Goal: Information Seeking & Learning: Find specific page/section

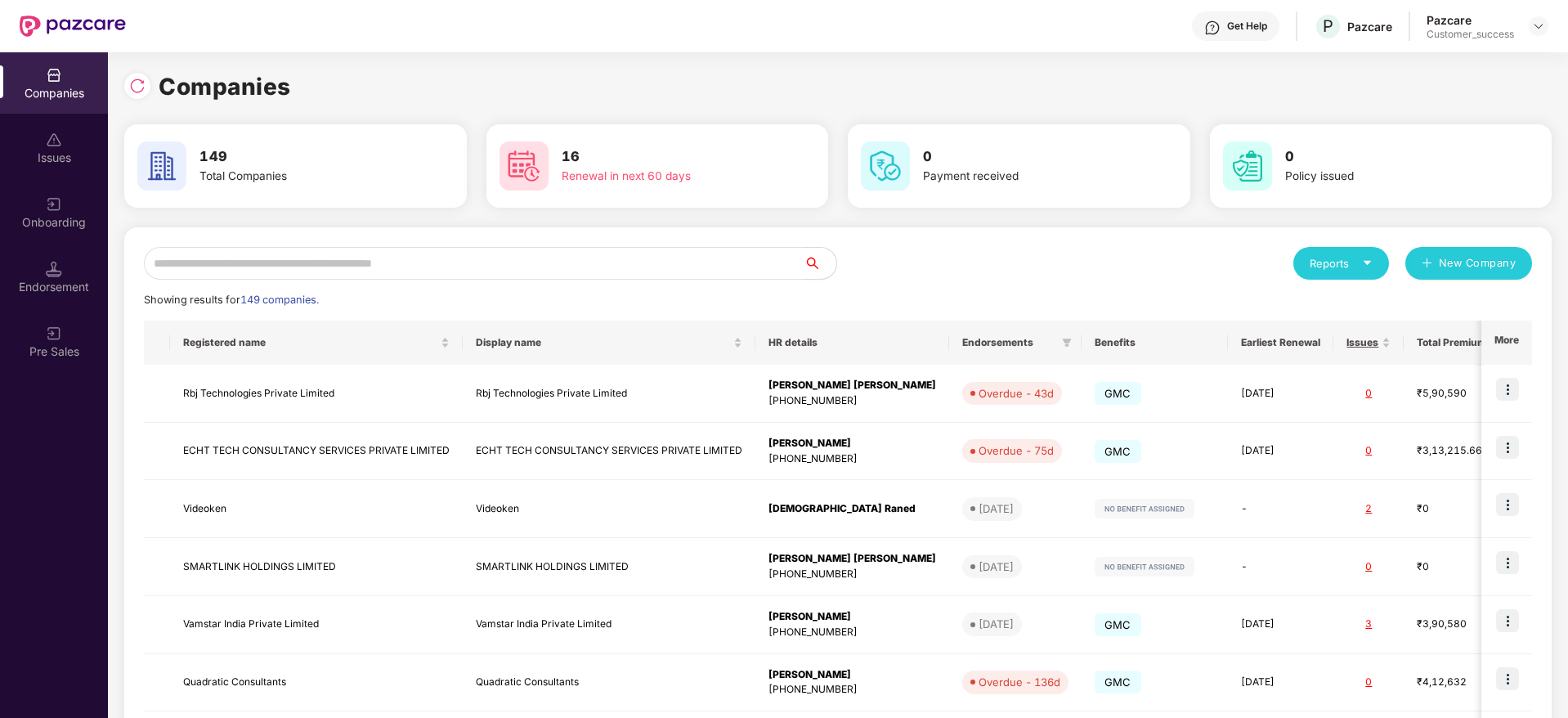
click at [447, 262] on input "text" at bounding box center [473, 263] width 660 height 33
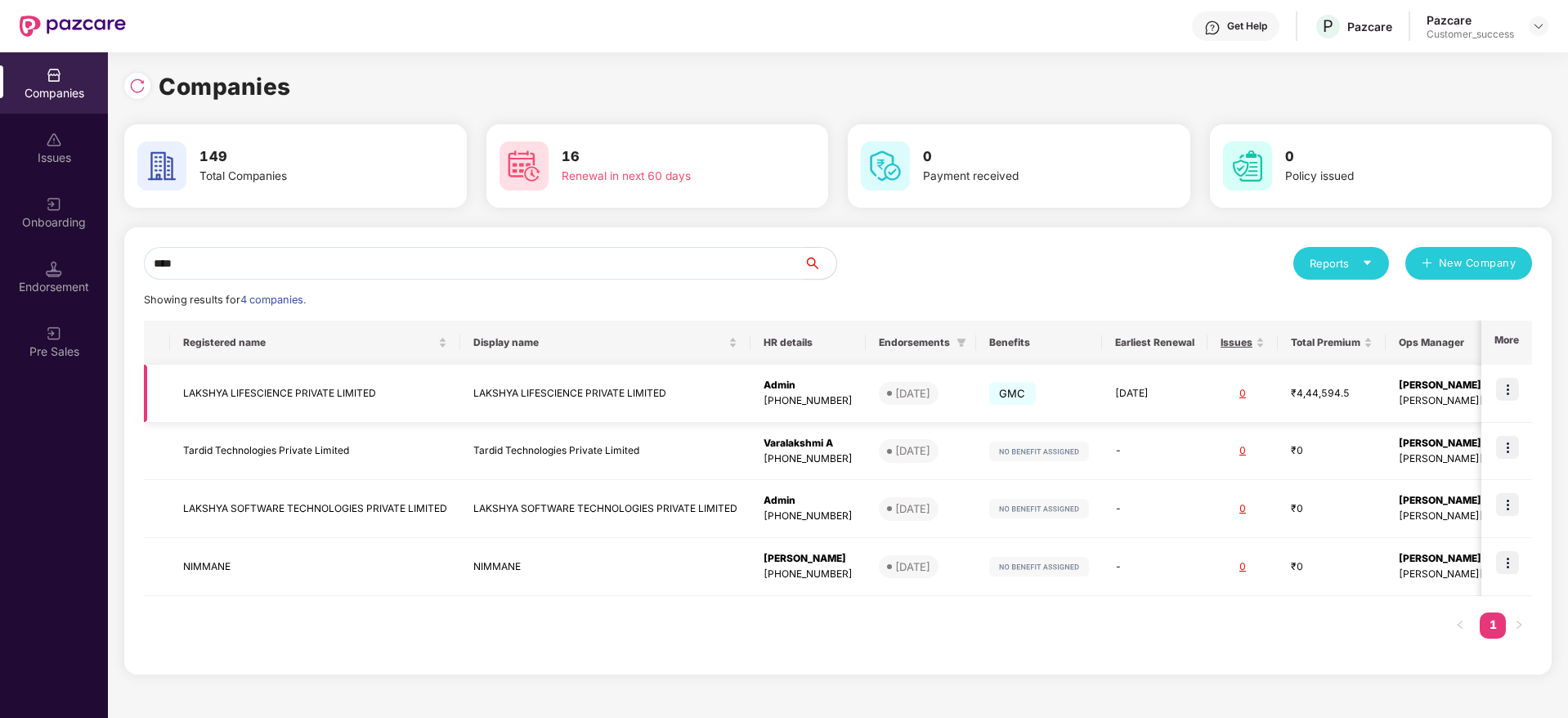
type input "****"
click at [1510, 387] on img at bounding box center [1507, 389] width 22 height 22
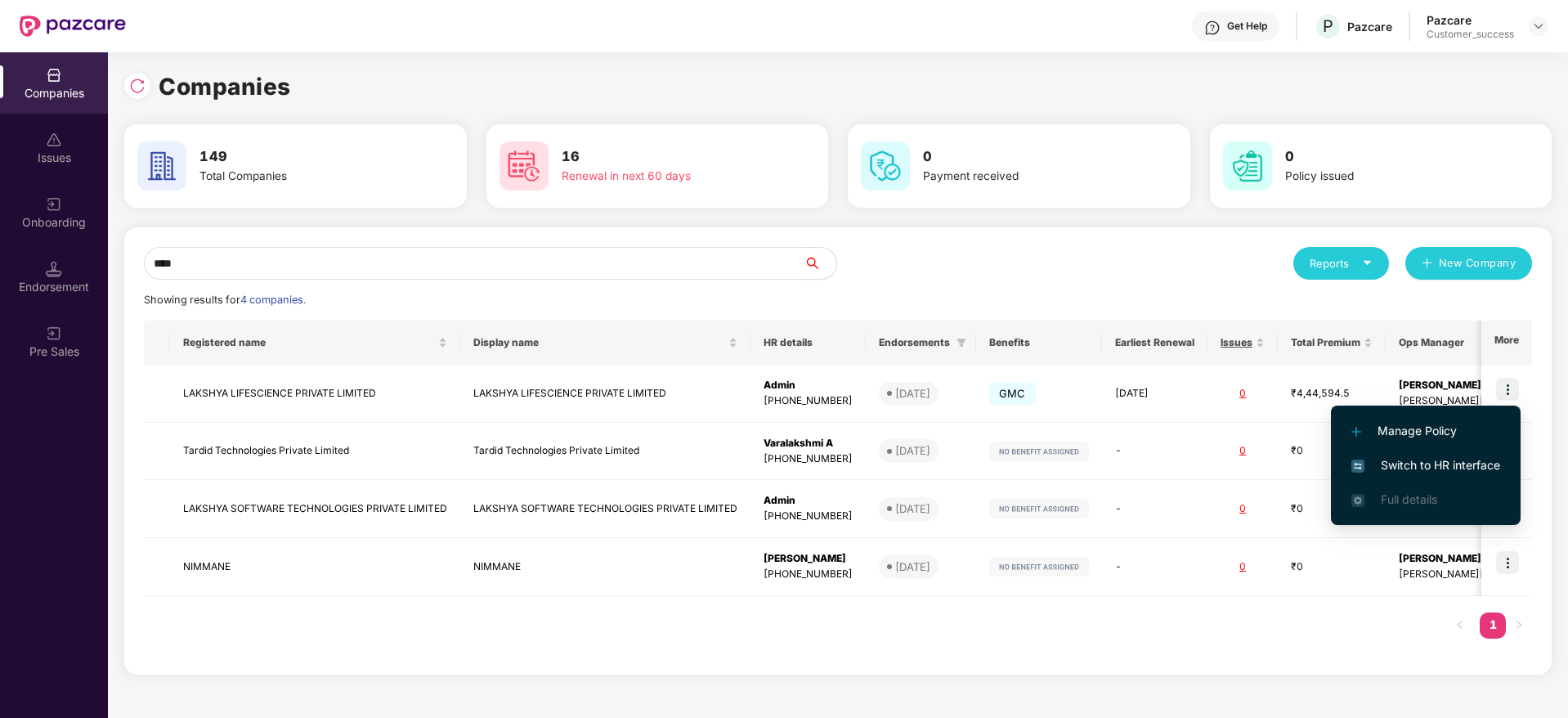
click at [1487, 458] on span "Switch to HR interface" at bounding box center [1425, 465] width 149 height 18
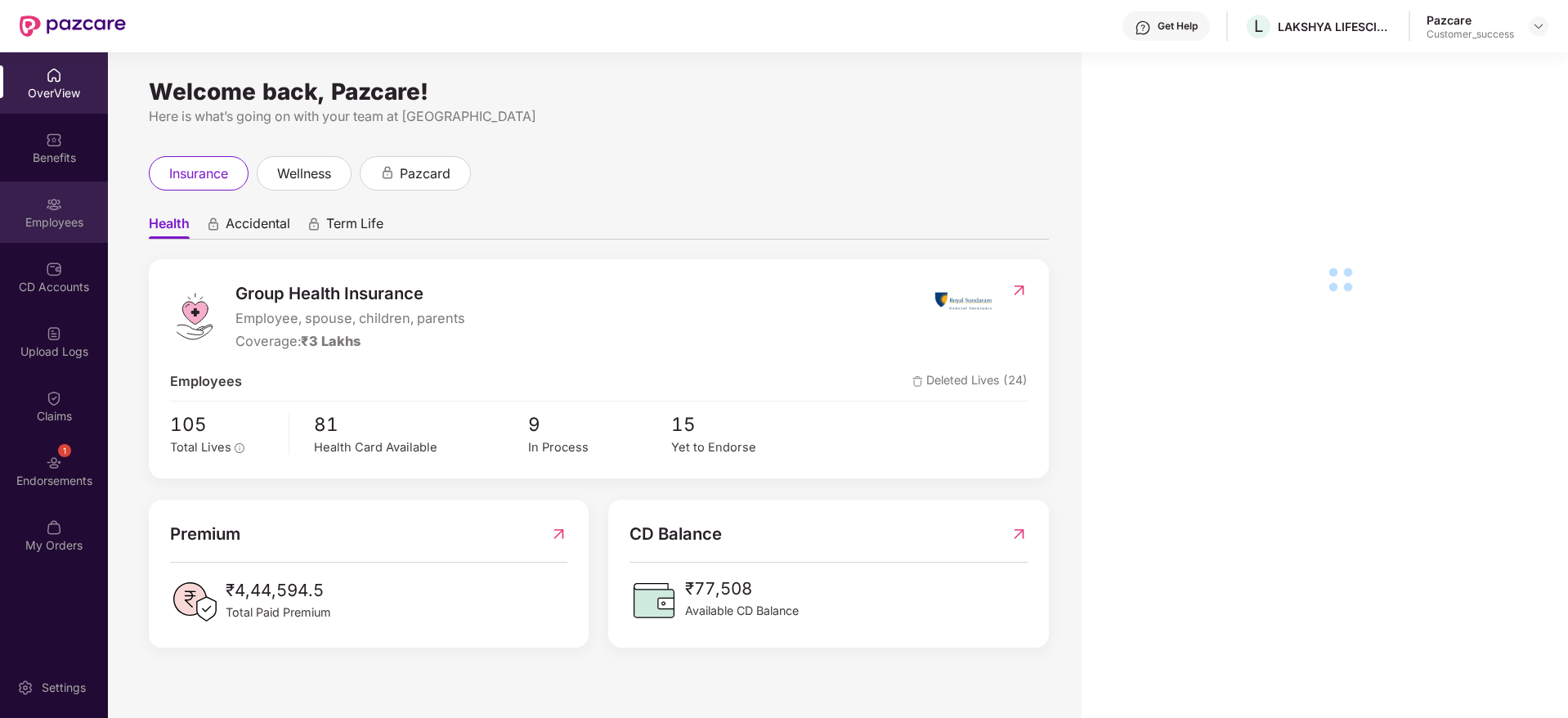
click at [79, 226] on div "Employees" at bounding box center [54, 222] width 108 height 16
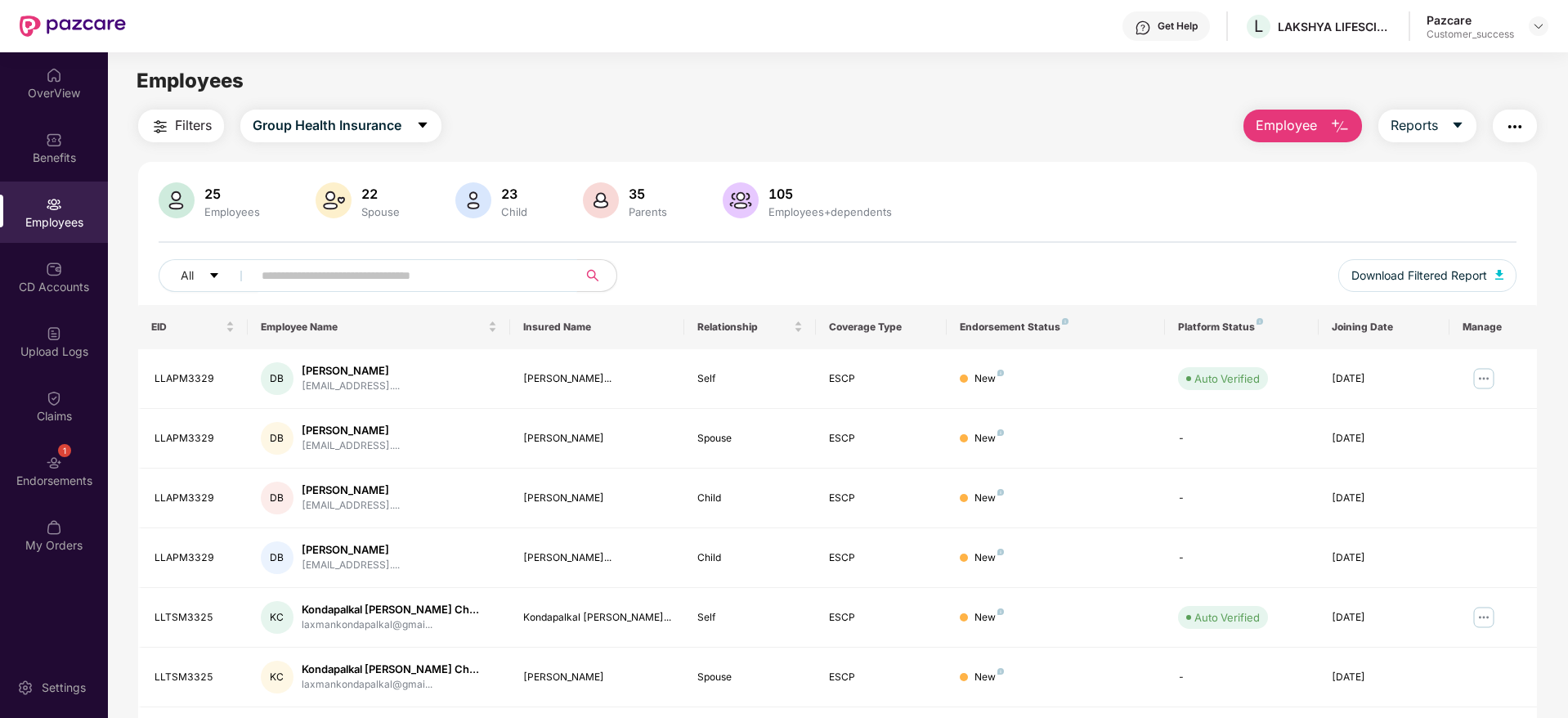
click at [368, 290] on span at bounding box center [409, 276] width 335 height 33
paste input "**********"
type input "**********"
click at [562, 274] on span at bounding box center [562, 275] width 10 height 24
paste input "**********"
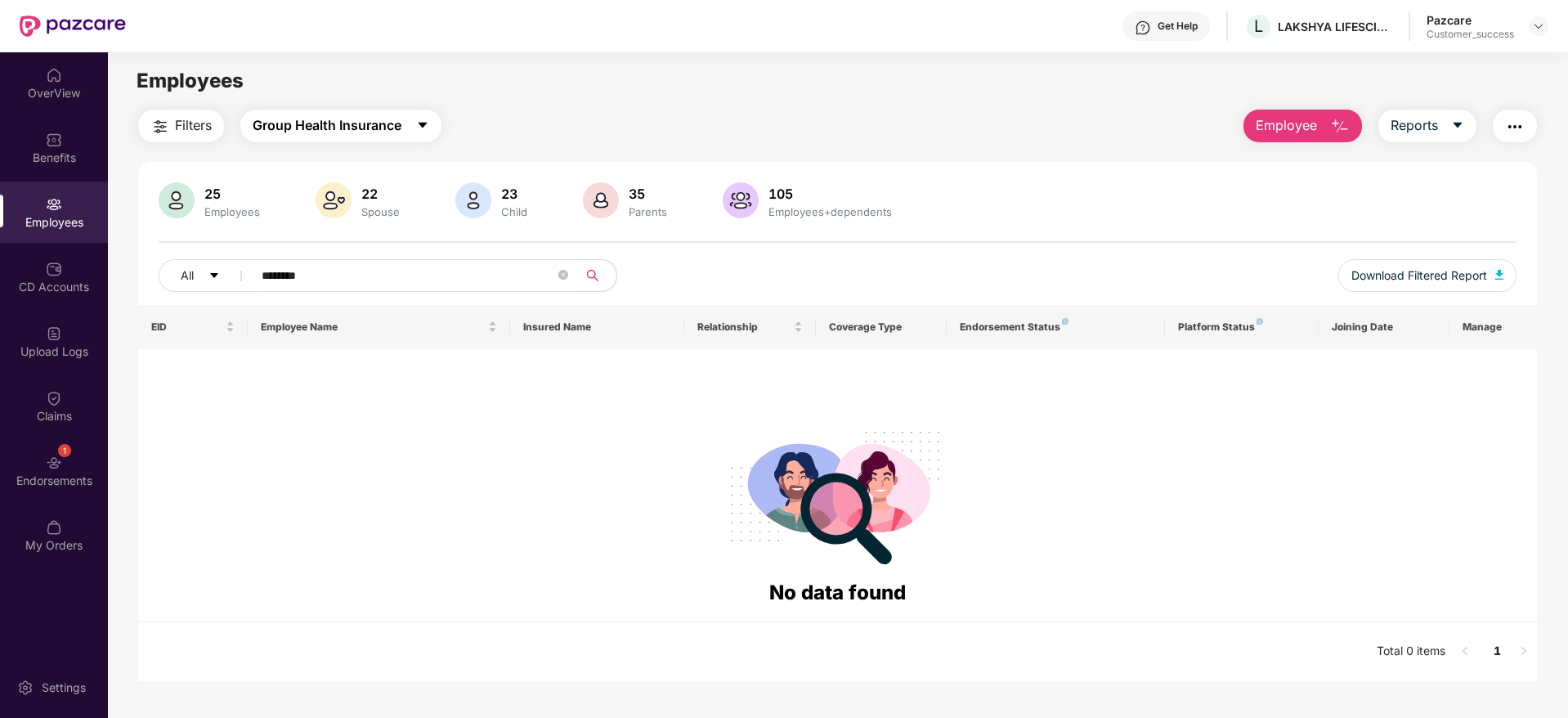
click at [364, 117] on span "Group Health Insurance" at bounding box center [327, 125] width 149 height 21
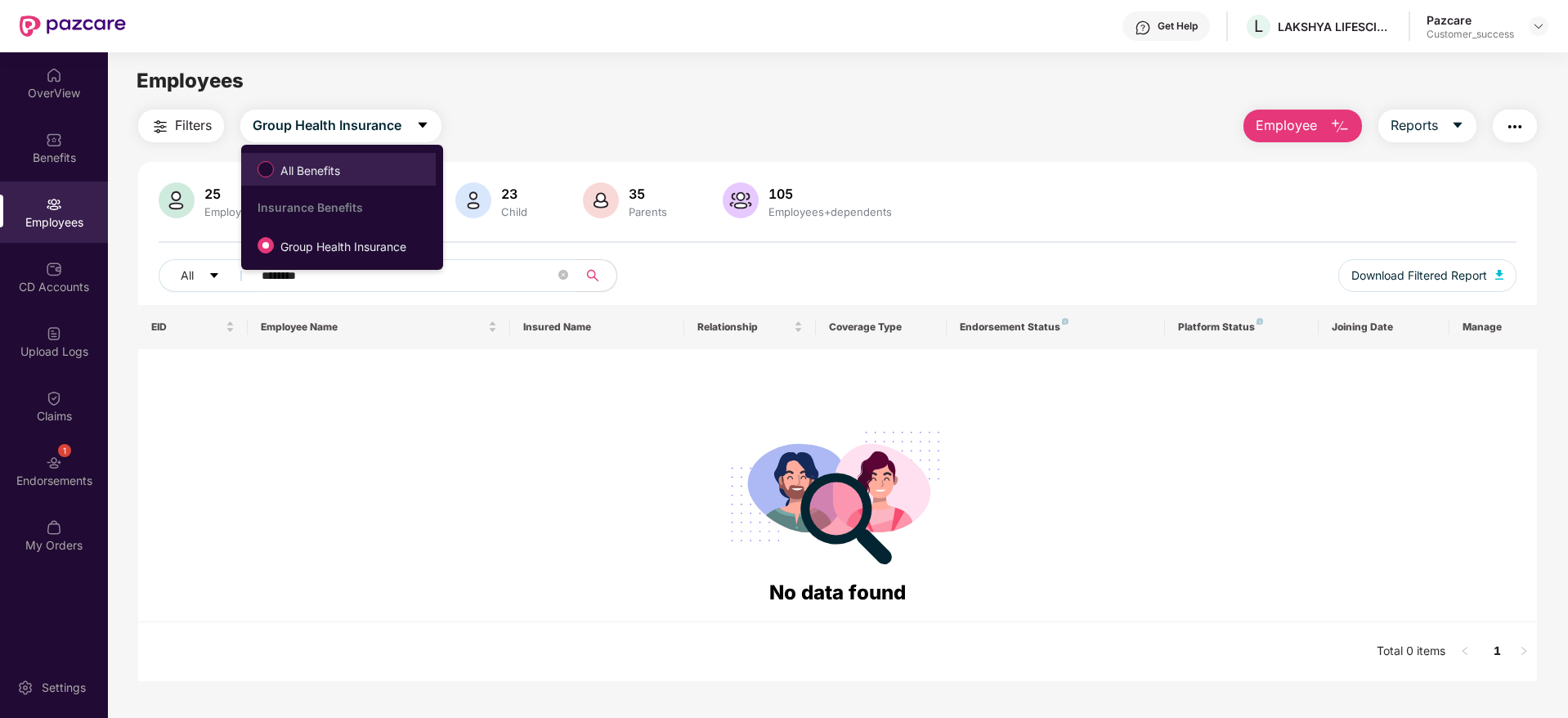
click at [367, 160] on span "All Benefits" at bounding box center [338, 170] width 178 height 28
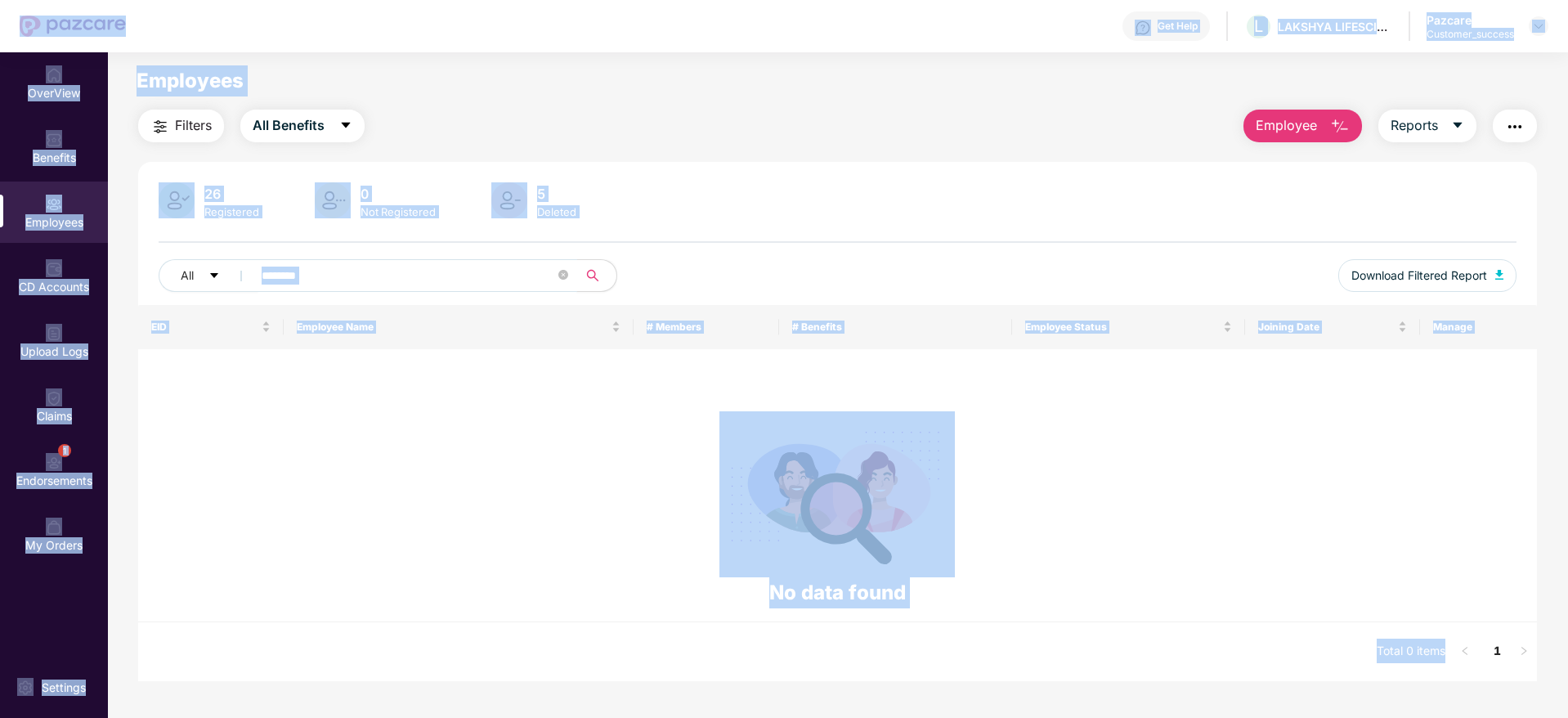
click at [453, 275] on input "********" at bounding box center [407, 275] width 293 height 24
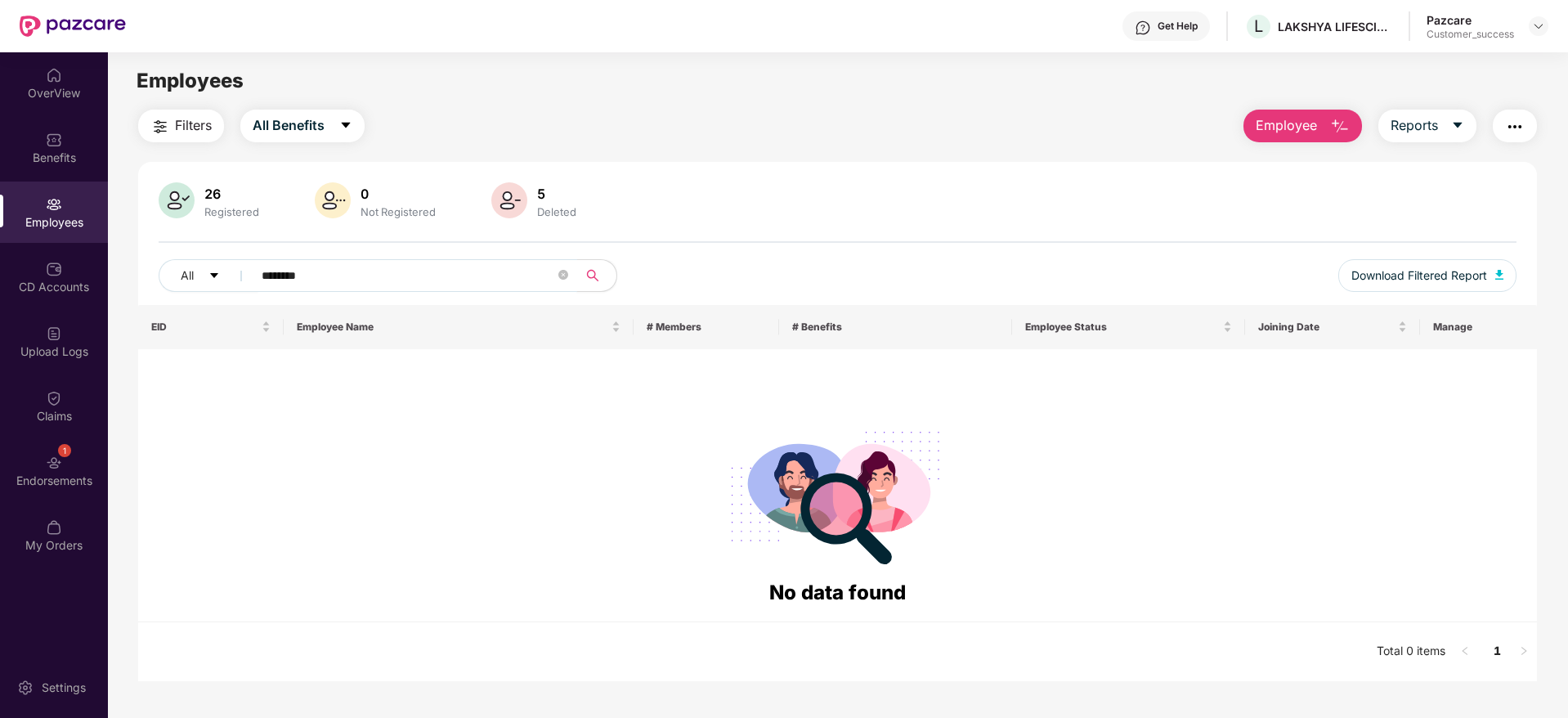
click at [453, 275] on input "********" at bounding box center [407, 275] width 293 height 24
paste input "*"
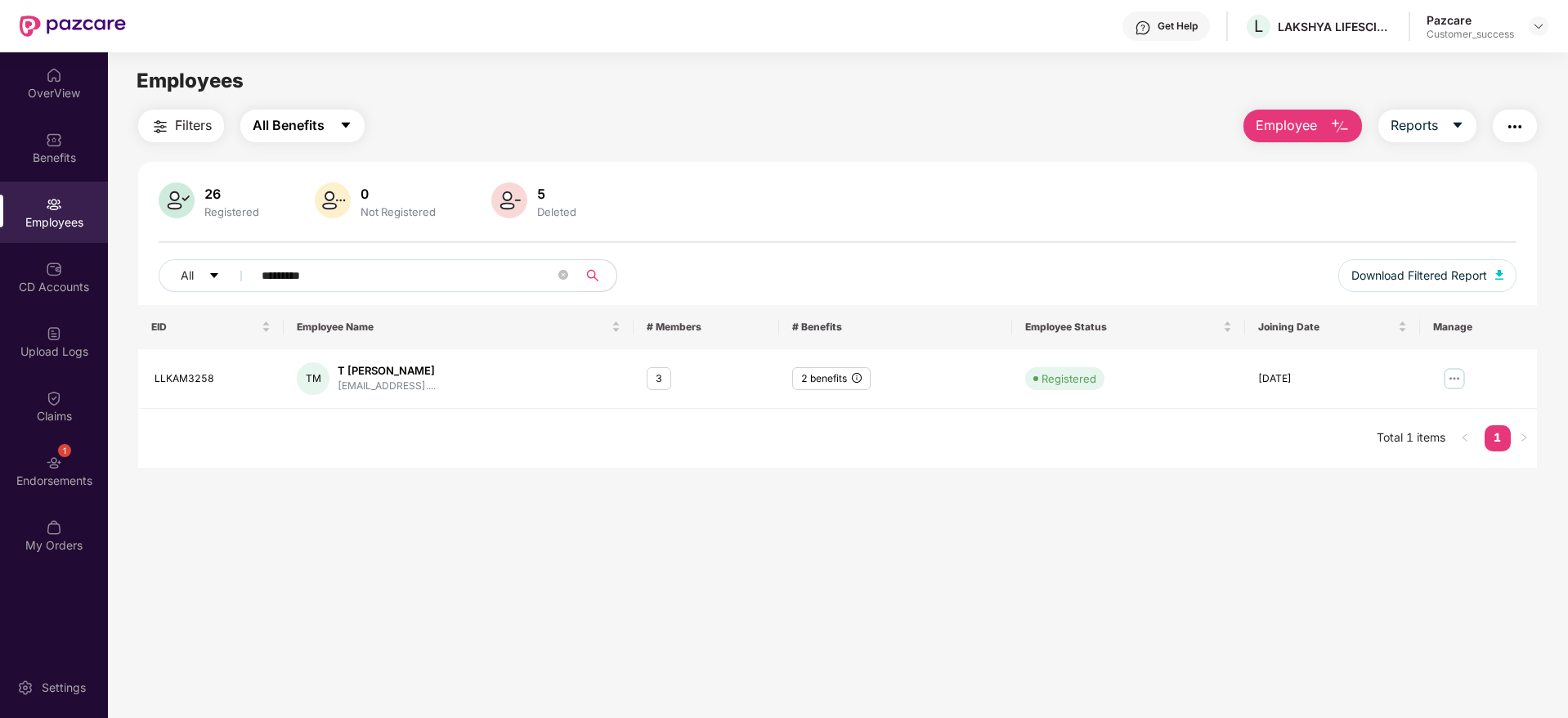
type input "*********"
click at [340, 130] on icon "caret-down" at bounding box center [345, 125] width 13 height 13
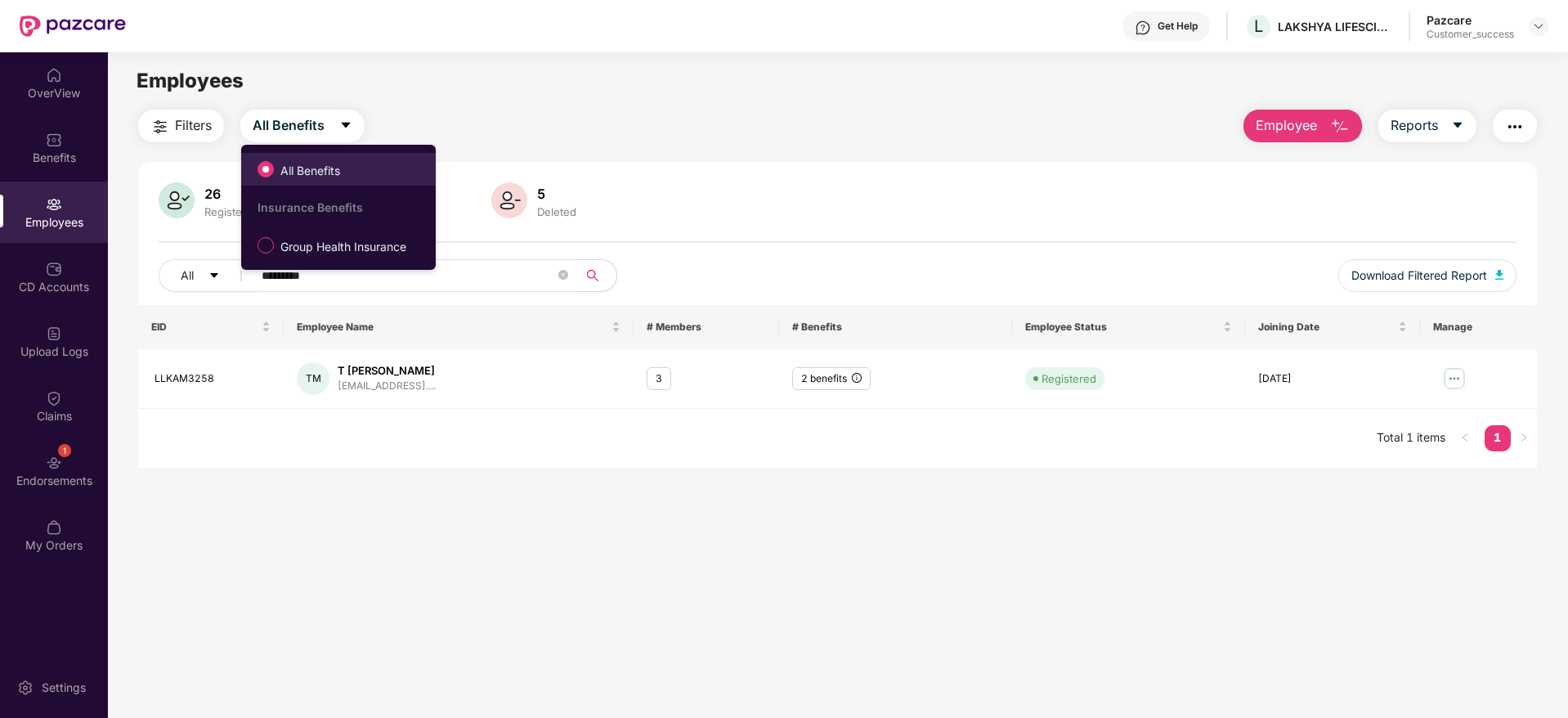
click at [342, 163] on span "All Benefits" at bounding box center [310, 170] width 73 height 18
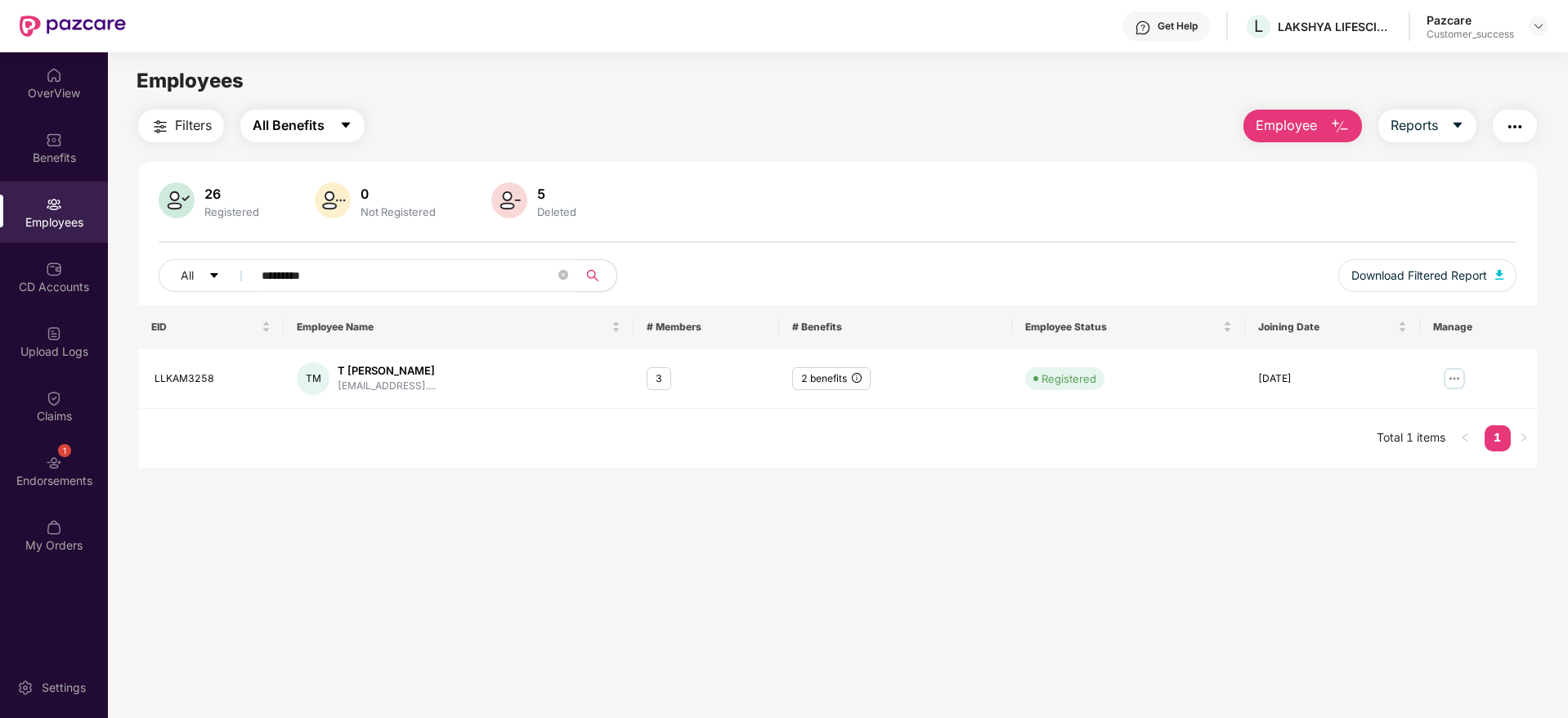
click at [331, 135] on button "All Benefits" at bounding box center [303, 126] width 125 height 33
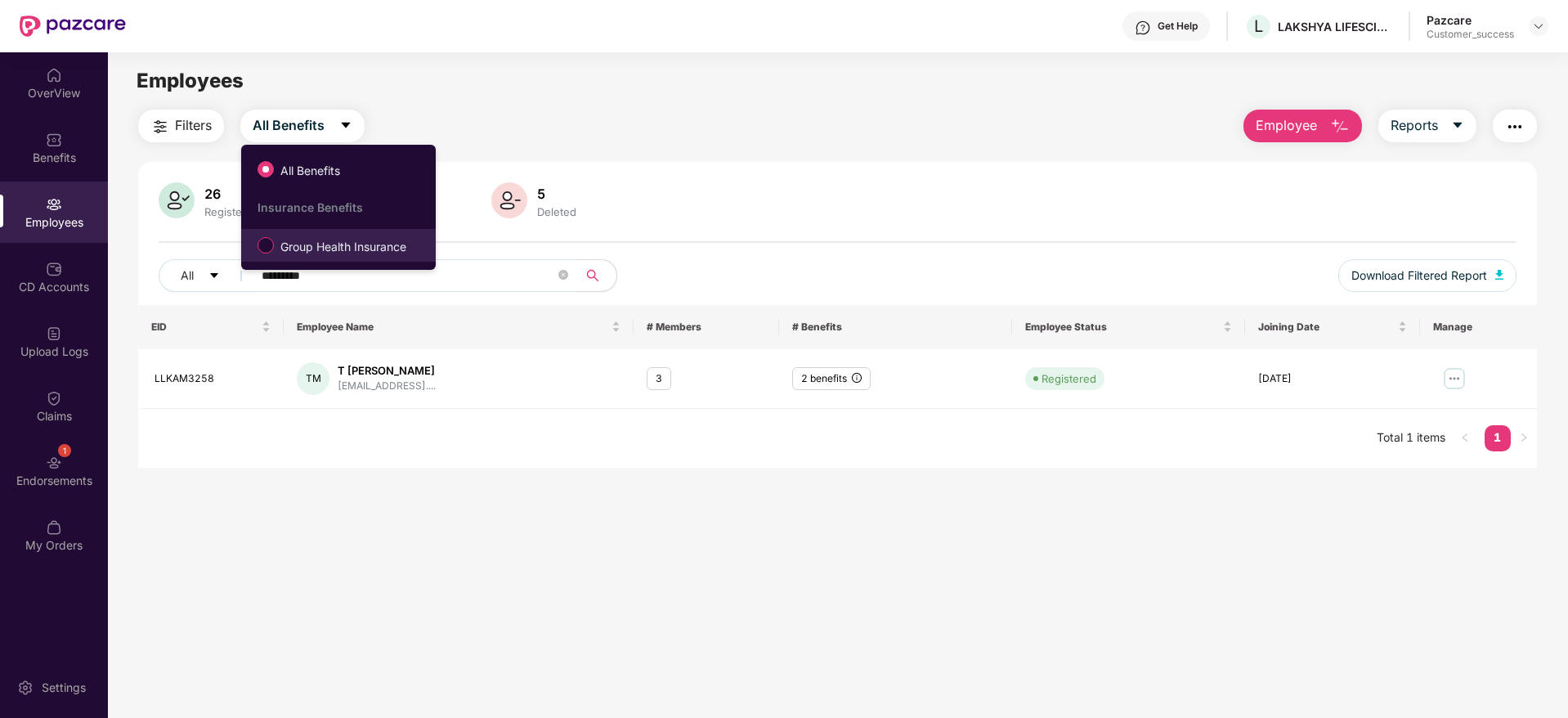
click at [329, 251] on span "Group Health Insurance" at bounding box center [343, 247] width 139 height 18
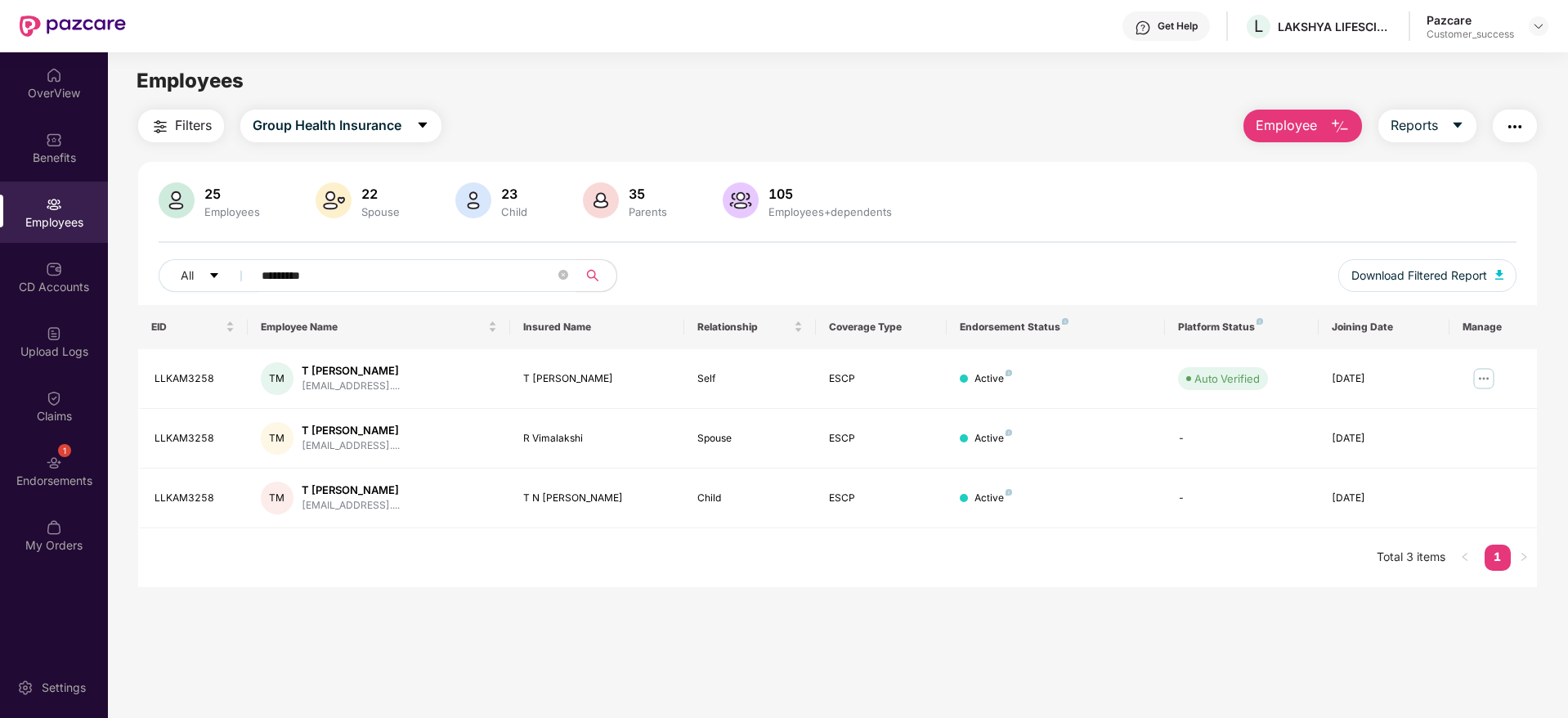
click at [983, 568] on div "EID Employee Name Insured Name Relationship Coverage Type Endorsement Status Pl…" at bounding box center [837, 446] width 1398 height 282
click at [1481, 380] on img at bounding box center [1483, 378] width 26 height 26
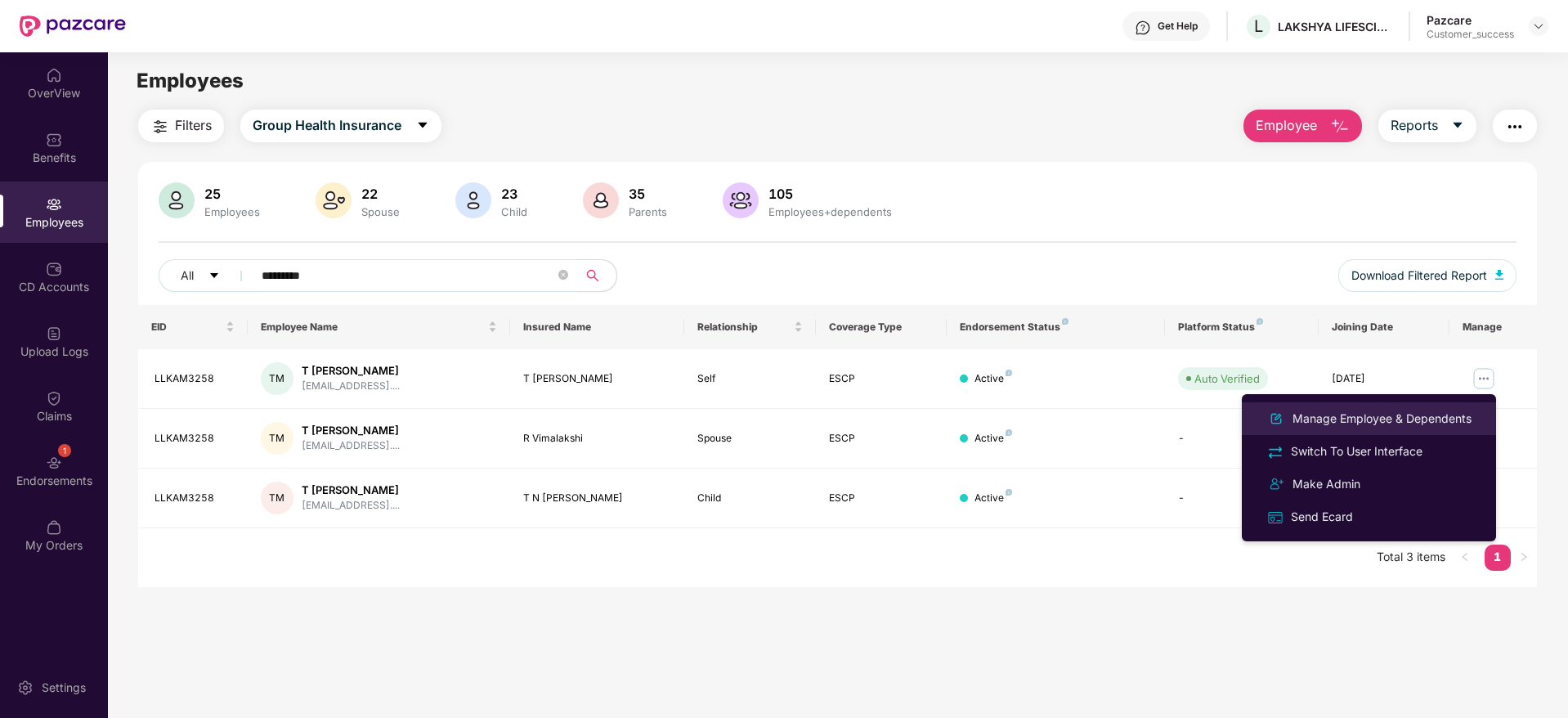
click at [1439, 416] on div "Manage Employee & Dependents" at bounding box center [1381, 418] width 186 height 18
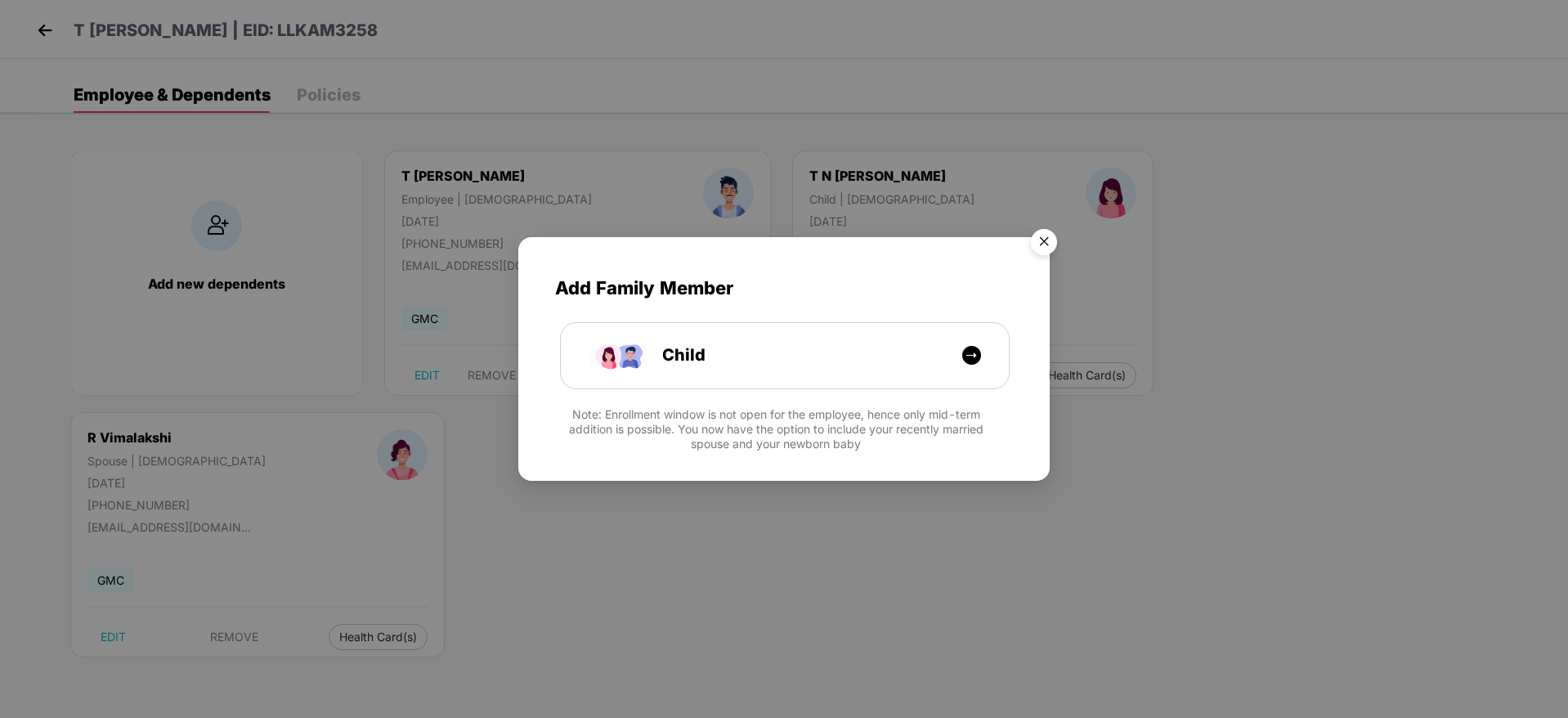
click at [1029, 228] on img "Close" at bounding box center [1043, 244] width 46 height 46
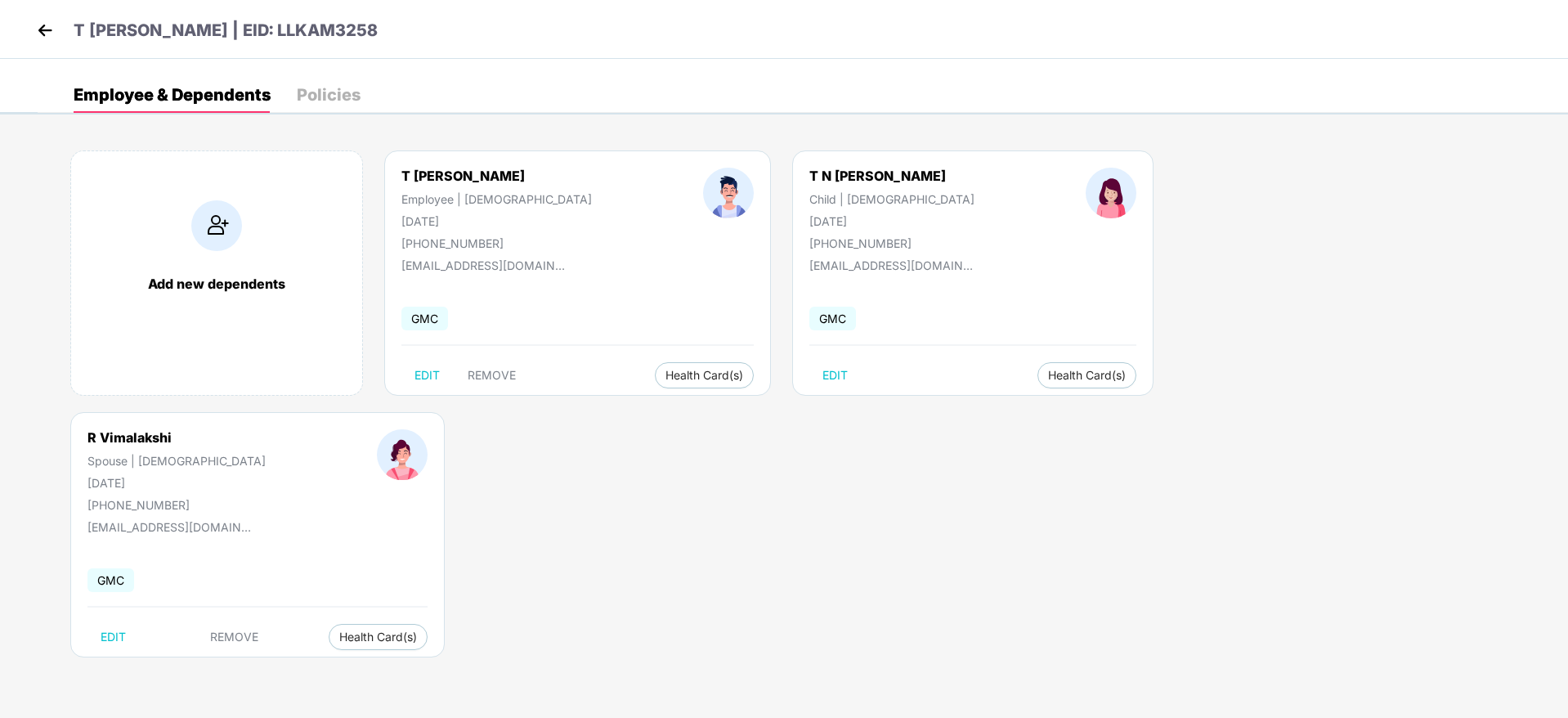
drag, startPoint x: 816, startPoint y: 221, endPoint x: 732, endPoint y: 165, distance: 101.0
click at [792, 165] on div "T N Supritha Child | Female 31 Oct 2000 +919980228444 narayan.carsyon@gmail.com…" at bounding box center [973, 273] width 362 height 246
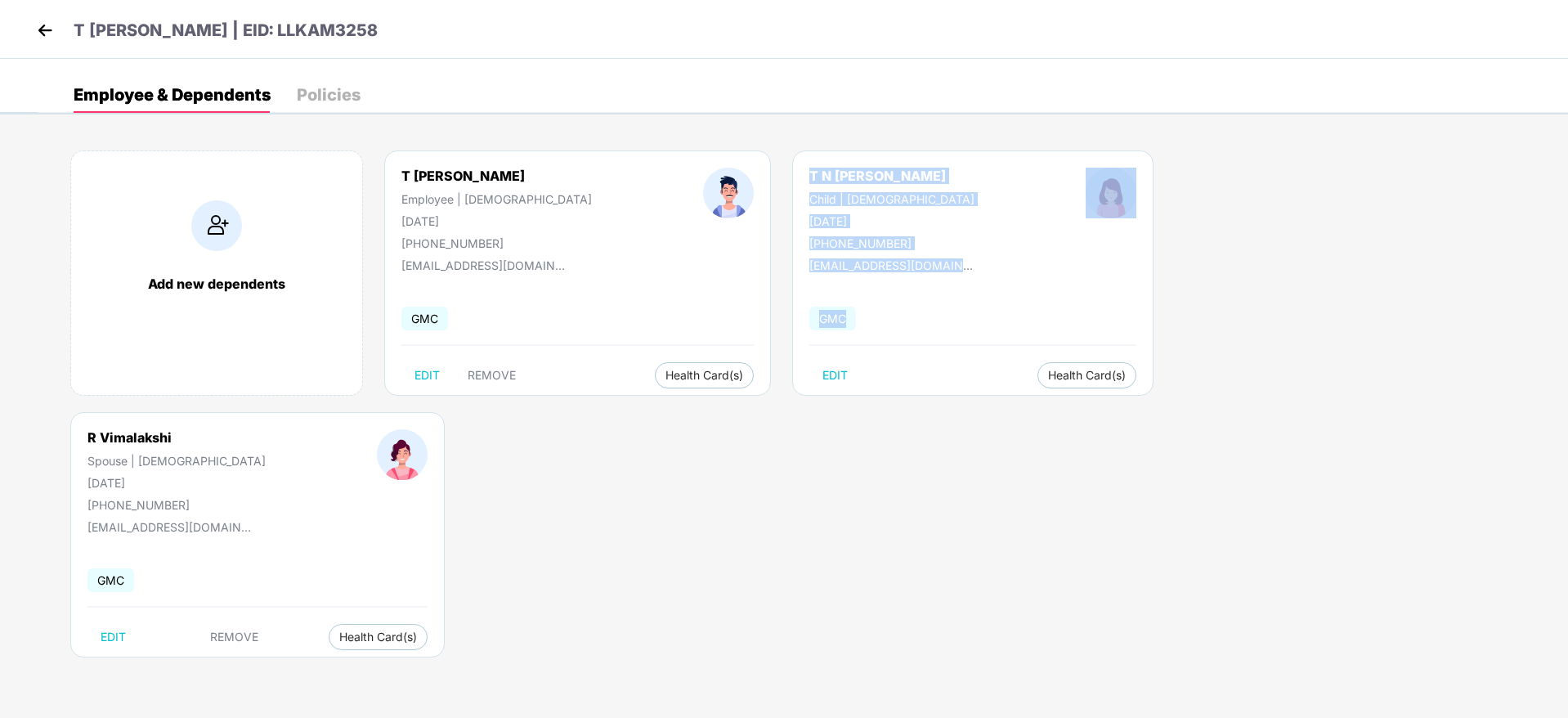
drag, startPoint x: 732, startPoint y: 165, endPoint x: 858, endPoint y: 321, distance: 200.5
click at [858, 321] on div "T N Supritha Child | Female 31 Oct 2000 +919980228444 narayan.carsyon@gmail.com…" at bounding box center [973, 273] width 362 height 246
click at [858, 321] on div "GMC" at bounding box center [973, 319] width 327 height 35
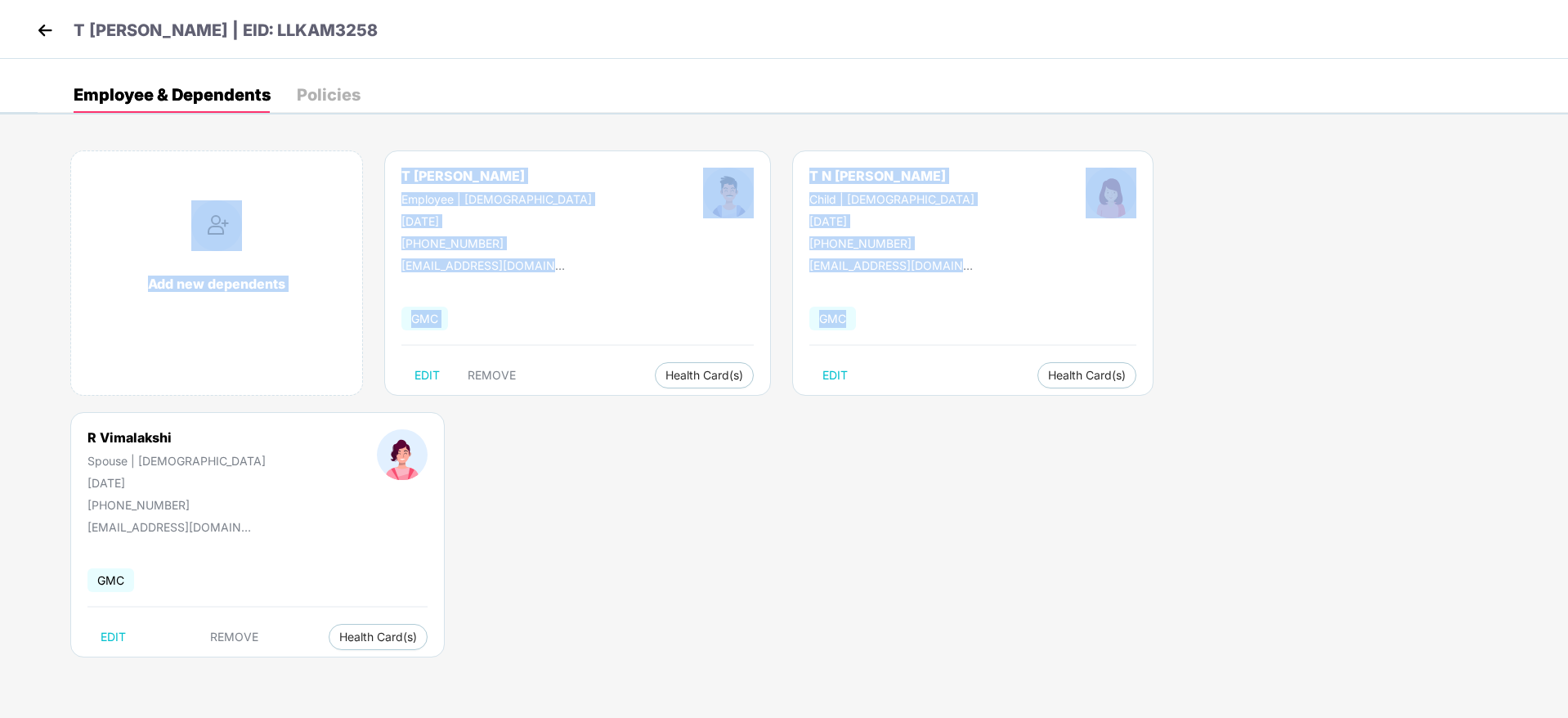
drag, startPoint x: 858, startPoint y: 321, endPoint x: 729, endPoint y: 107, distance: 249.9
click at [729, 107] on div "Employee & Dependents Policies Add new dependents T Narayana Murthy Employee | …" at bounding box center [802, 388] width 1530 height 621
click at [729, 107] on div "Employee & Dependents Policies" at bounding box center [802, 95] width 1530 height 36
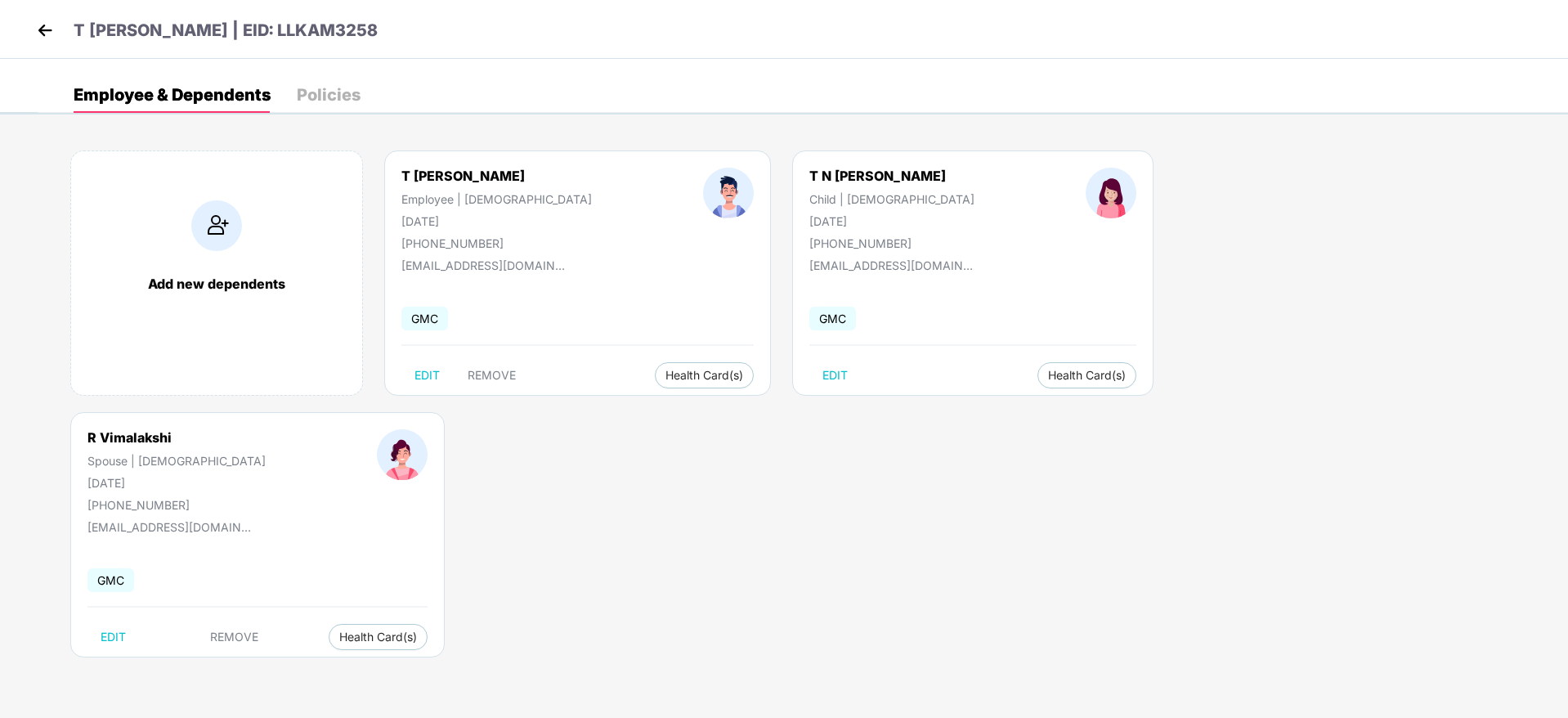
click at [64, 37] on header "T Narayana Murthy | EID: LLKAM3258" at bounding box center [205, 33] width 345 height 29
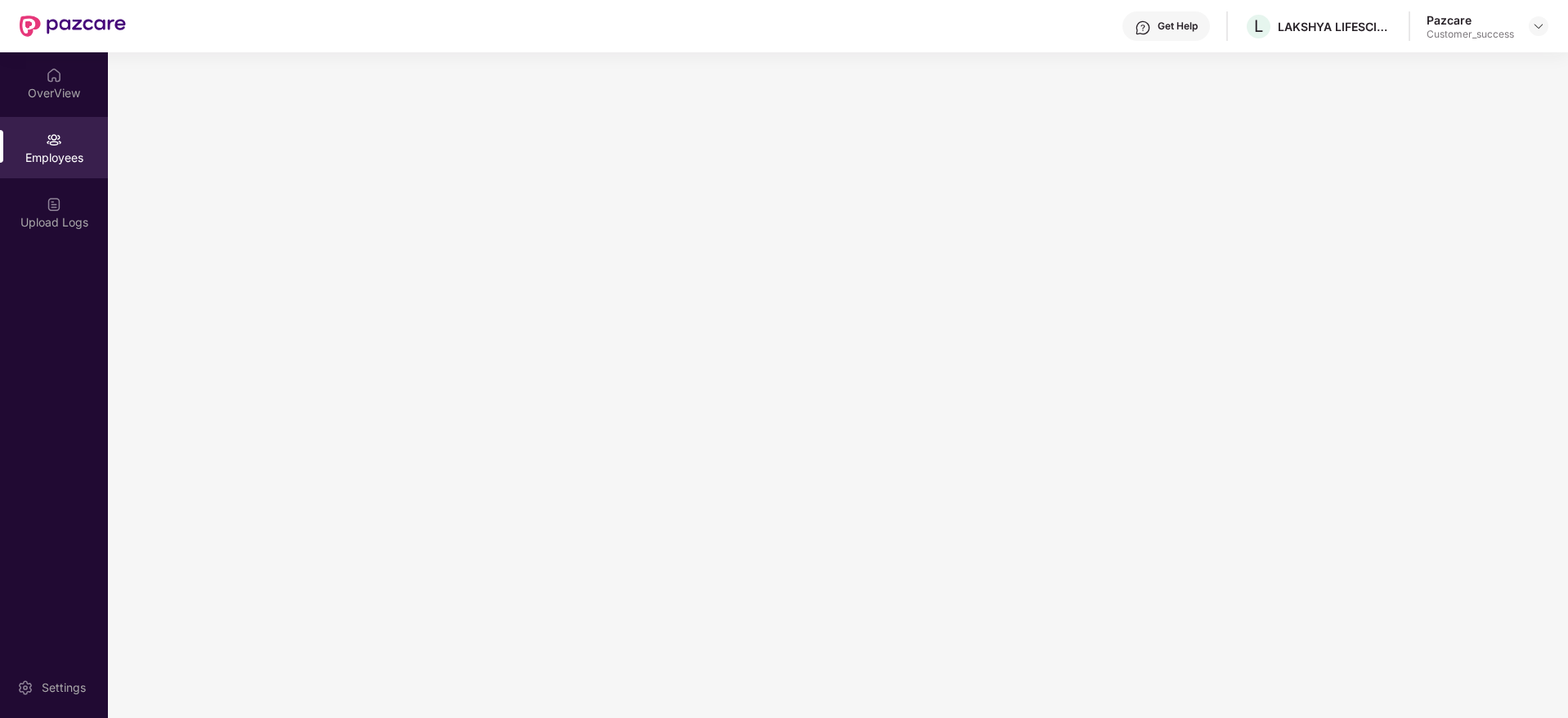
click at [54, 30] on img at bounding box center [73, 26] width 106 height 22
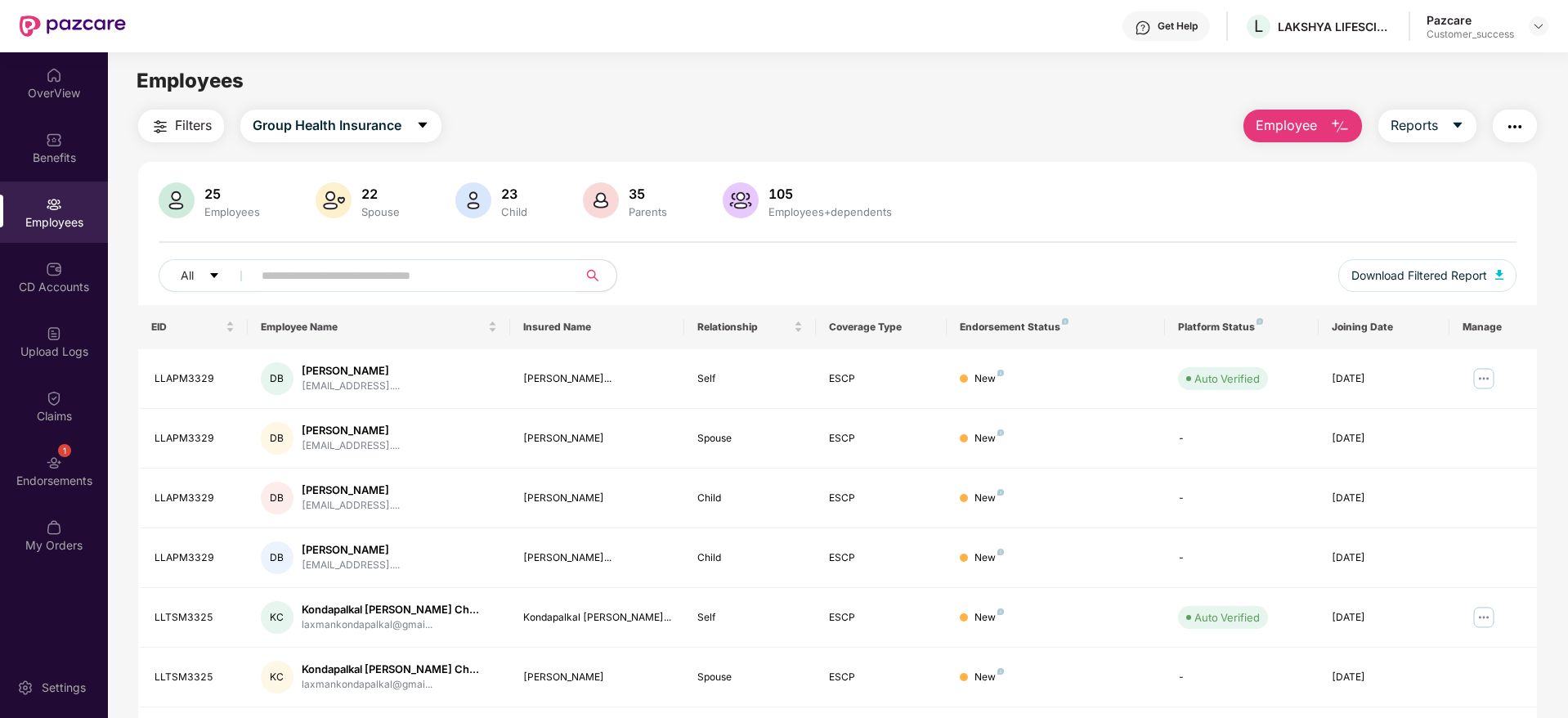
click at [394, 284] on input "text" at bounding box center [407, 275] width 293 height 24
paste input "**********"
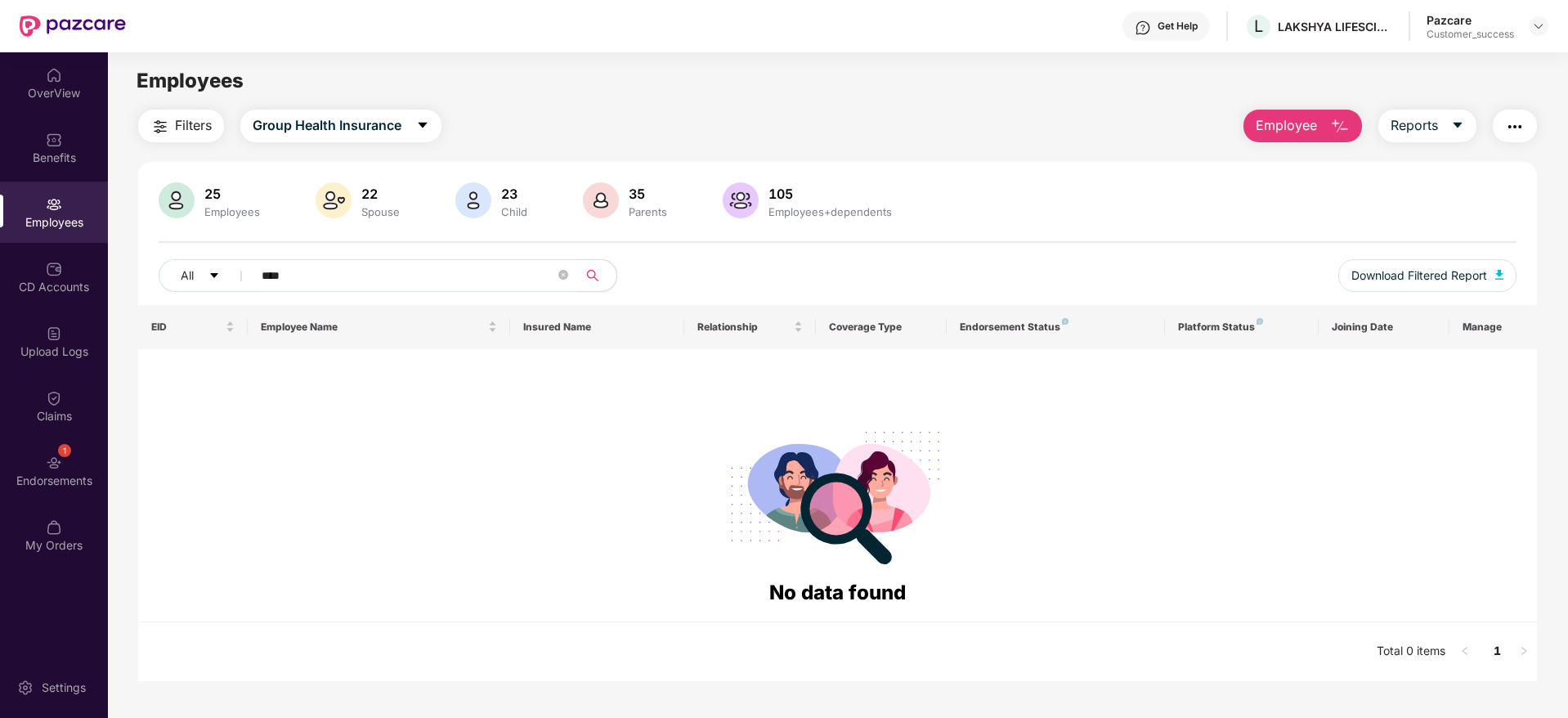
paste input "*****"
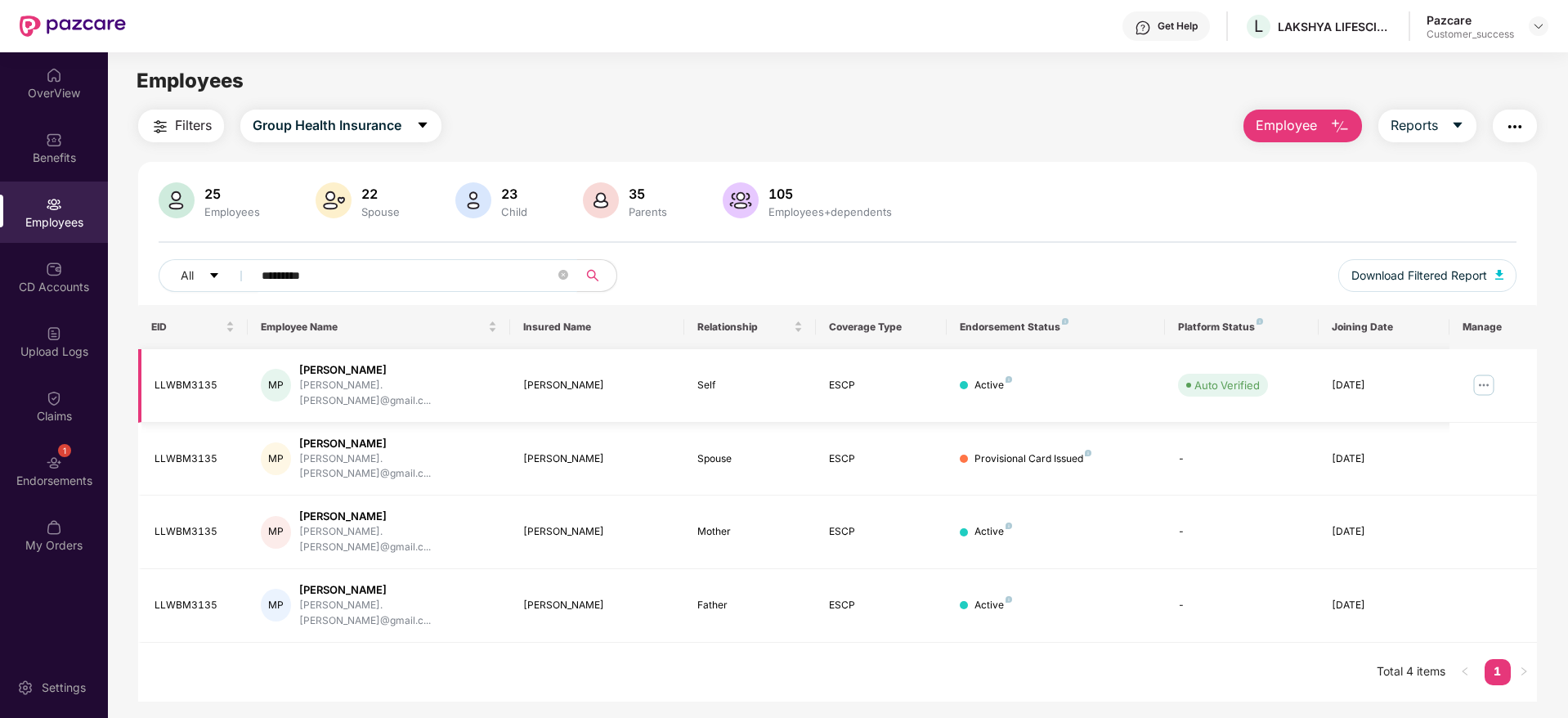
type input "*********"
click at [1483, 380] on img at bounding box center [1483, 385] width 26 height 26
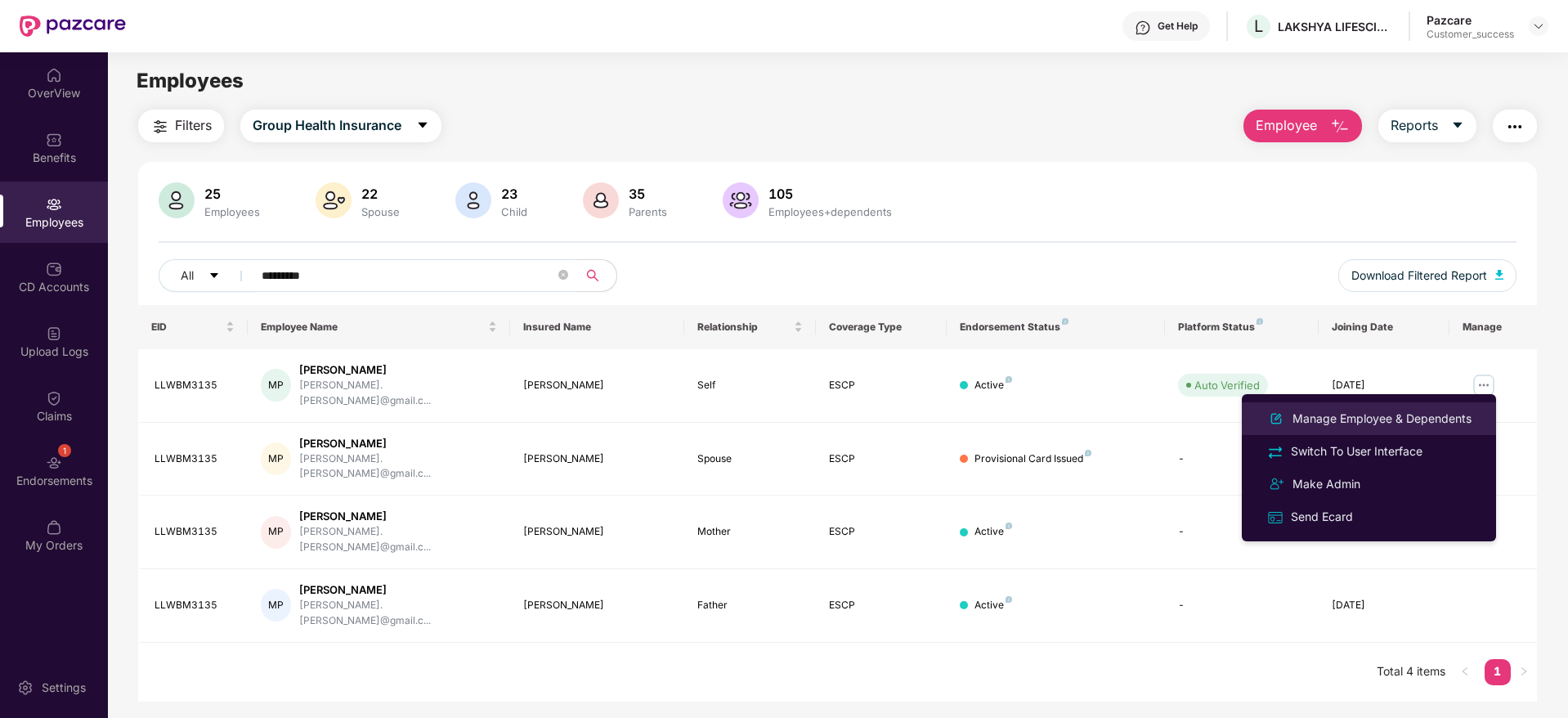
click at [1408, 413] on div "Manage Employee & Dependents" at bounding box center [1381, 418] width 186 height 18
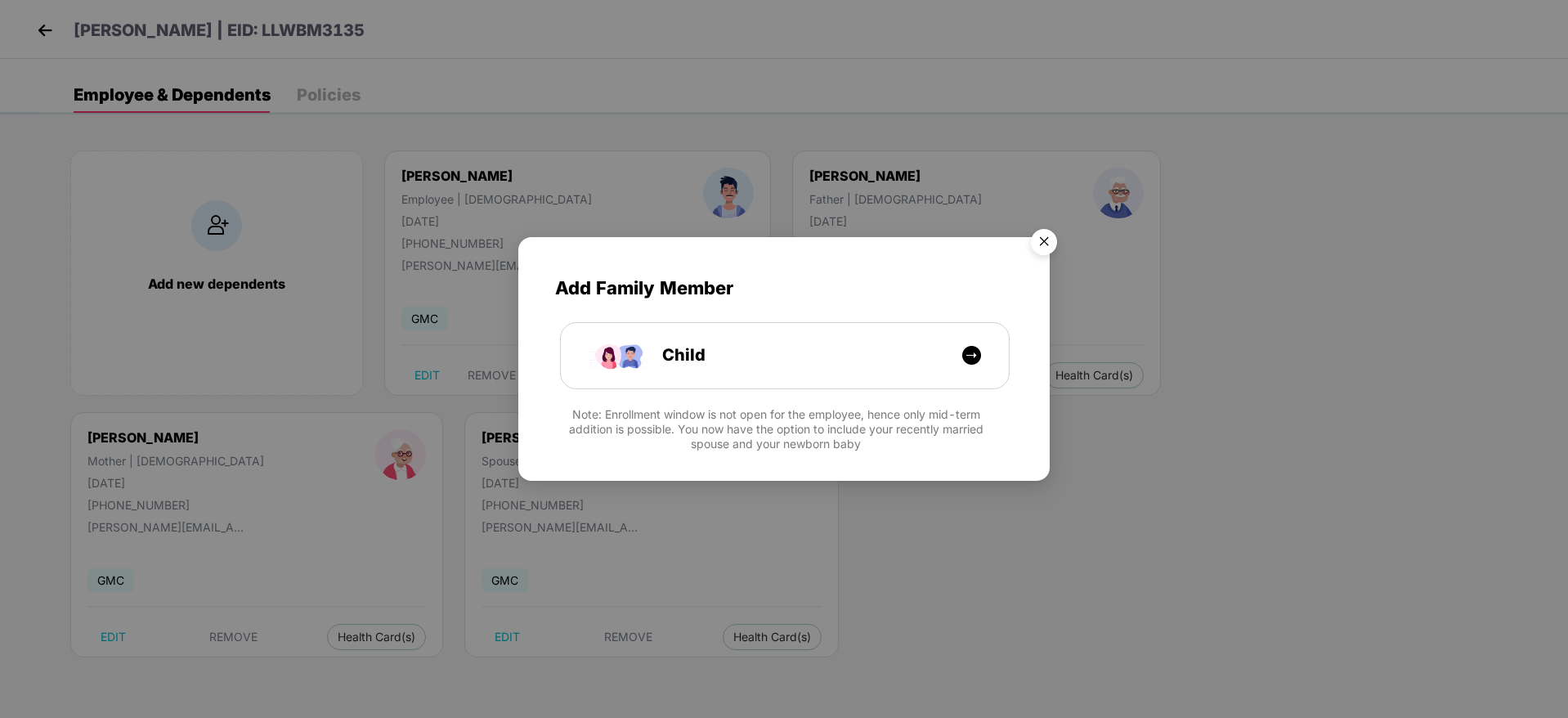
click at [1049, 236] on img "Close" at bounding box center [1043, 244] width 46 height 46
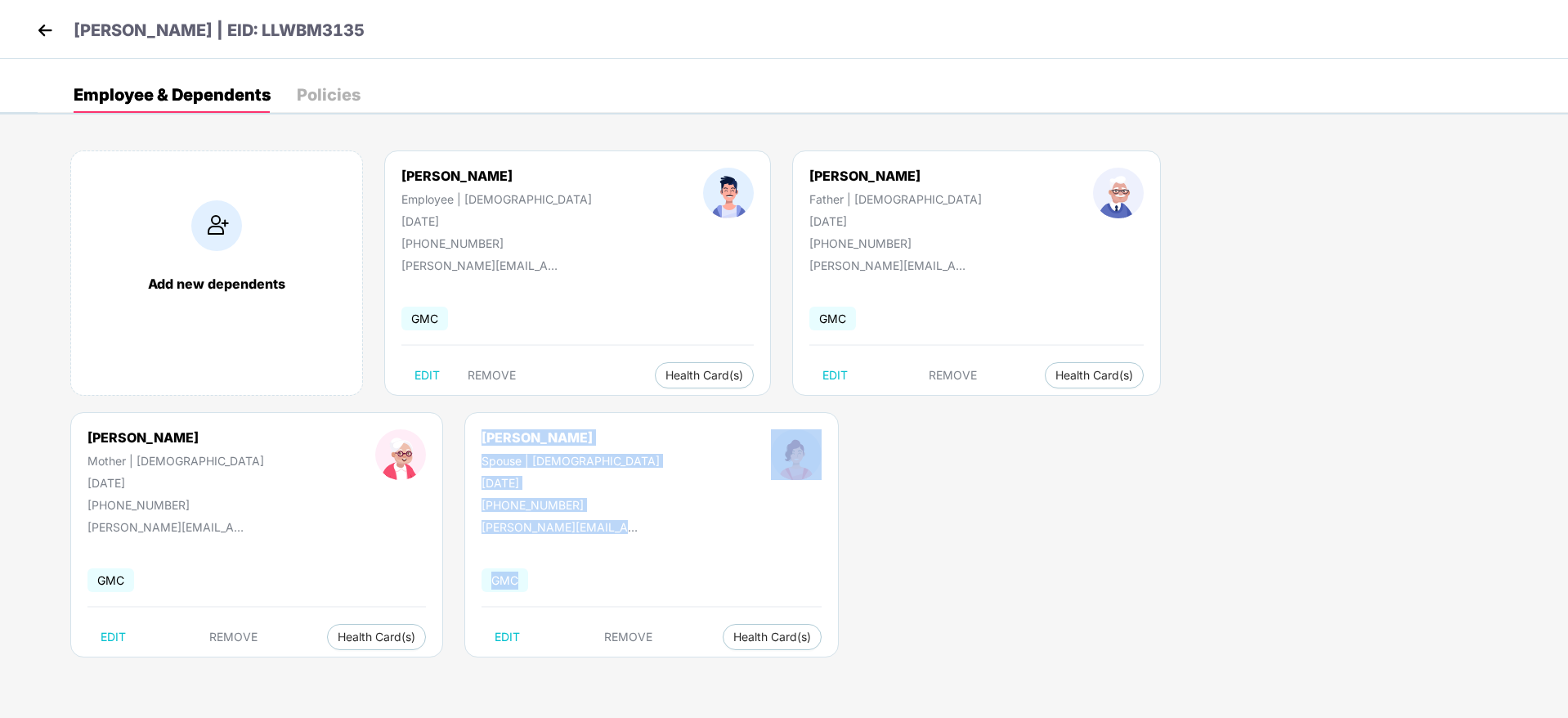
drag, startPoint x: 84, startPoint y: 439, endPoint x: 323, endPoint y: 570, distance: 272.5
click at [464, 570] on div "RUBI BARAI Spouse | Female 28 Aug 1994 +917003351856 manojit.podder@gmail.com G…" at bounding box center [651, 535] width 374 height 246
click at [482, 570] on div "GMC" at bounding box center [651, 580] width 340 height 35
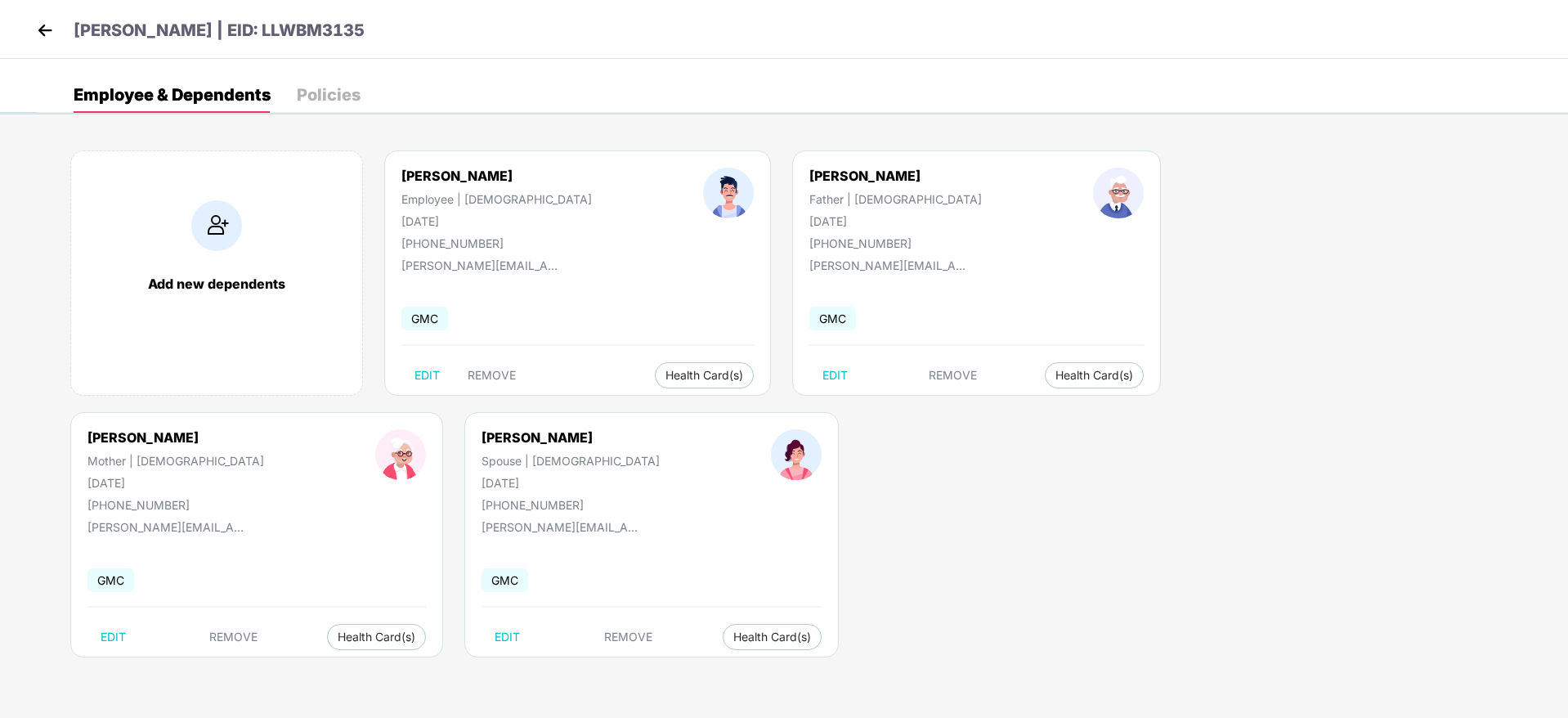
click at [454, 183] on div "Manojit Podder" at bounding box center [496, 176] width 190 height 16
copy div "Manojit Podder"
click at [53, 37] on img at bounding box center [45, 30] width 24 height 24
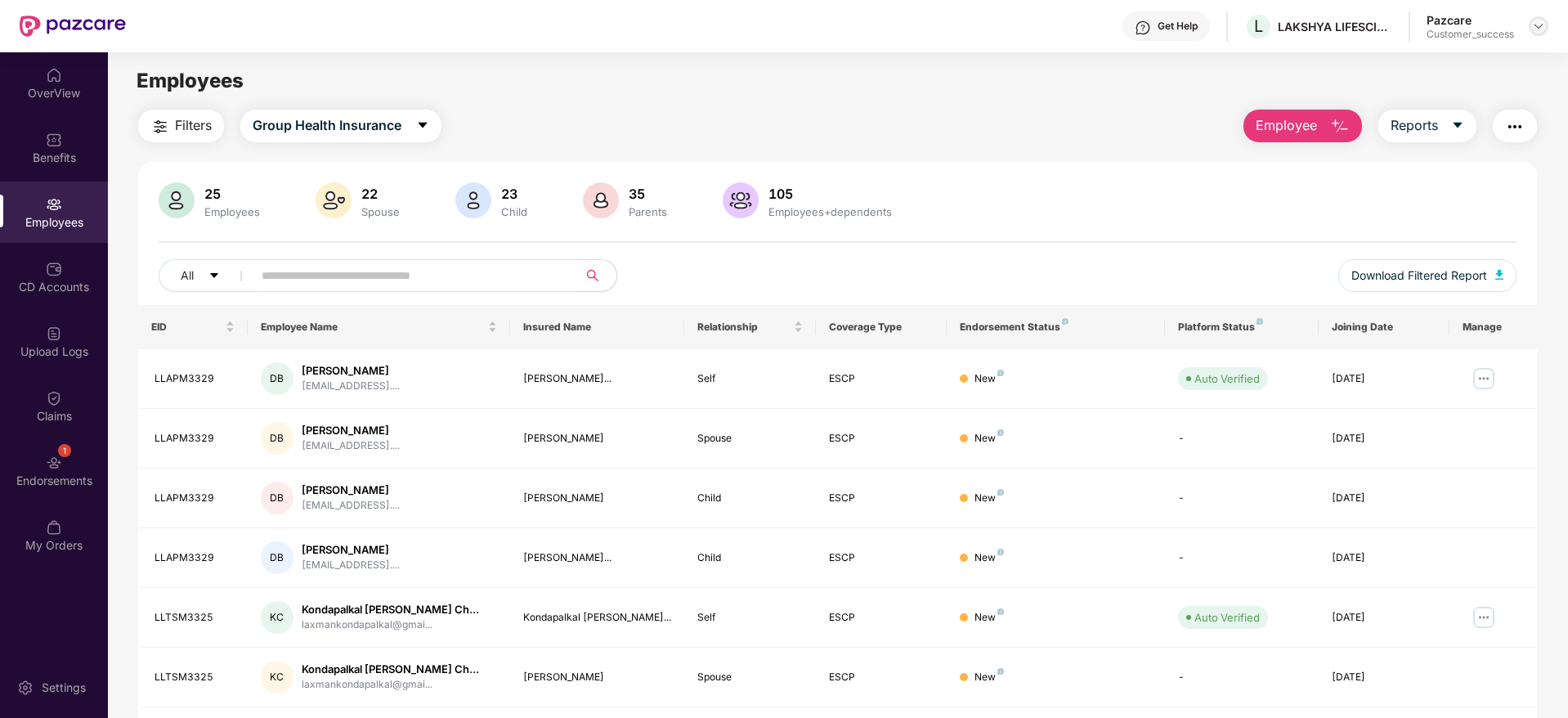
click at [1543, 22] on img at bounding box center [1538, 26] width 13 height 13
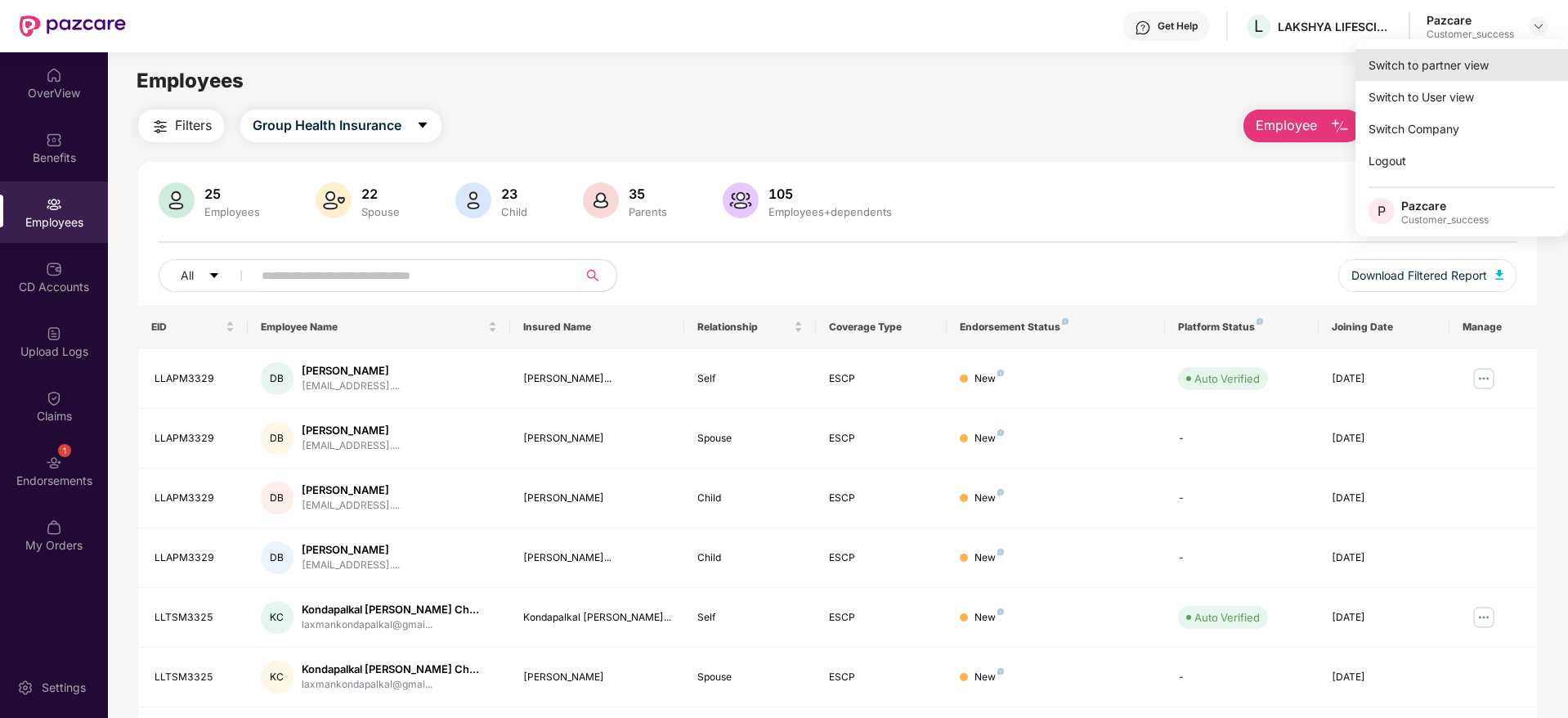
click at [1511, 68] on div "Switch to partner view" at bounding box center [1462, 65] width 213 height 32
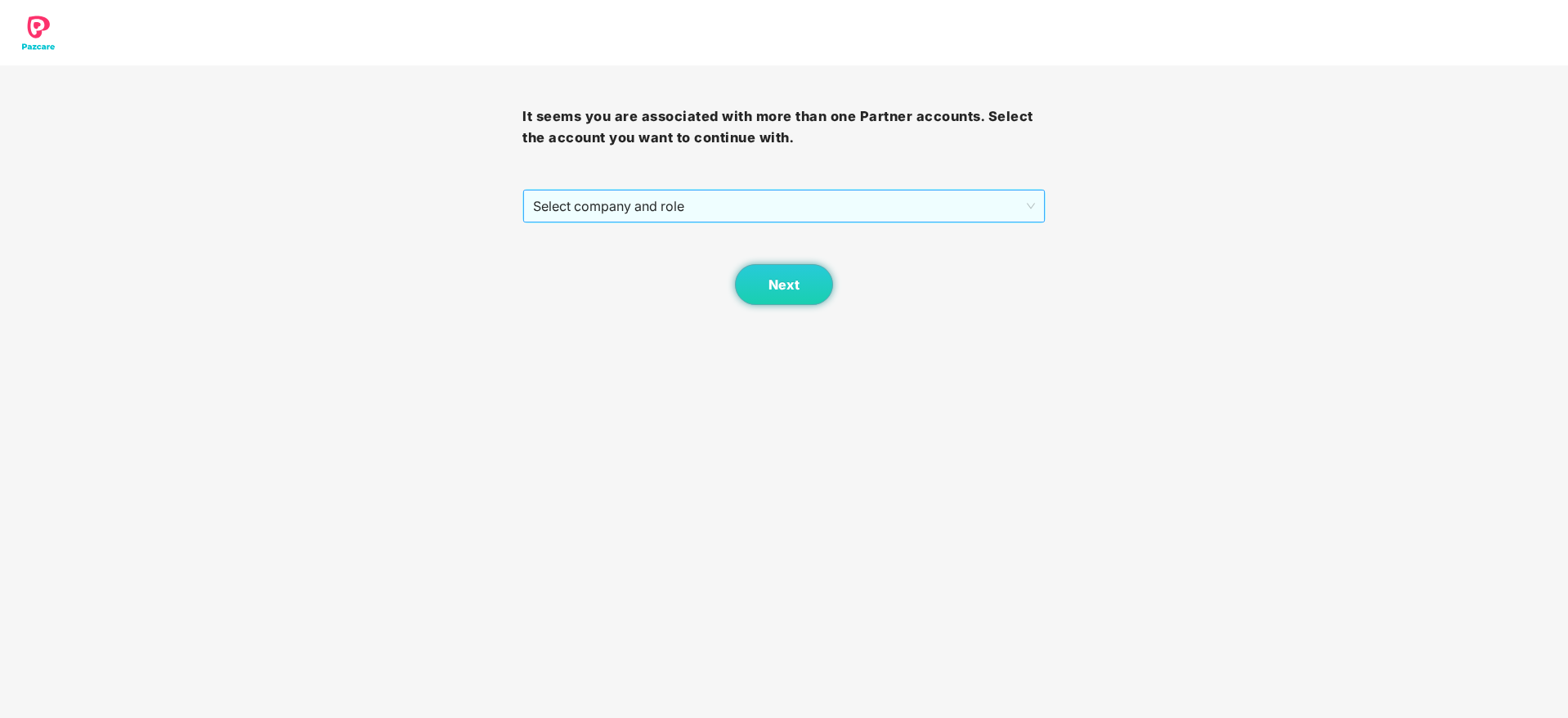
click at [929, 213] on span "Select company and role" at bounding box center [783, 206] width 501 height 31
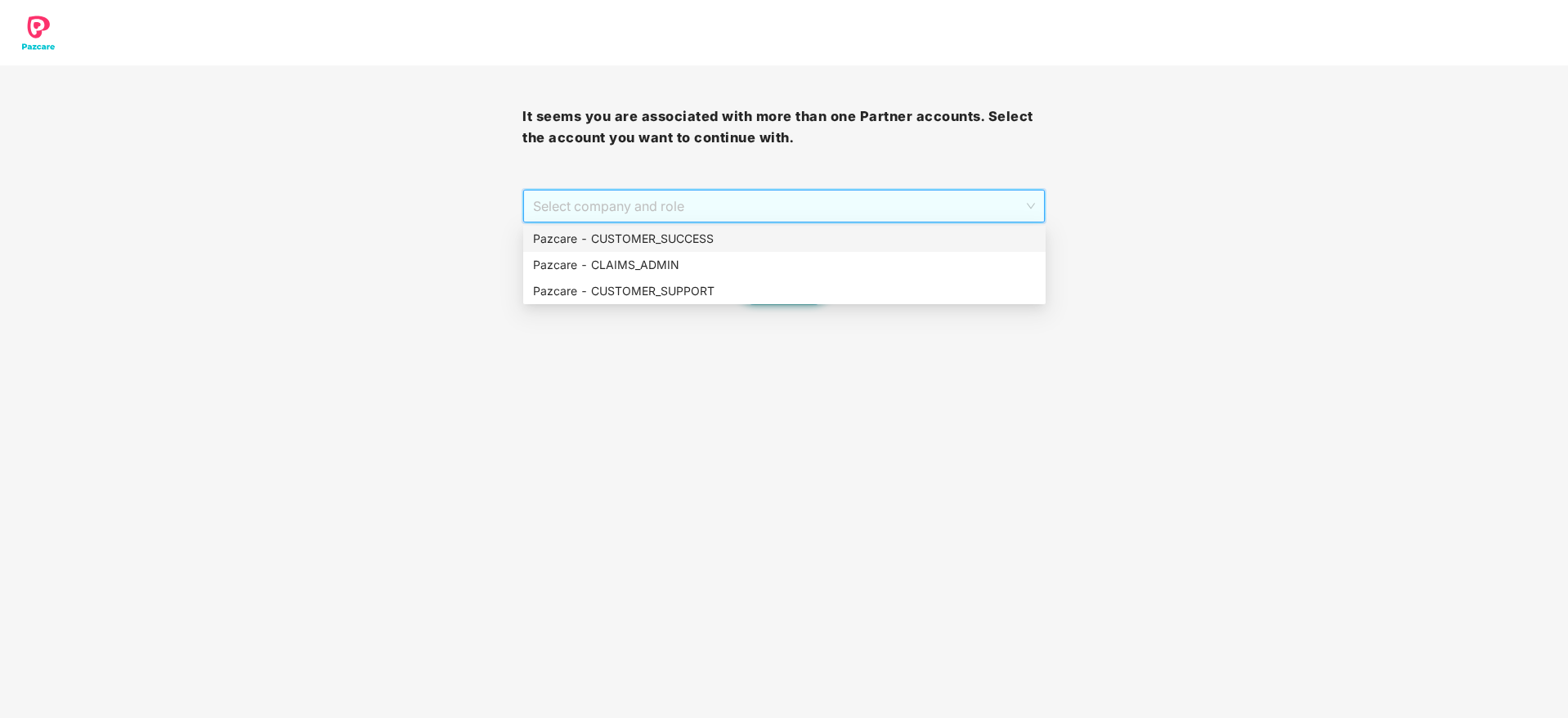
click at [922, 239] on div "Pazcare - CUSTOMER_SUCCESS" at bounding box center [784, 239] width 502 height 18
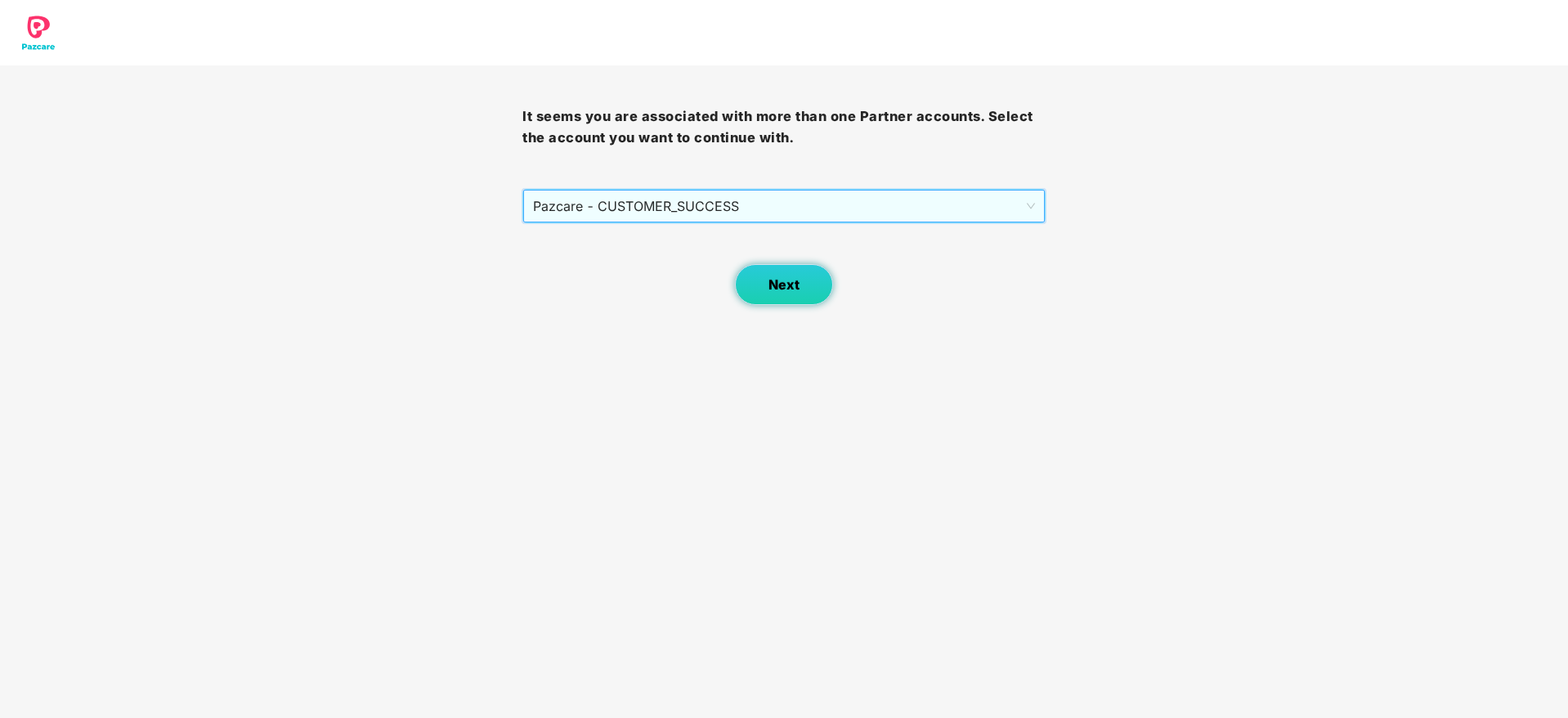
click at [751, 303] on button "Next" at bounding box center [784, 284] width 98 height 41
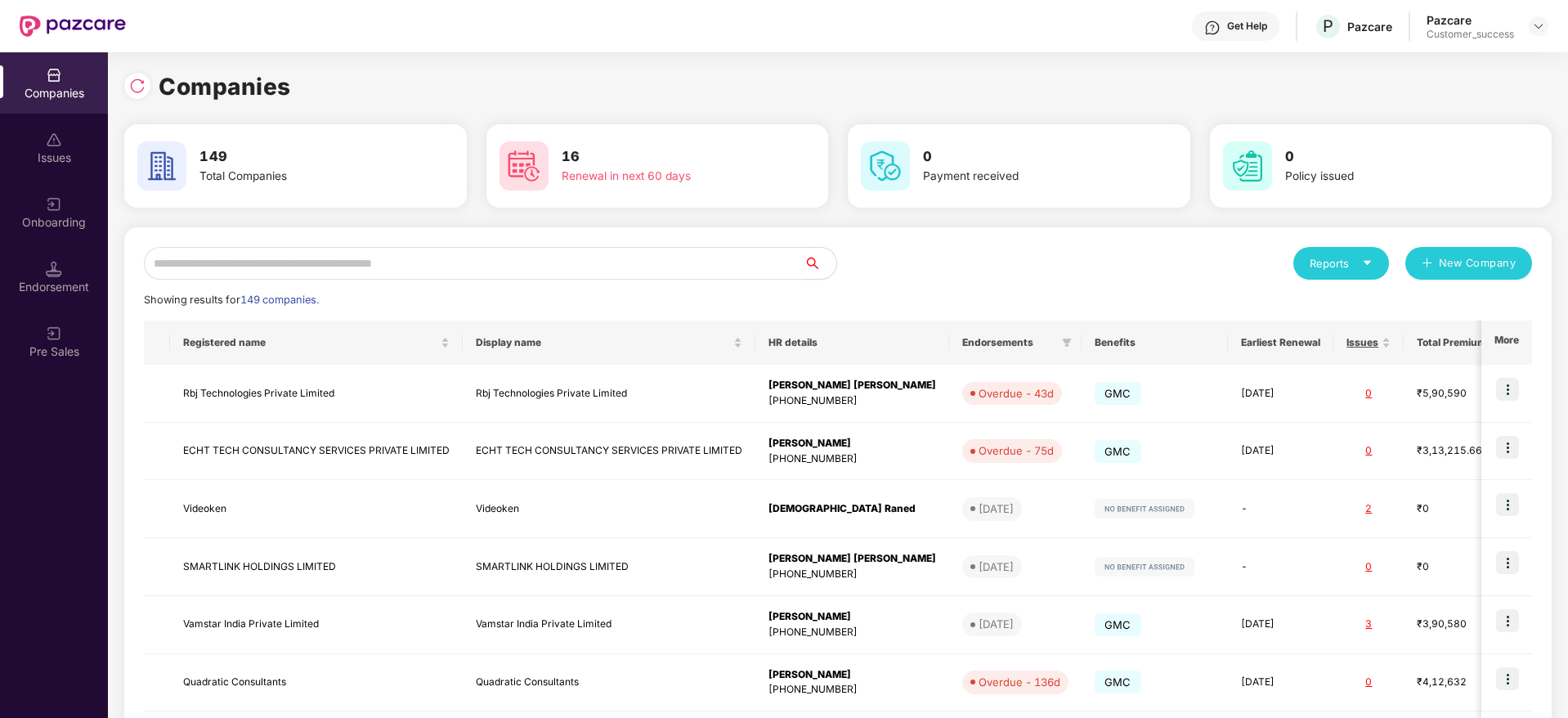
click at [513, 263] on input "text" at bounding box center [473, 263] width 660 height 33
type input "*"
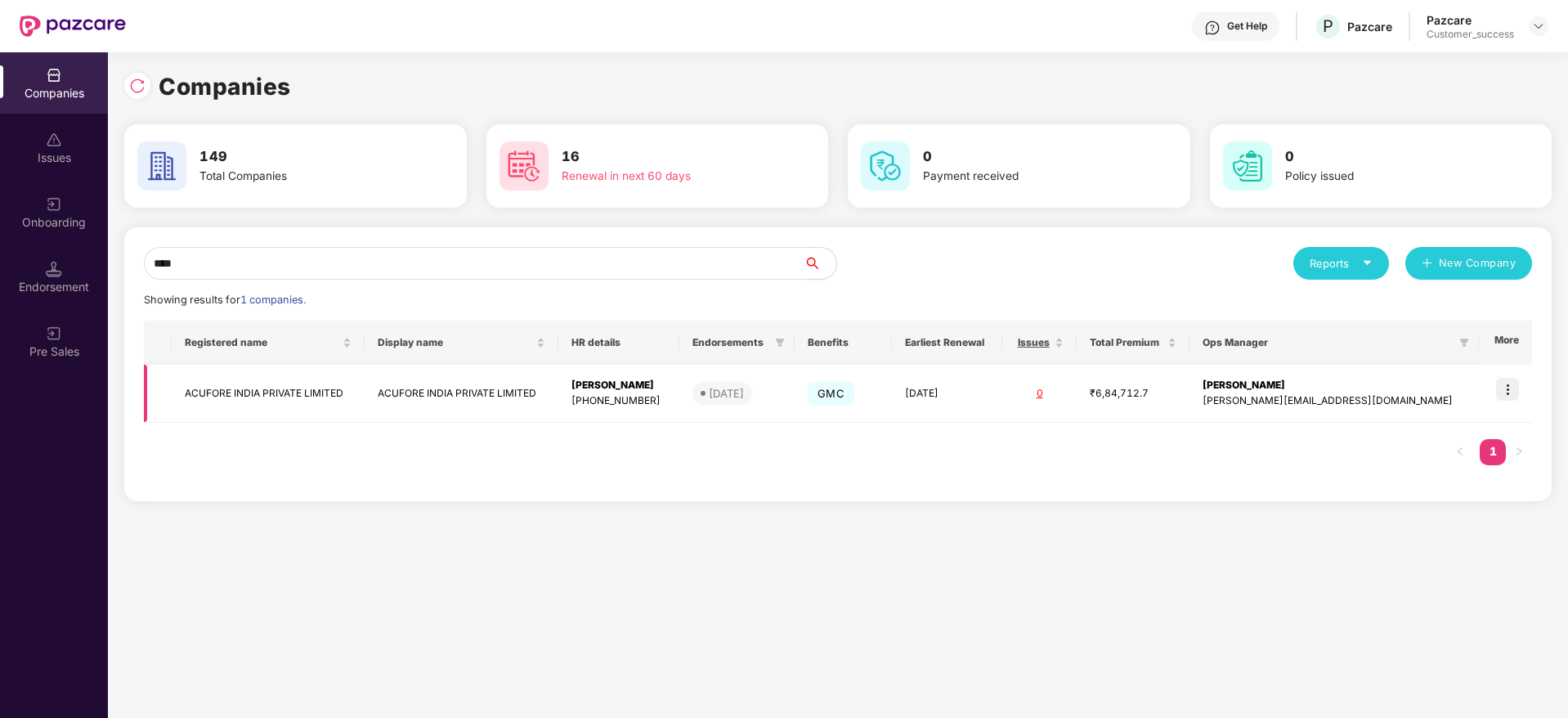
type input "****"
click at [1503, 389] on img at bounding box center [1507, 389] width 22 height 22
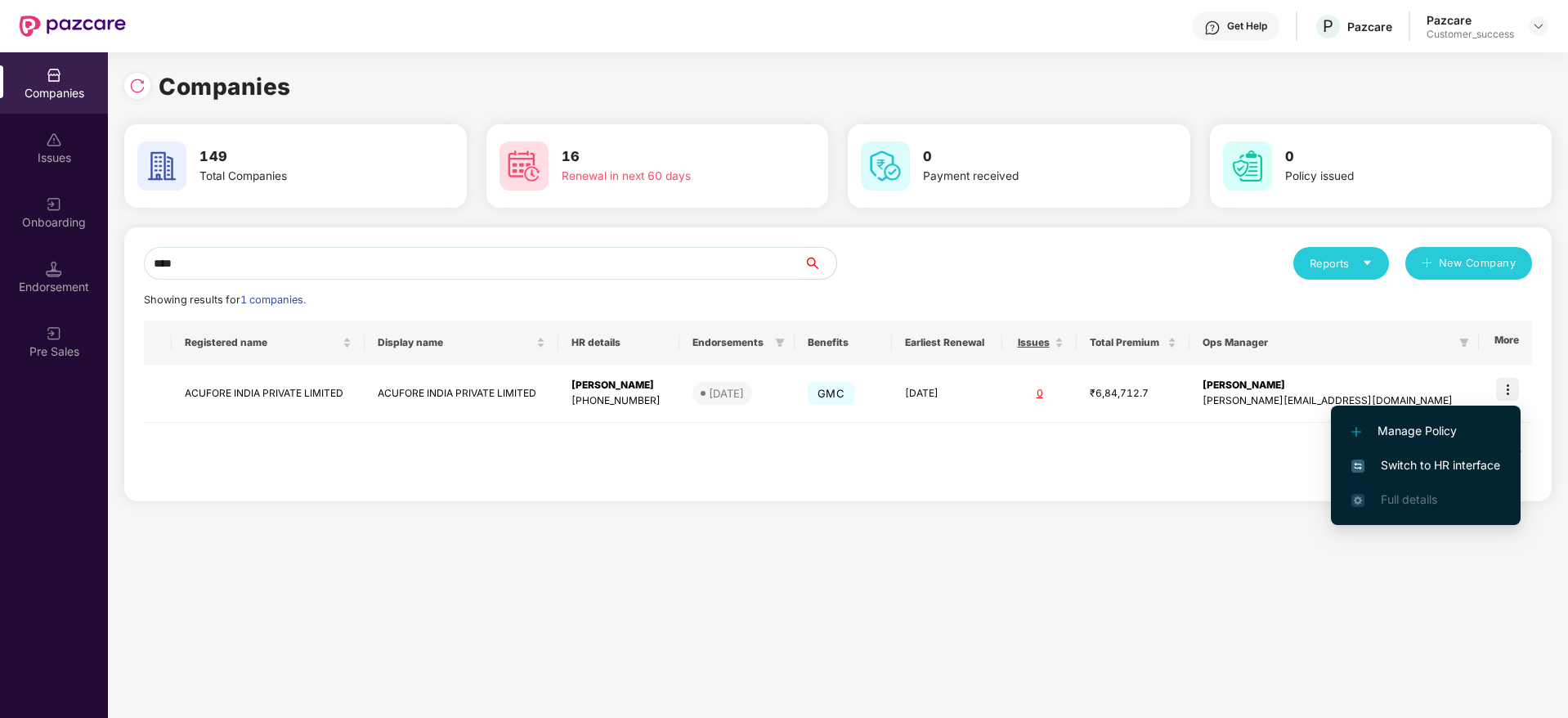
click at [1463, 462] on span "Switch to HR interface" at bounding box center [1425, 465] width 149 height 18
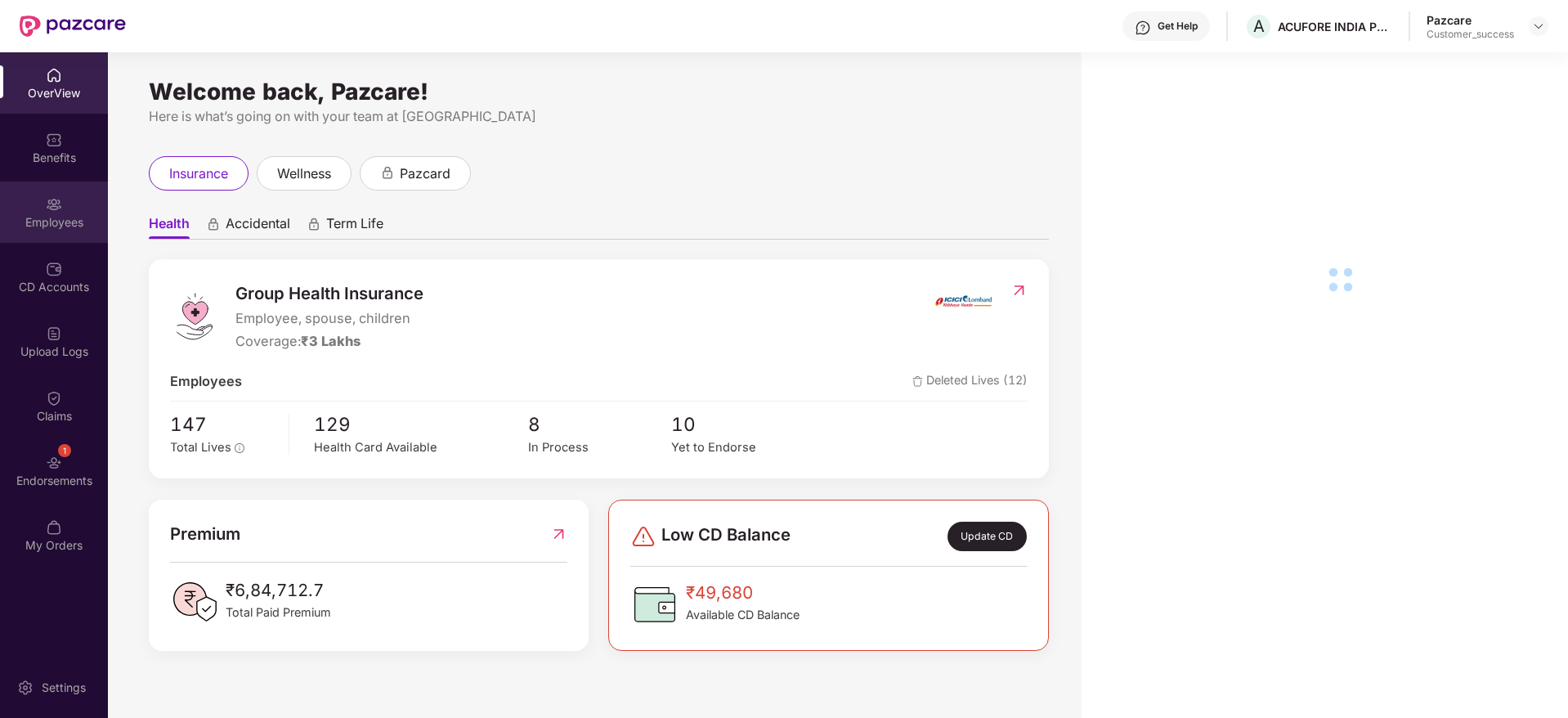
drag, startPoint x: 110, startPoint y: 228, endPoint x: 82, endPoint y: 236, distance: 29.1
click at [82, 236] on div "Employees" at bounding box center [54, 212] width 108 height 61
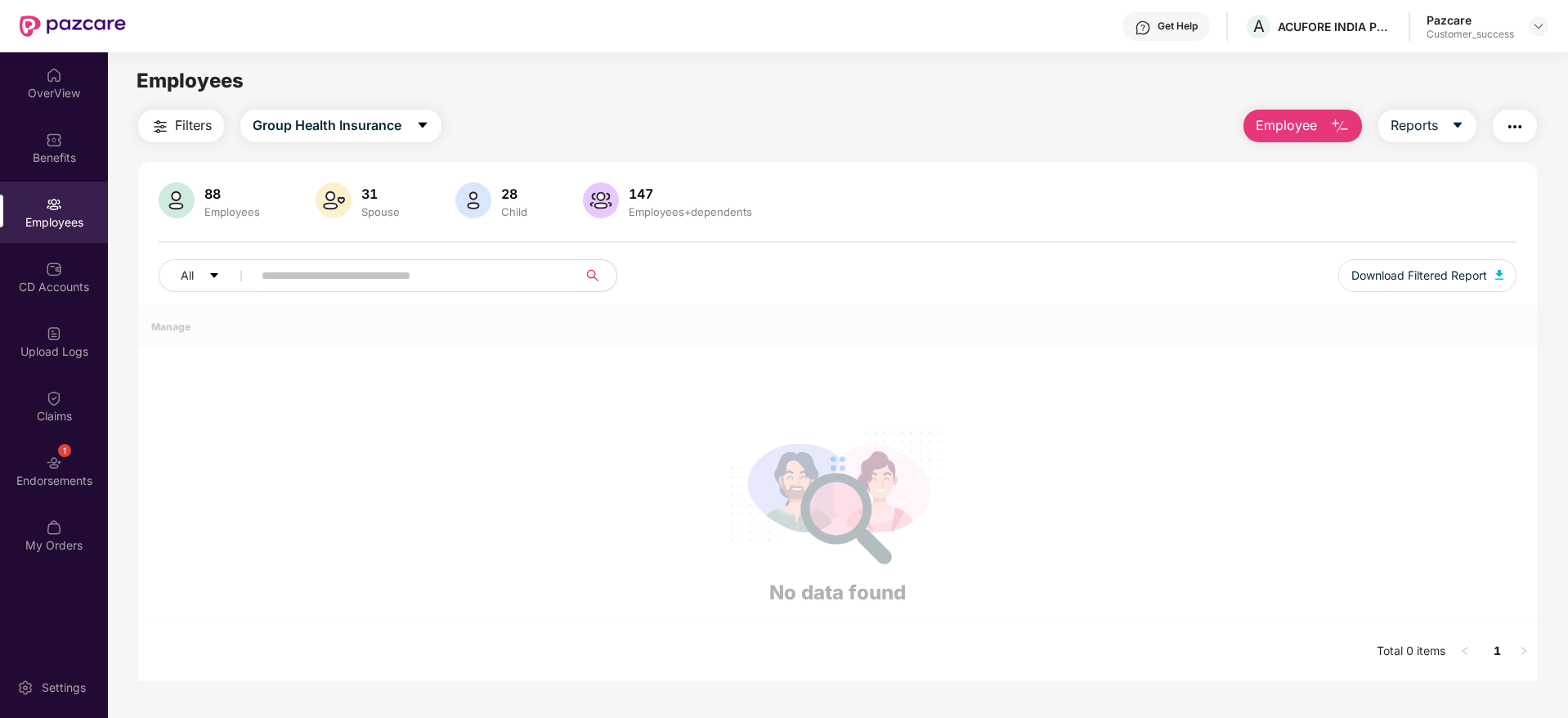
click at [315, 285] on input "text" at bounding box center [407, 275] width 293 height 24
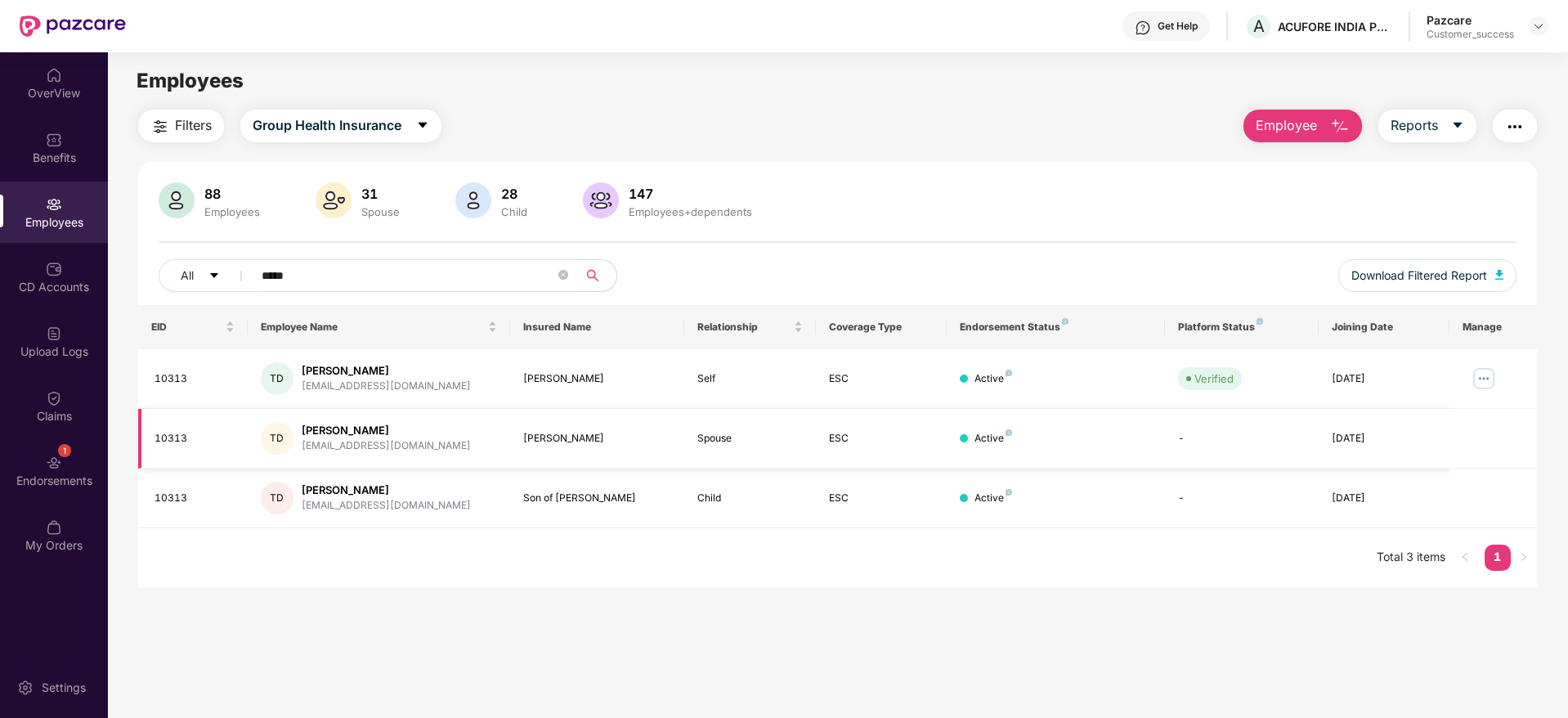
type input "*****"
click at [375, 454] on td "TD Tarun Kumar Deheria deheriatarun@gmail.com" at bounding box center [378, 439] width 262 height 60
copy div "[EMAIL_ADDRESS][DOMAIN_NAME]"
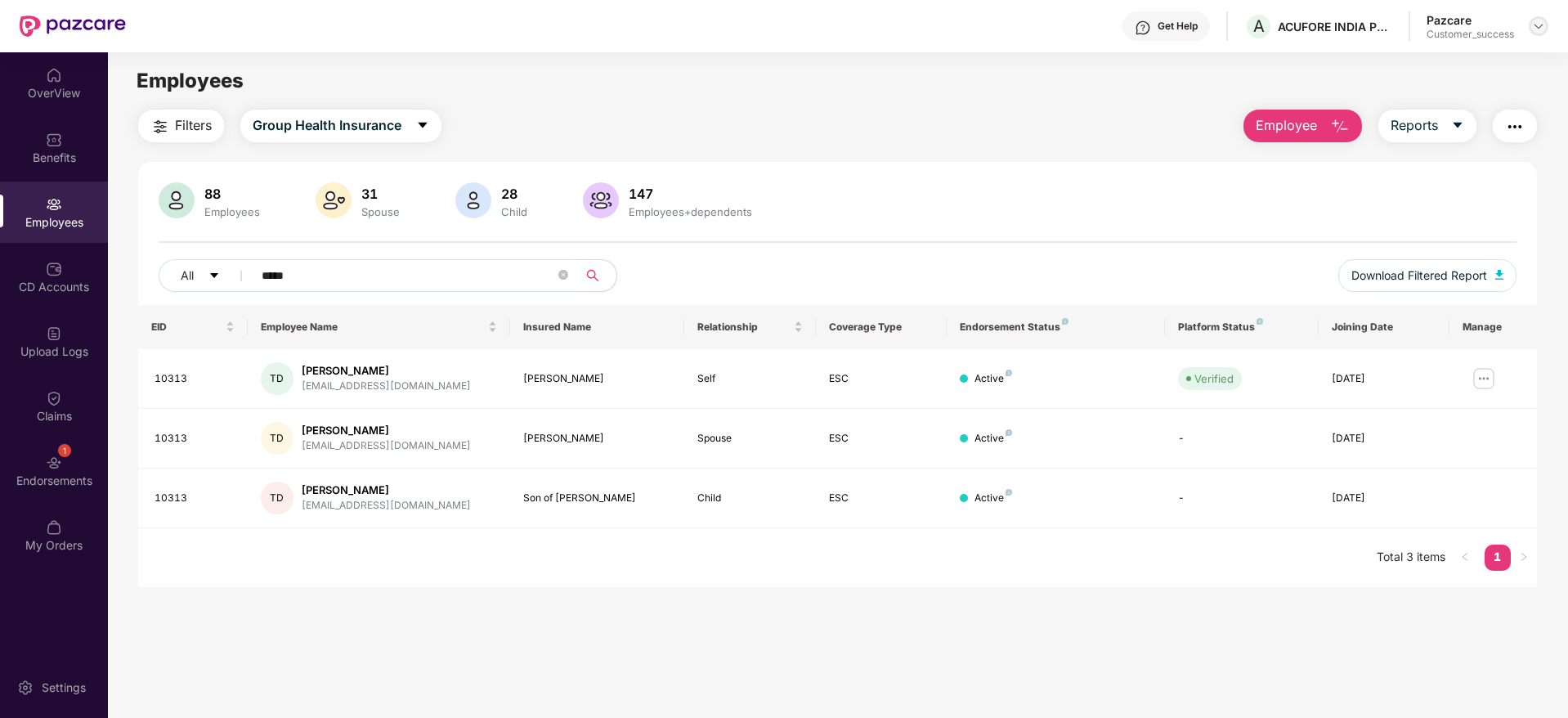
click at [1545, 26] on div at bounding box center [1538, 26] width 20 height 20
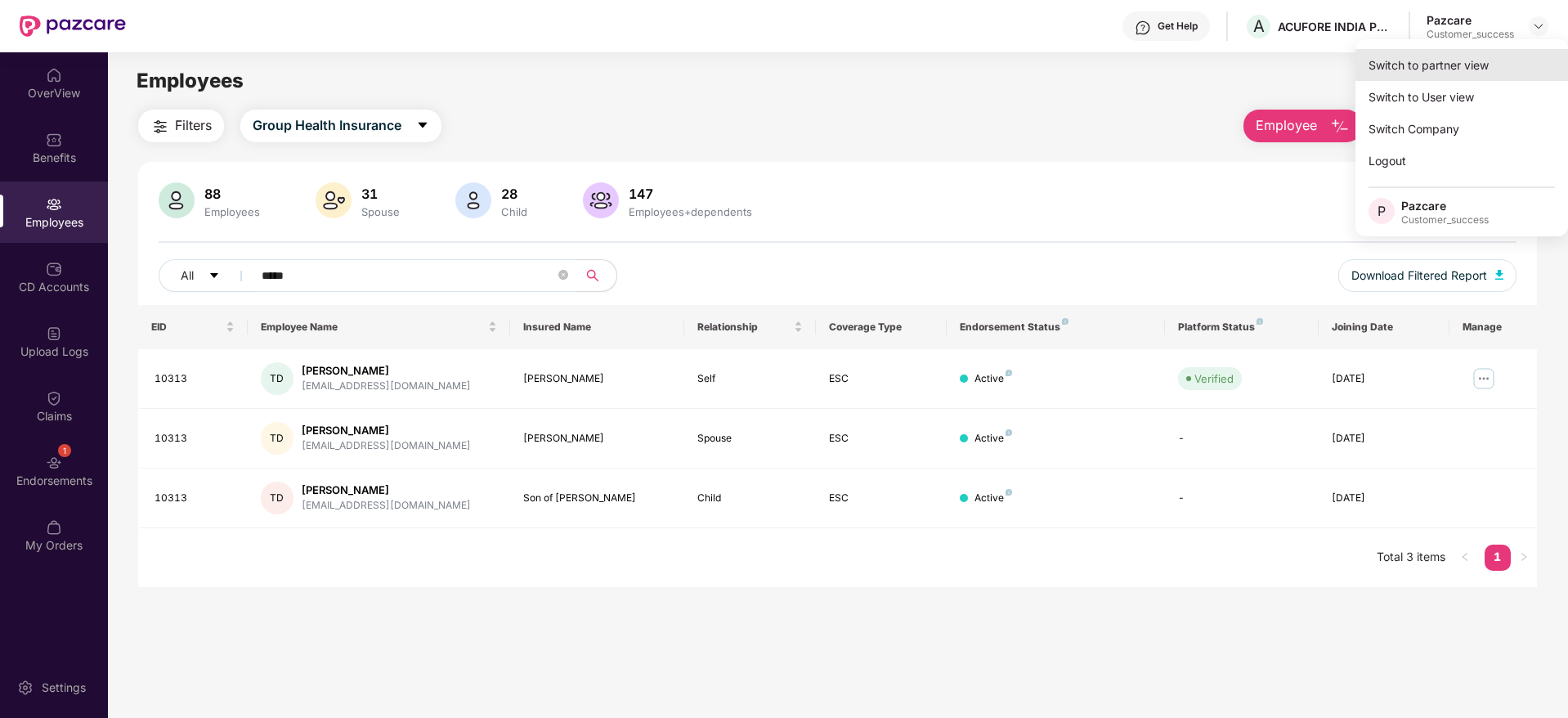
click at [1497, 74] on div "Switch to partner view" at bounding box center [1462, 65] width 213 height 32
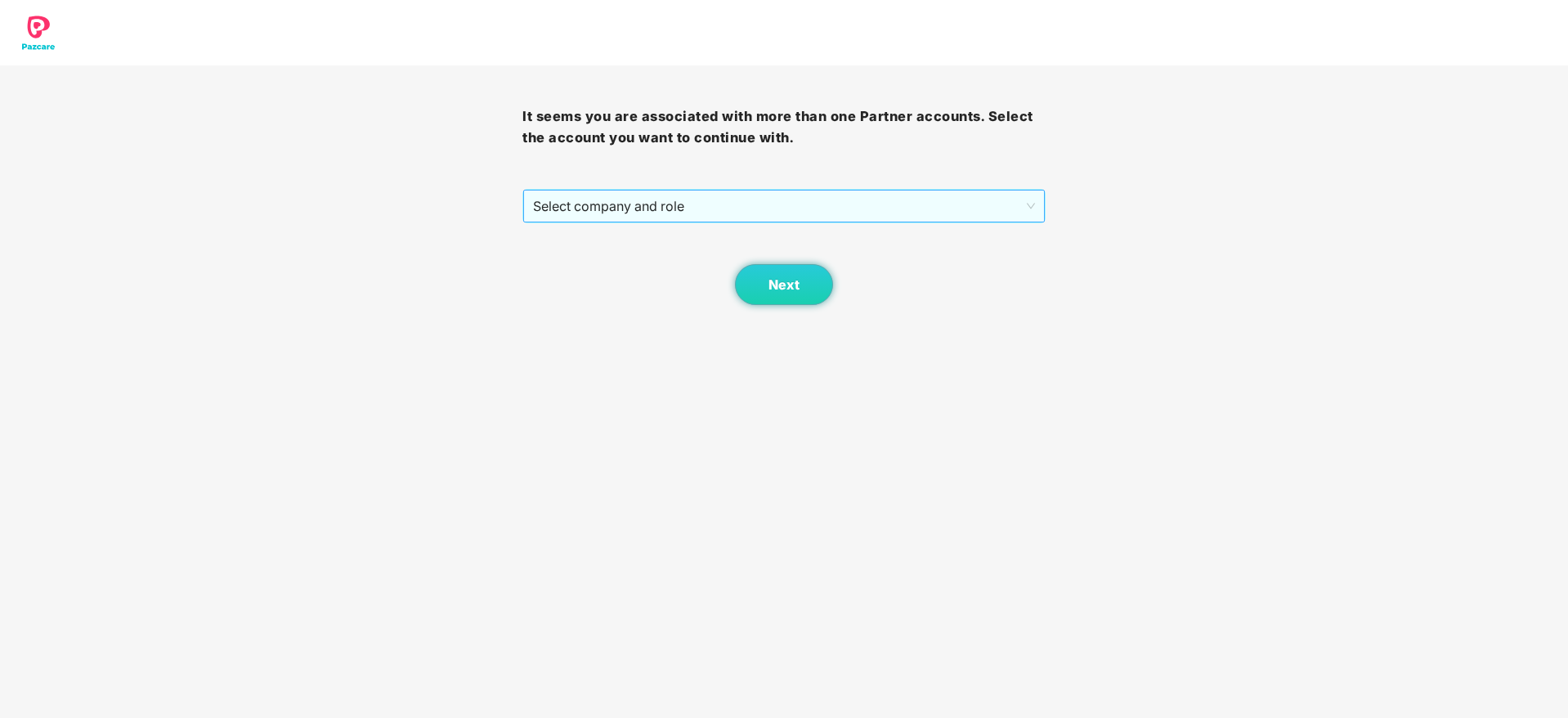
click at [904, 215] on span "Select company and role" at bounding box center [783, 206] width 501 height 31
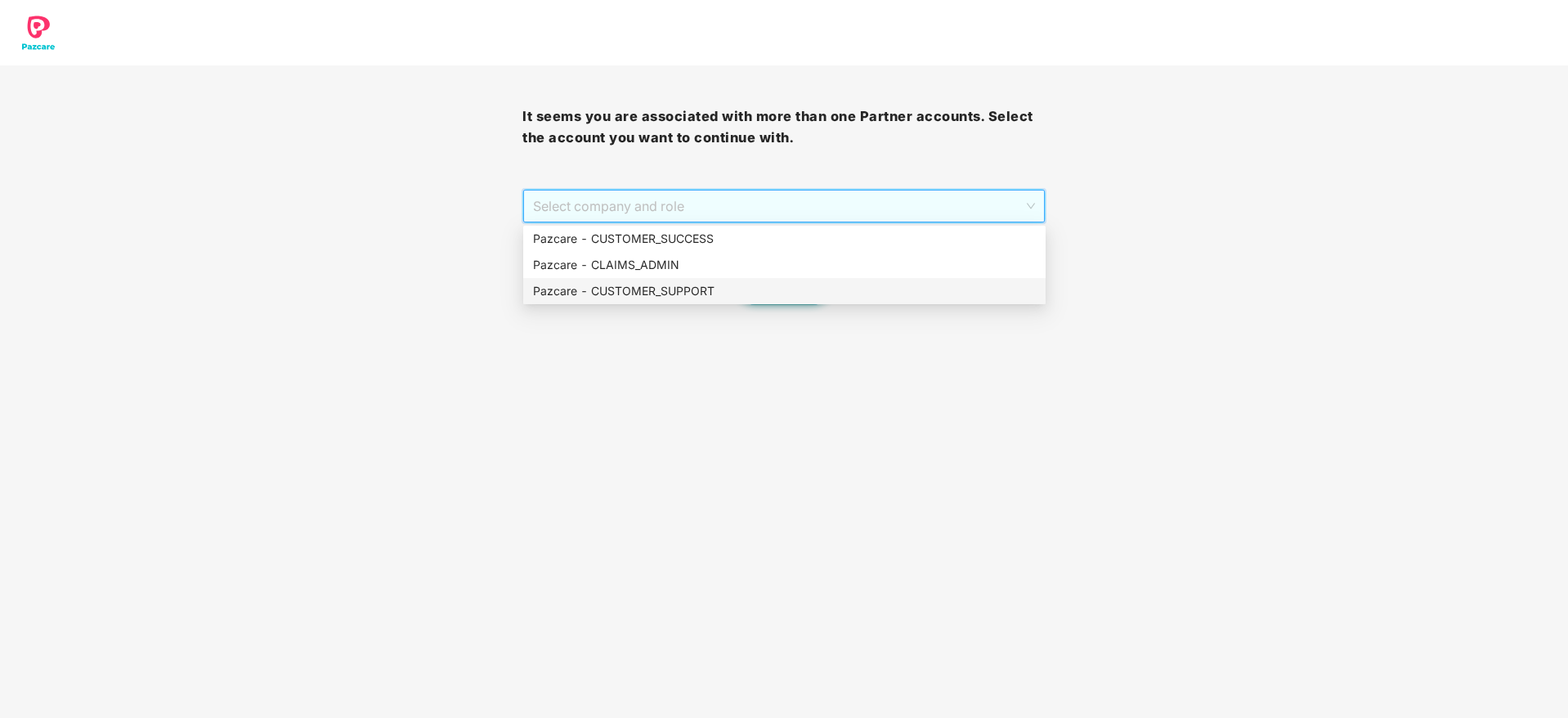
click at [776, 283] on div "Pazcare - CUSTOMER_SUPPORT" at bounding box center [784, 291] width 502 height 18
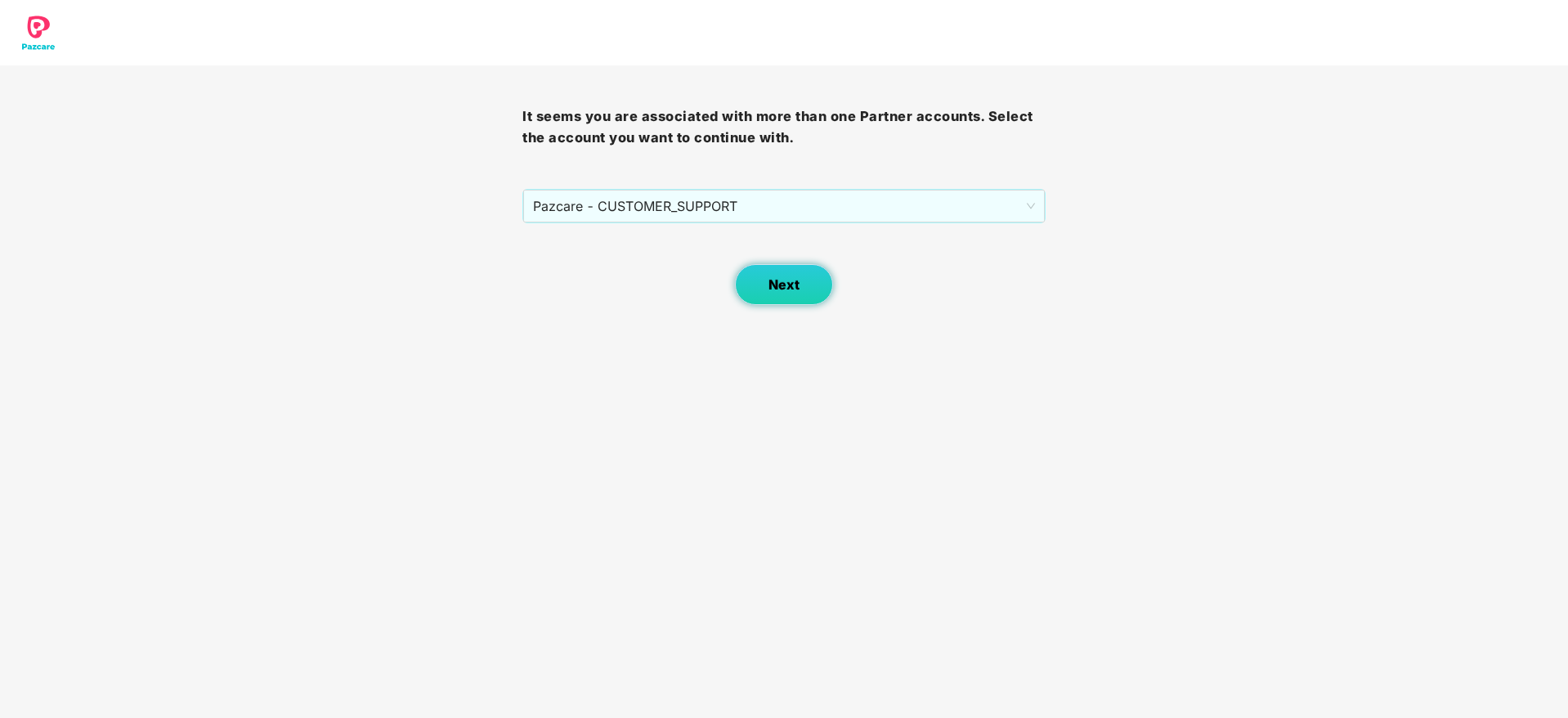
click at [828, 284] on button "Next" at bounding box center [784, 284] width 98 height 41
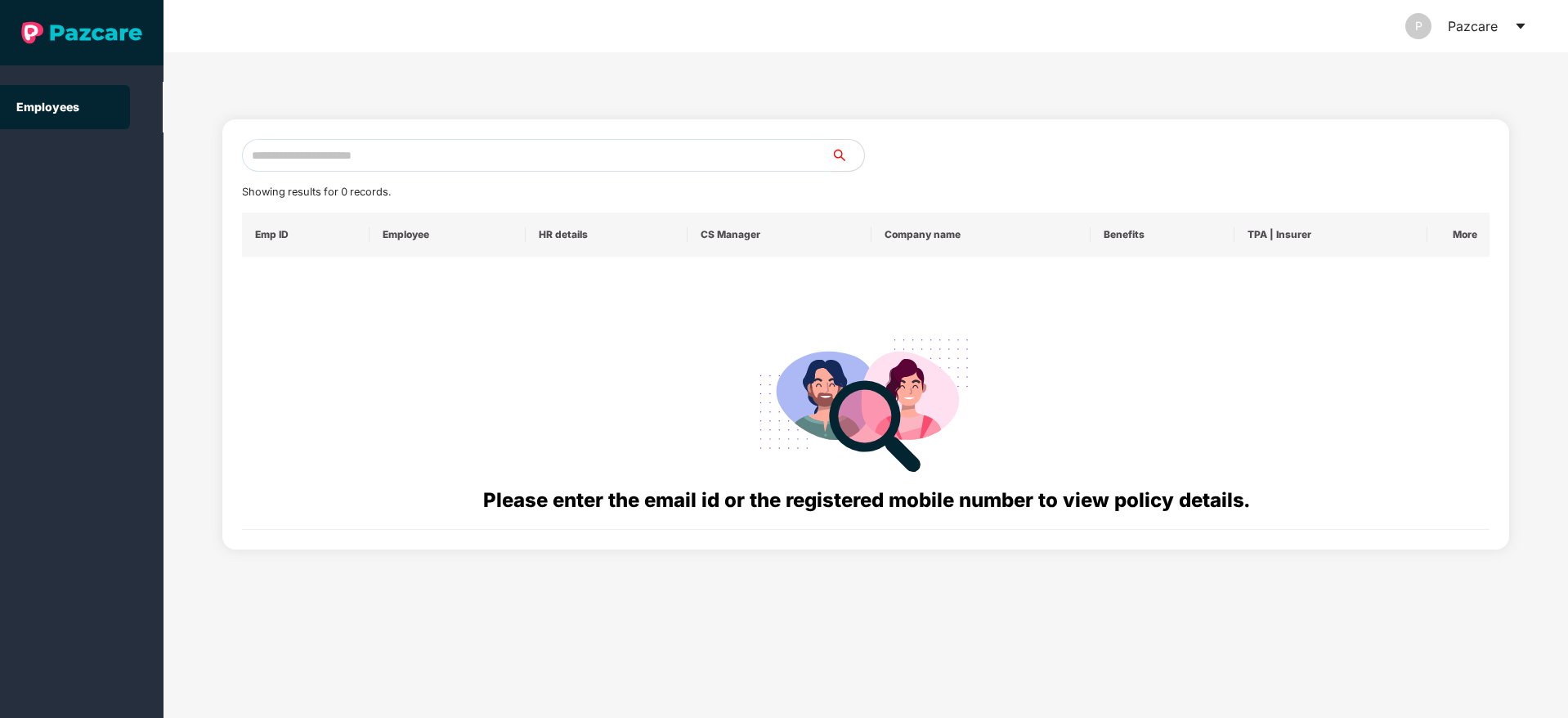
click at [533, 128] on div "Showing results for 0 records. Emp ID Employee HR details CS Manager Company na…" at bounding box center [866, 334] width 1287 height 430
click at [544, 157] on input "text" at bounding box center [536, 156] width 589 height 33
paste input "**********"
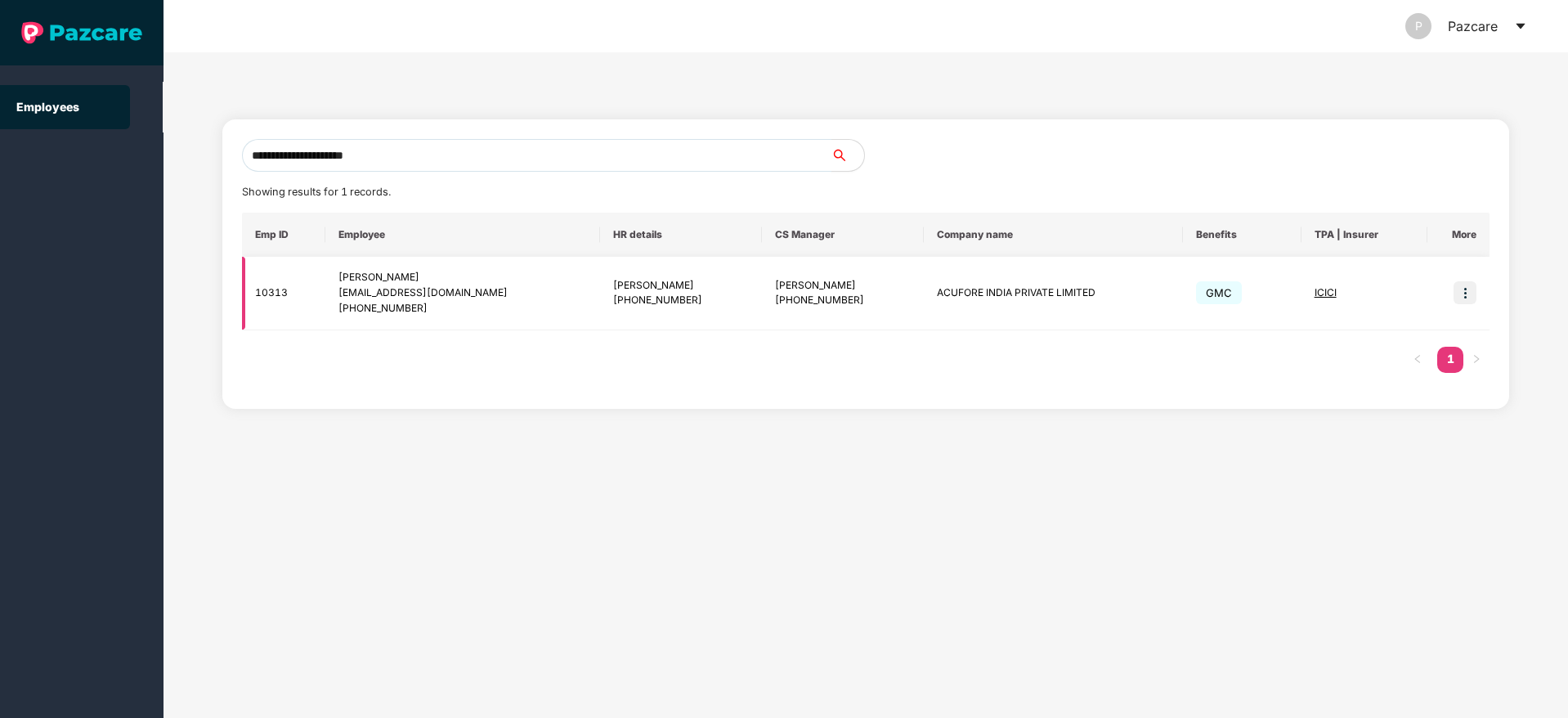
type input "**********"
click at [1196, 294] on span "GMC" at bounding box center [1219, 292] width 46 height 22
click at [1466, 298] on img at bounding box center [1464, 292] width 22 height 22
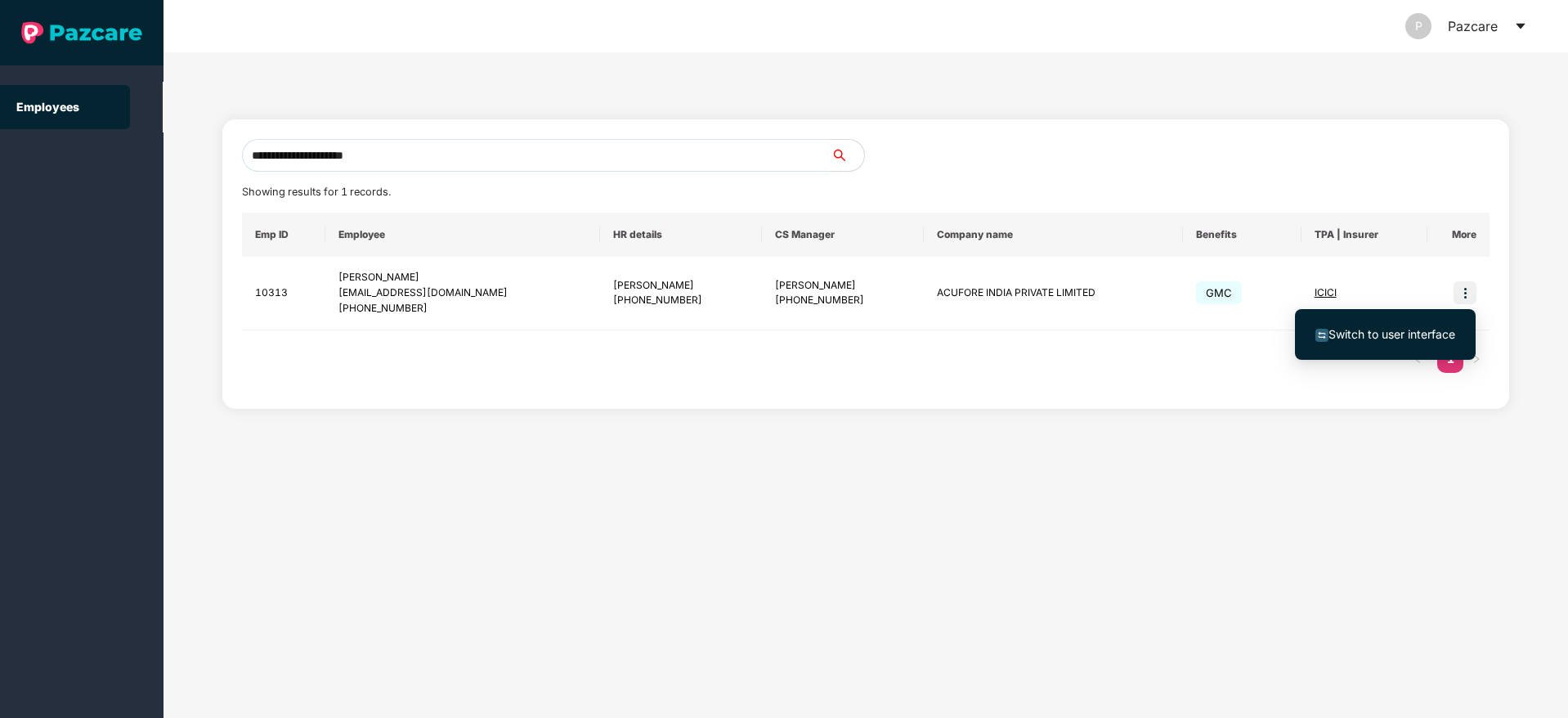
click at [1134, 429] on div "**********" at bounding box center [866, 384] width 1405 height 665
click at [1518, 32] on icon "caret-down" at bounding box center [1520, 26] width 13 height 13
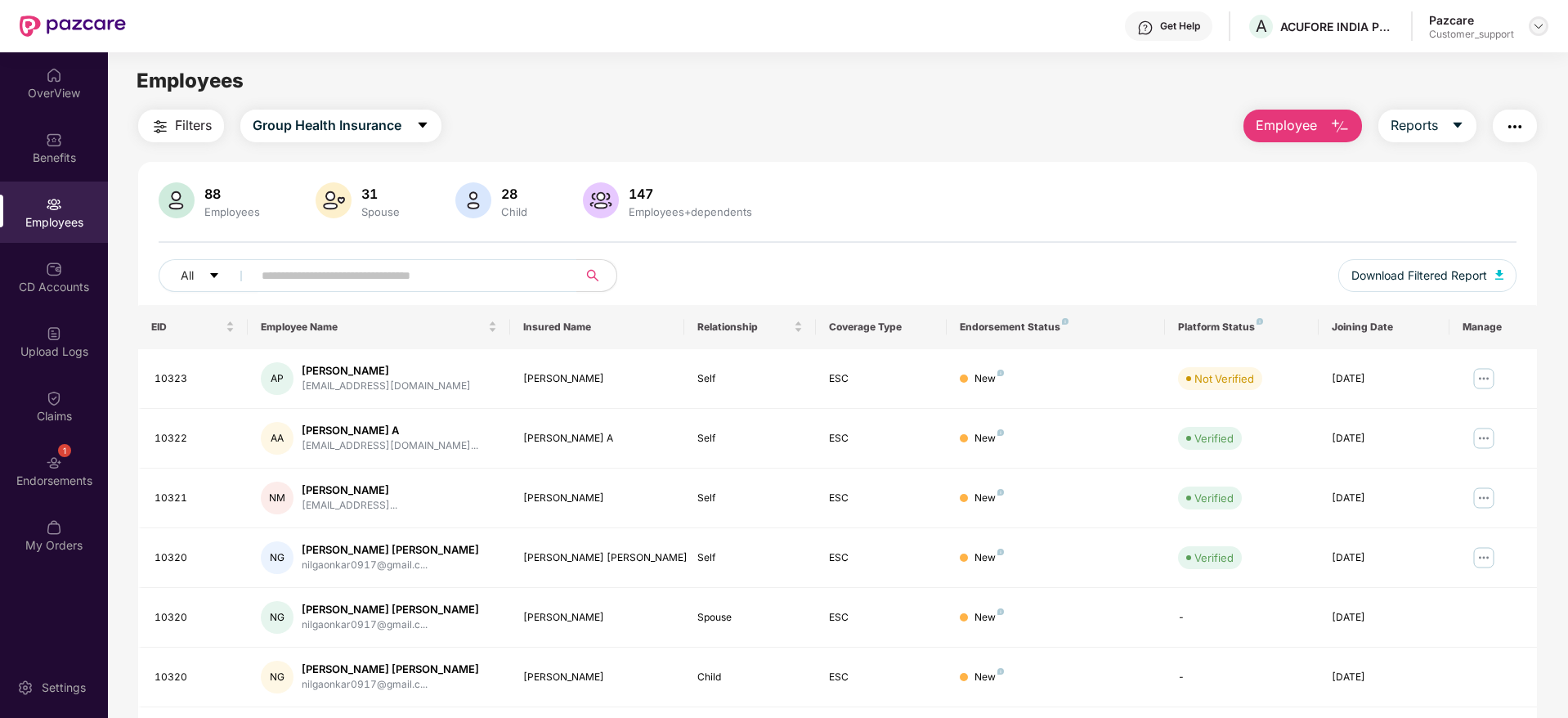
click at [1543, 33] on div at bounding box center [1538, 26] width 20 height 20
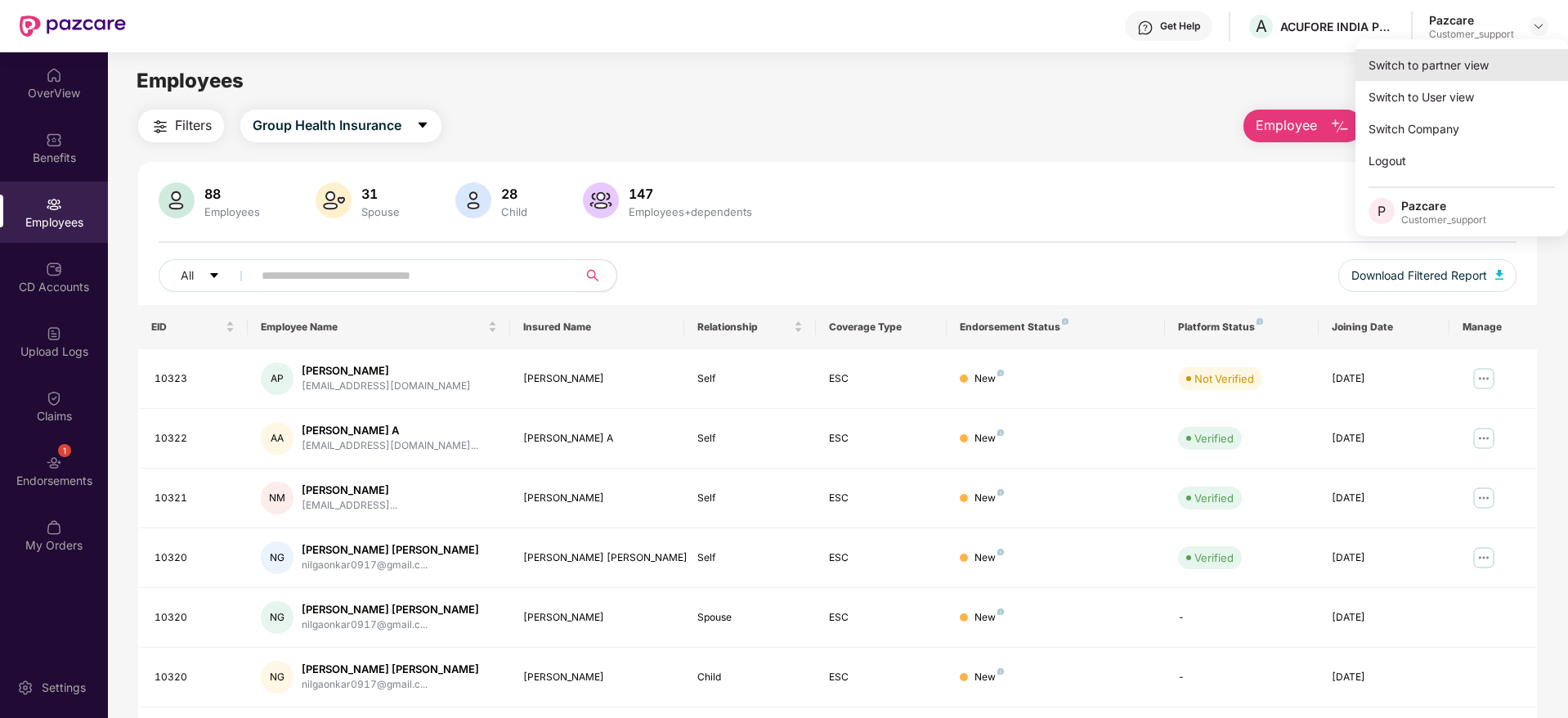
click at [1452, 70] on div "Switch to partner view" at bounding box center [1462, 65] width 213 height 32
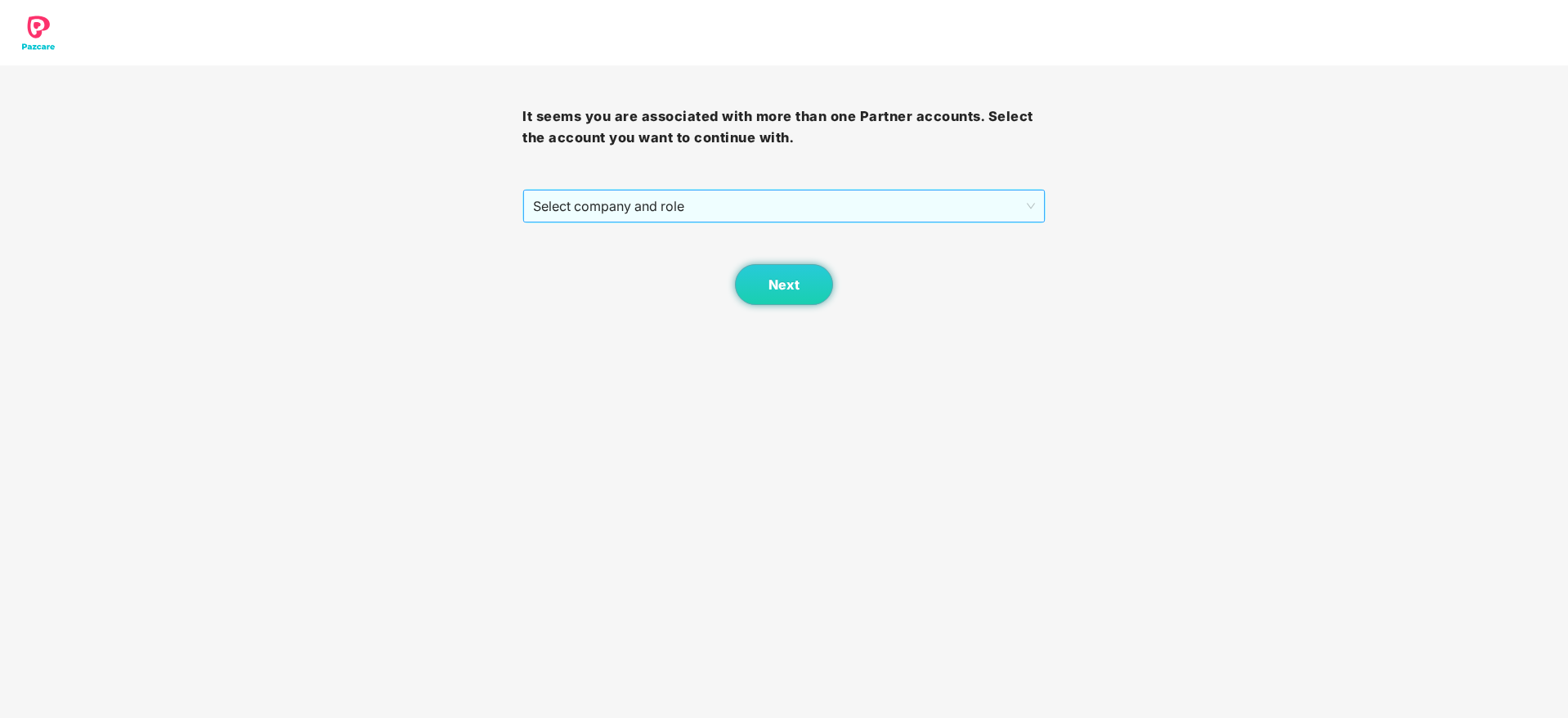
click at [746, 221] on span "Select company and role" at bounding box center [783, 206] width 501 height 31
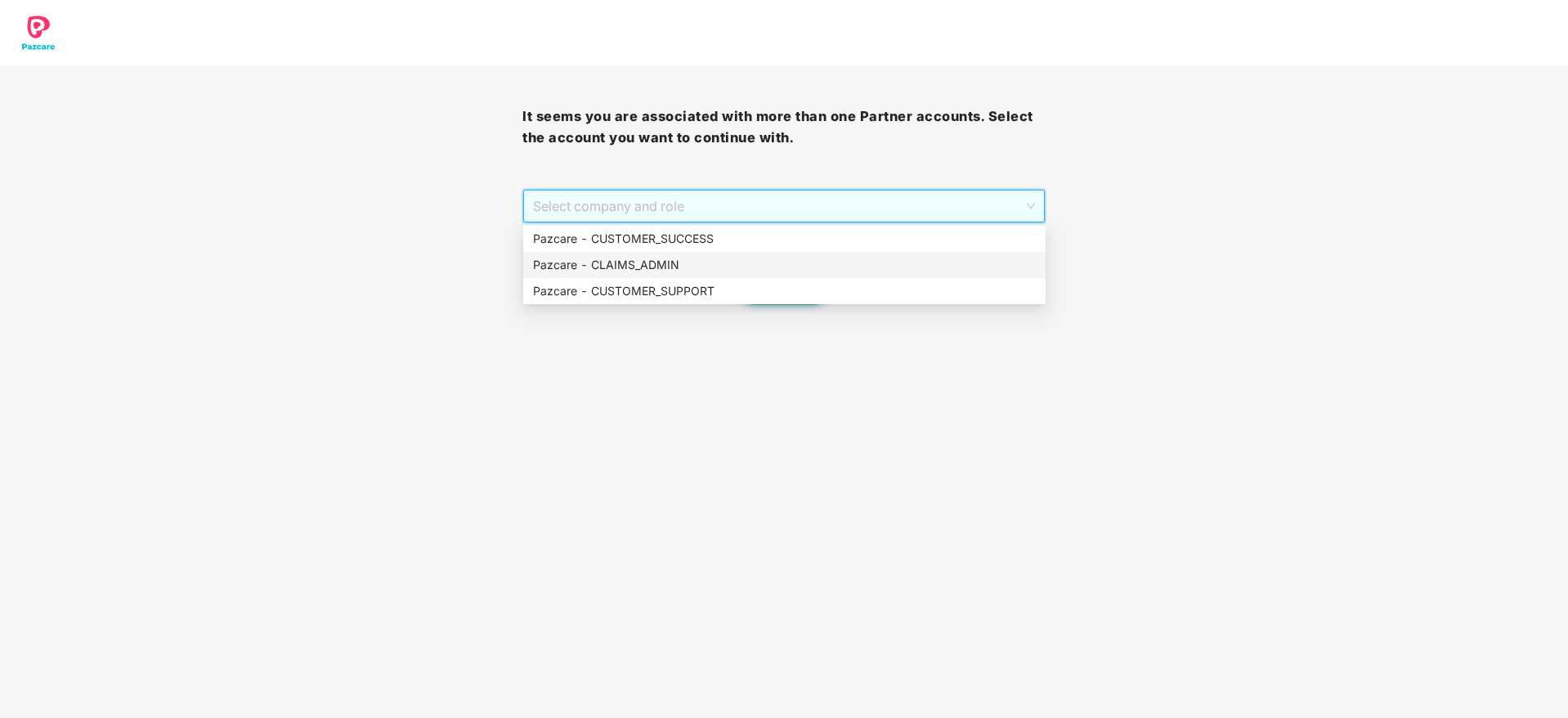
click at [693, 274] on div "Pazcare - CLAIMS_ADMIN" at bounding box center [784, 265] width 522 height 26
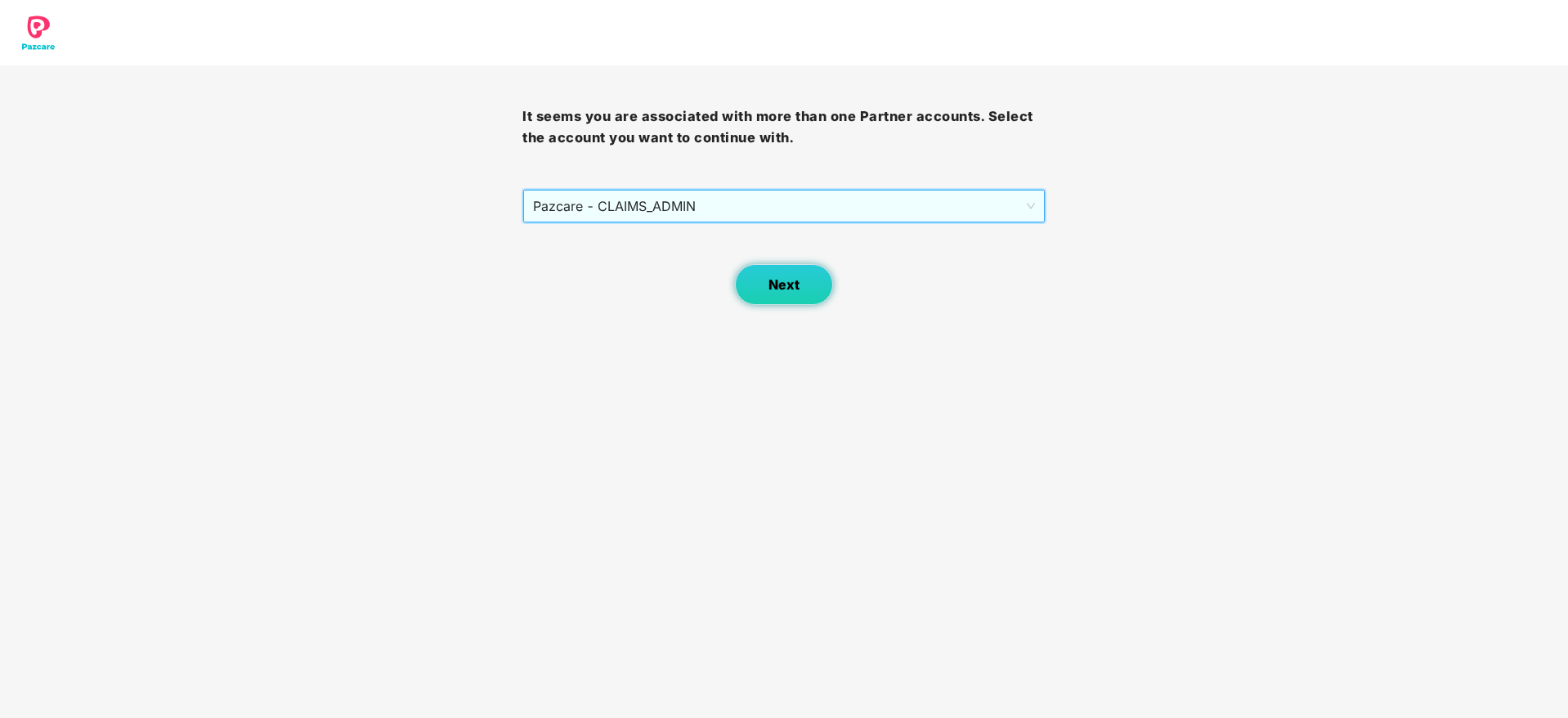
click at [747, 285] on button "Next" at bounding box center [784, 284] width 98 height 41
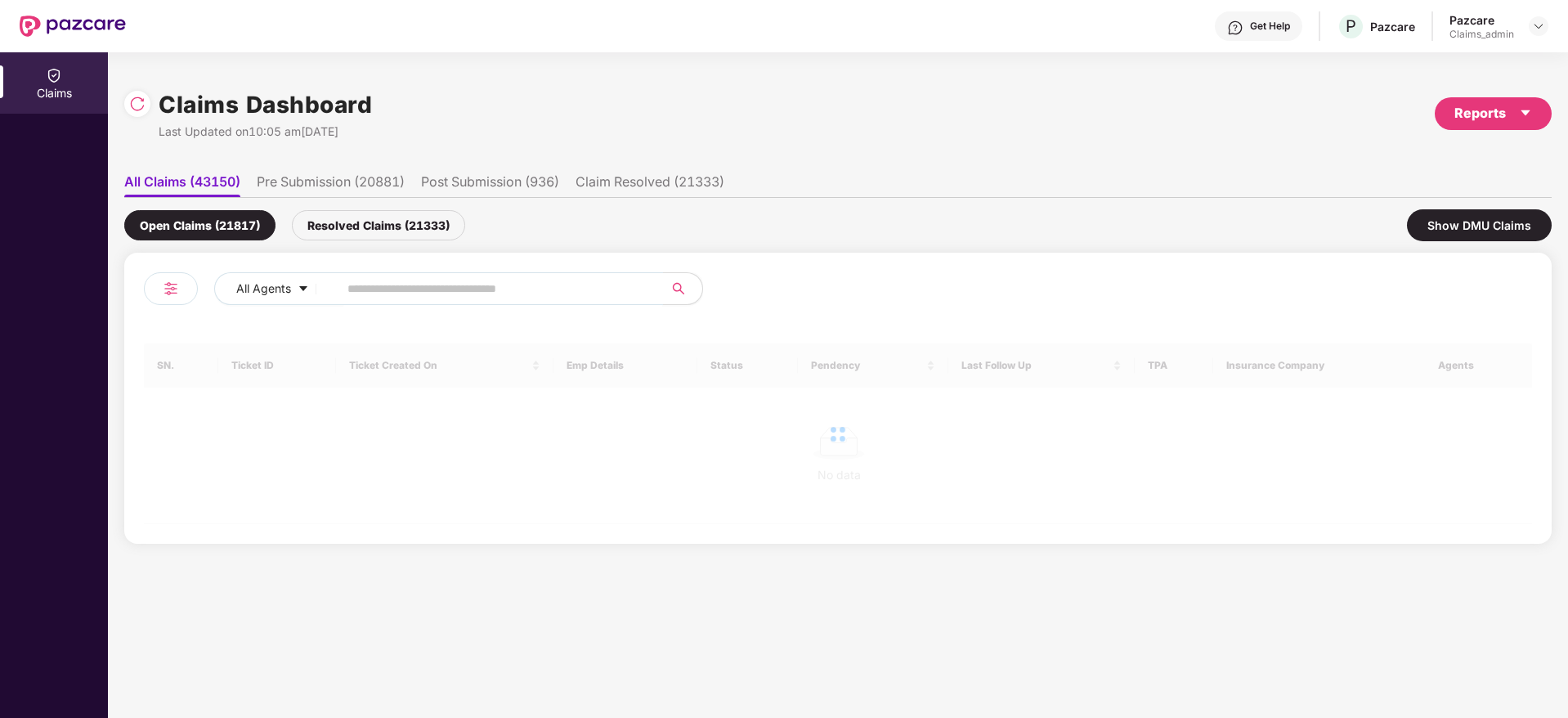
click at [473, 287] on input "text" at bounding box center [494, 288] width 293 height 24
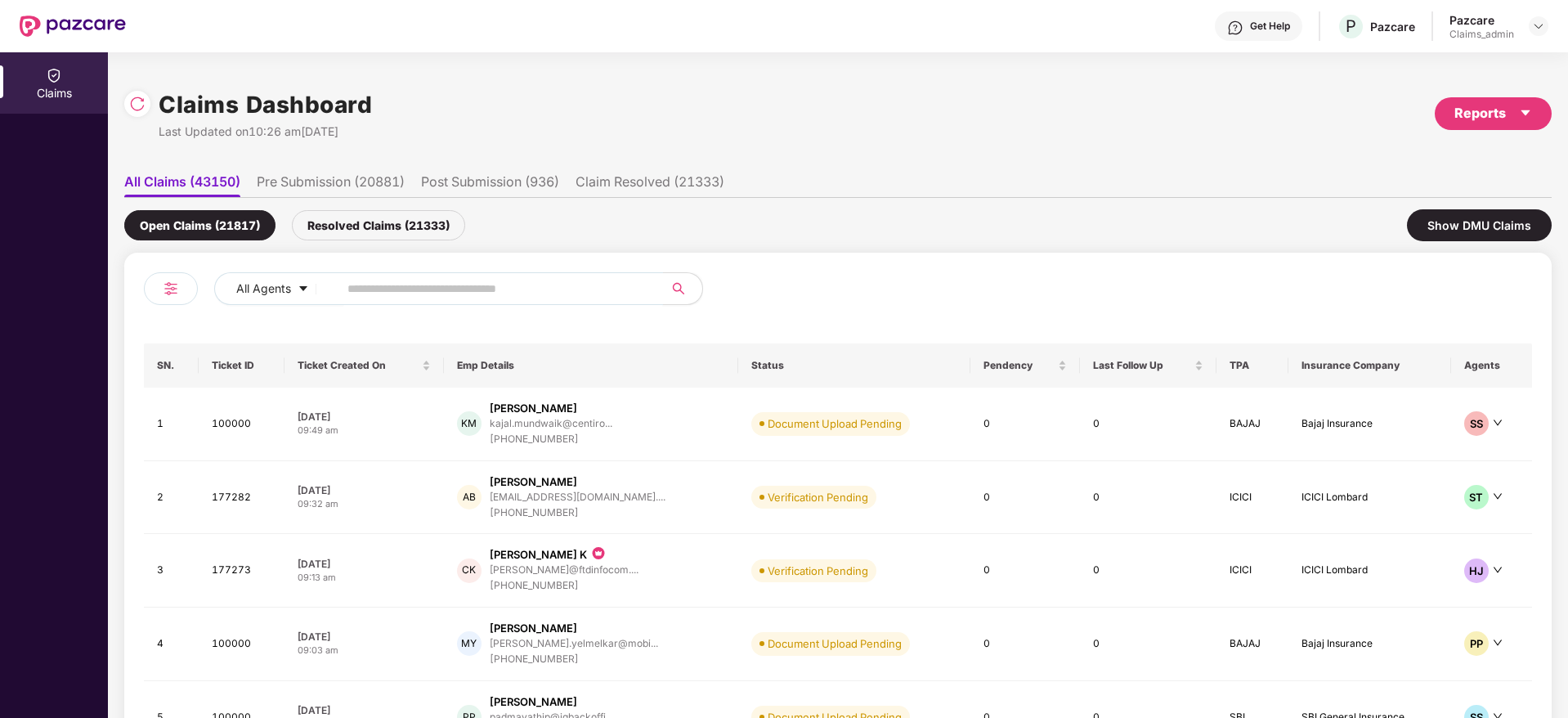
paste input "**********"
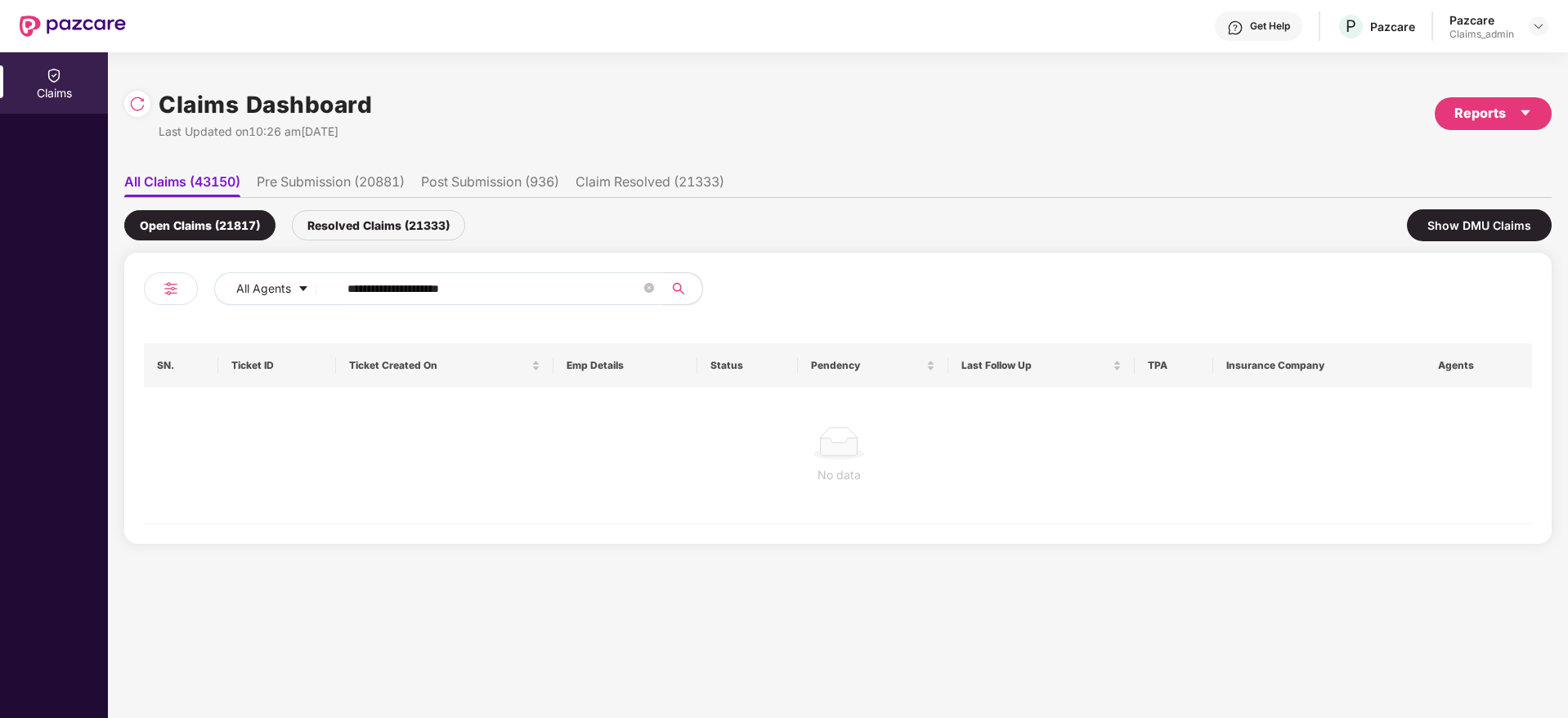
type input "**********"
click at [378, 183] on li "Pre Submission (20881)" at bounding box center [330, 184] width 148 height 23
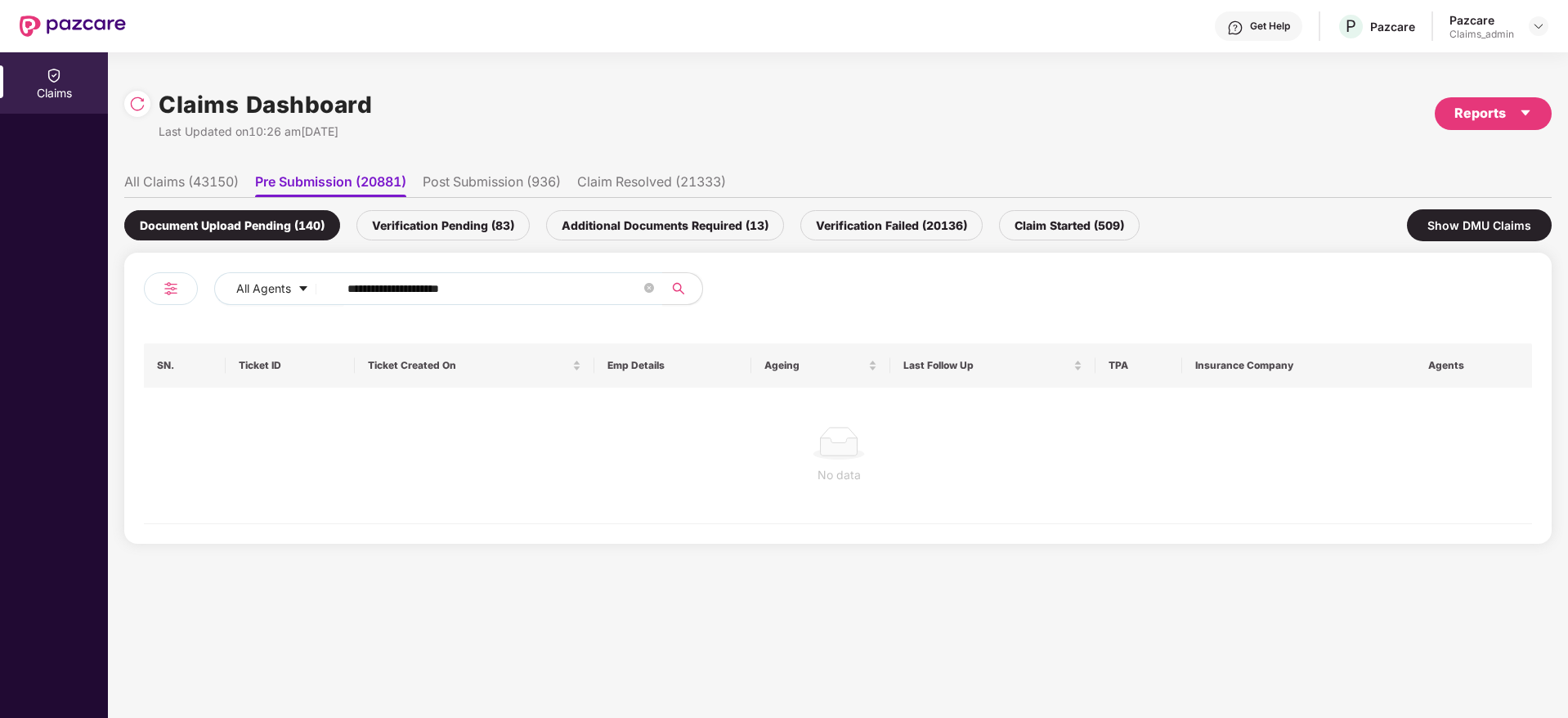
click at [513, 195] on li "Post Submission (936)" at bounding box center [492, 184] width 138 height 23
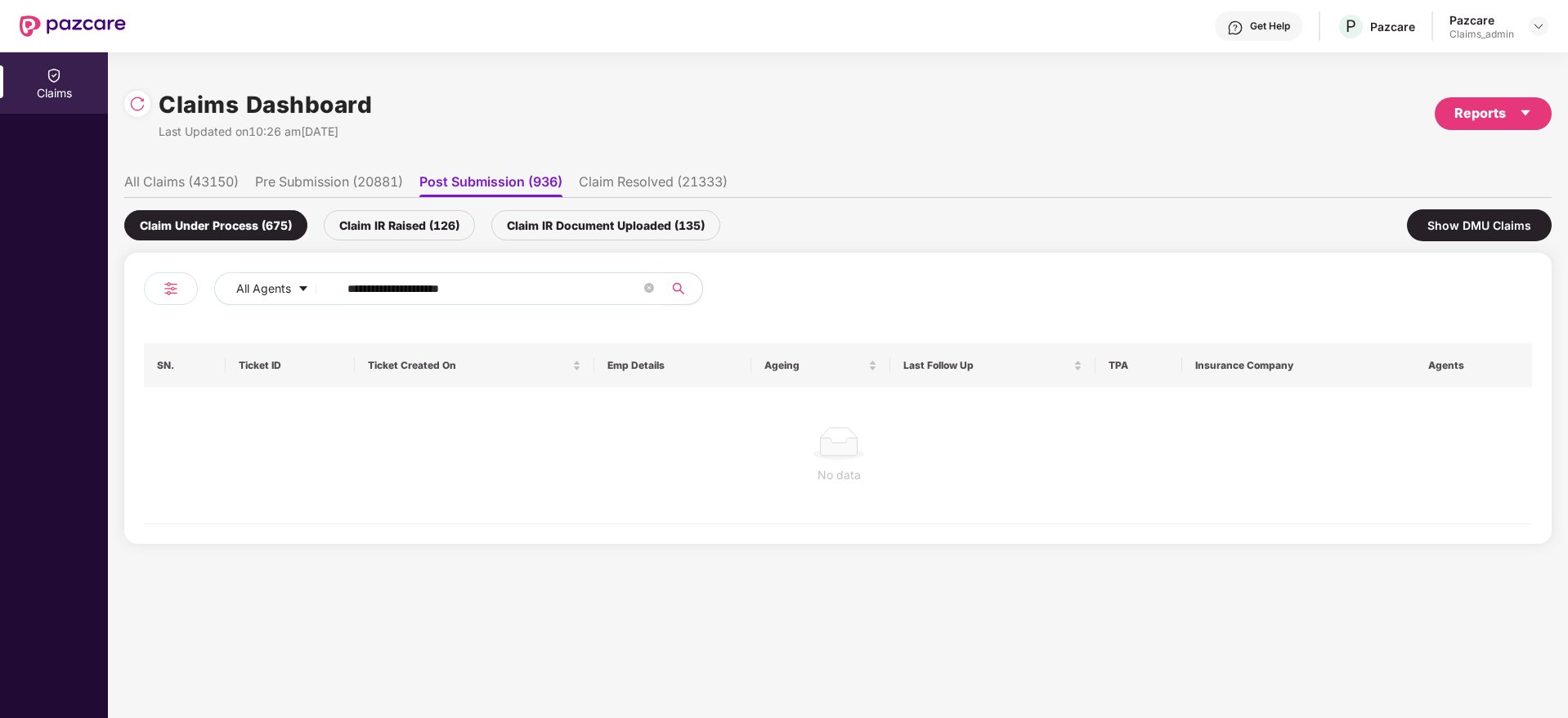
click at [625, 189] on li "Claim Resolved (21333)" at bounding box center [653, 184] width 149 height 23
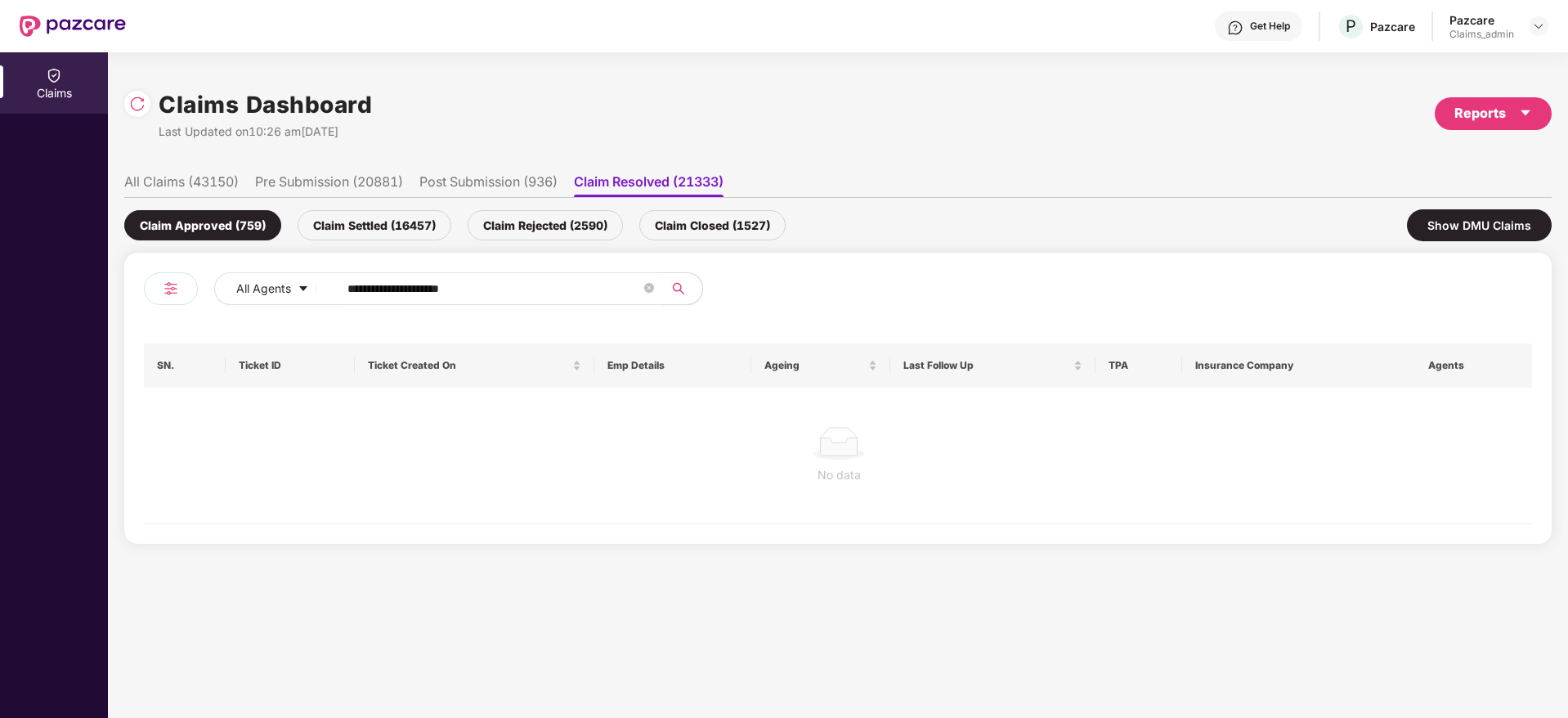
click at [468, 190] on li "Post Submission (936)" at bounding box center [489, 184] width 138 height 23
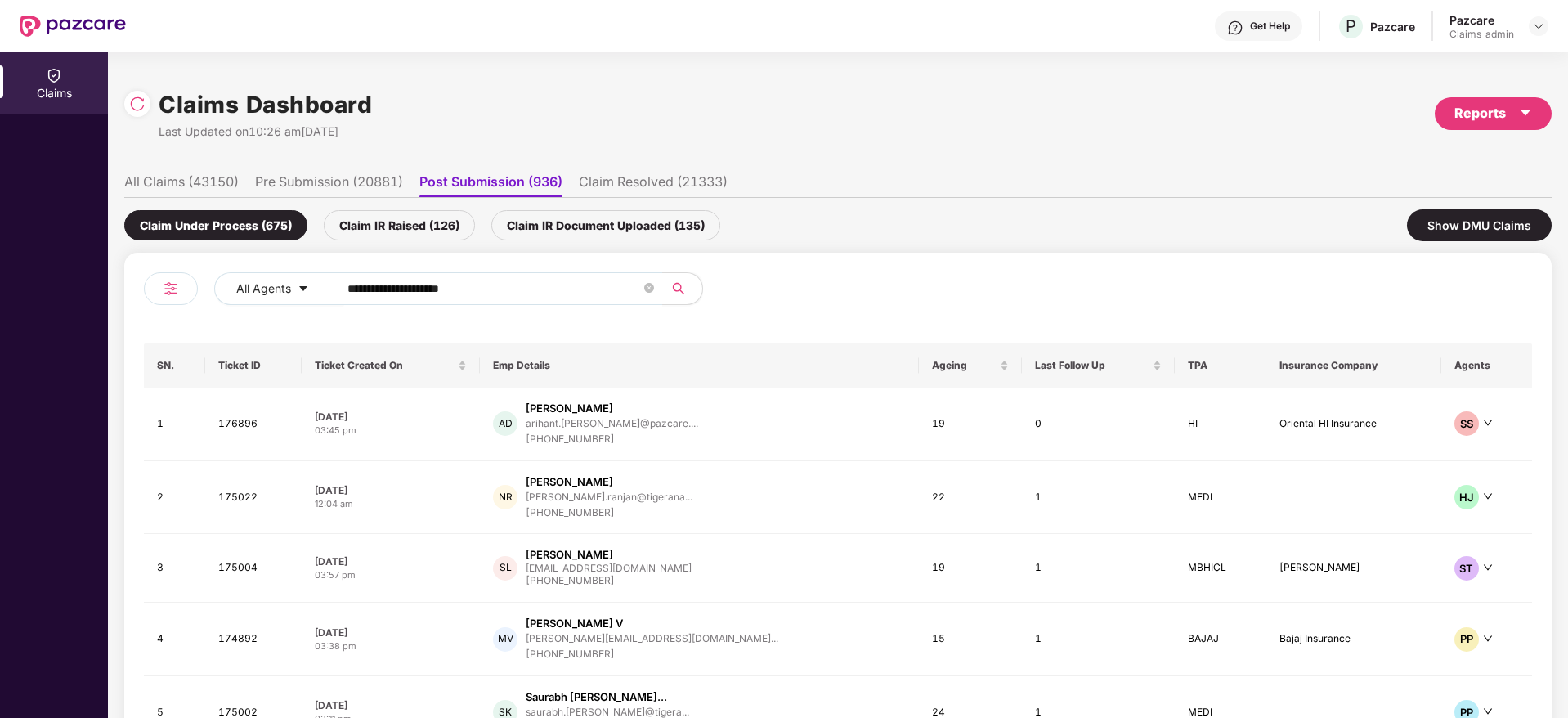
click at [379, 187] on li "Pre Submission (20881)" at bounding box center [329, 184] width 148 height 23
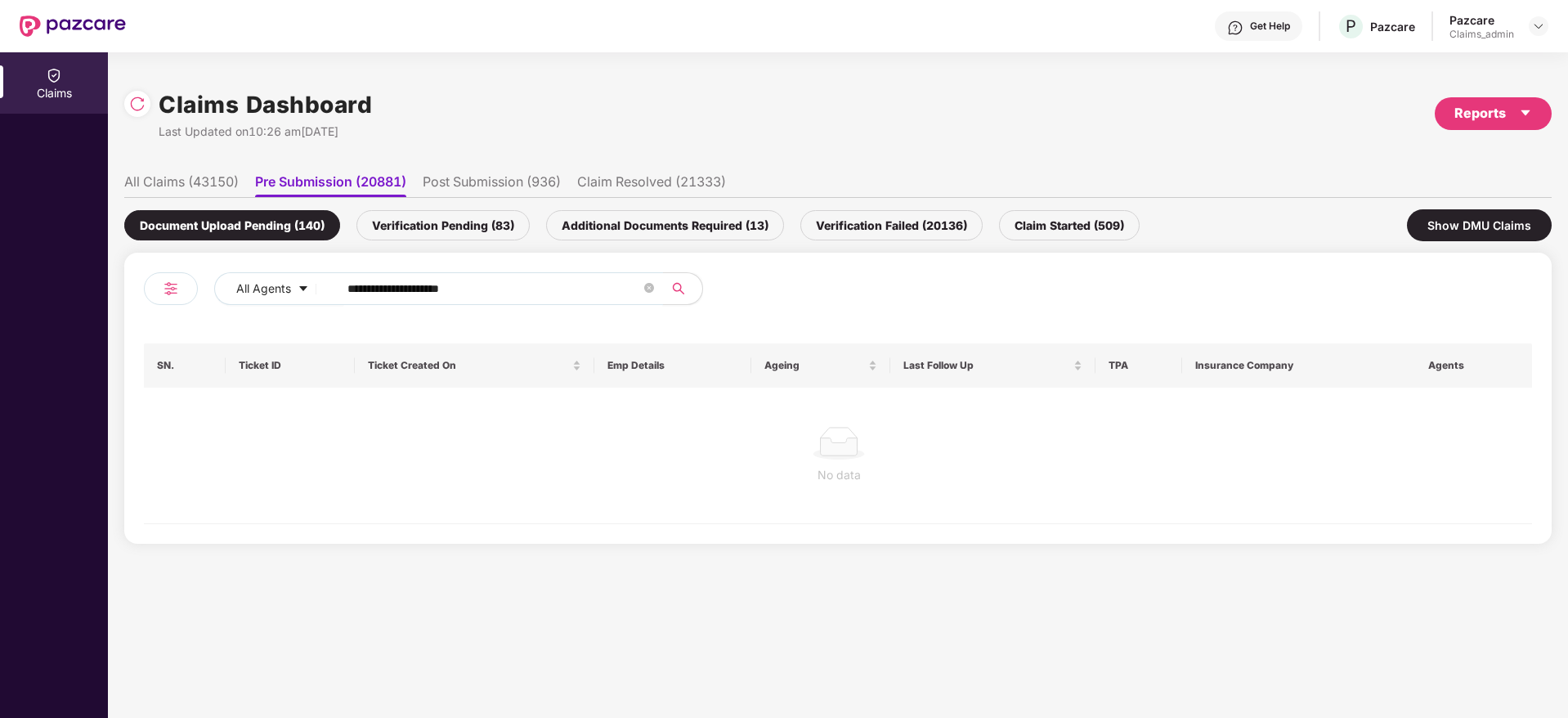
drag, startPoint x: 579, startPoint y: 294, endPoint x: 73, endPoint y: 299, distance: 506.0
click at [74, 298] on div "**********" at bounding box center [784, 384] width 1568 height 665
paste input "text"
type input "******"
click at [146, 180] on li "All Claims (43150)" at bounding box center [182, 184] width 114 height 23
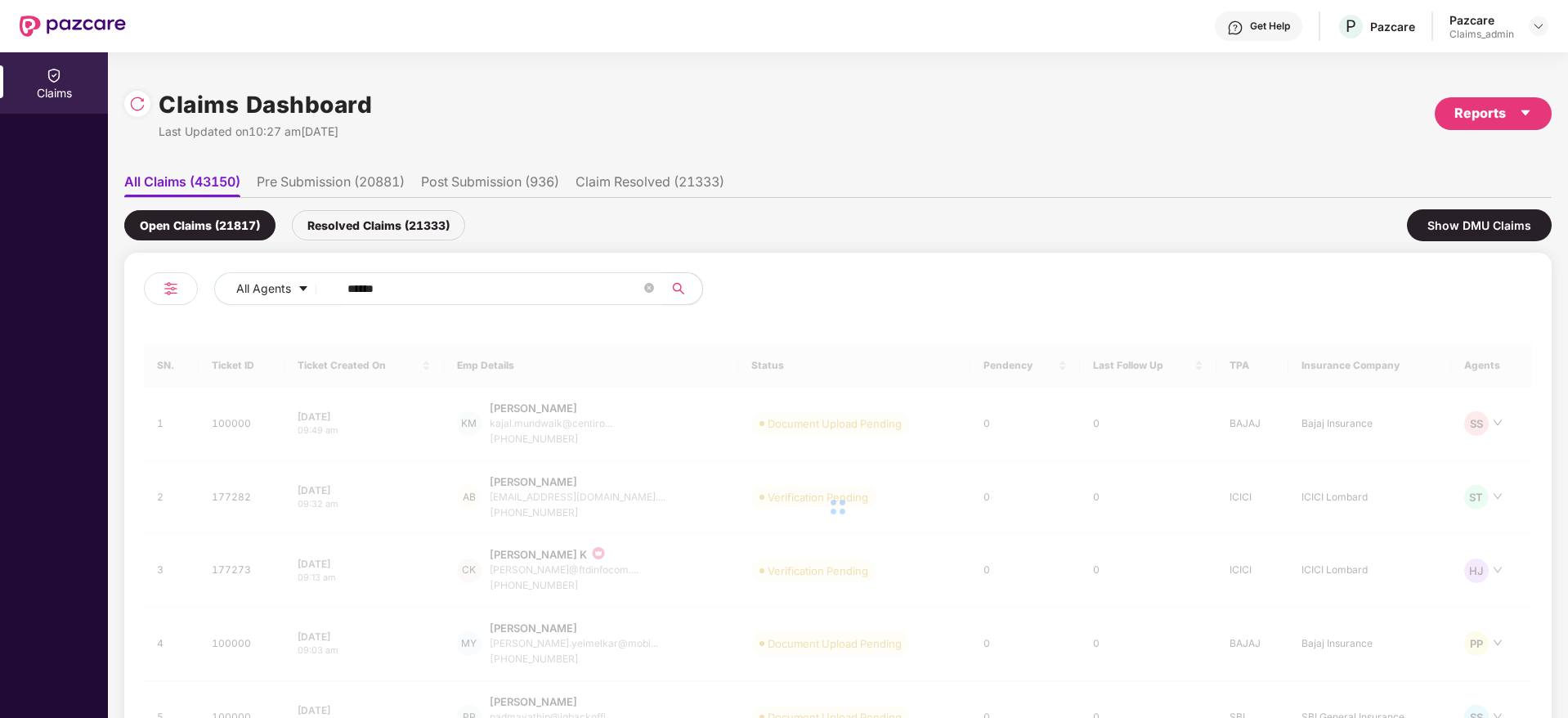
click at [451, 295] on input "******" at bounding box center [494, 288] width 293 height 24
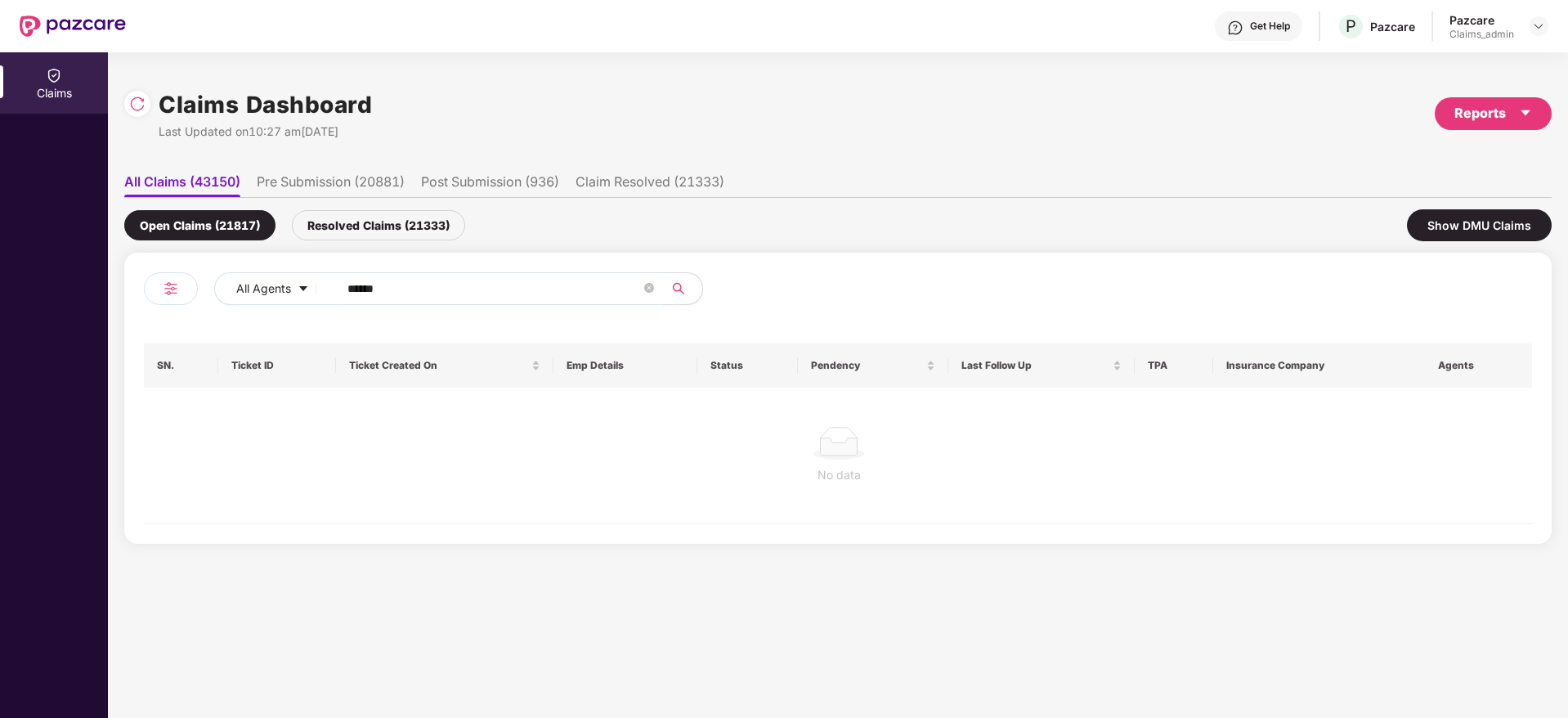
click at [451, 295] on input "******" at bounding box center [494, 288] width 293 height 24
click at [406, 236] on div "Resolved Claims (21333)" at bounding box center [378, 225] width 173 height 30
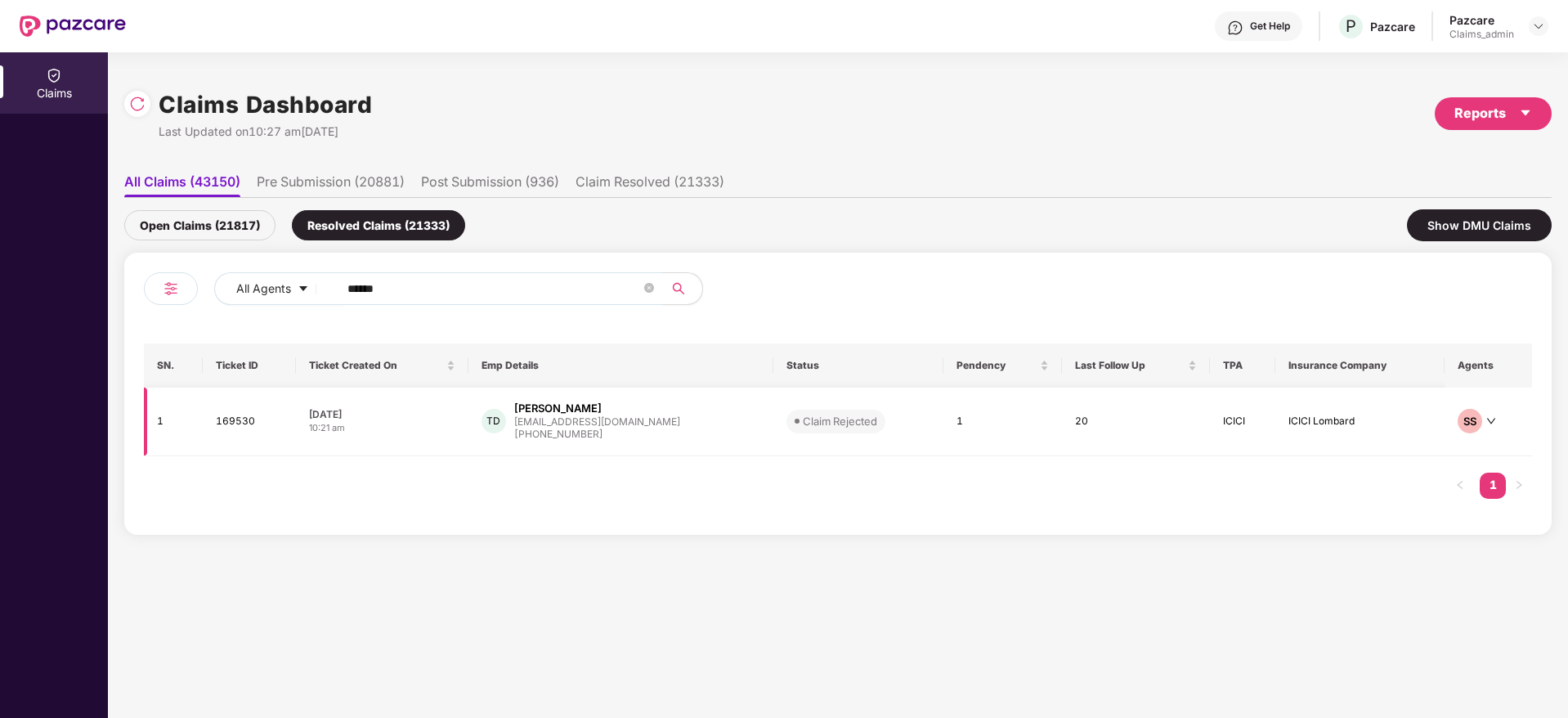
click at [597, 420] on div "[EMAIL_ADDRESS][DOMAIN_NAME]" at bounding box center [597, 421] width 166 height 10
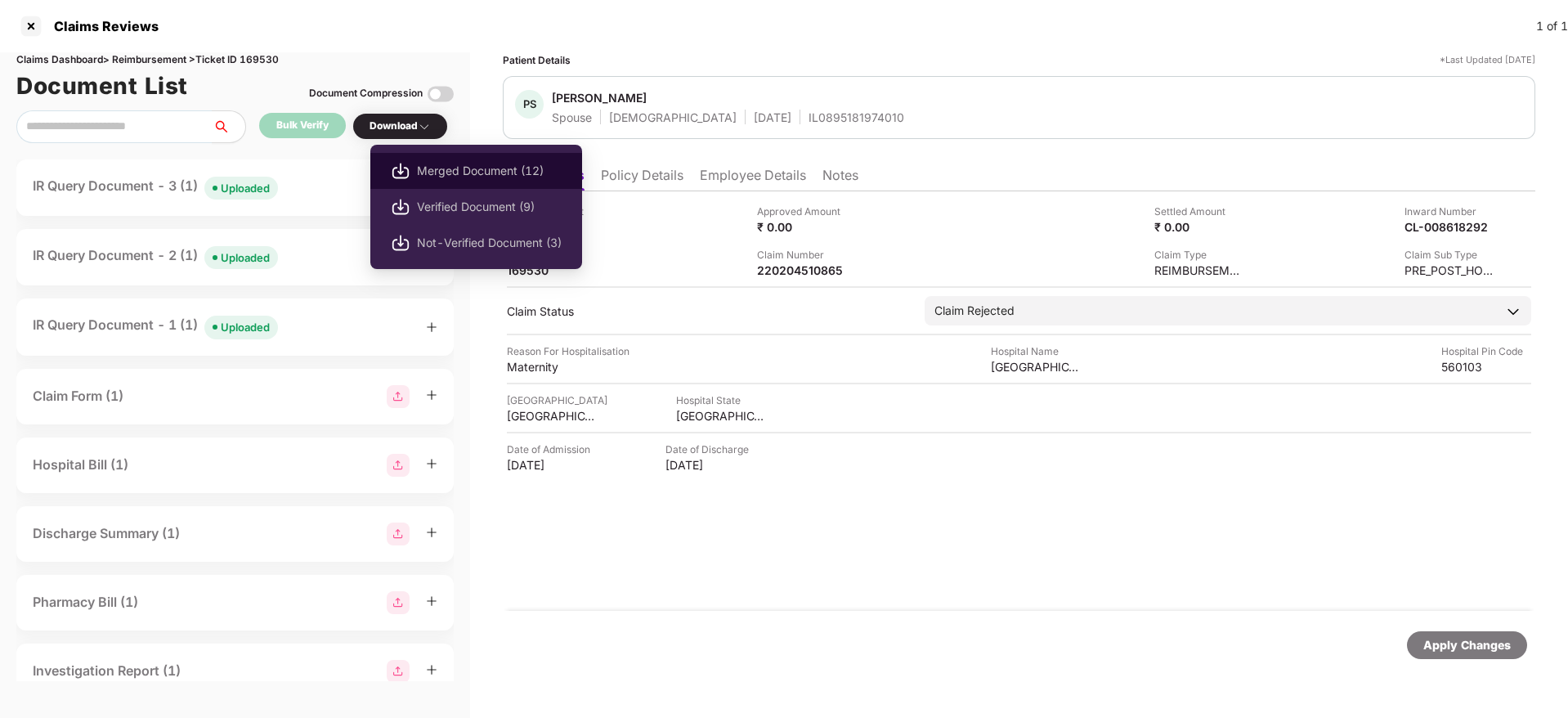
click at [467, 177] on span "Merged Document (12)" at bounding box center [489, 170] width 144 height 18
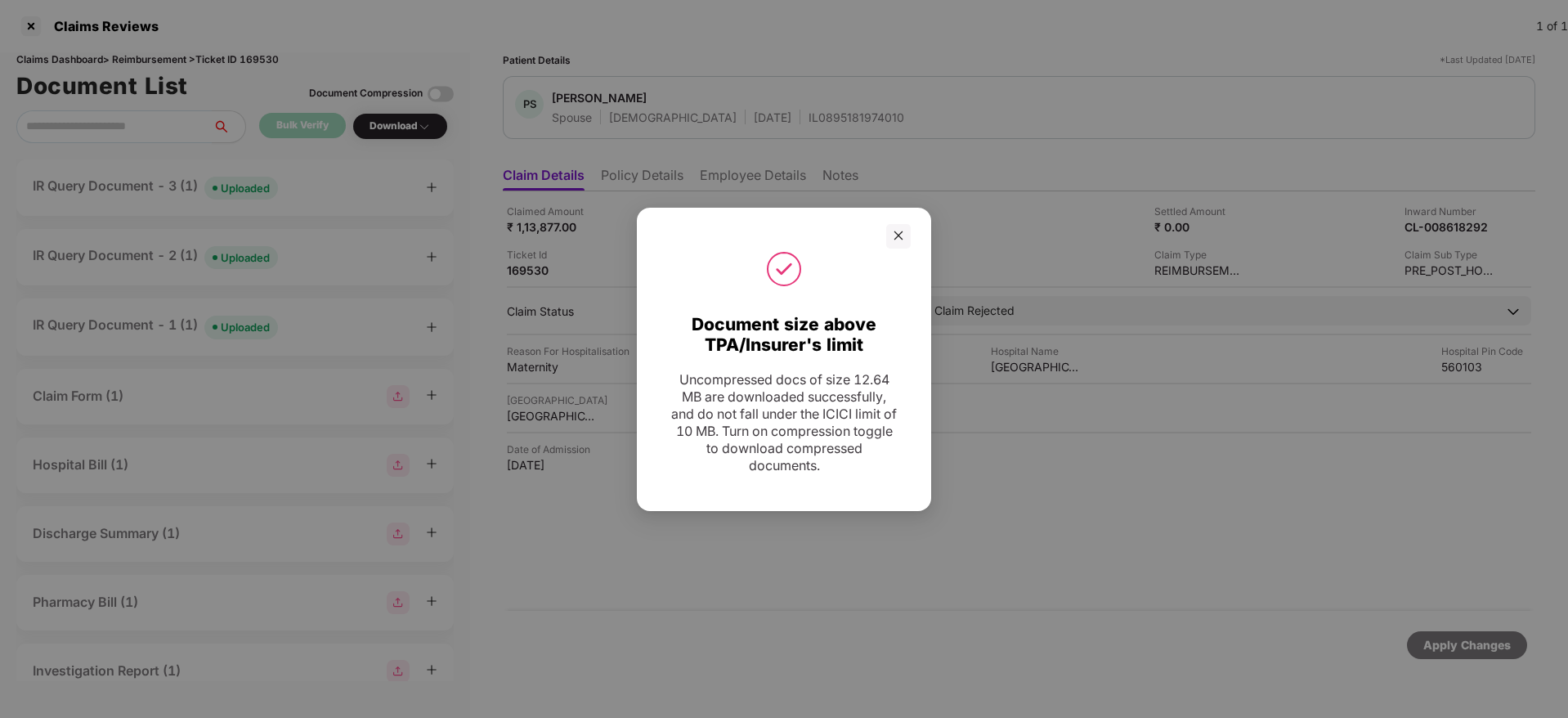
click at [893, 217] on div "Document size above TPA/Insurer's limit Uncompressed docs of size 12.64 MB are …" at bounding box center [784, 359] width 294 height 304
click at [912, 234] on div at bounding box center [784, 236] width 294 height 24
click at [905, 234] on div at bounding box center [898, 236] width 24 height 24
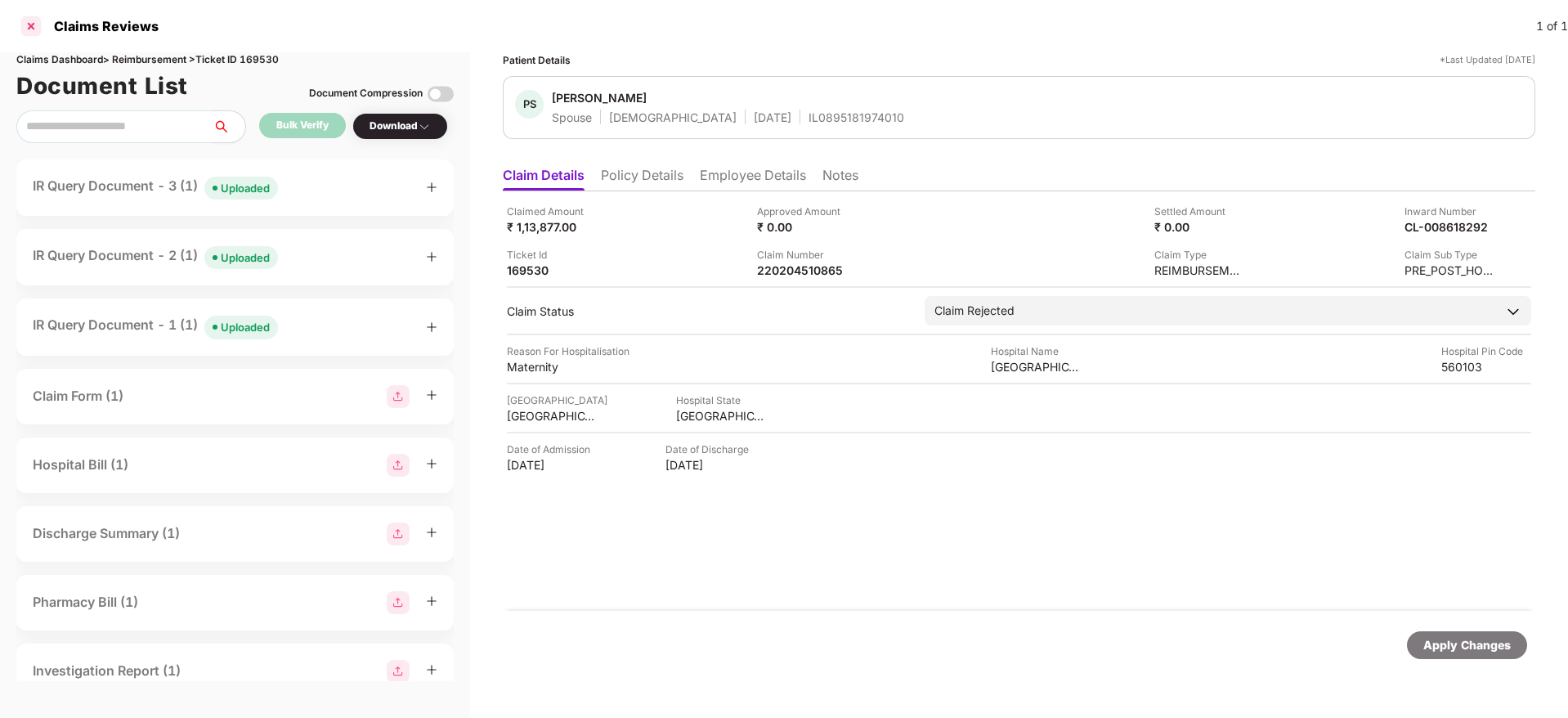
click at [24, 37] on div at bounding box center [31, 26] width 26 height 26
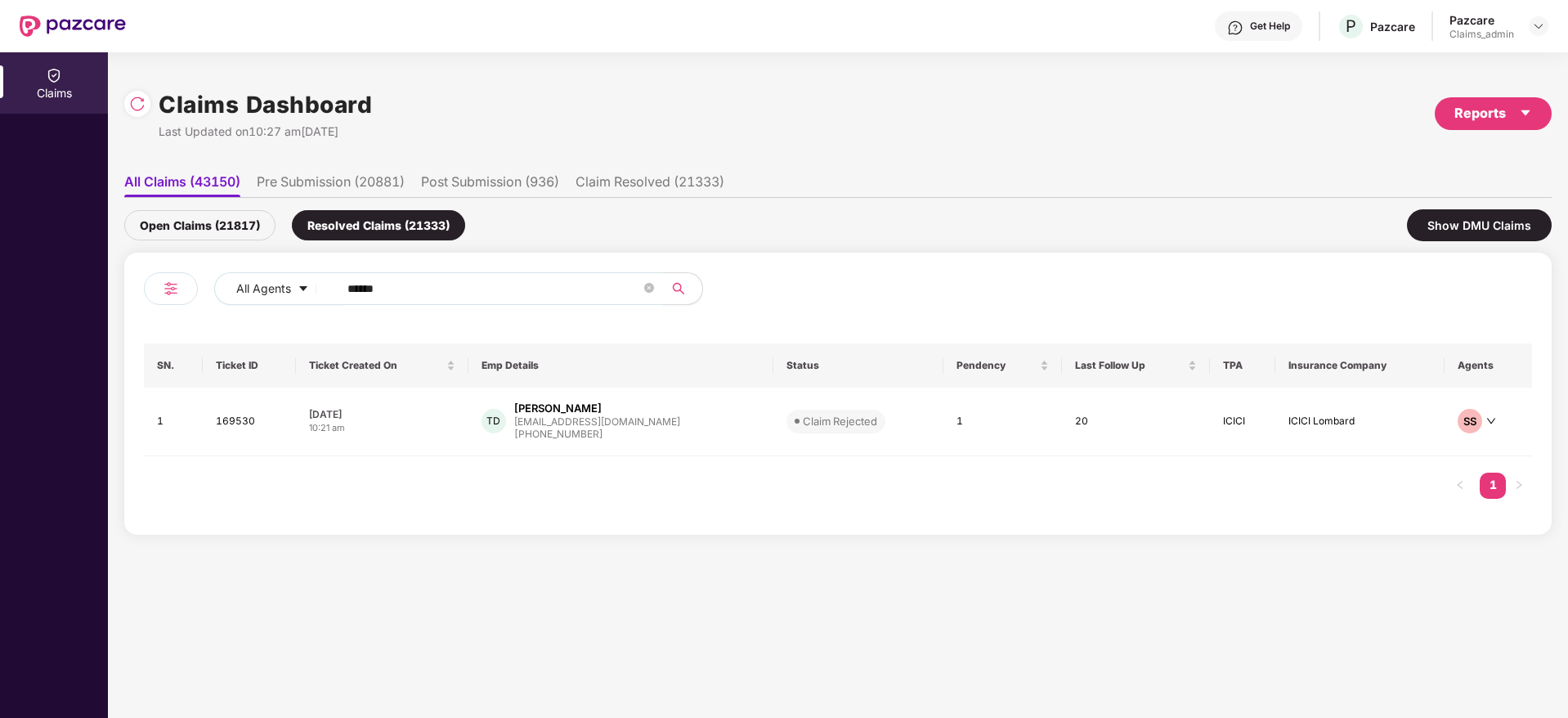
click at [584, 299] on input "******" at bounding box center [494, 288] width 293 height 24
paste input "text"
type input "******"
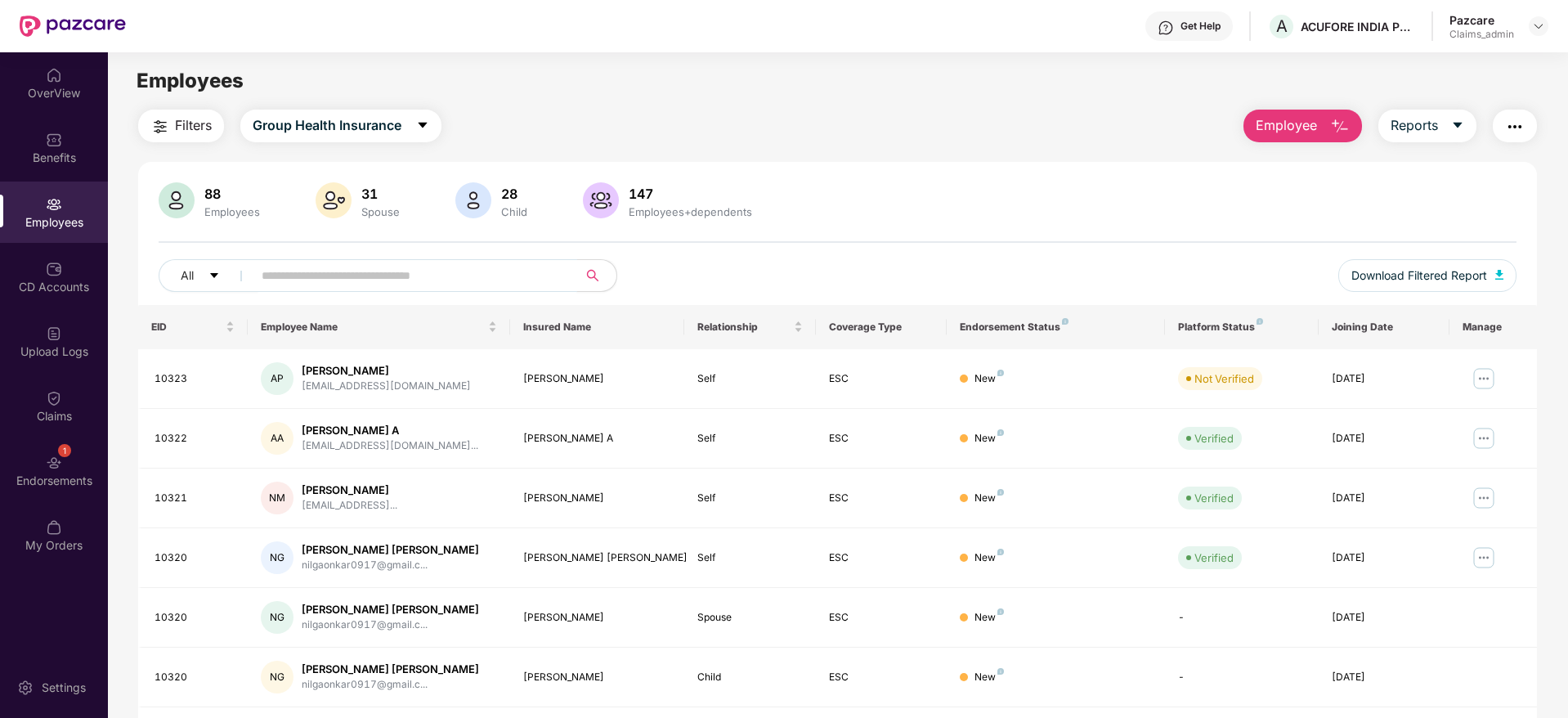
click at [330, 277] on input "text" at bounding box center [407, 275] width 293 height 24
drag, startPoint x: 421, startPoint y: 282, endPoint x: 587, endPoint y: 290, distance: 166.2
click at [566, 290] on span at bounding box center [409, 276] width 335 height 33
paste input "**********"
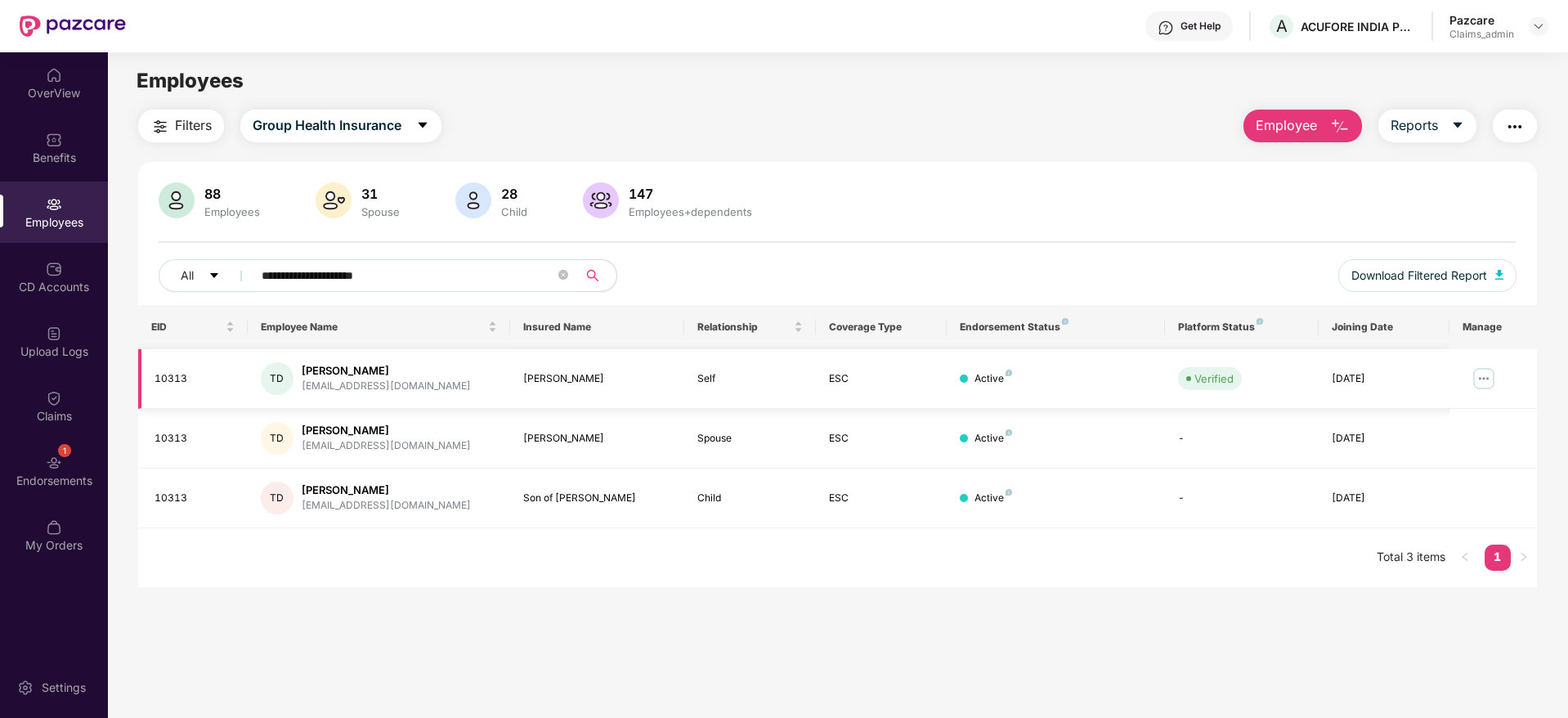
type input "**********"
click at [1479, 386] on img at bounding box center [1483, 378] width 26 height 26
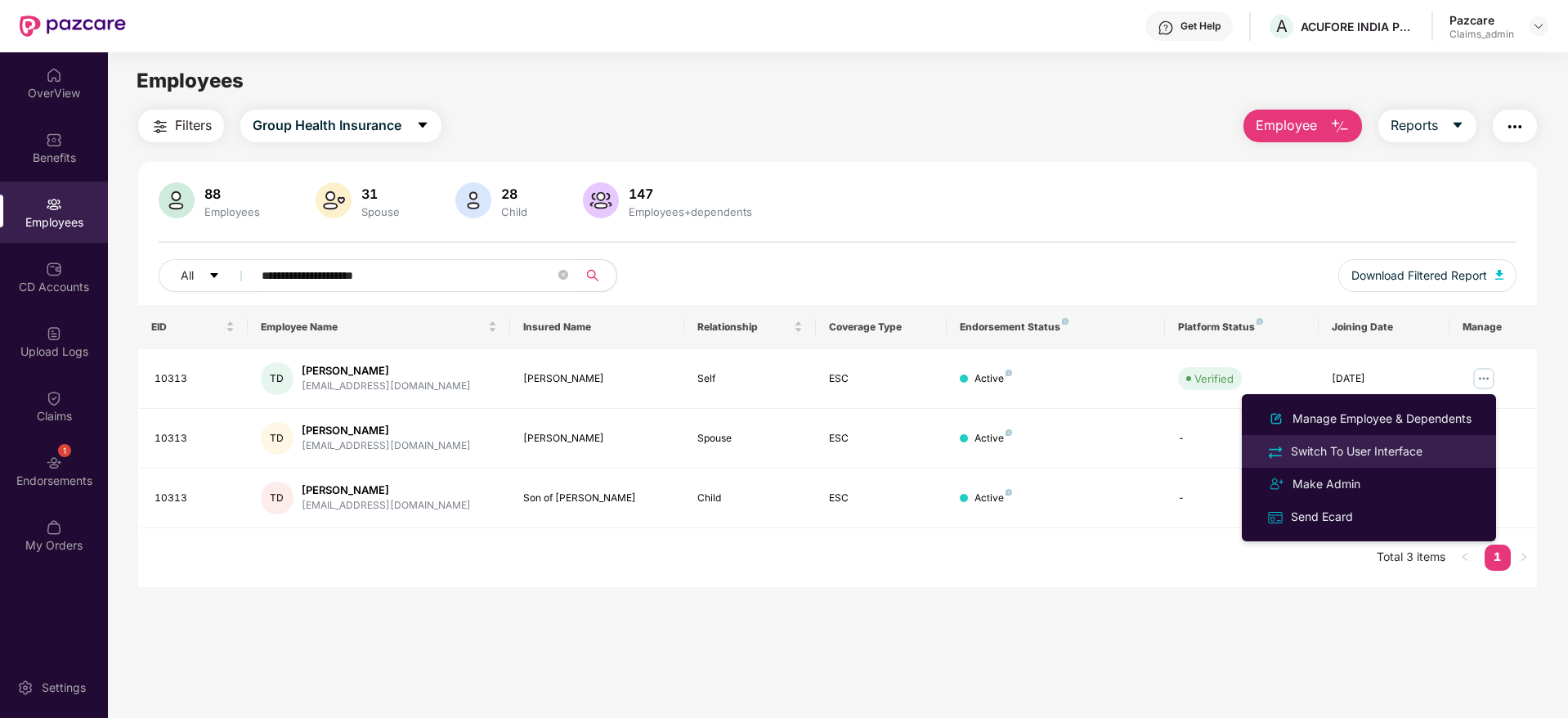
click at [1399, 439] on li "Switch To User Interface" at bounding box center [1369, 452] width 254 height 33
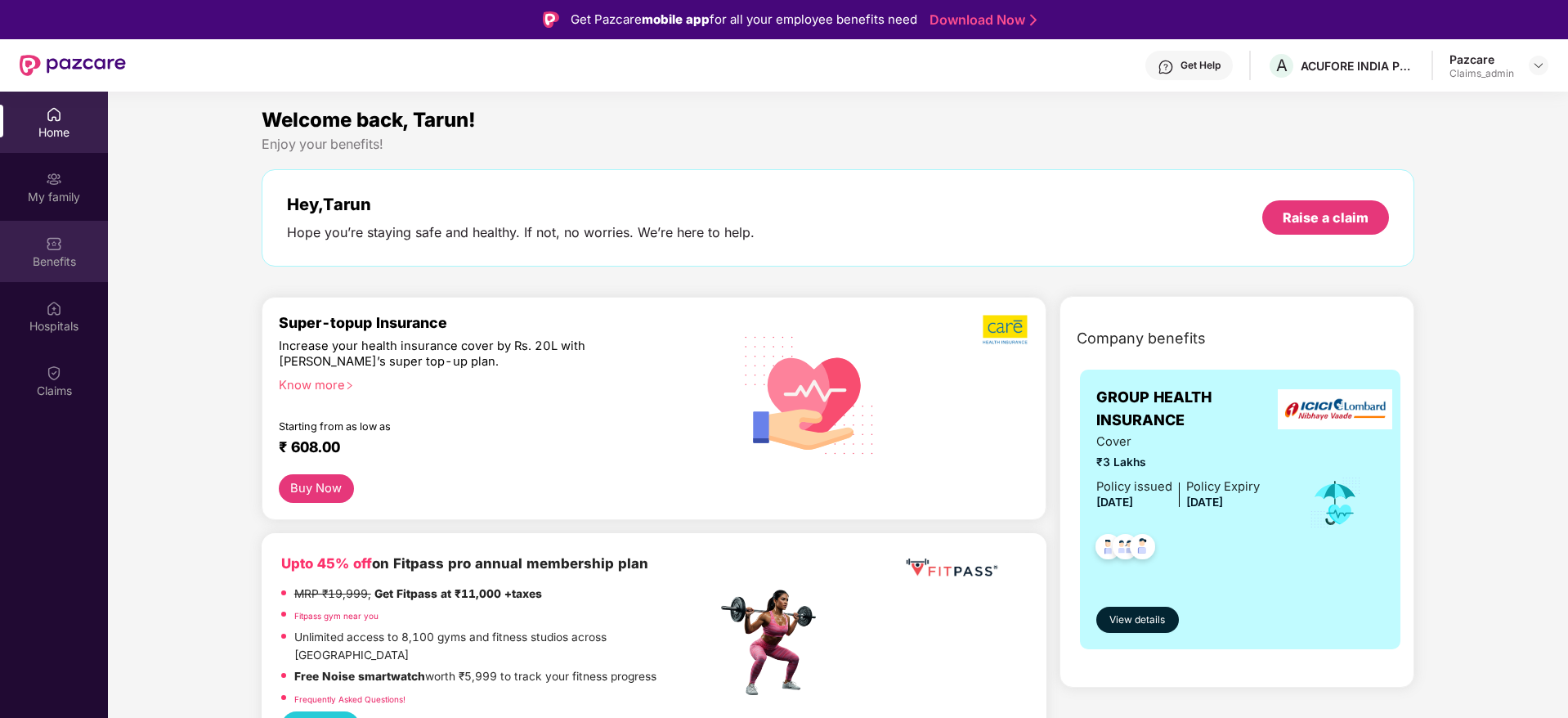
click at [43, 261] on div "Benefits" at bounding box center [54, 261] width 108 height 16
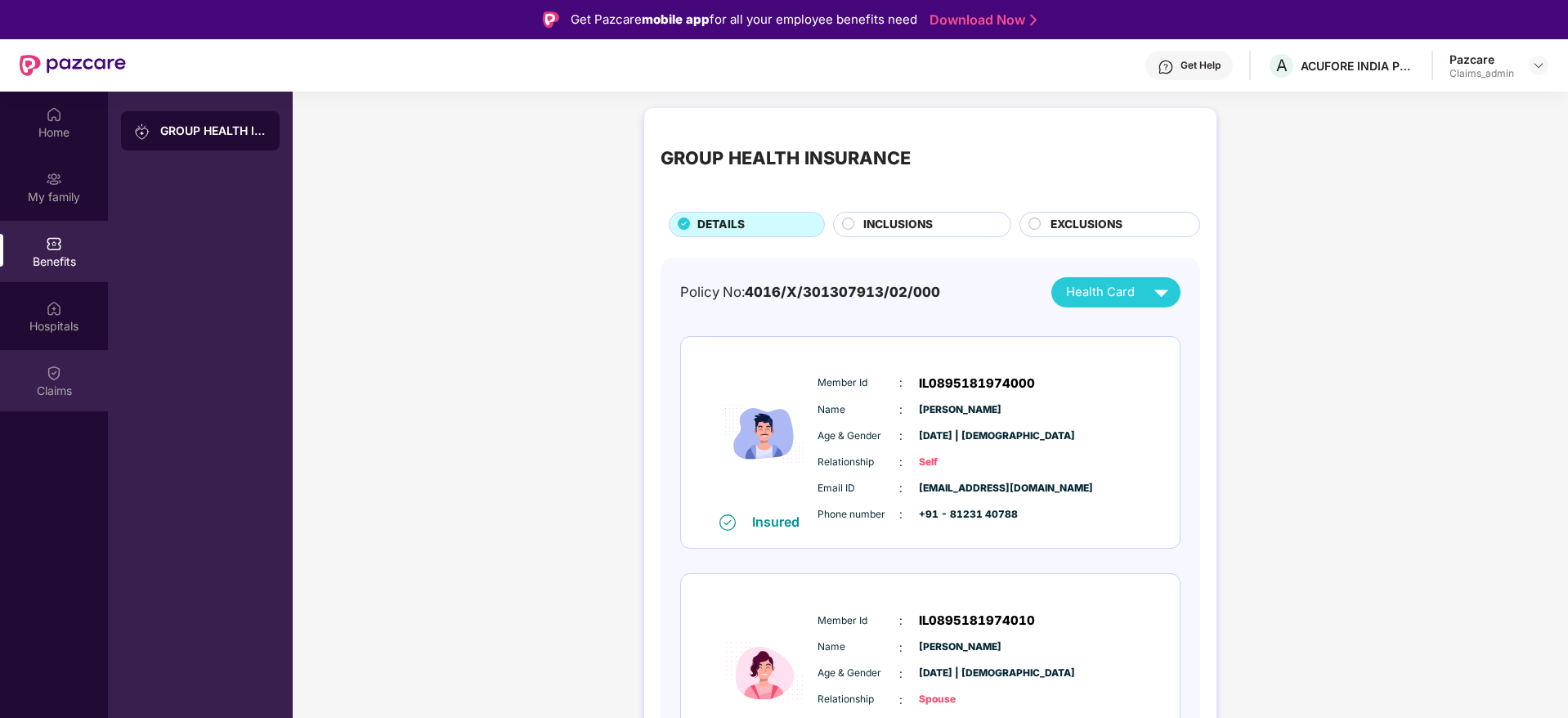
click at [71, 393] on div "Claims" at bounding box center [54, 390] width 108 height 16
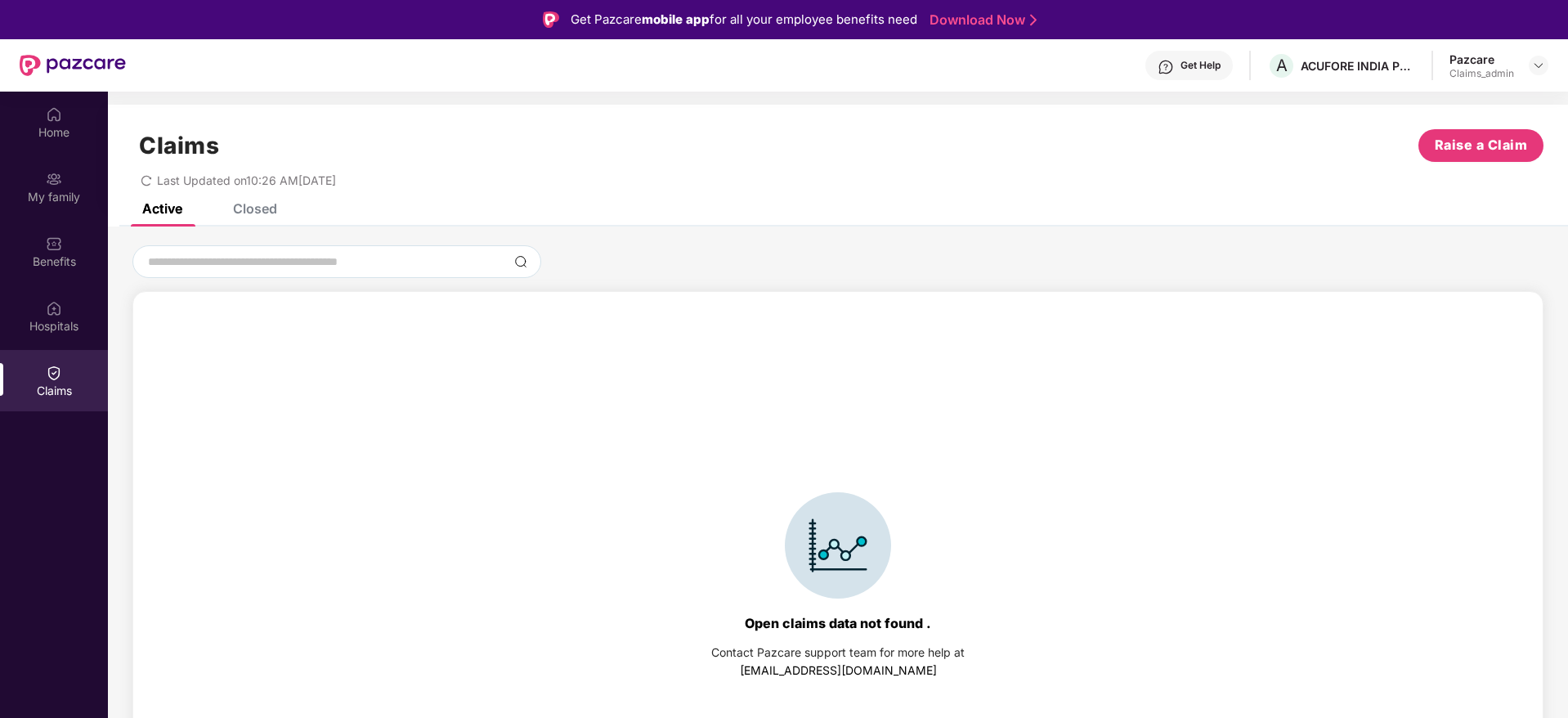
click at [269, 217] on div "Closed" at bounding box center [242, 208] width 68 height 36
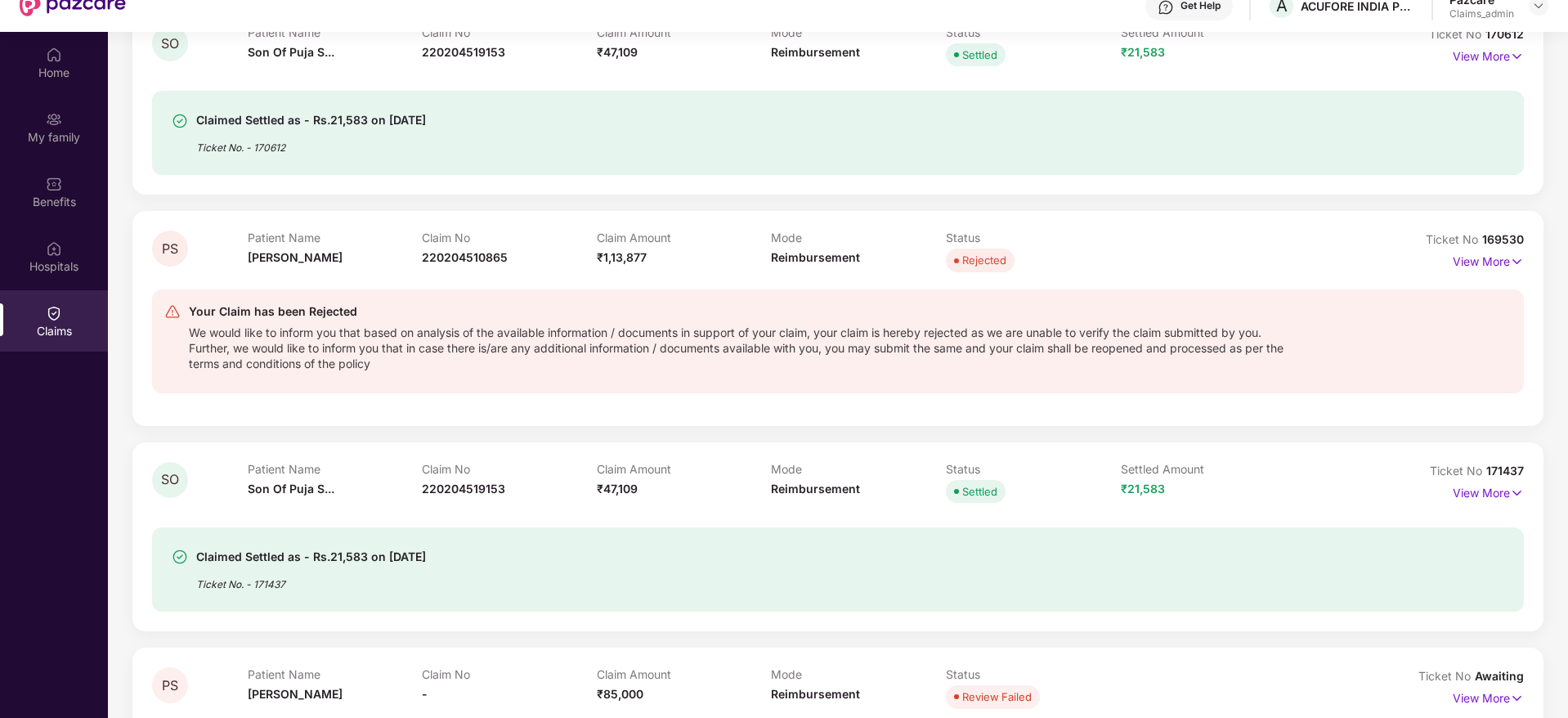
scroll to position [92, 0]
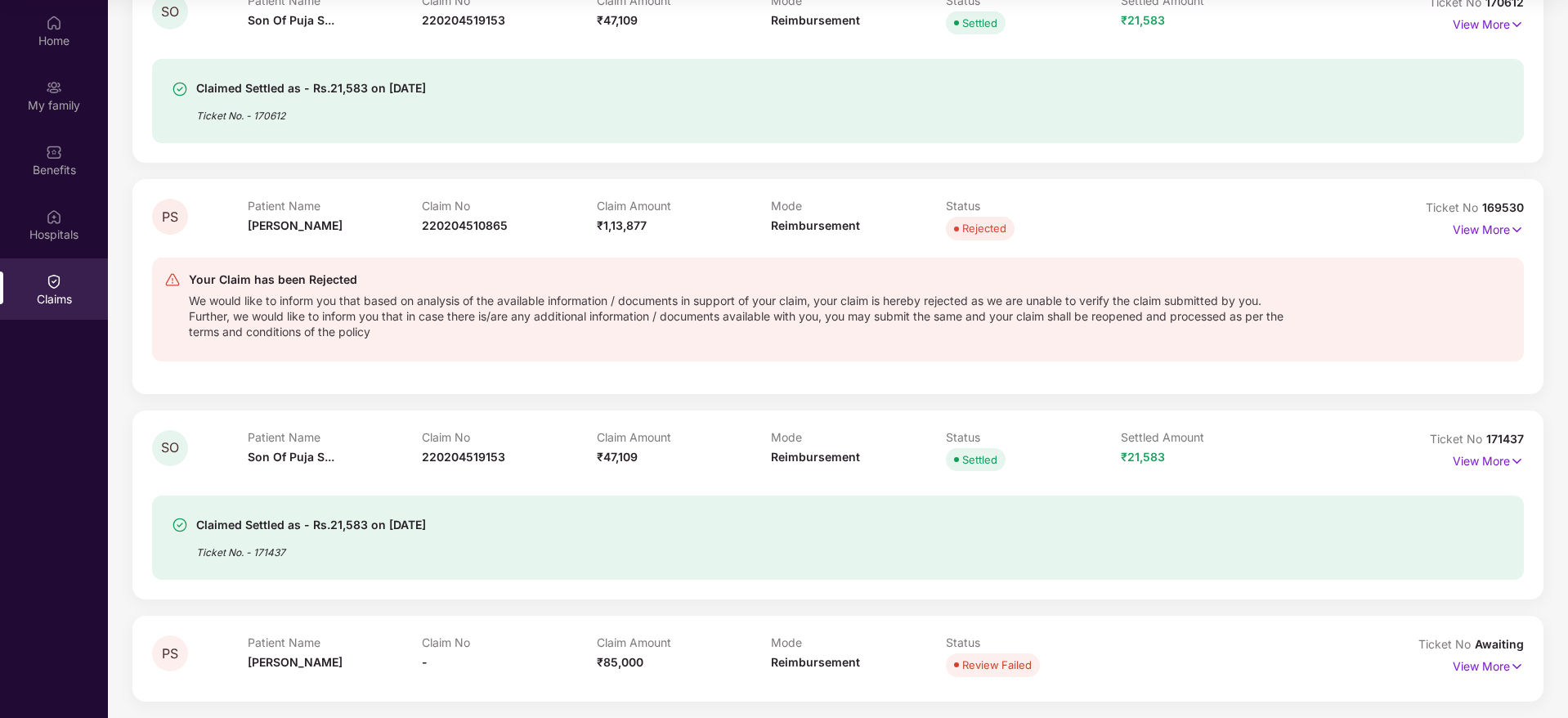
click at [1509, 208] on span "169530" at bounding box center [1502, 208] width 42 height 14
drag, startPoint x: 1482, startPoint y: 207, endPoint x: 1523, endPoint y: 210, distance: 41.1
click at [1523, 210] on div "PS Patient Name Puja Singh Claim No 220204510865 Claim Amount ₹1,13,877 Mode Re…" at bounding box center [837, 286] width 1411 height 215
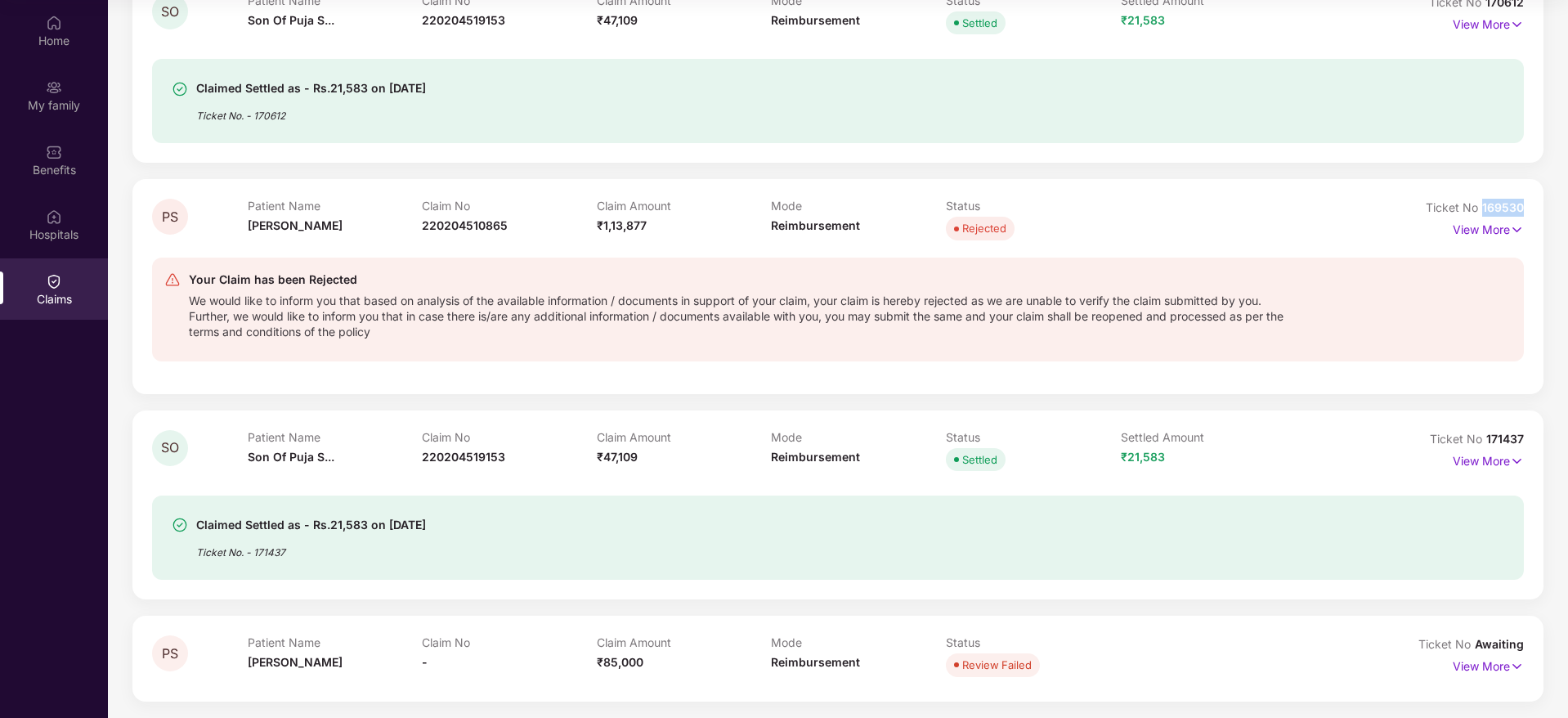
copy span "169530"
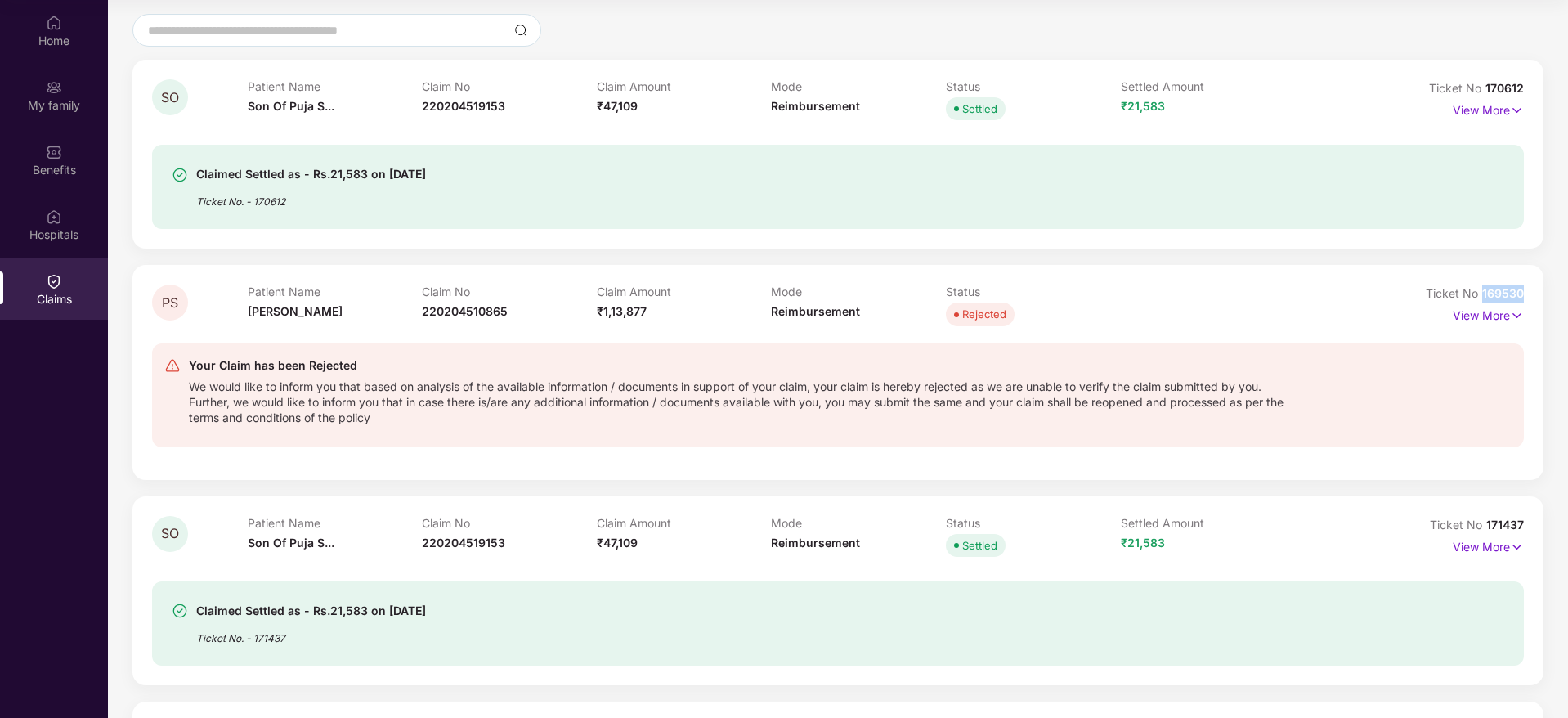
scroll to position [226, 0]
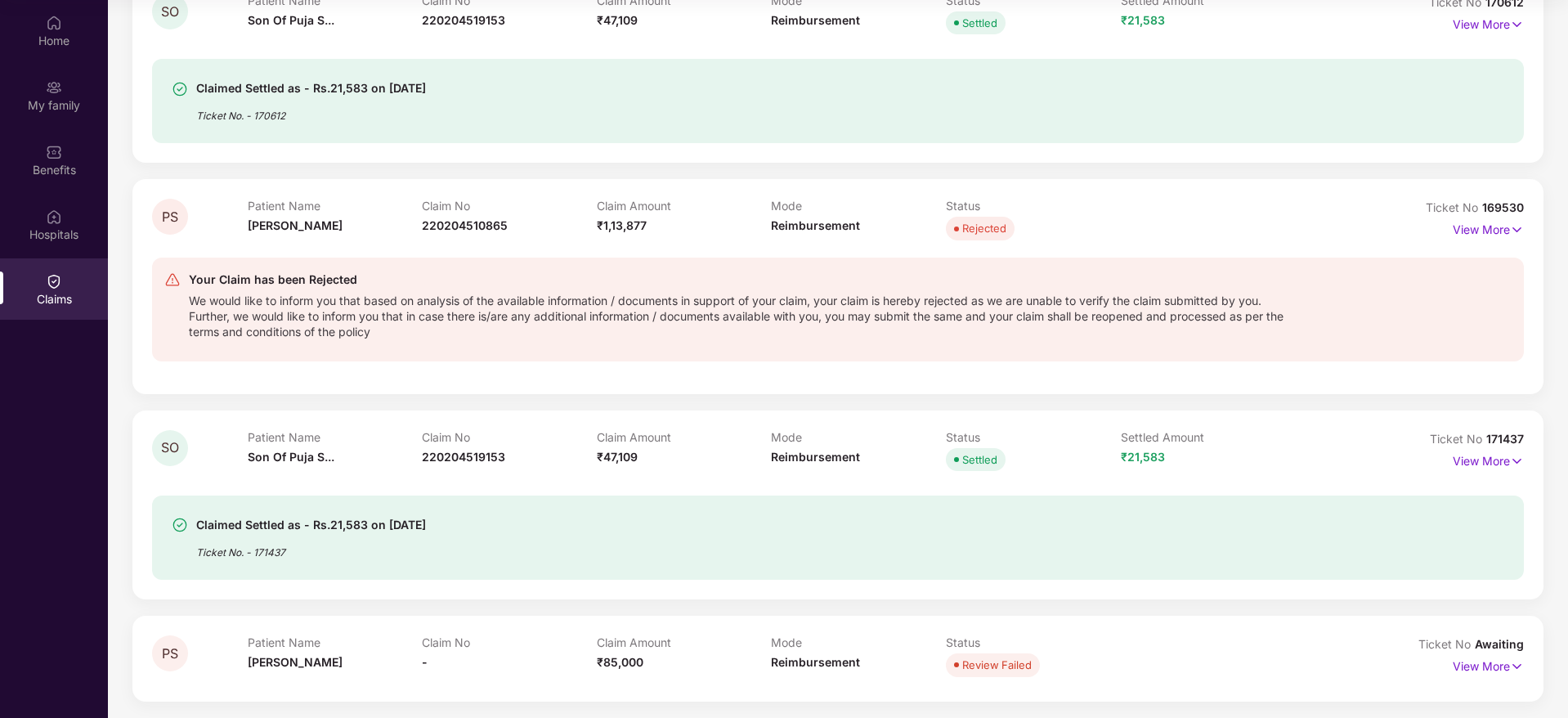
click at [1502, 444] on span "171437" at bounding box center [1504, 439] width 37 height 14
copy div "No 171437"
click at [1555, 443] on div "SO Patient Name Son Of Puja S... Claim No 220204519153 Claim Amount ₹47,109 Mod…" at bounding box center [838, 315] width 1460 height 773
drag, startPoint x: 1530, startPoint y: 439, endPoint x: 1485, endPoint y: 440, distance: 45.0
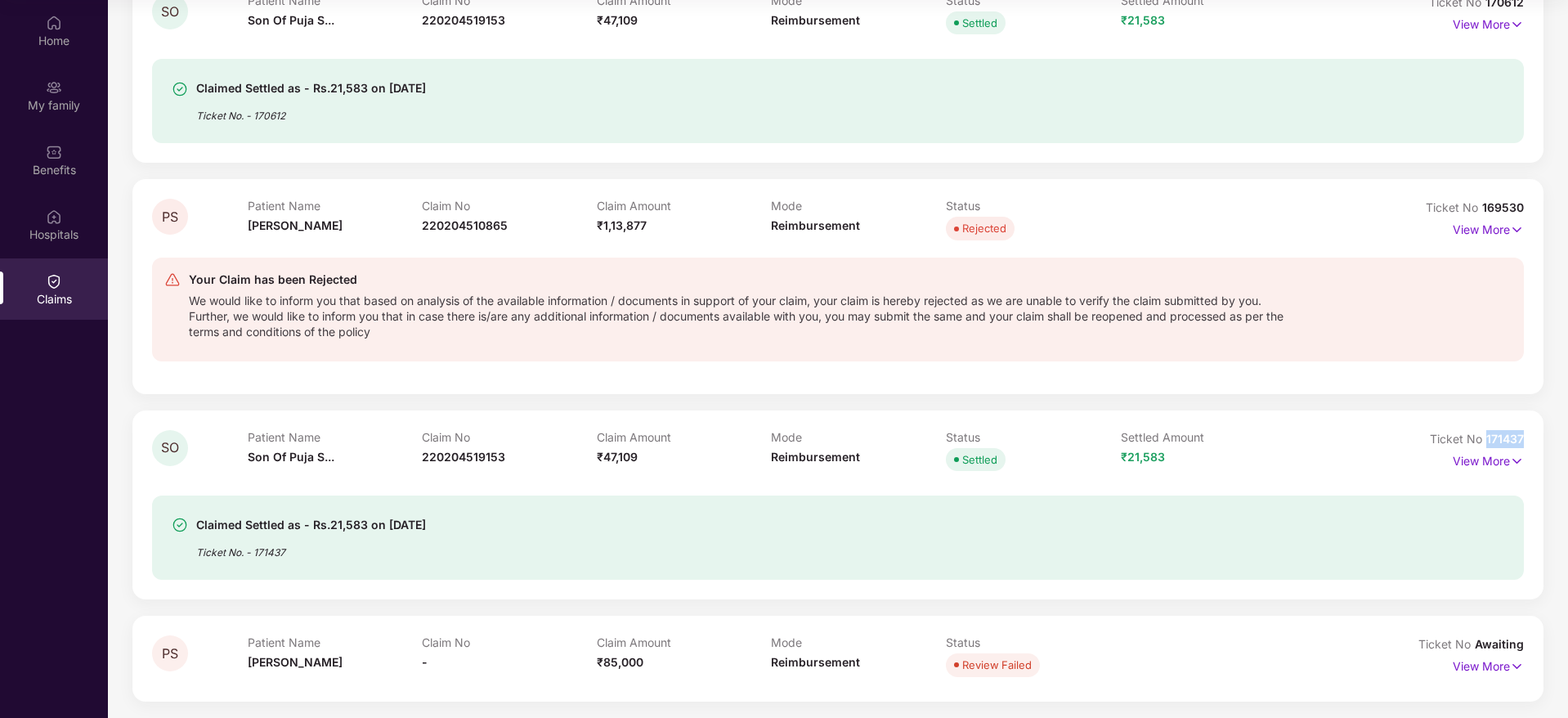
click at [1485, 440] on div "SO Patient Name Son Of Puja S... Claim No 220204519153 Claim Amount ₹47,109 Mod…" at bounding box center [837, 504] width 1411 height 189
copy span "171437"
click at [291, 497] on div "Son Of Puja Singh" at bounding box center [320, 491] width 147 height 28
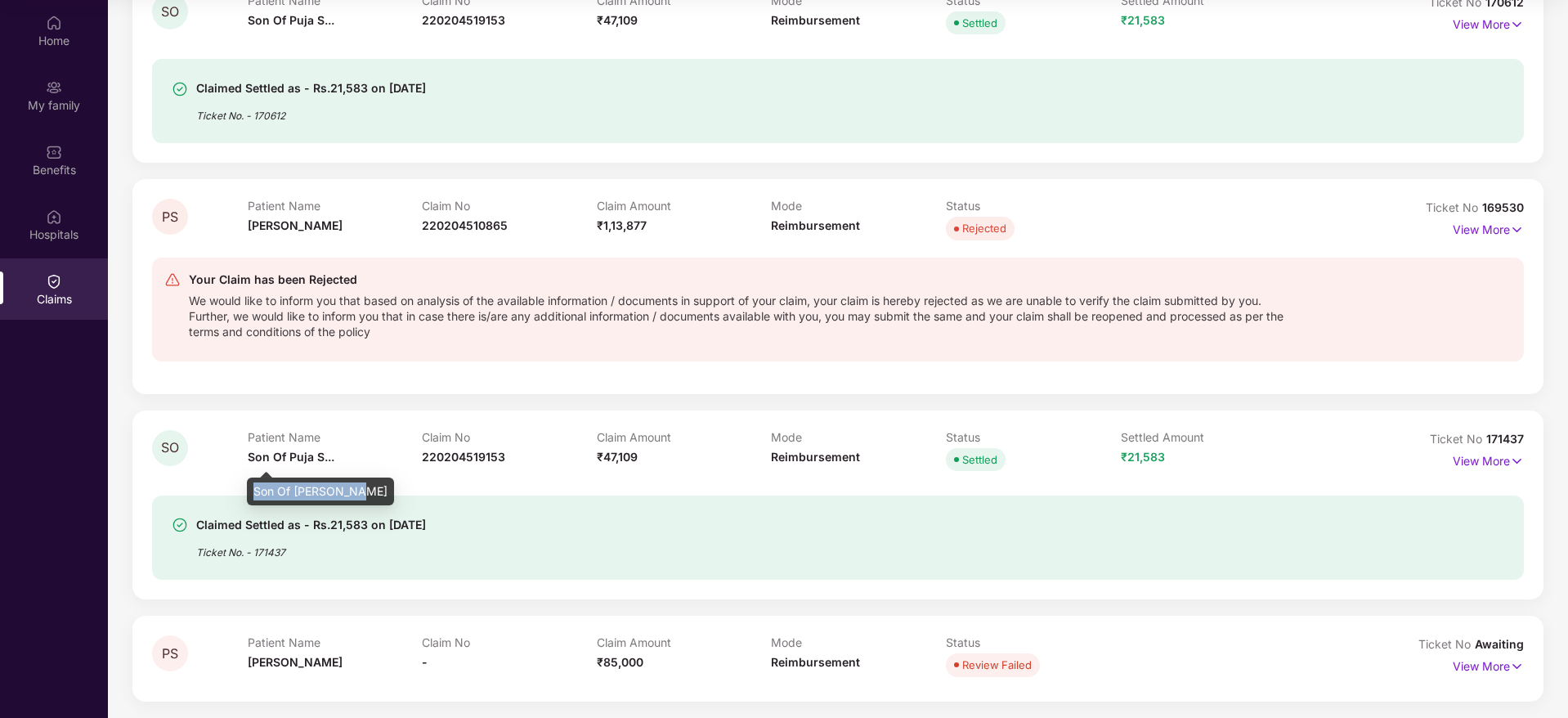
copy div "Son Of Puja Singh"
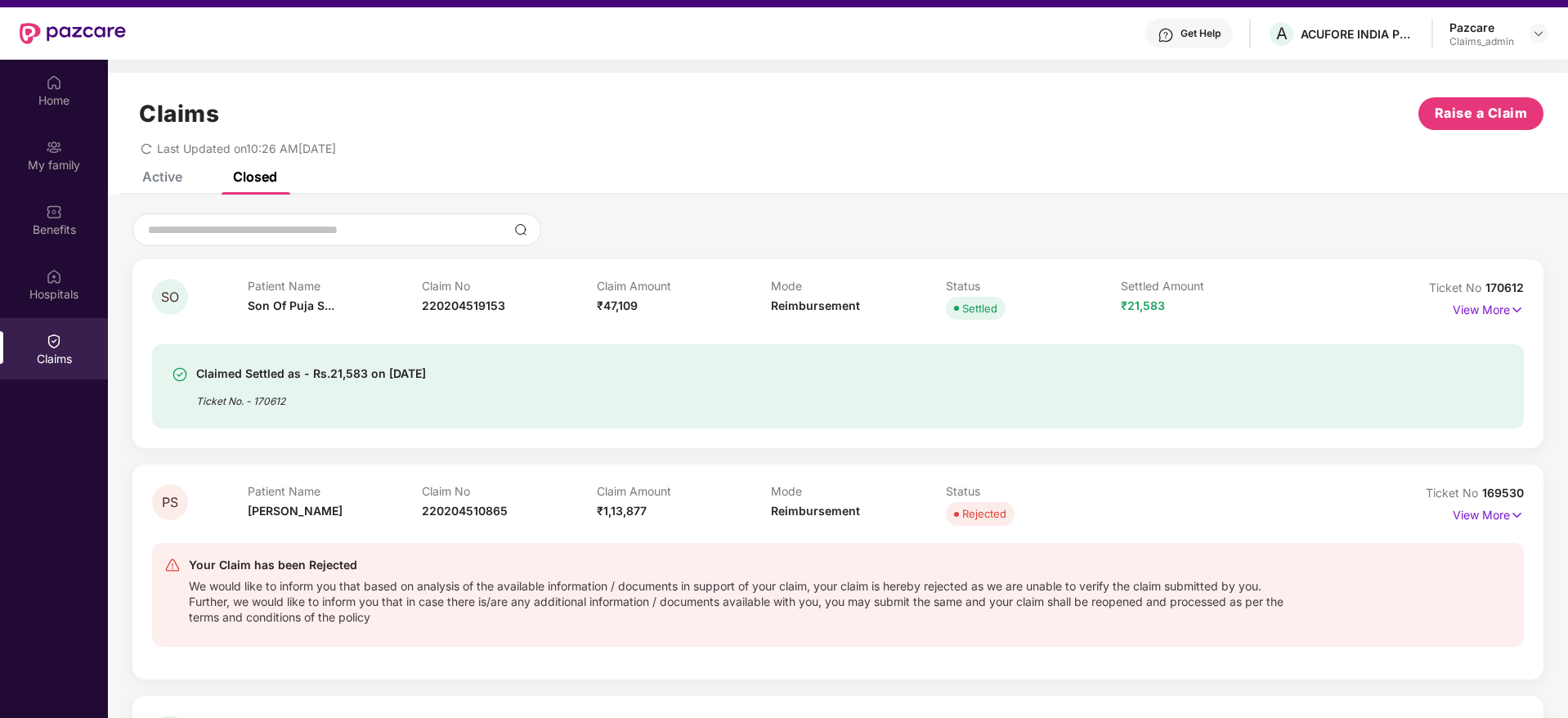
scroll to position [0, 0]
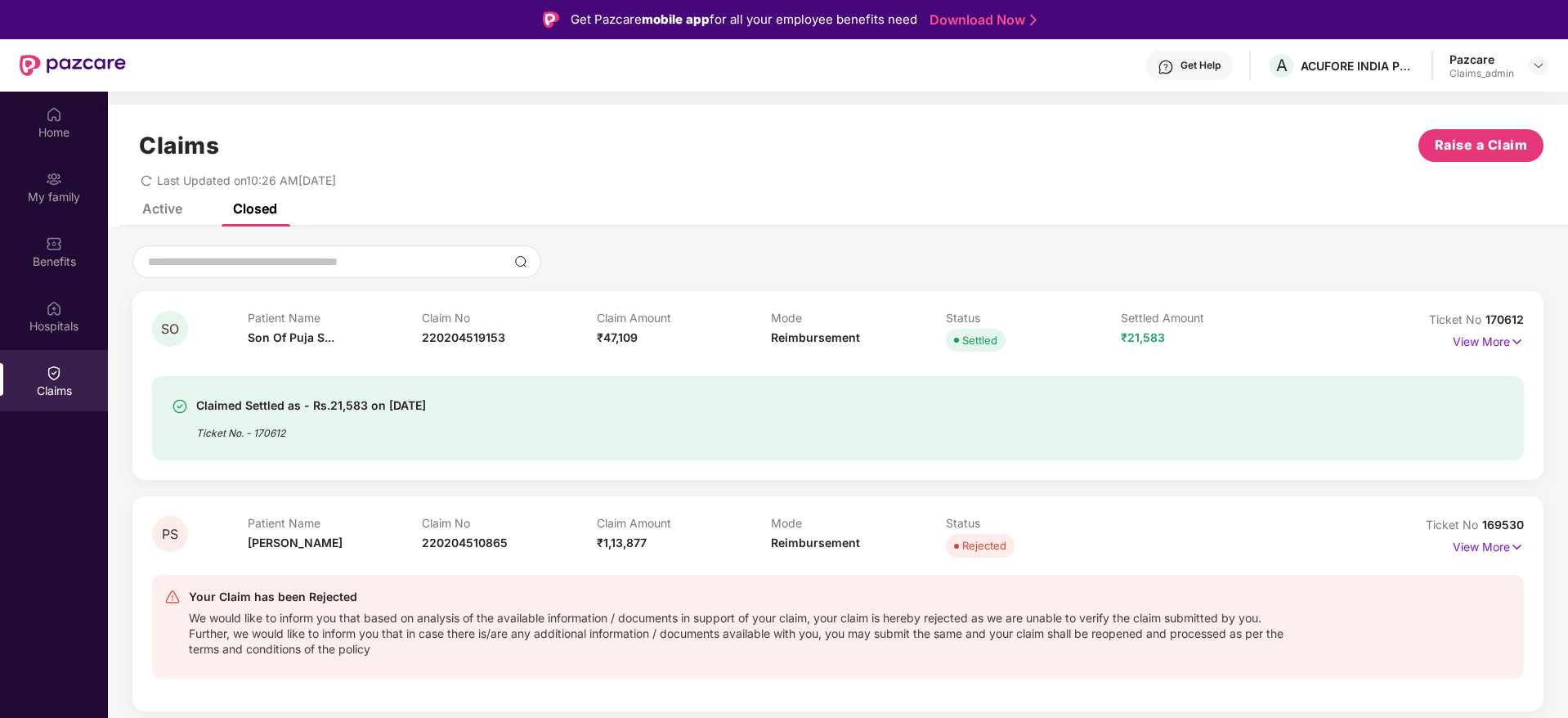
click at [176, 215] on div "Active" at bounding box center [162, 208] width 40 height 16
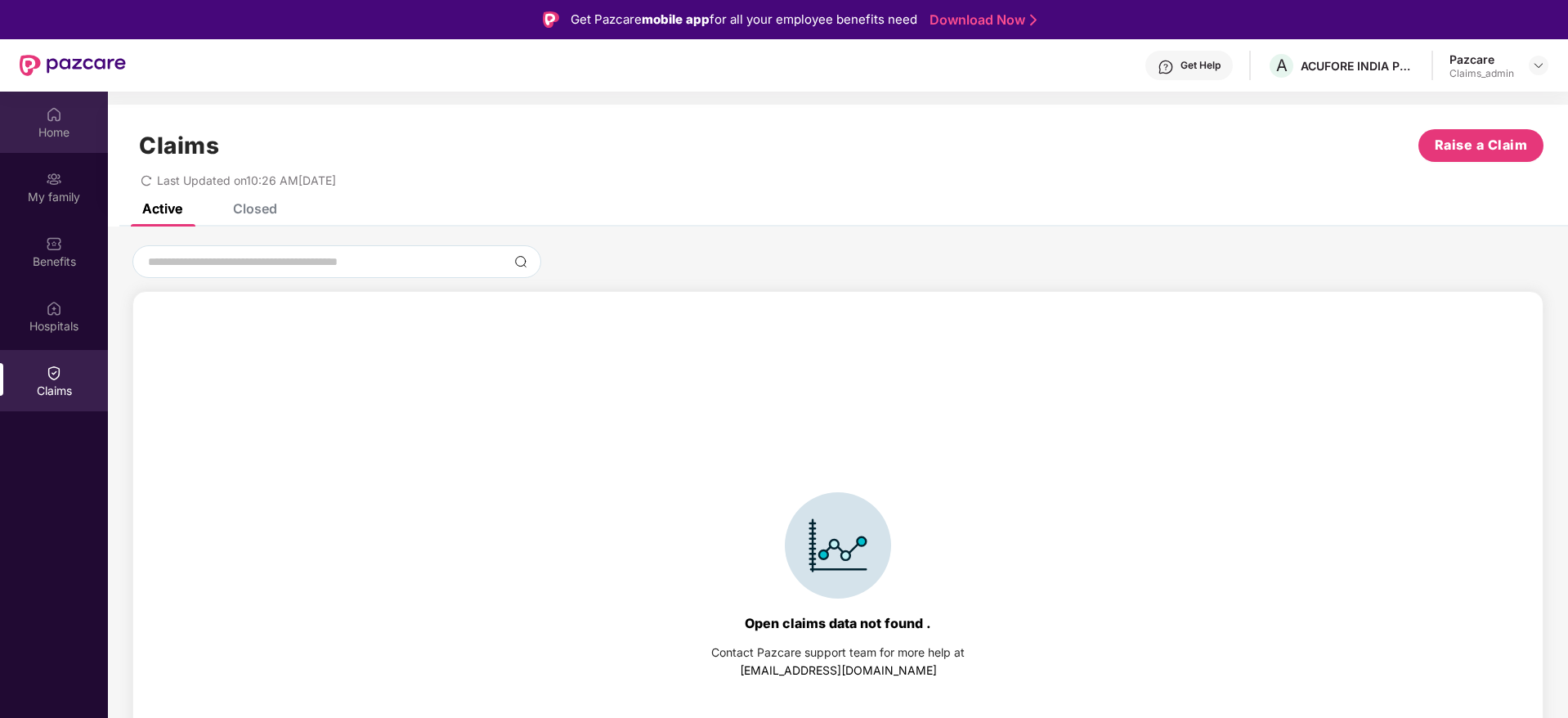
click at [47, 125] on div "Home" at bounding box center [54, 132] width 108 height 16
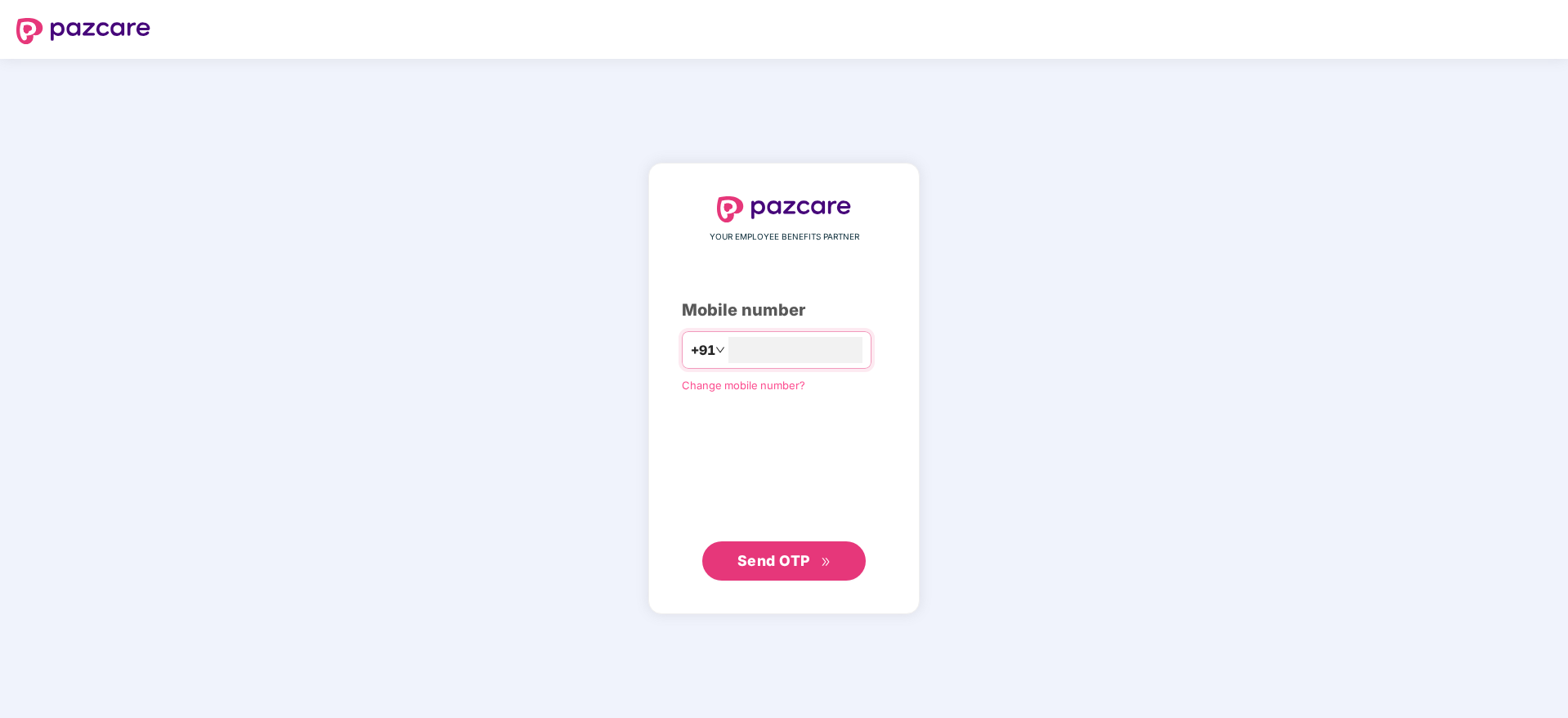
type input "**********"
click at [839, 536] on div "**********" at bounding box center [784, 388] width 204 height 384
click at [816, 554] on span "Send OTP" at bounding box center [784, 560] width 94 height 22
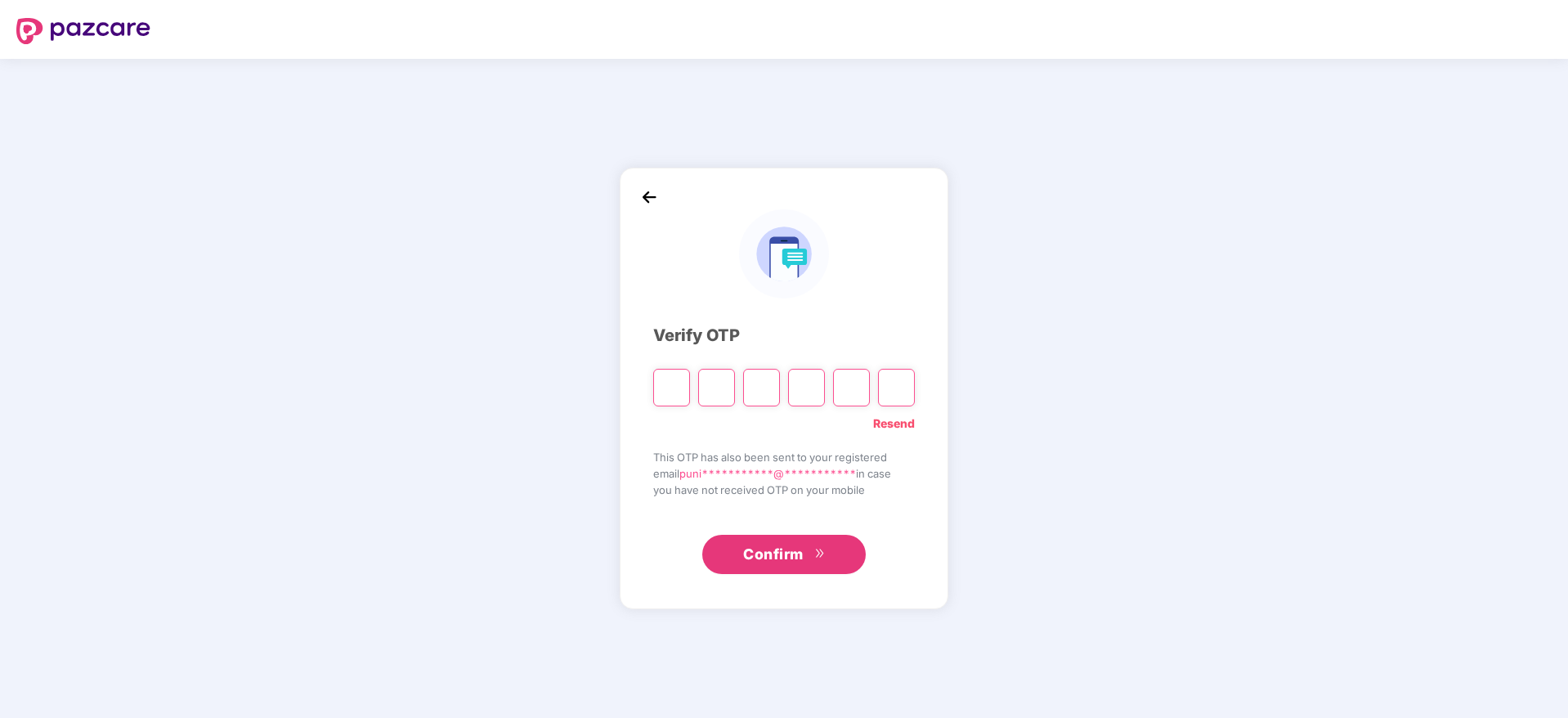
type input "*"
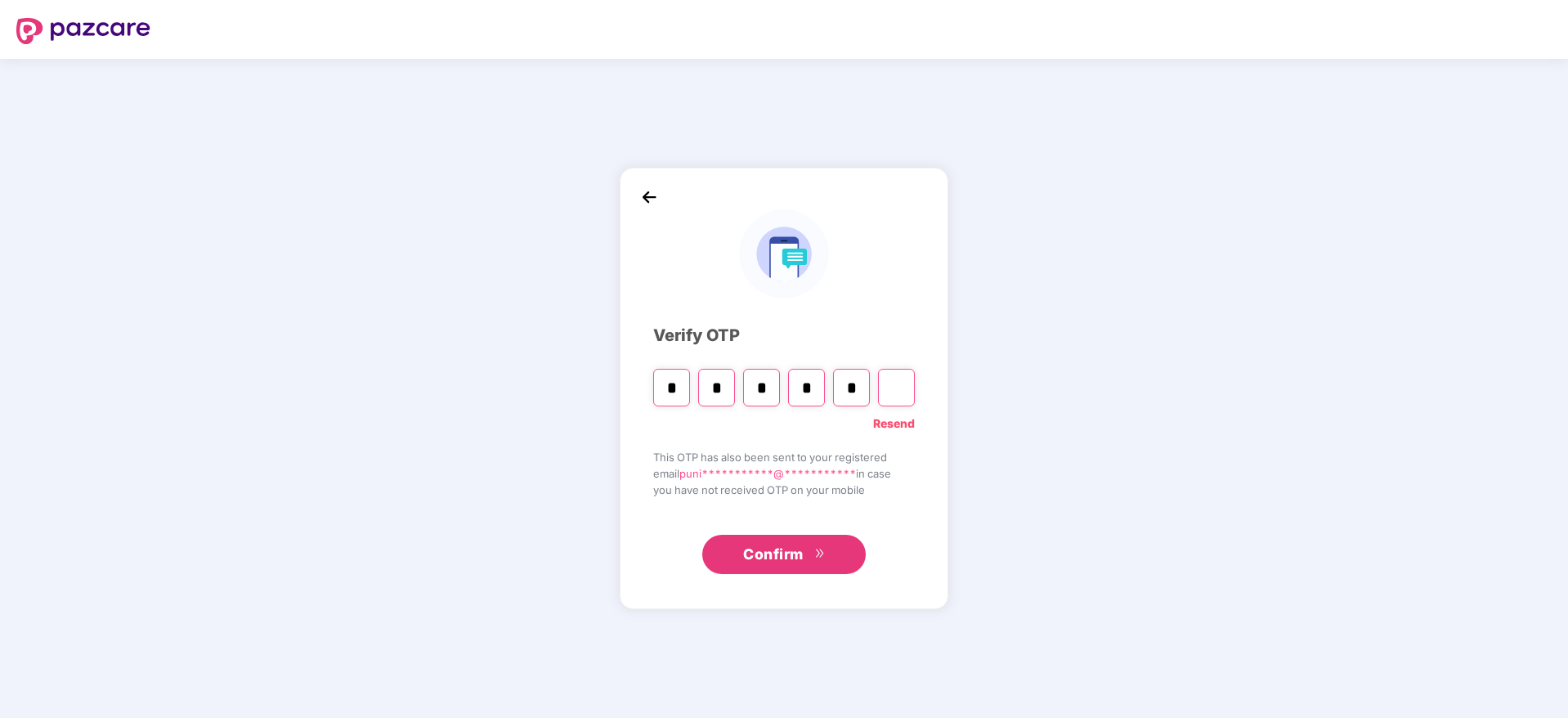
type input "*"
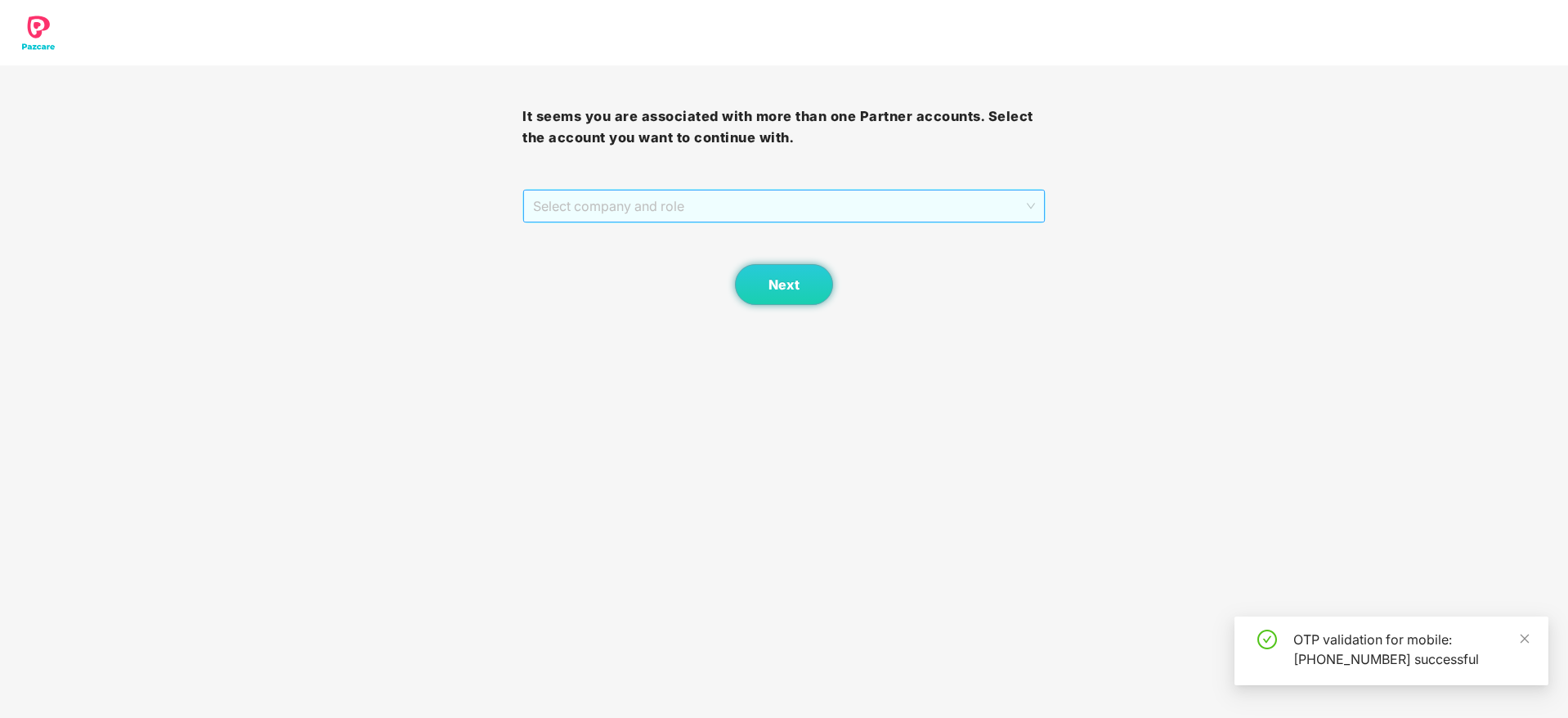
click at [771, 221] on div "Select company and role" at bounding box center [784, 206] width 521 height 33
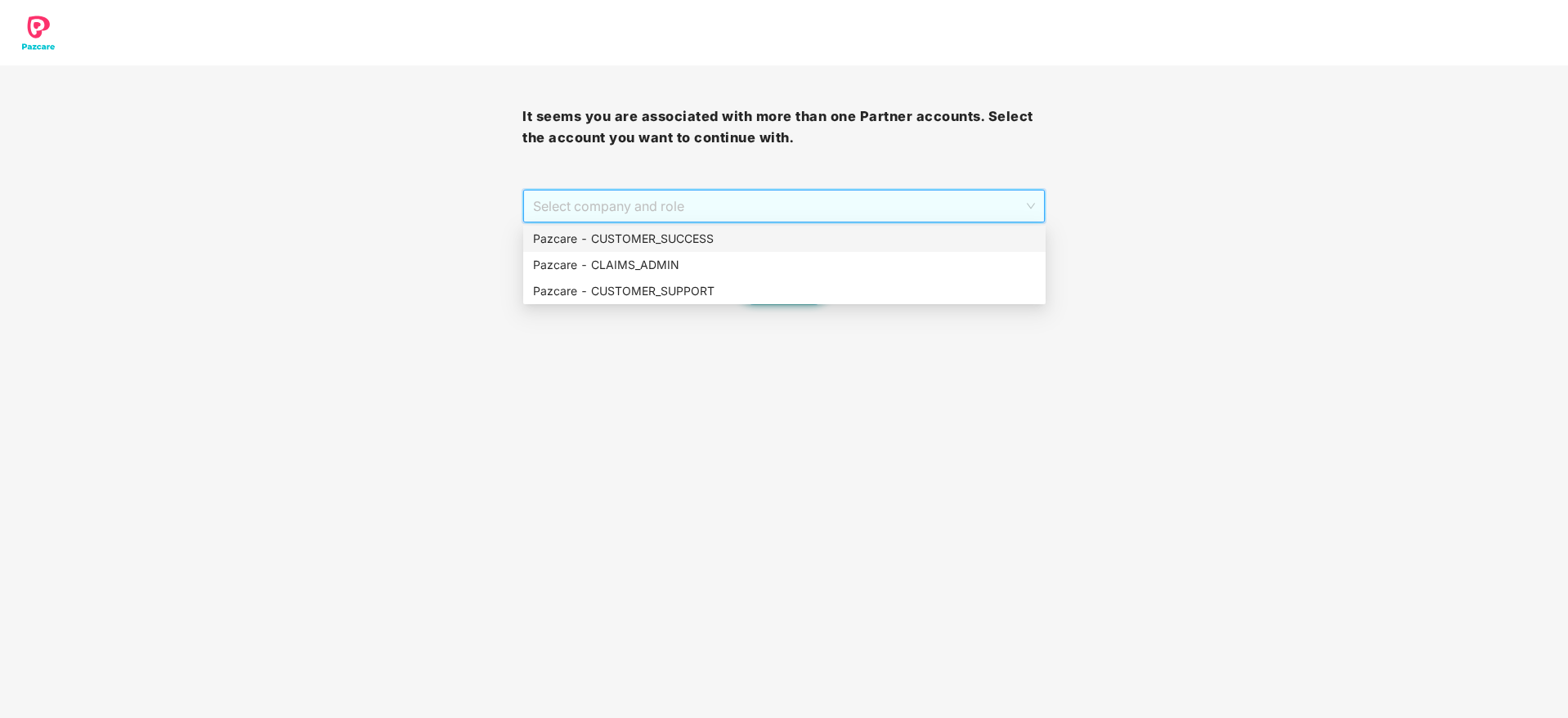
click at [752, 241] on div "Pazcare - CUSTOMER_SUCCESS" at bounding box center [784, 239] width 502 height 18
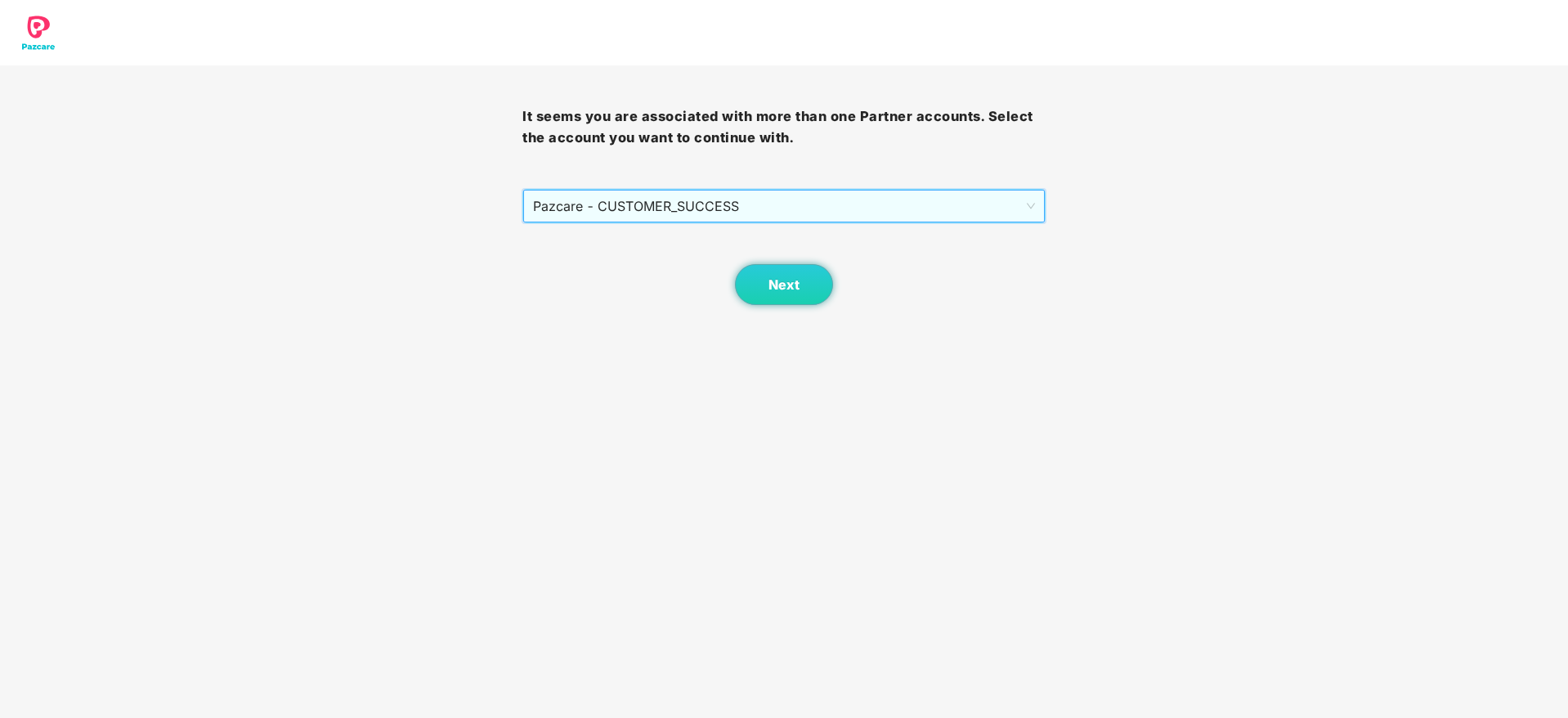
click at [753, 213] on span "Pazcare - CUSTOMER_SUCCESS" at bounding box center [783, 206] width 501 height 31
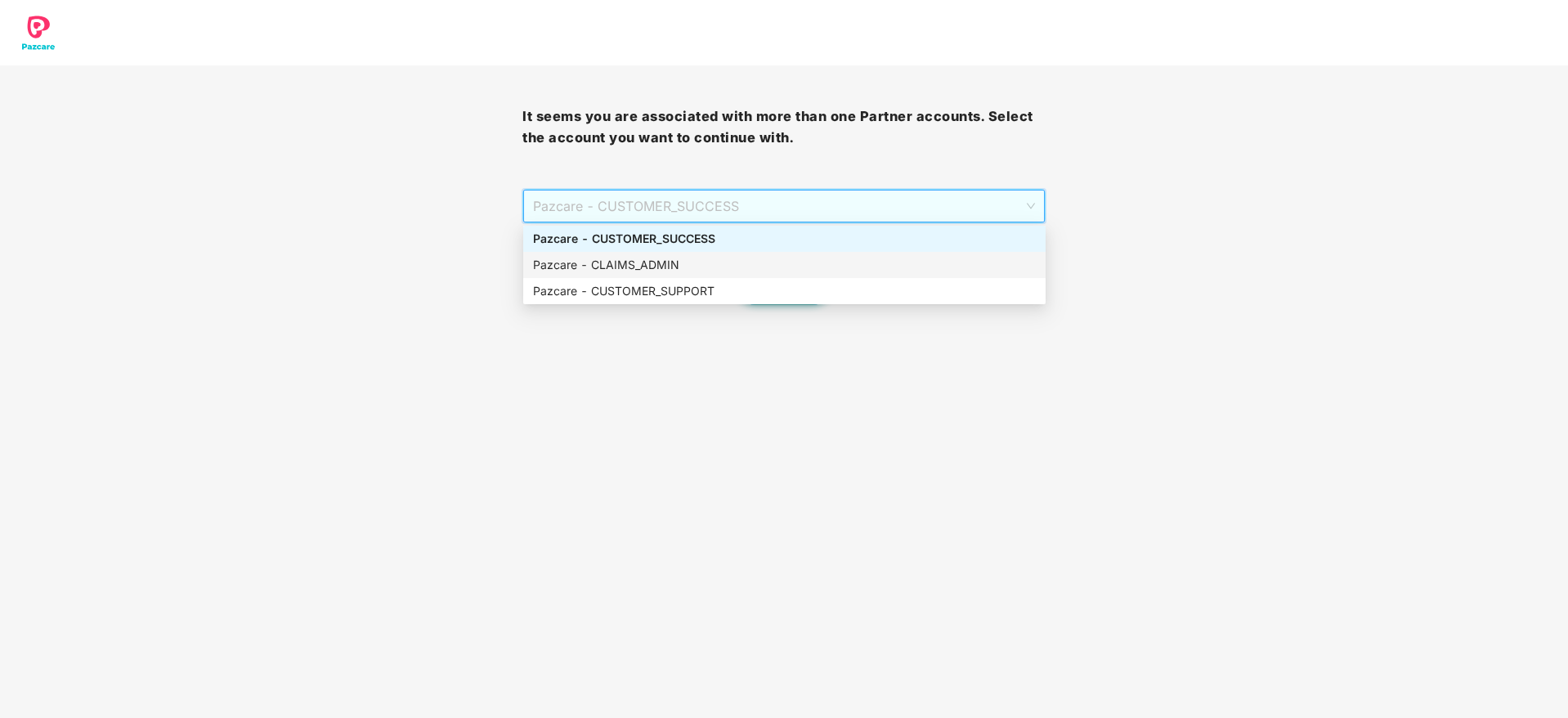
click at [732, 270] on div "Pazcare - CLAIMS_ADMIN" at bounding box center [784, 265] width 502 height 18
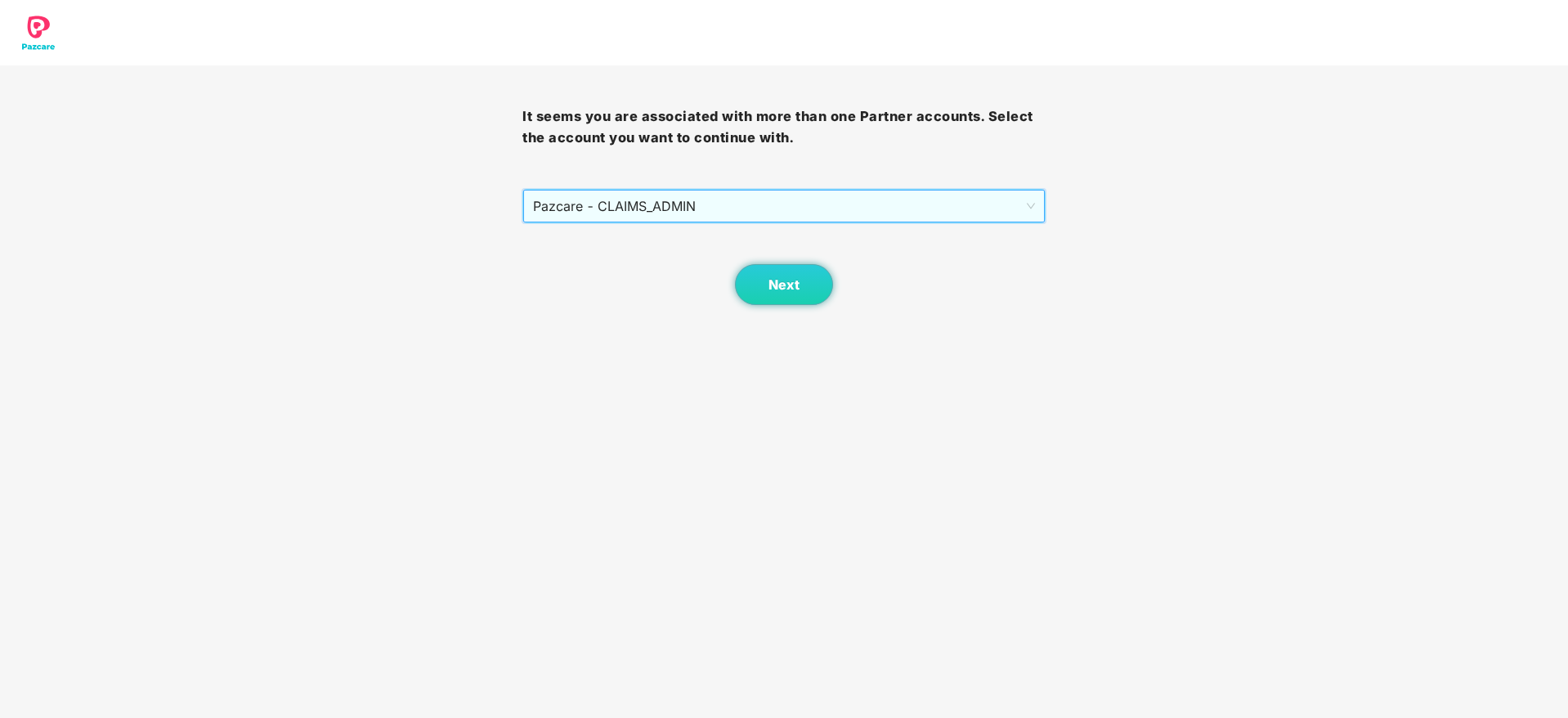
click at [741, 304] on div "Next" at bounding box center [784, 264] width 522 height 82
click at [756, 285] on button "Next" at bounding box center [784, 284] width 98 height 41
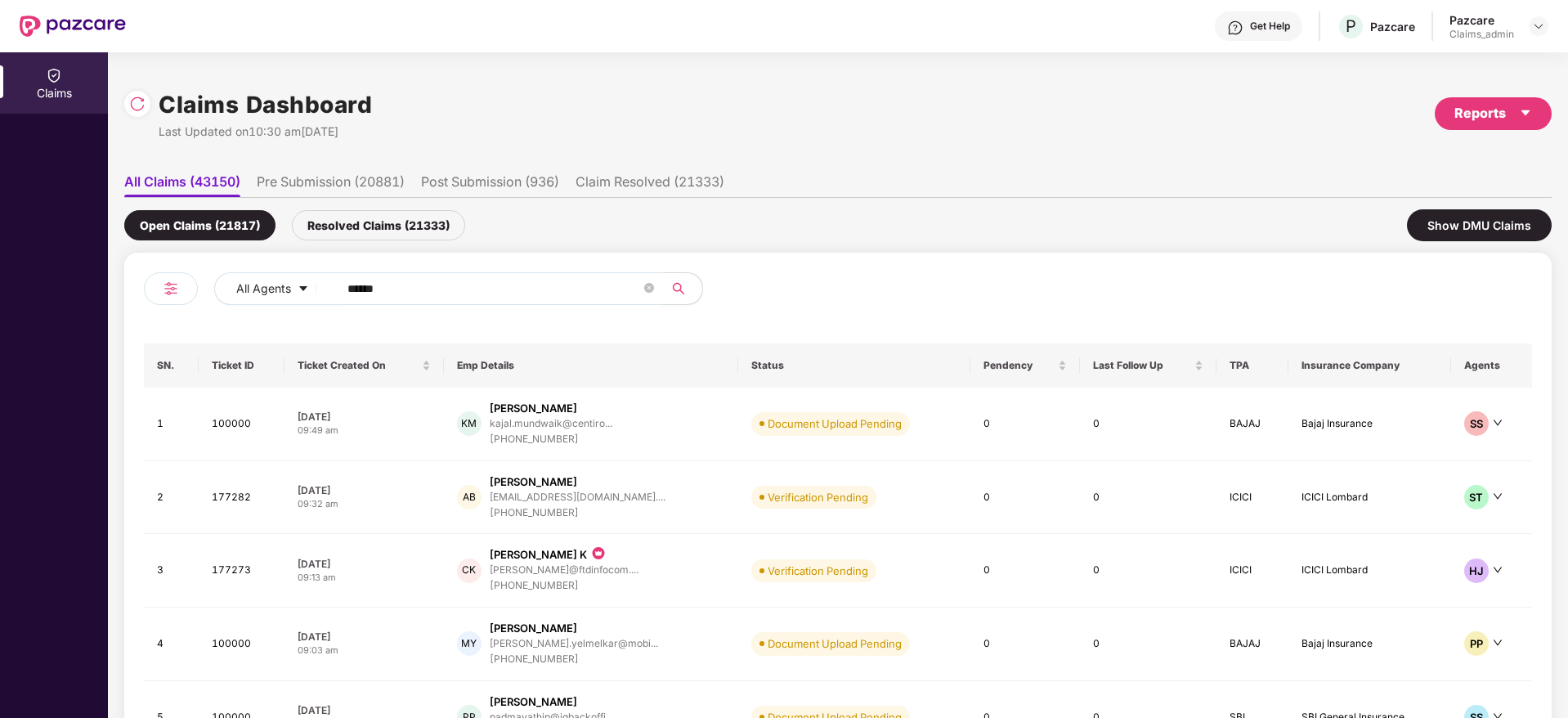
click at [481, 291] on input "******" at bounding box center [494, 288] width 293 height 24
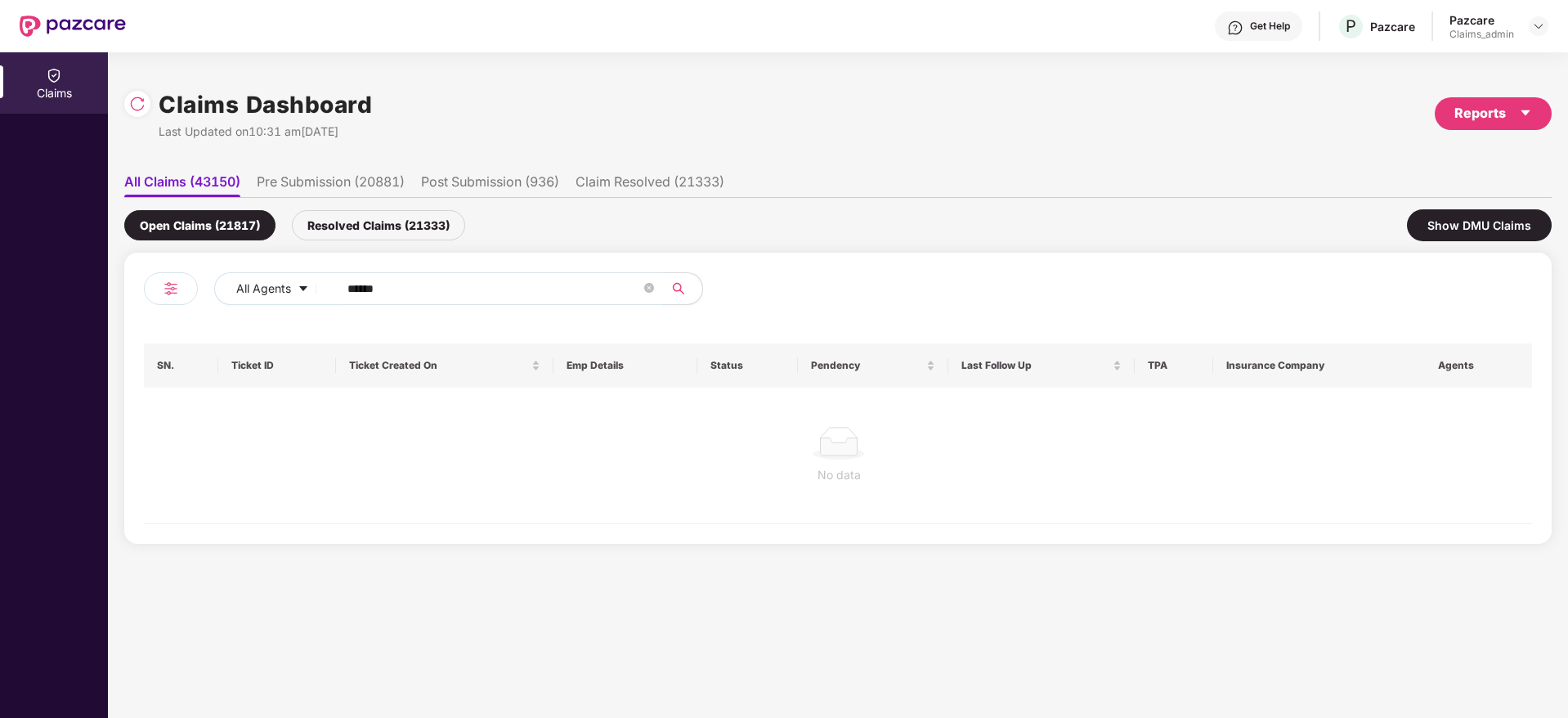
click at [424, 239] on div "Resolved Claims (21333)" at bounding box center [378, 225] width 173 height 30
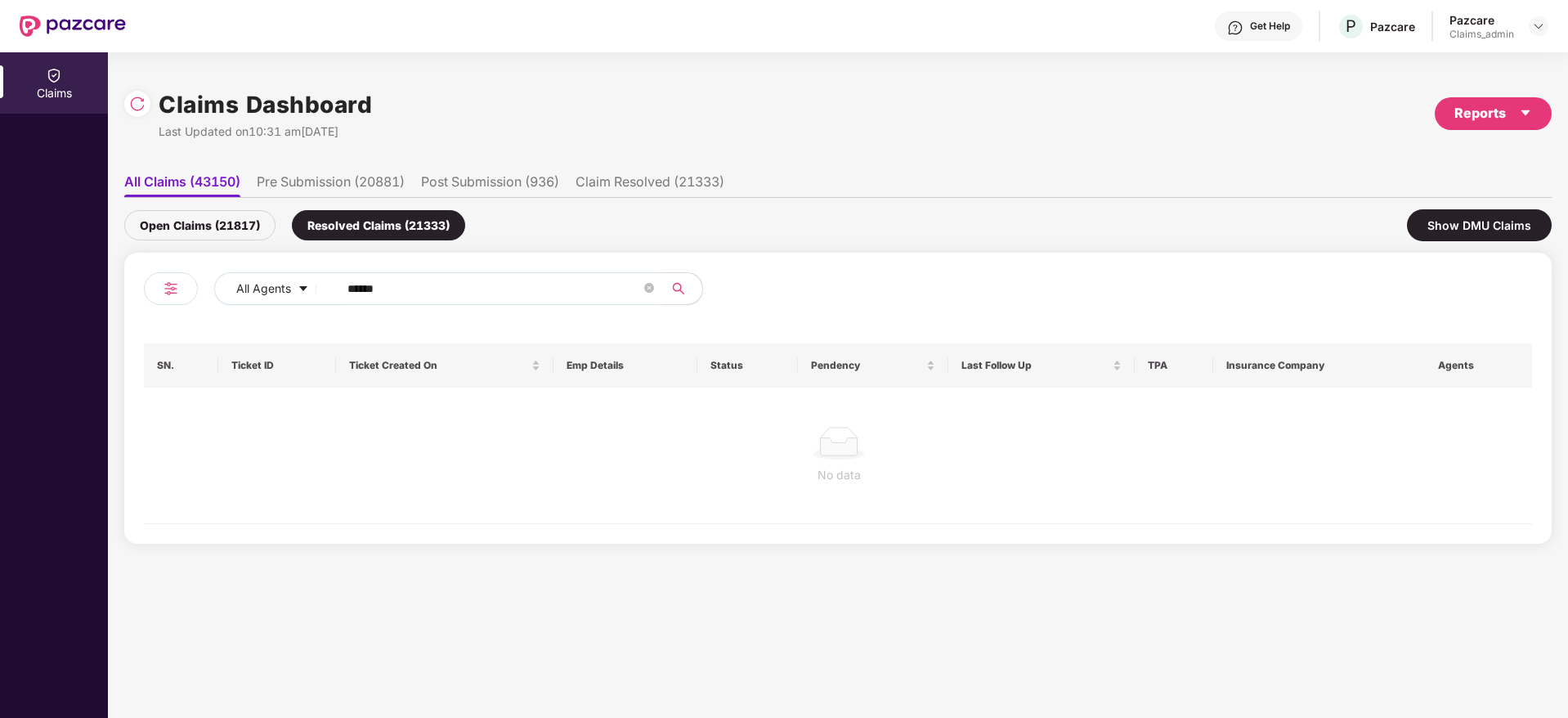
click at [383, 189] on li "Pre Submission (20881)" at bounding box center [330, 184] width 148 height 23
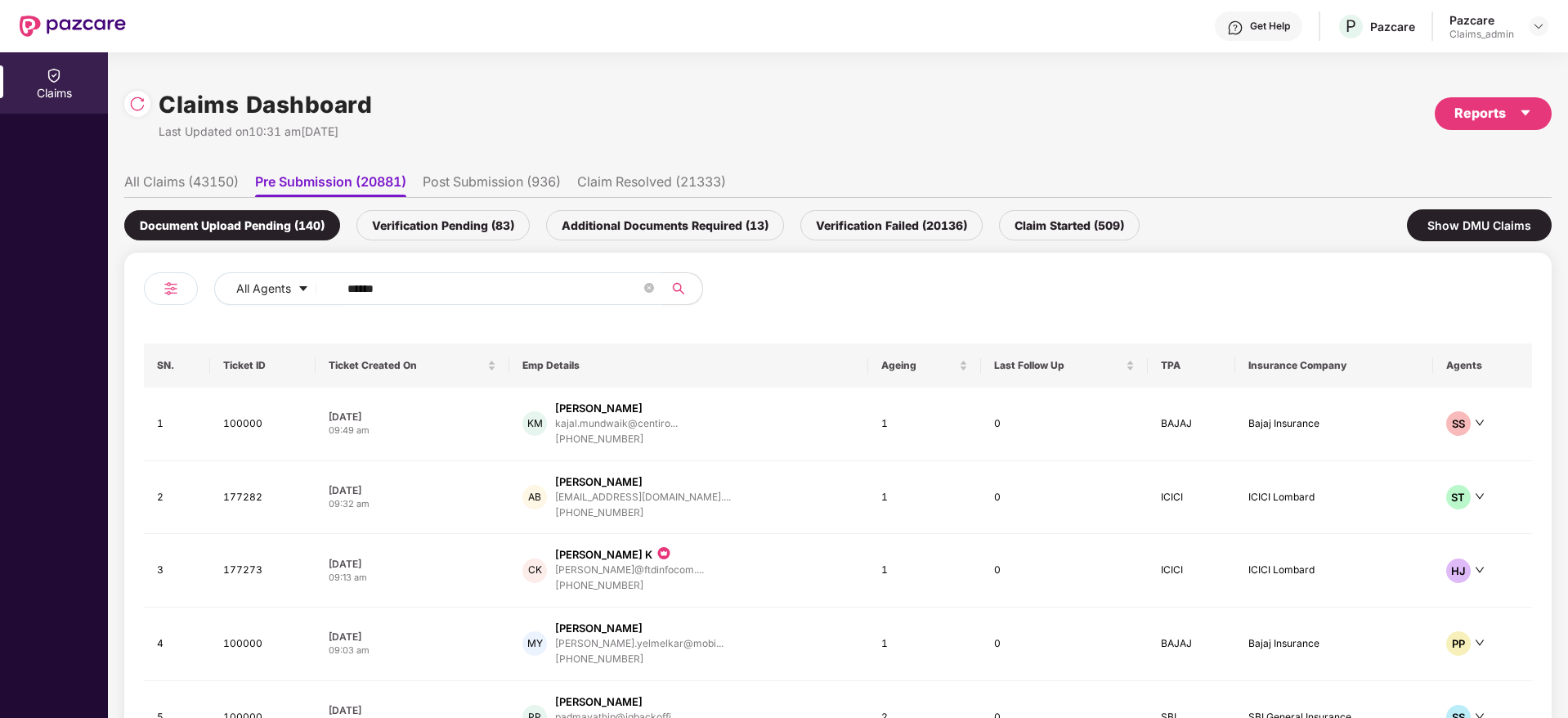
click at [521, 180] on li "Post Submission (936)" at bounding box center [492, 184] width 138 height 23
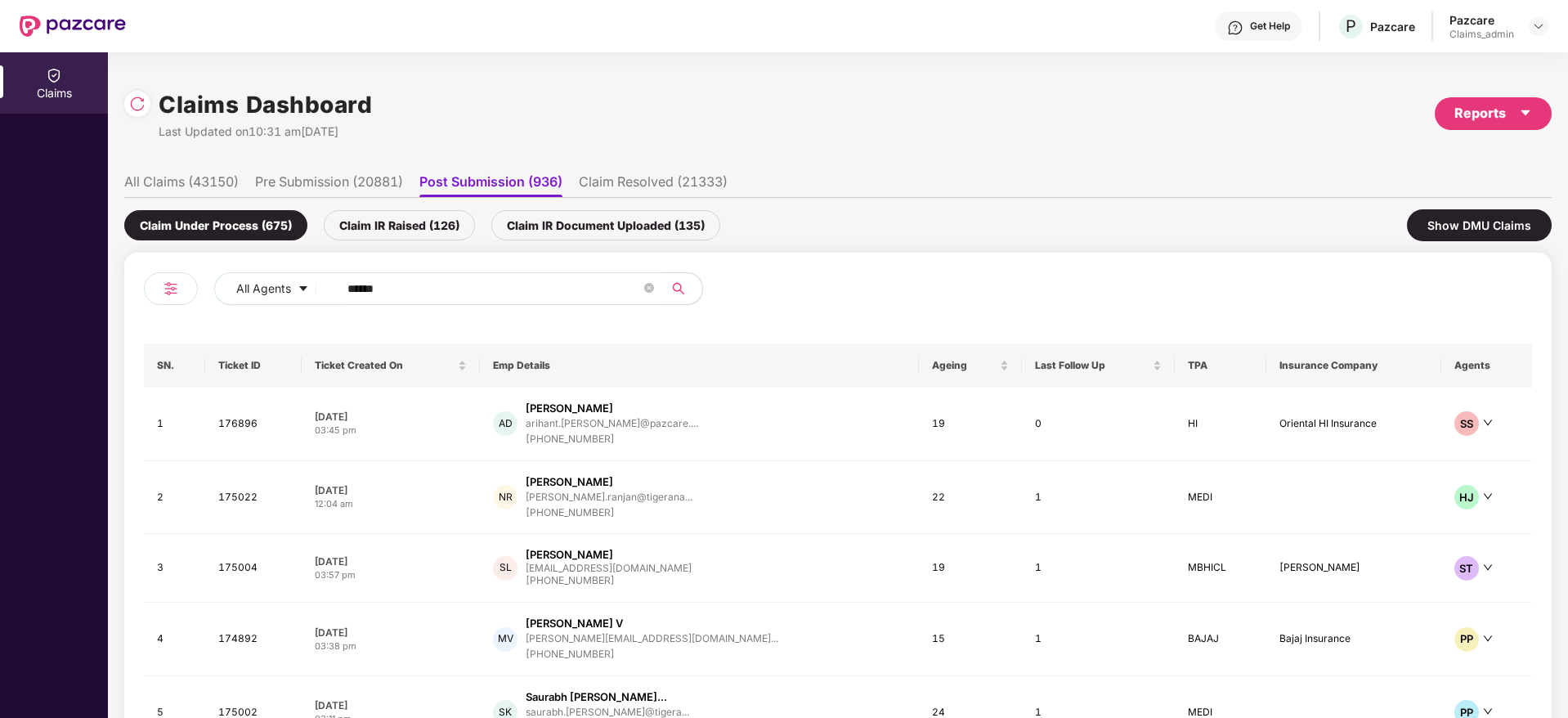
click at [643, 189] on li "Claim Resolved (21333)" at bounding box center [653, 184] width 149 height 23
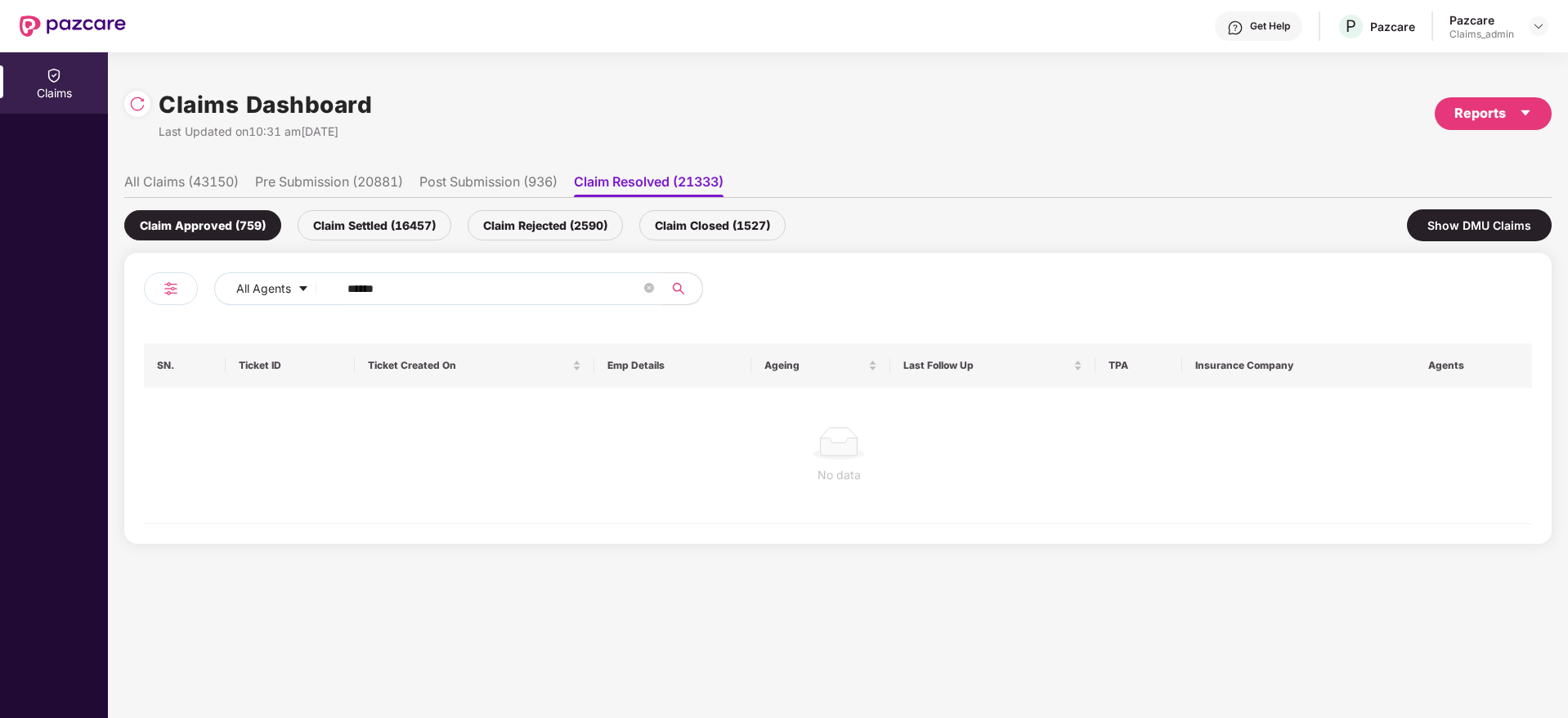
click at [544, 158] on div "Claims Dashboard Last Updated on 10:31 am[DATE] Reports All Claims (43150) Pre …" at bounding box center [838, 313] width 1427 height 486
click at [541, 175] on li "Post Submission (936)" at bounding box center [489, 184] width 138 height 23
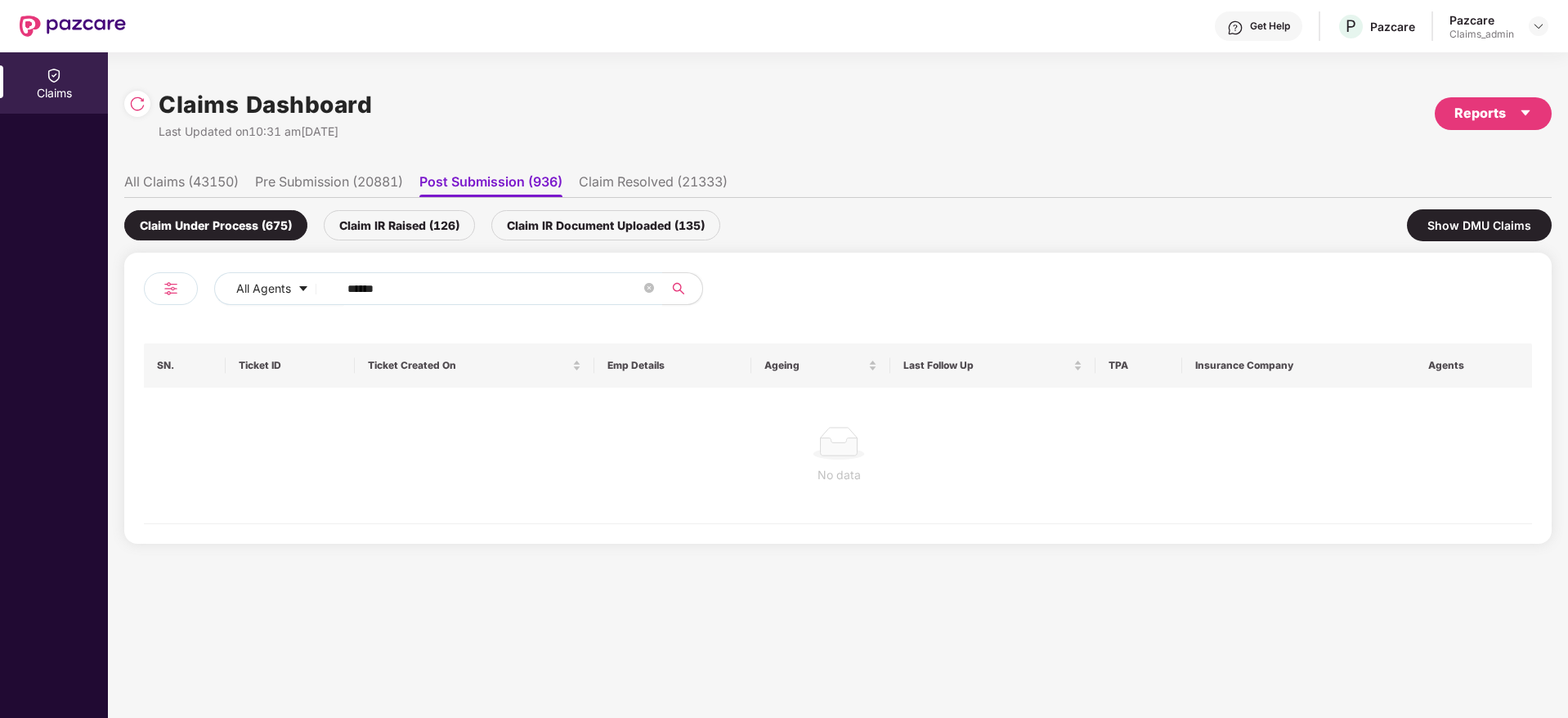
click at [608, 219] on div "Claim IR Document Uploaded (135)" at bounding box center [605, 225] width 229 height 30
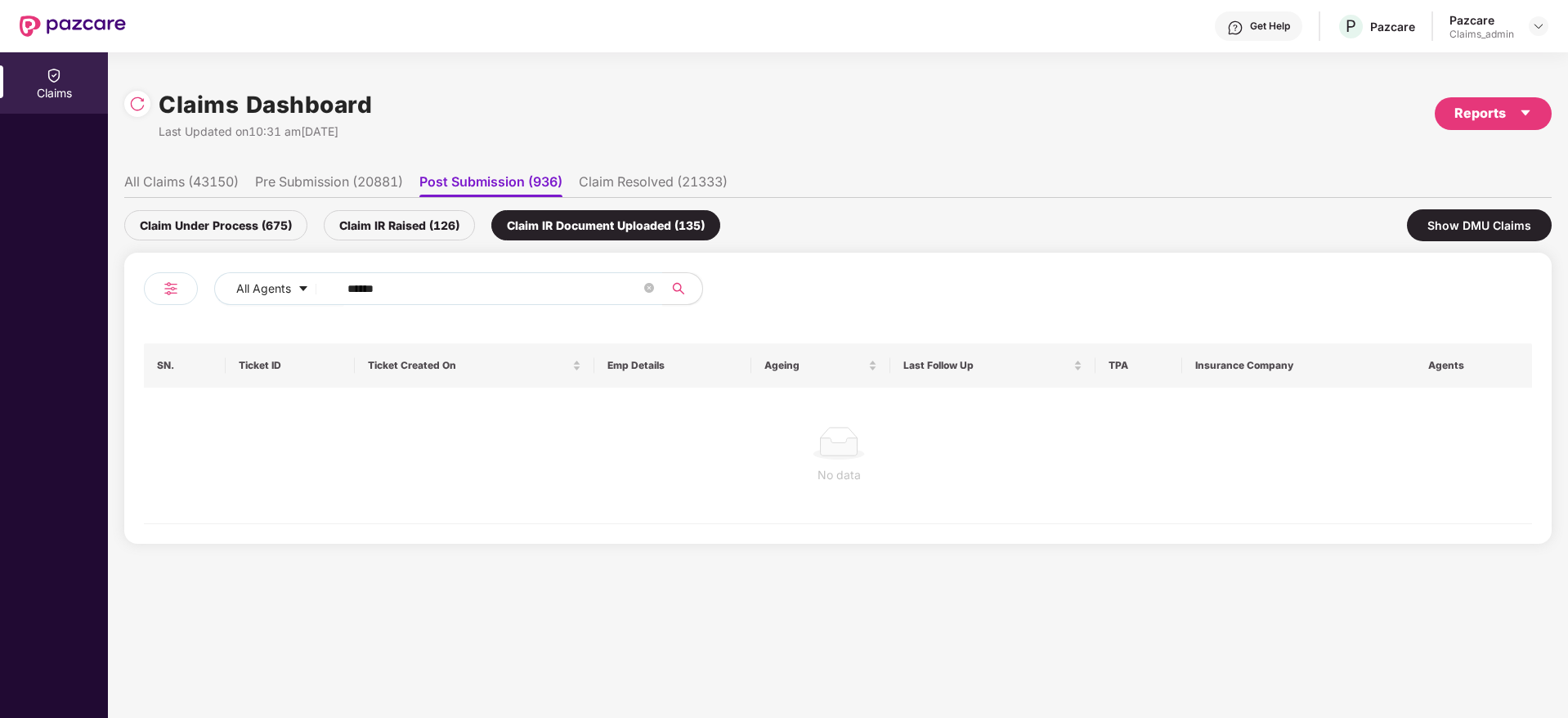
click at [385, 179] on li "Pre Submission (20881)" at bounding box center [329, 184] width 148 height 23
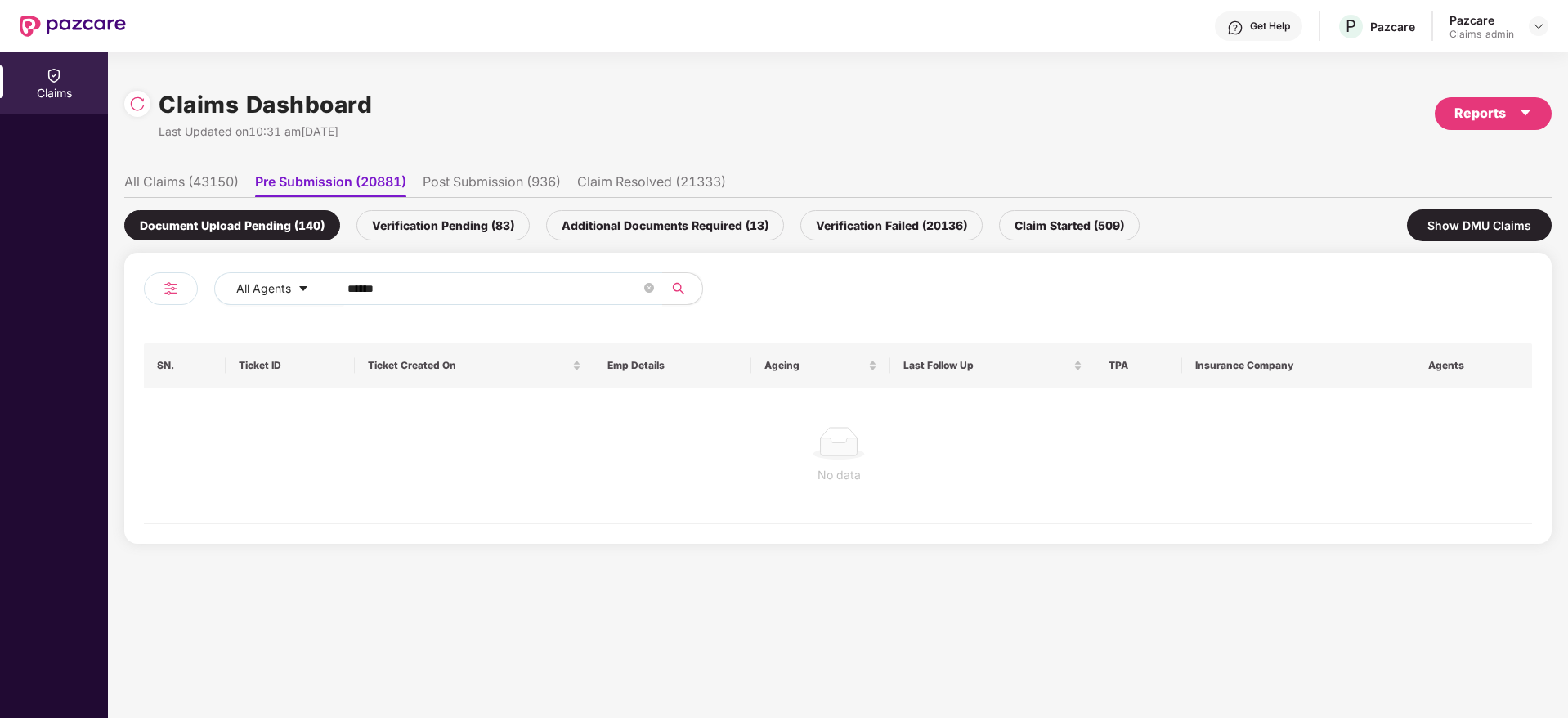
click at [202, 179] on li "All Claims (43150)" at bounding box center [182, 184] width 114 height 23
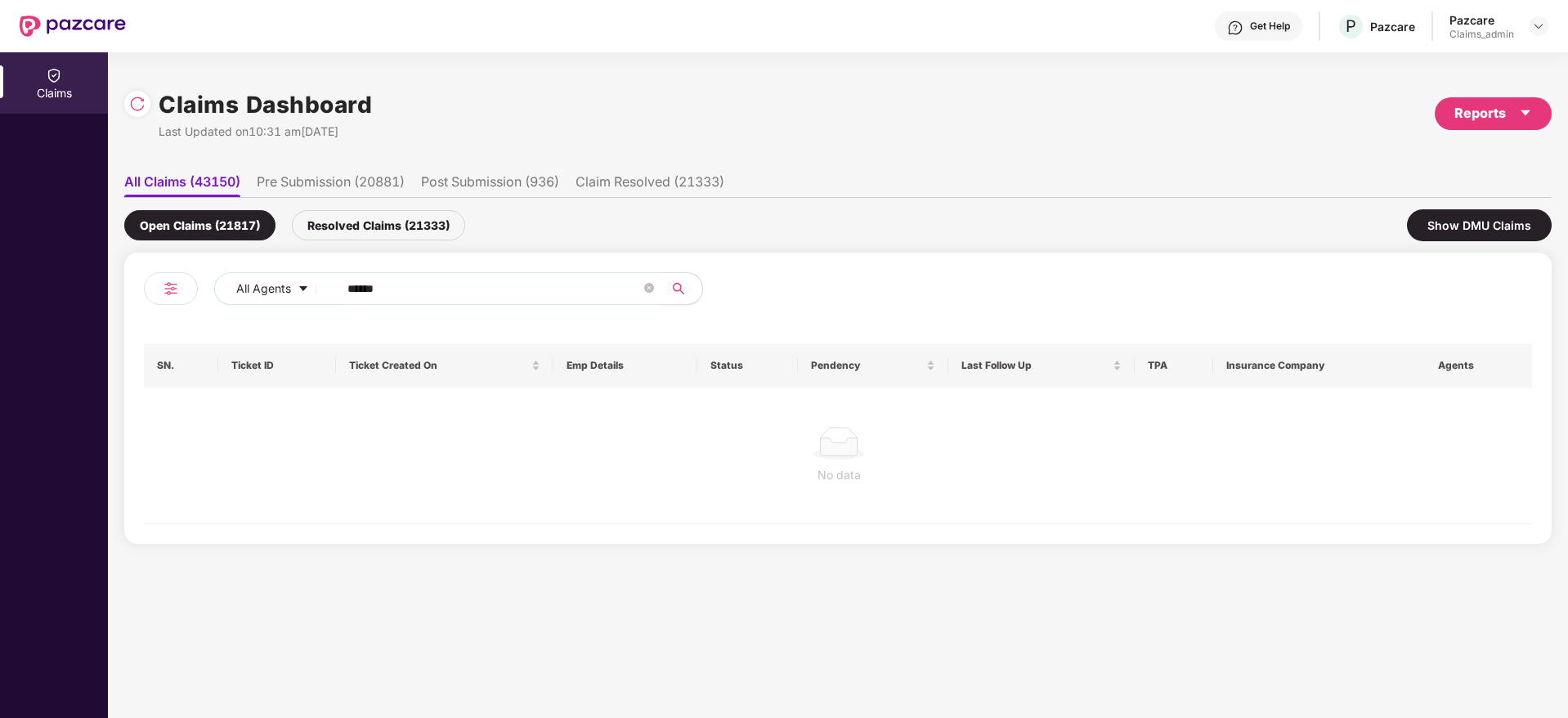
click at [389, 234] on div "Resolved Claims (21333)" at bounding box center [378, 225] width 173 height 30
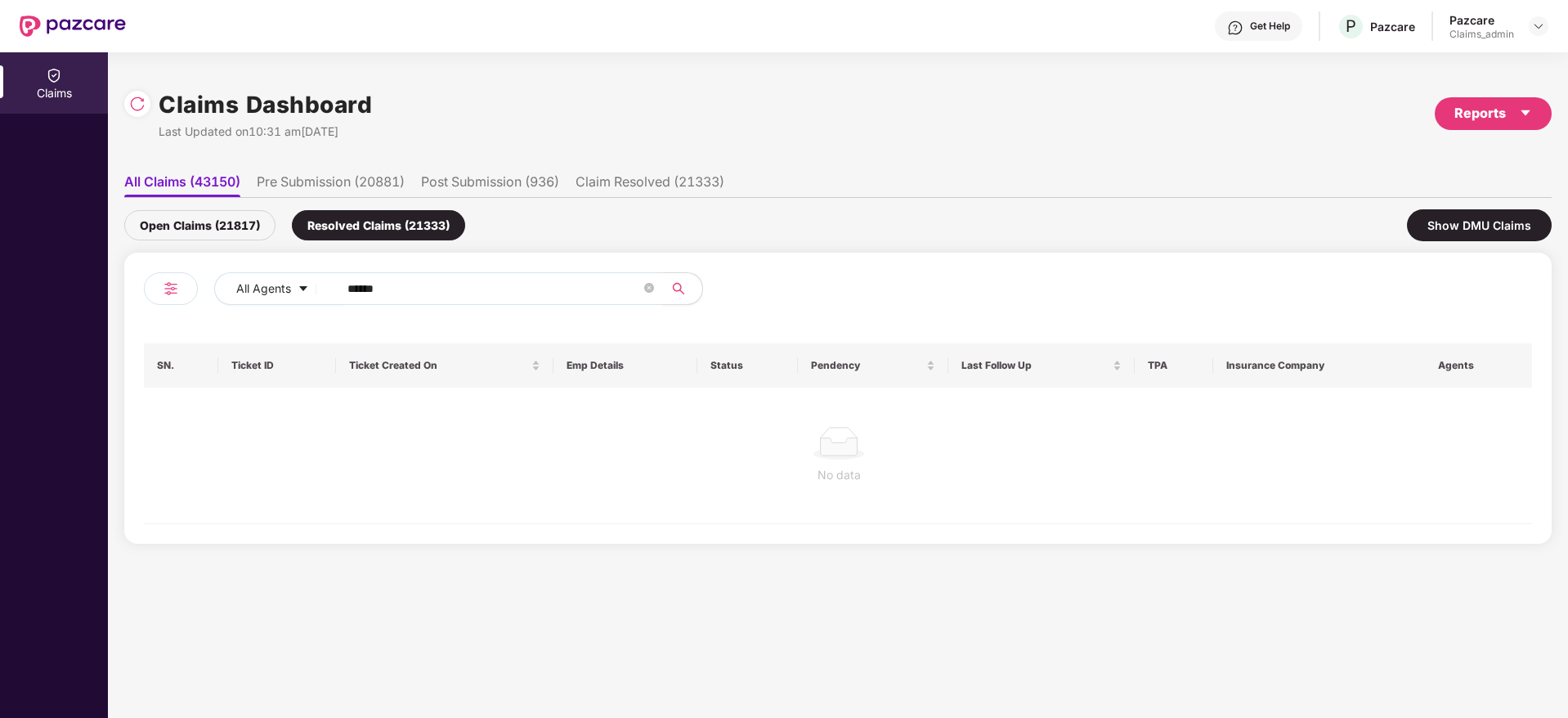
click at [461, 292] on input "******" at bounding box center [494, 288] width 293 height 24
click at [310, 291] on button "All Agents" at bounding box center [279, 289] width 130 height 33
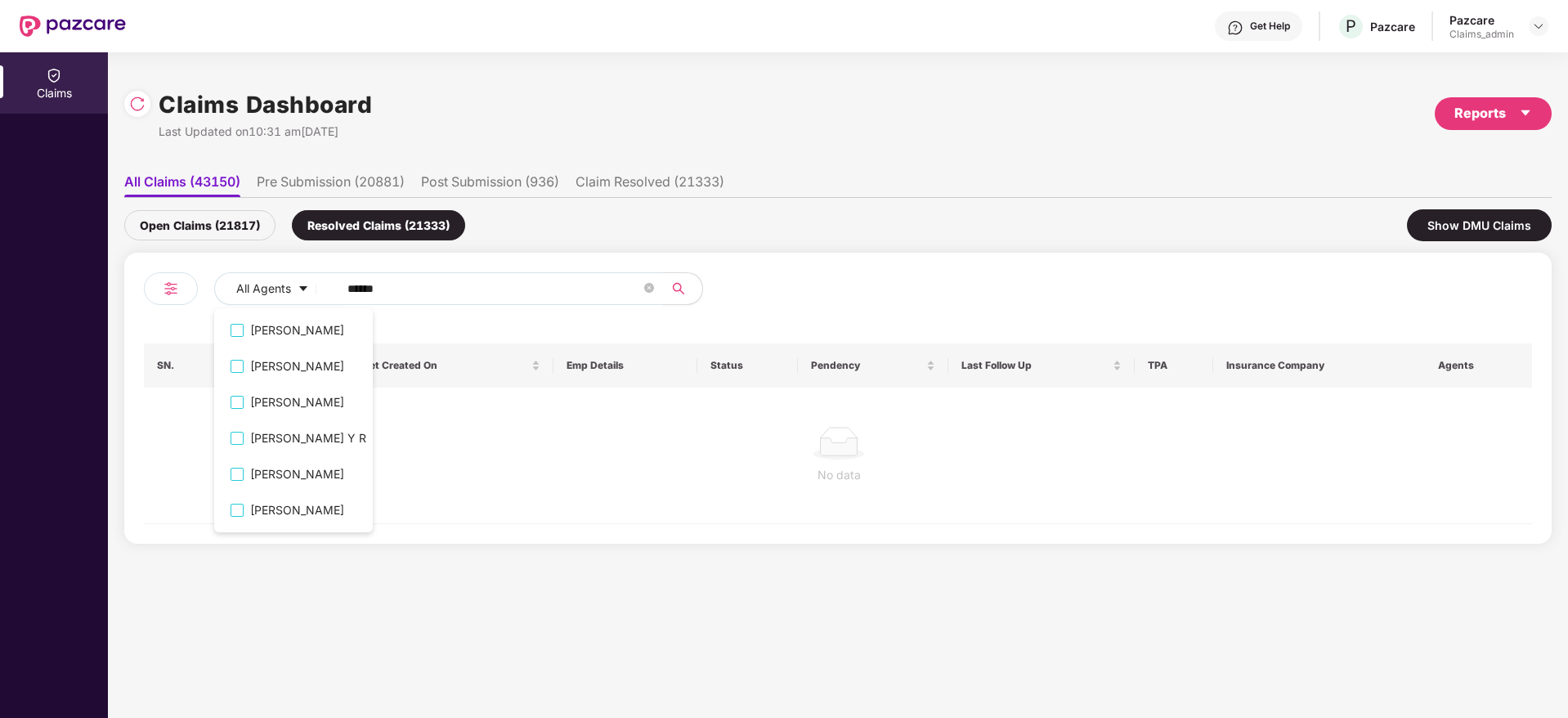
click at [478, 293] on input "******" at bounding box center [494, 288] width 293 height 24
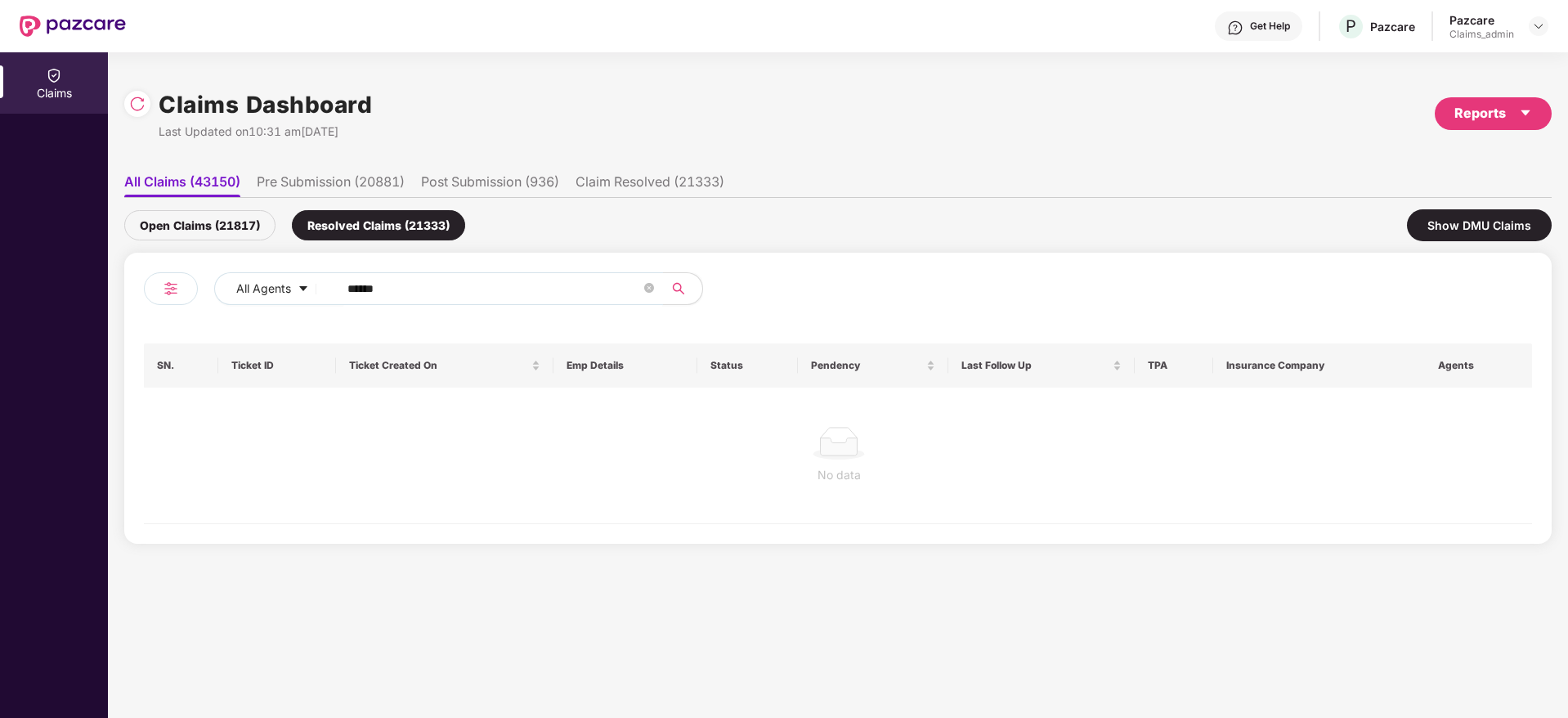
click at [650, 183] on li "Claim Resolved (21333)" at bounding box center [650, 184] width 149 height 23
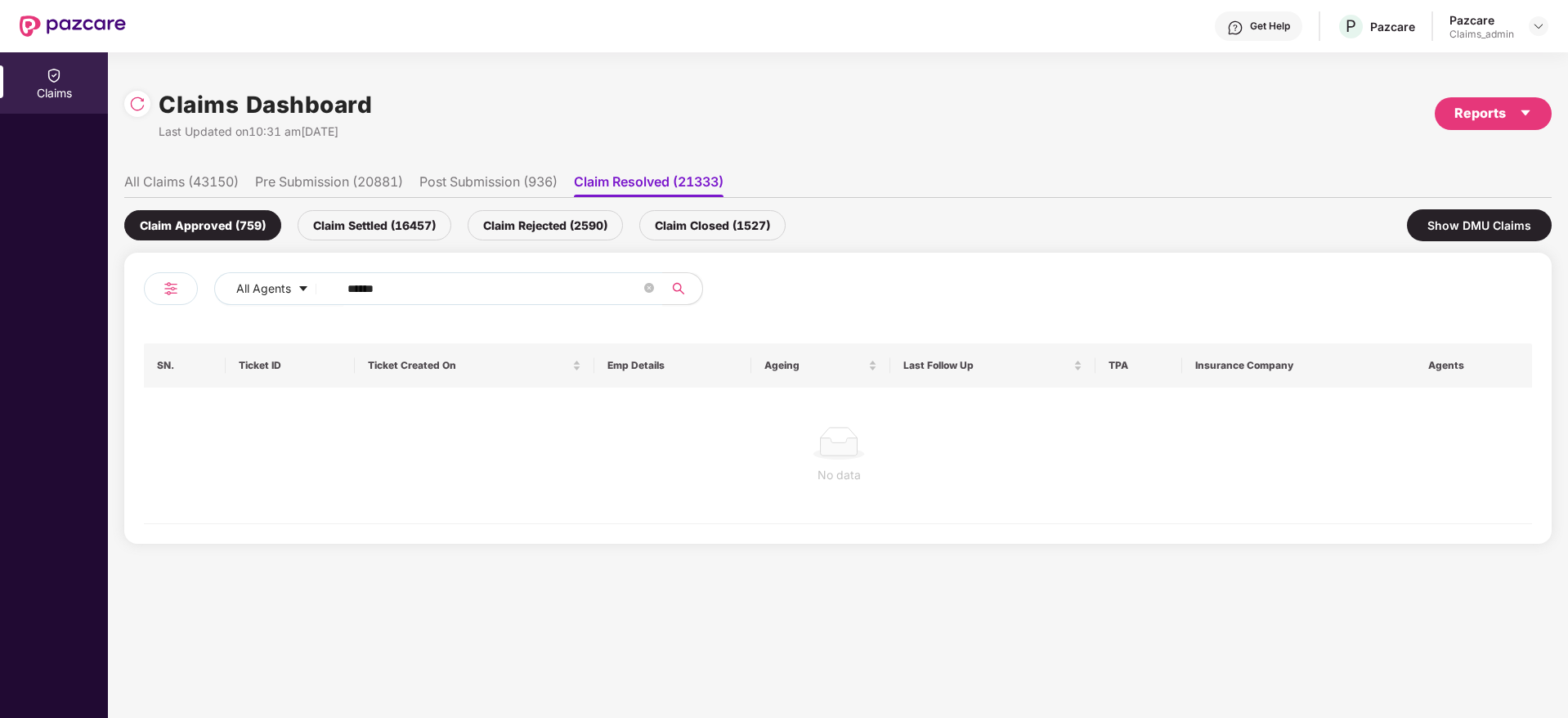
click at [406, 231] on div "Claim Settled (16457)" at bounding box center [374, 225] width 154 height 30
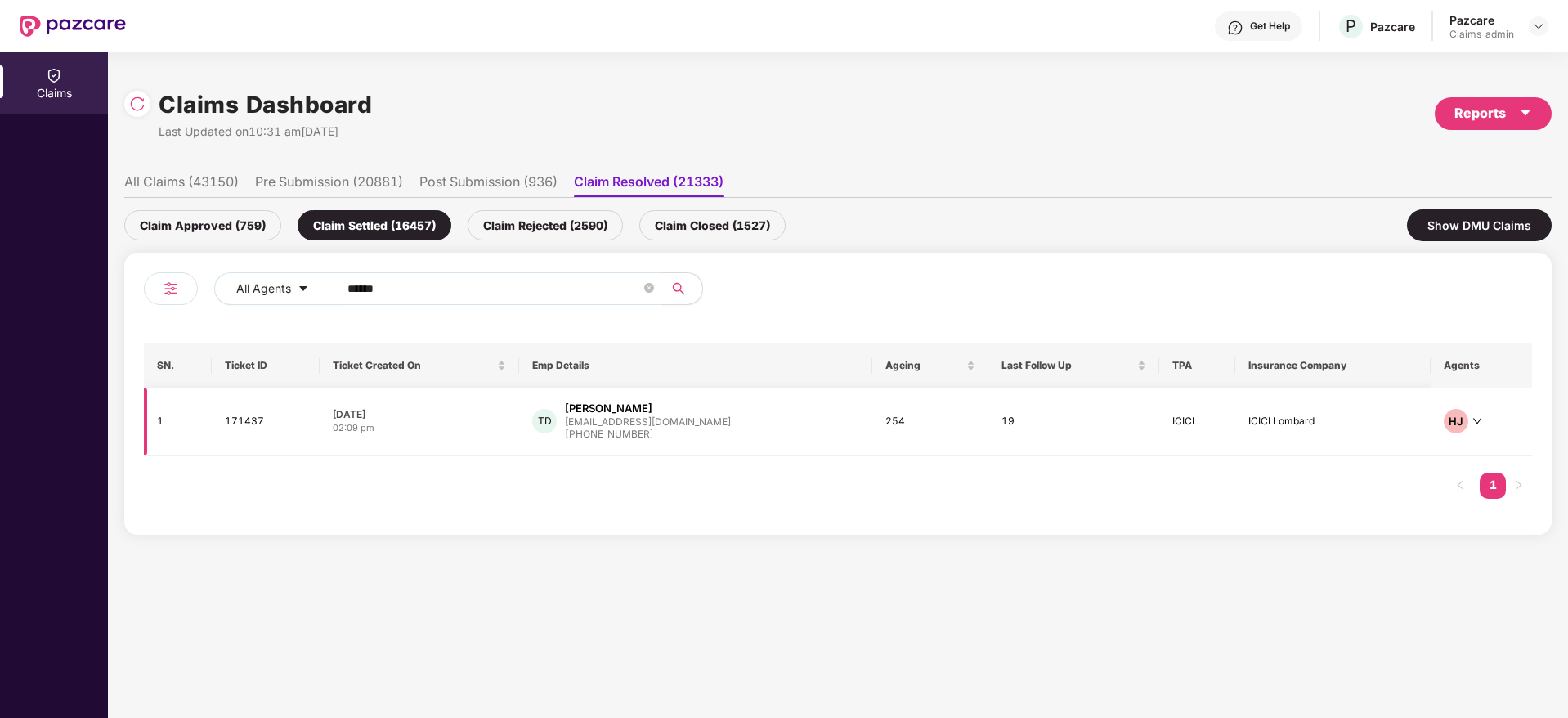
click at [505, 419] on div "[DATE]" at bounding box center [419, 414] width 173 height 14
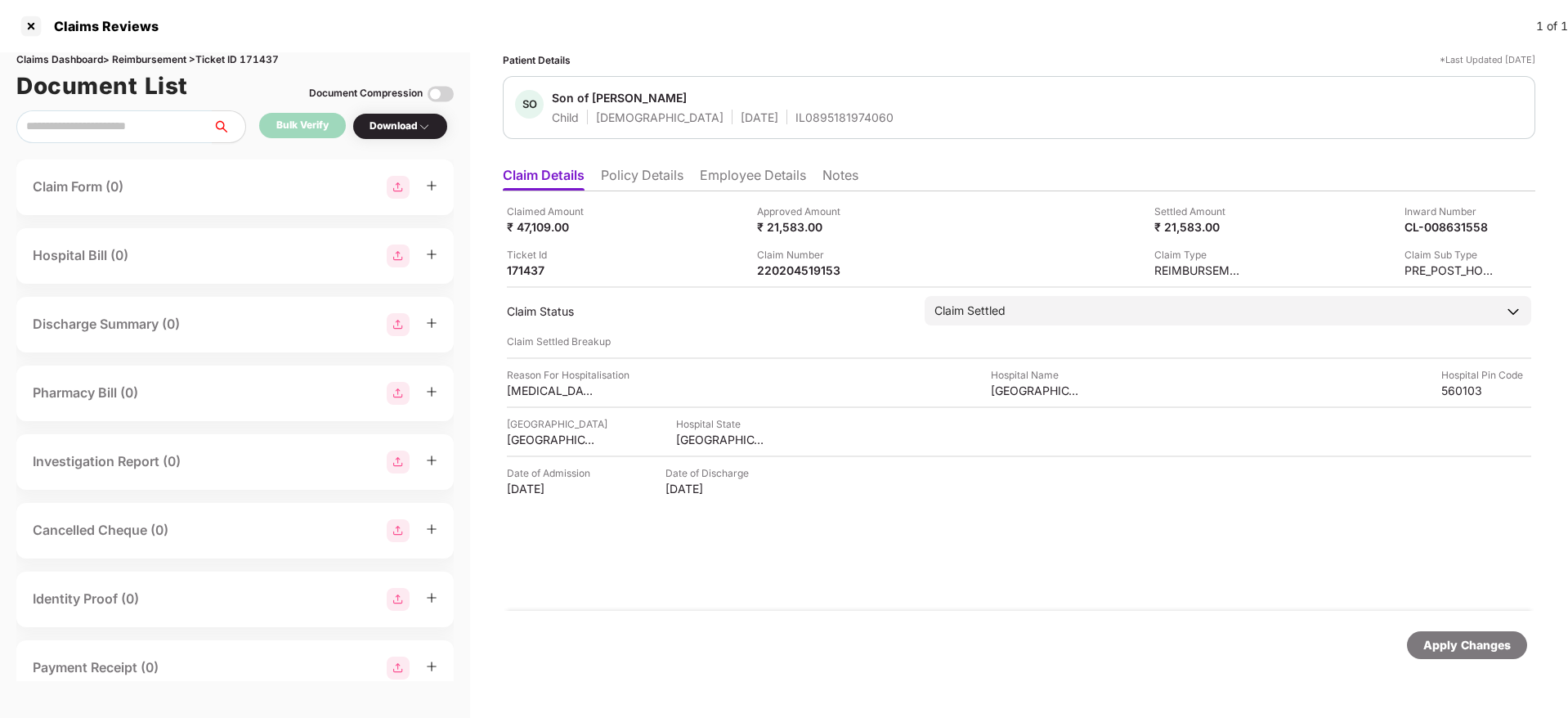
click at [404, 137] on div "Download" at bounding box center [400, 125] width 96 height 27
click at [383, 126] on div "Download" at bounding box center [400, 126] width 61 height 16
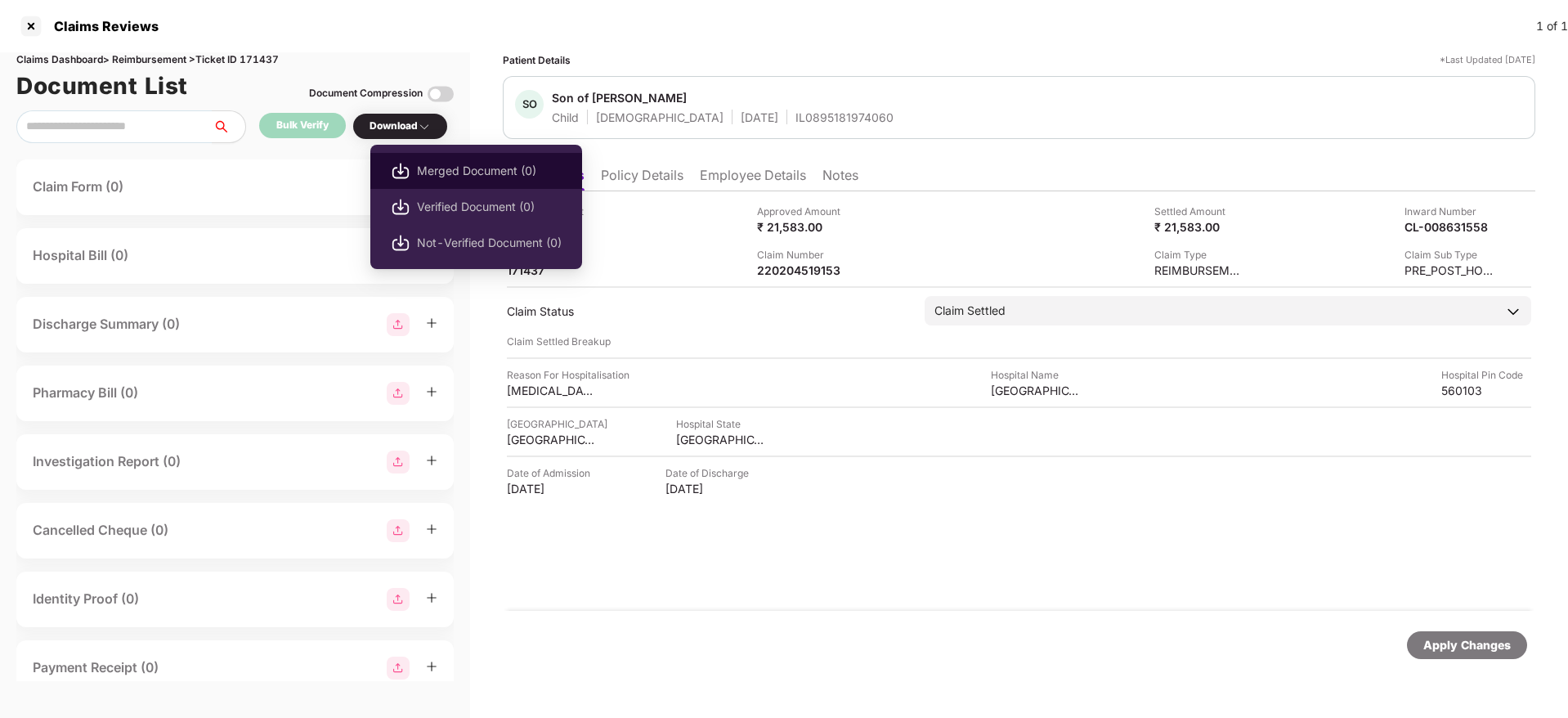
click at [451, 172] on span "Merged Document (0)" at bounding box center [489, 170] width 144 height 18
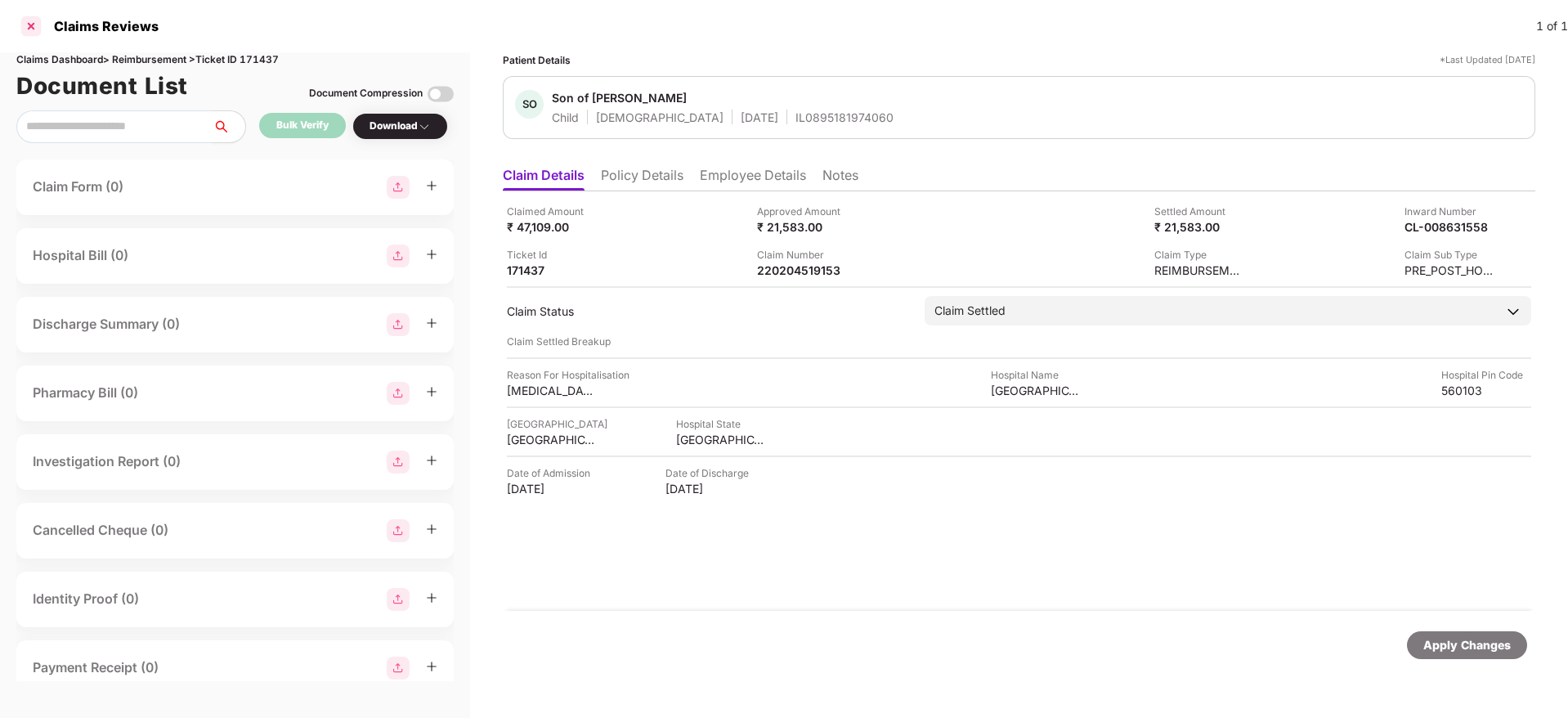
click at [25, 23] on div at bounding box center [31, 26] width 26 height 26
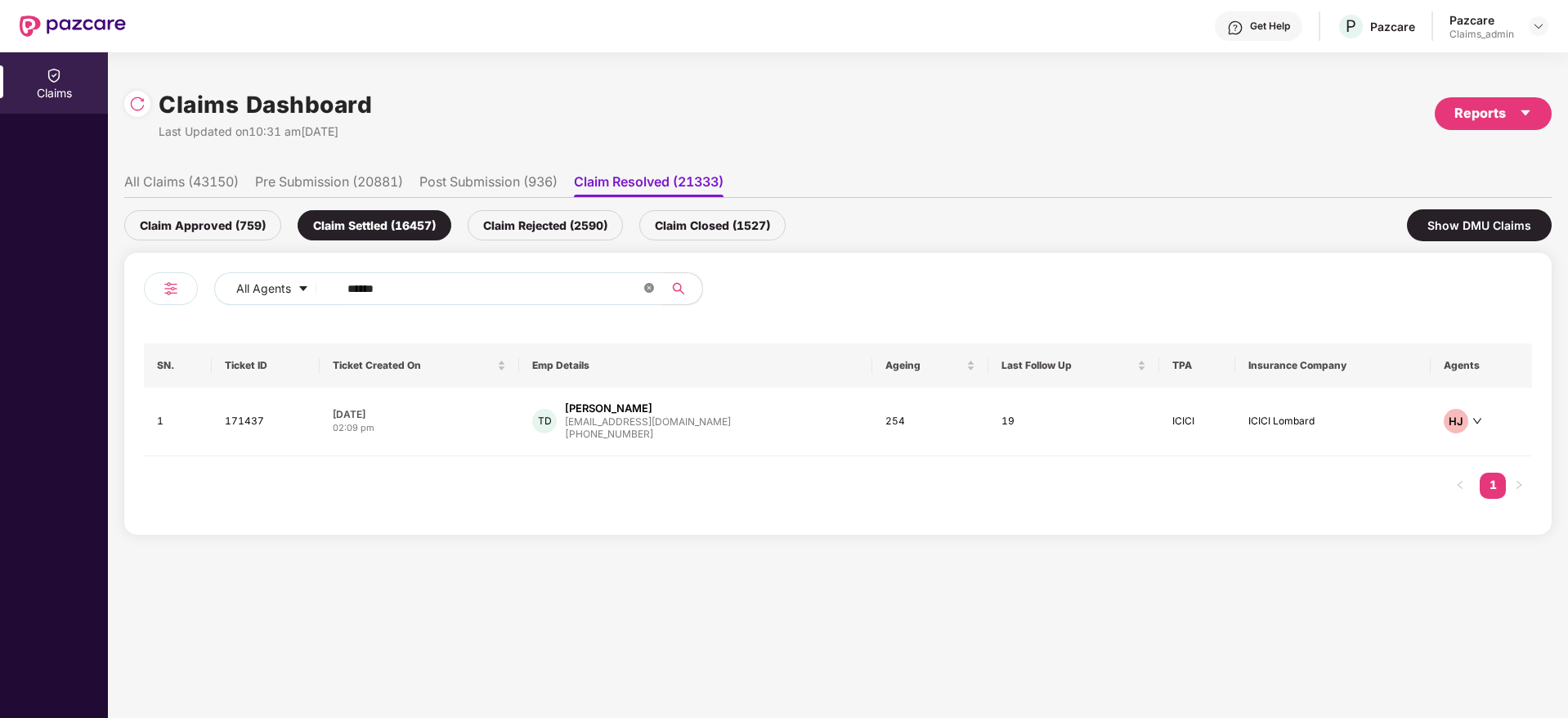
click at [648, 284] on icon "close-circle" at bounding box center [649, 287] width 10 height 10
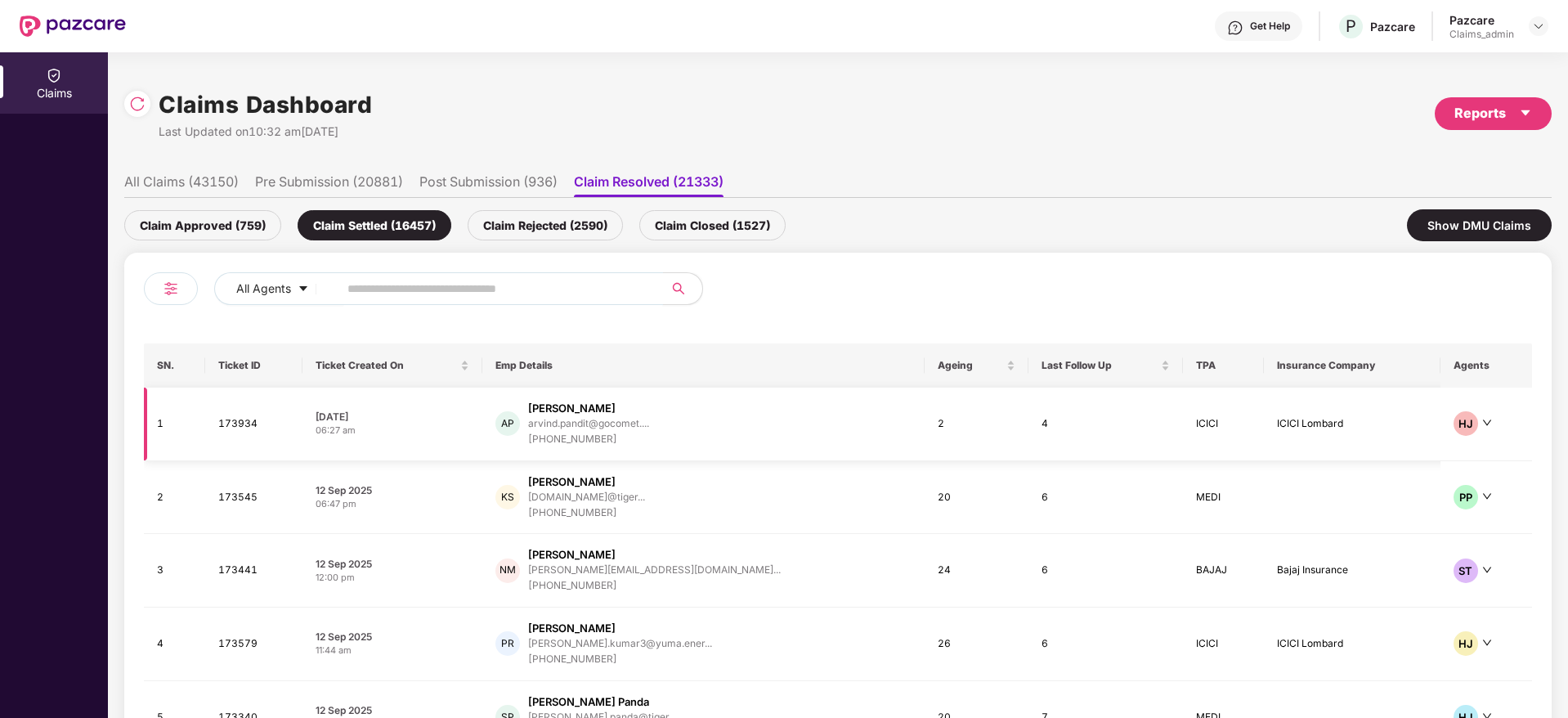
click at [458, 435] on div "06:27 am" at bounding box center [393, 431] width 154 height 14
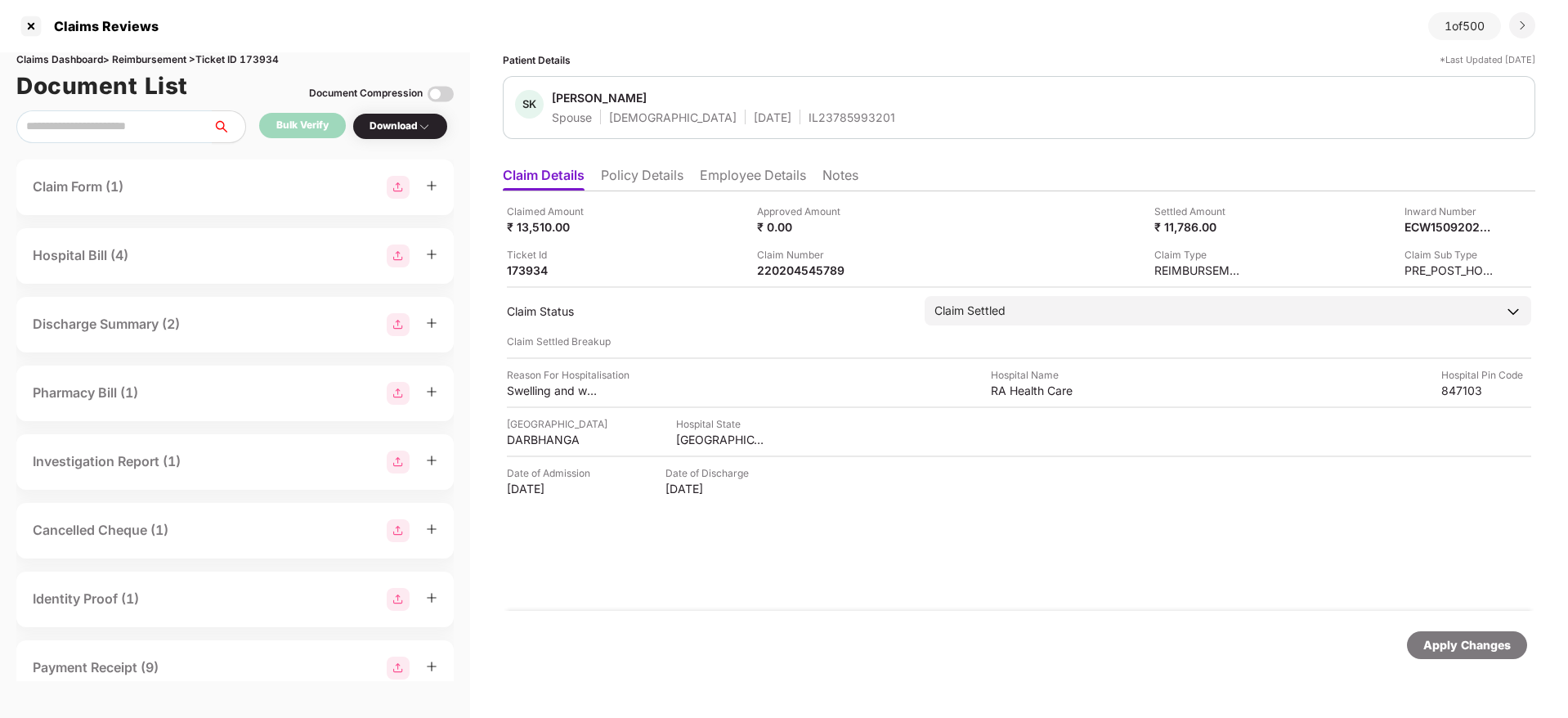
click at [401, 138] on div "Download" at bounding box center [400, 125] width 96 height 27
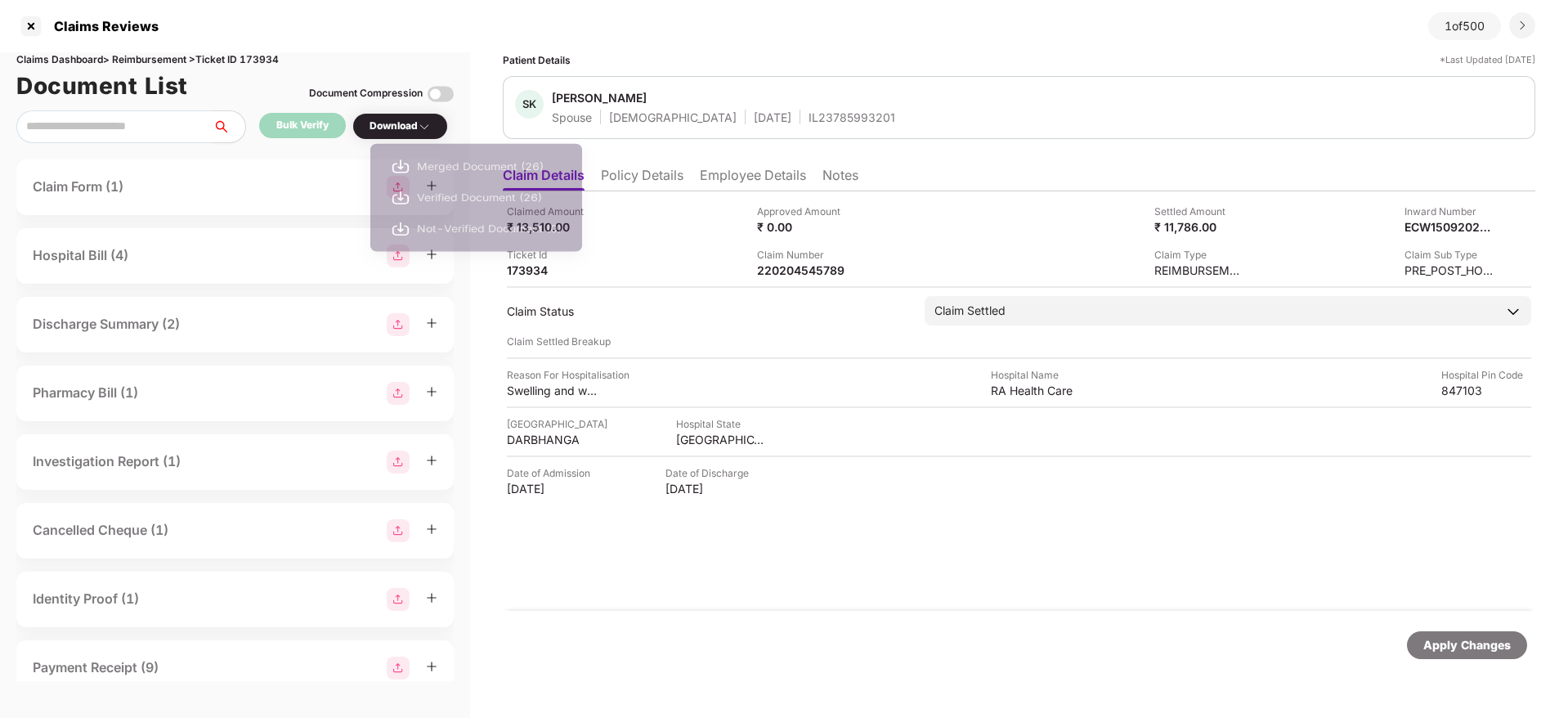
click at [401, 131] on div "Download" at bounding box center [400, 126] width 61 height 16
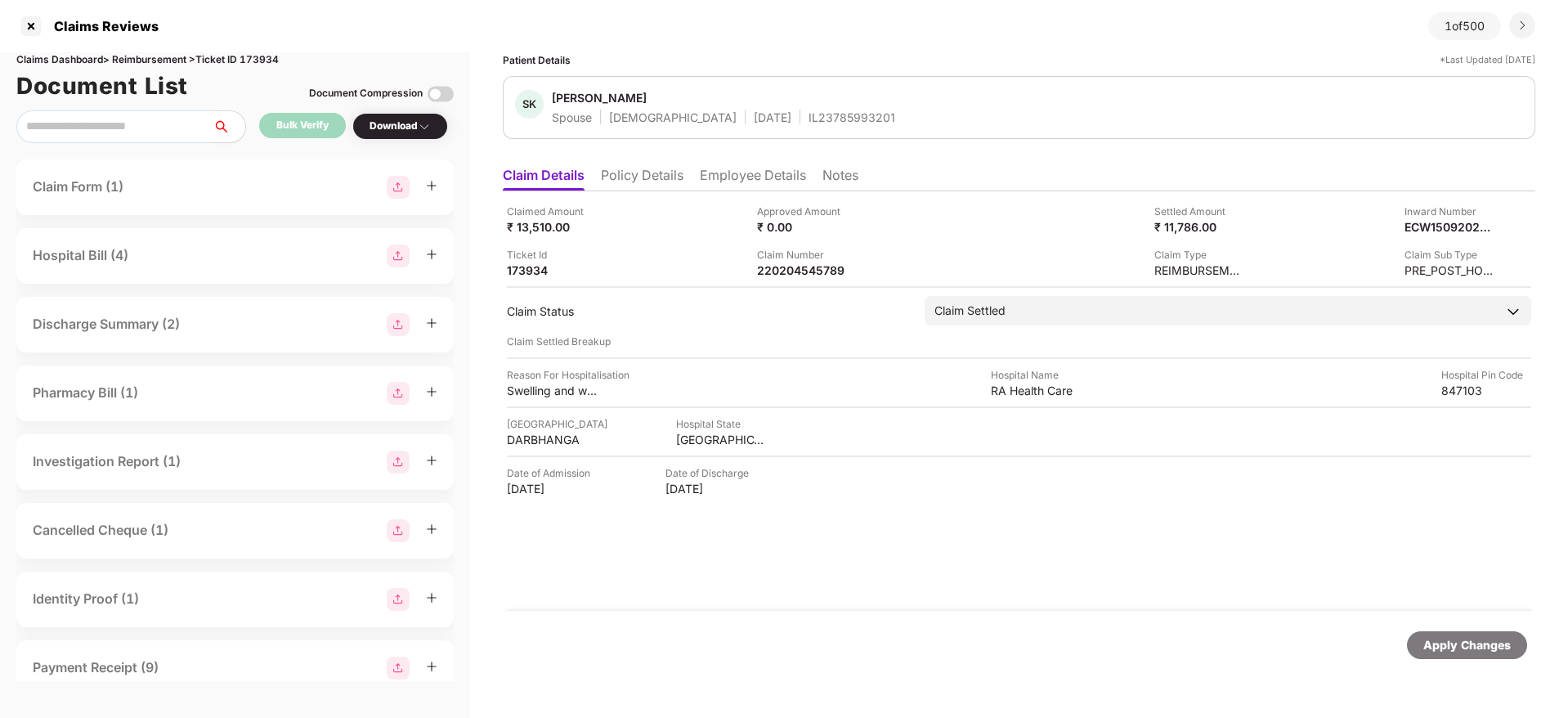
click at [401, 131] on div "Download" at bounding box center [400, 126] width 61 height 16
click at [40, 17] on div at bounding box center [31, 26] width 26 height 26
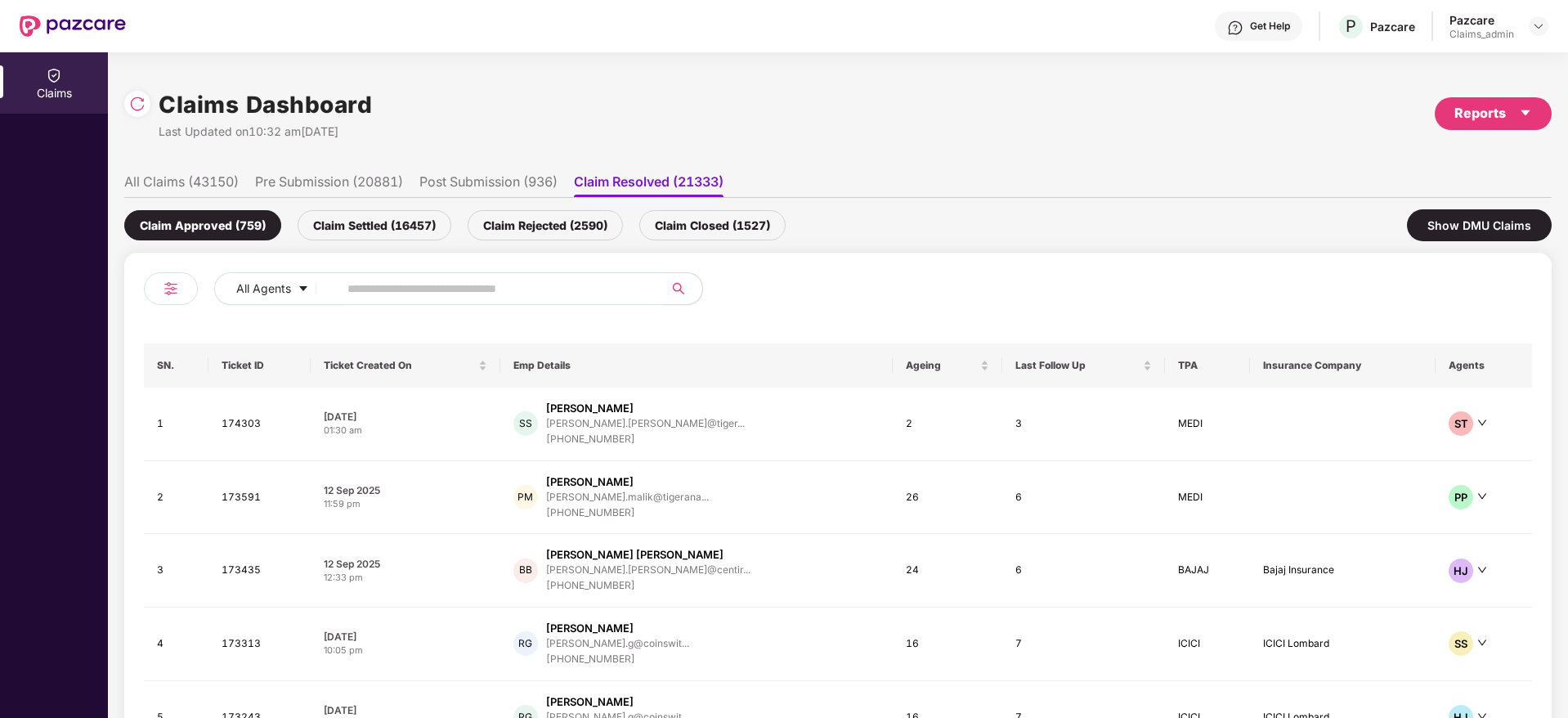
click at [499, 279] on input "text" at bounding box center [494, 288] width 293 height 24
paste input "******"
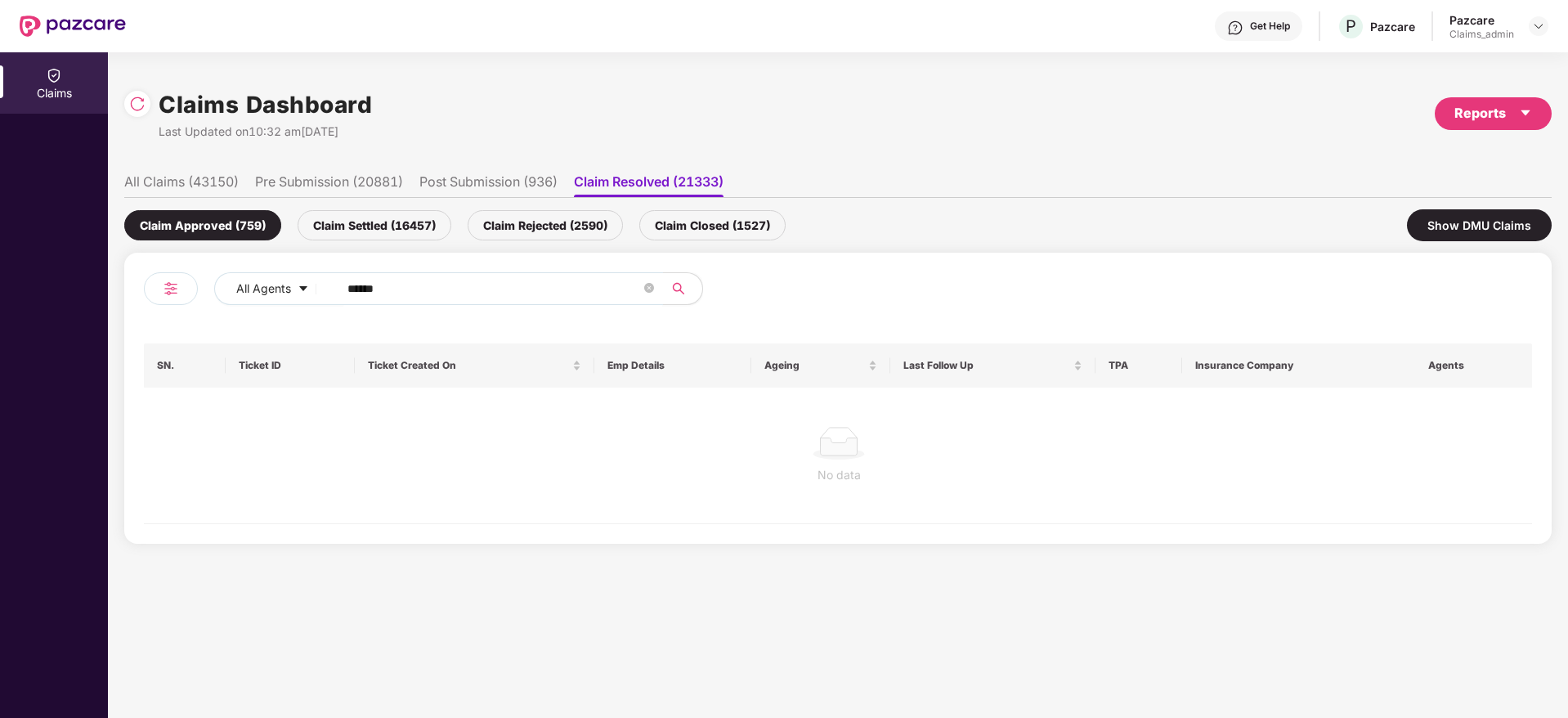
type input "******"
click at [1541, 24] on img at bounding box center [1538, 26] width 13 height 13
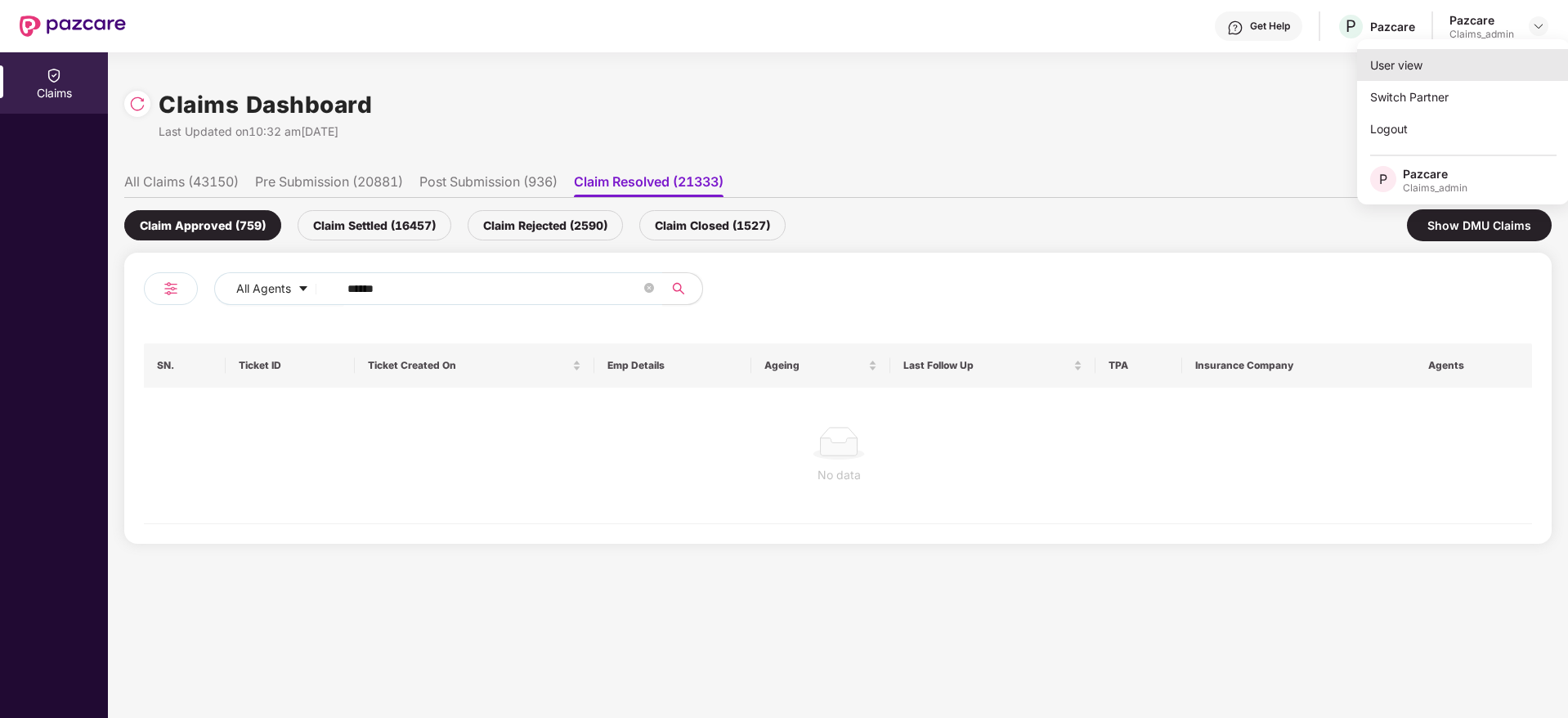
click at [1514, 67] on div "User view" at bounding box center [1463, 65] width 213 height 32
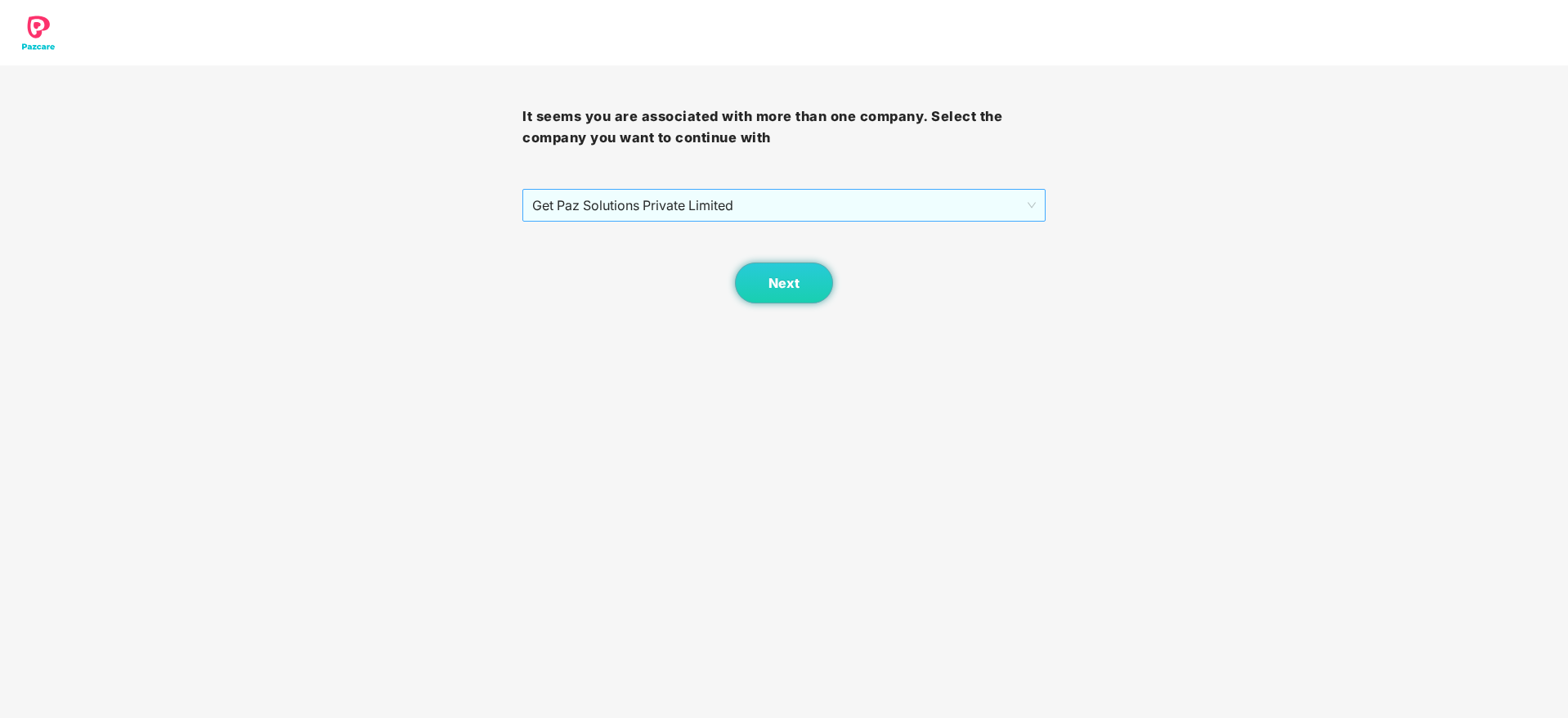
click at [864, 221] on div "Get Paz Solutions Private Limited" at bounding box center [784, 205] width 522 height 33
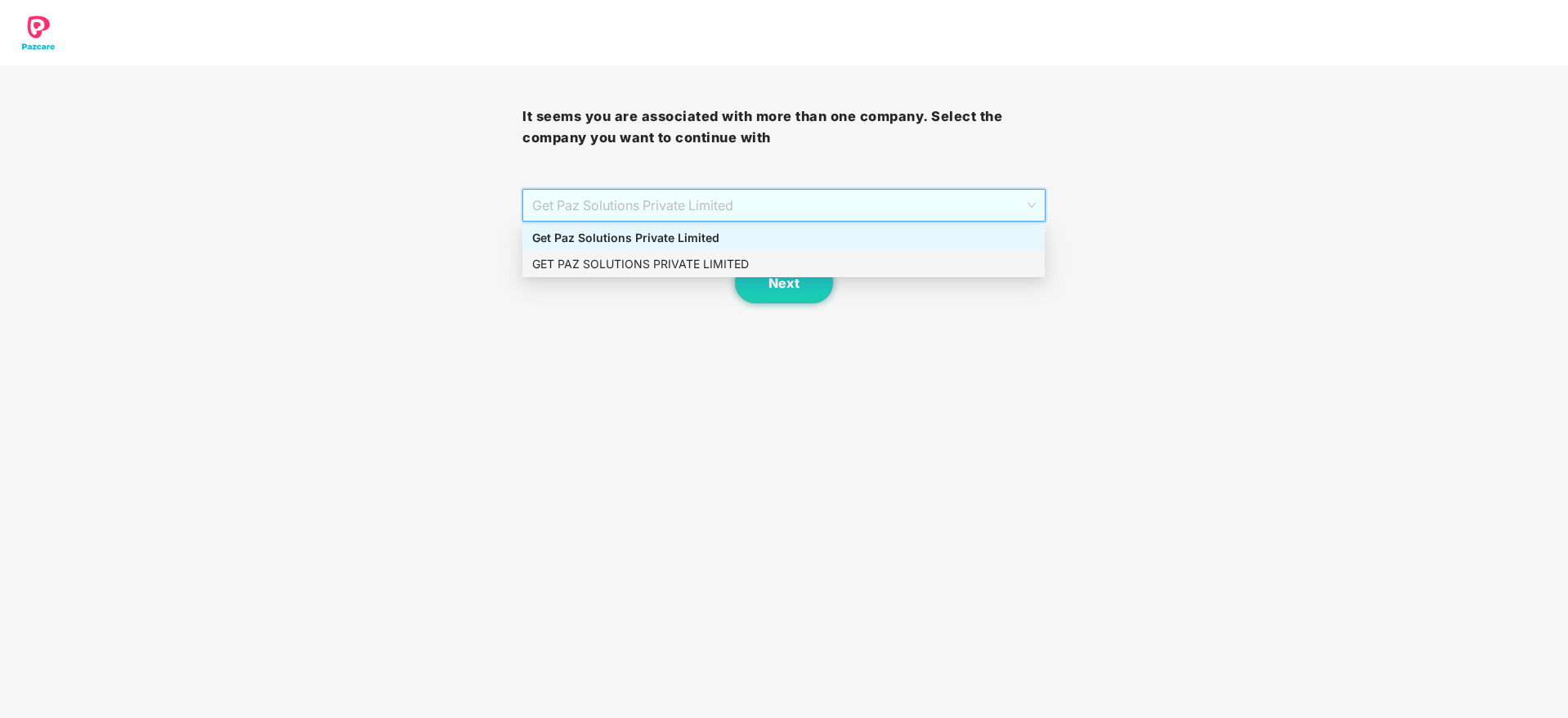
click at [830, 260] on div "GET PAZ SOLUTIONS PRIVATE LIMITED" at bounding box center [783, 264] width 502 height 18
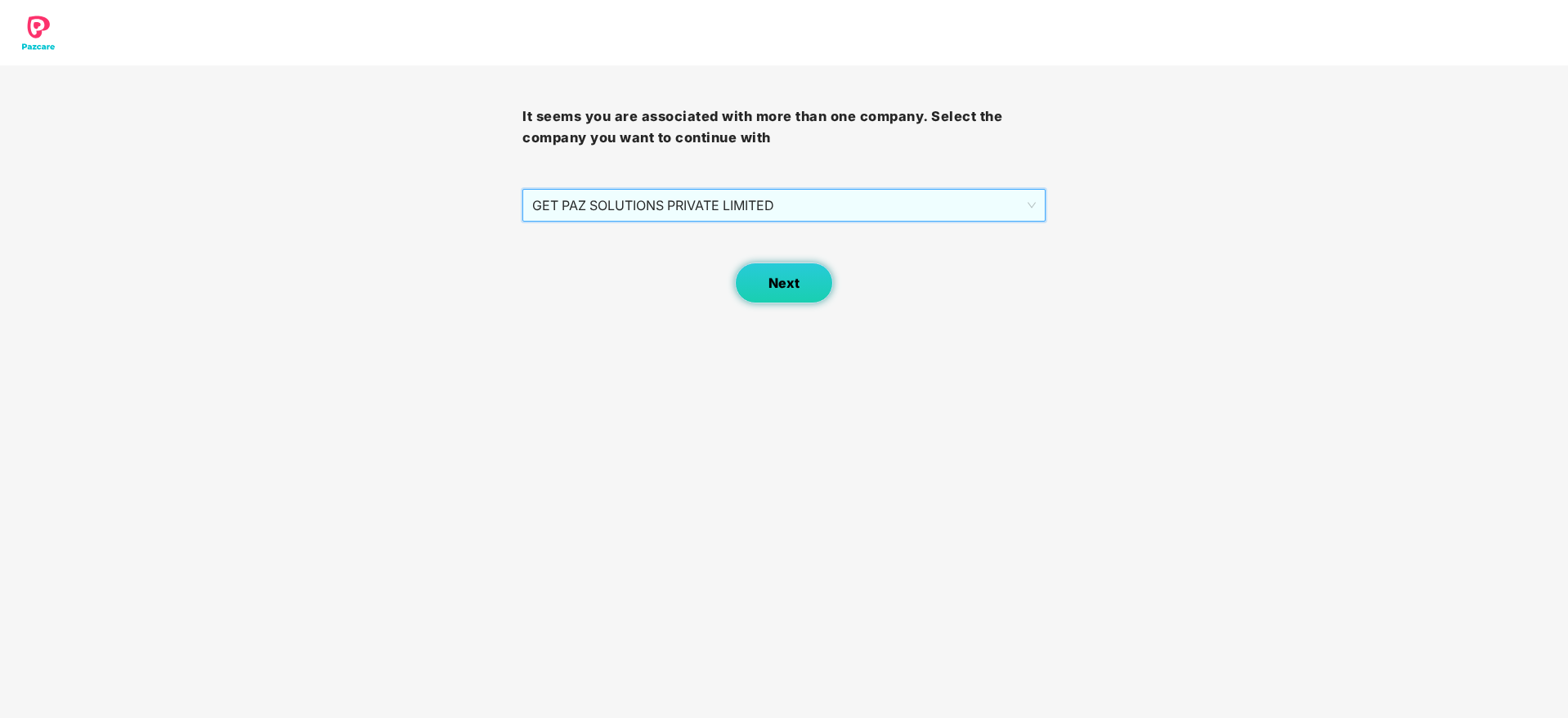
click at [797, 283] on span "Next" at bounding box center [784, 283] width 31 height 16
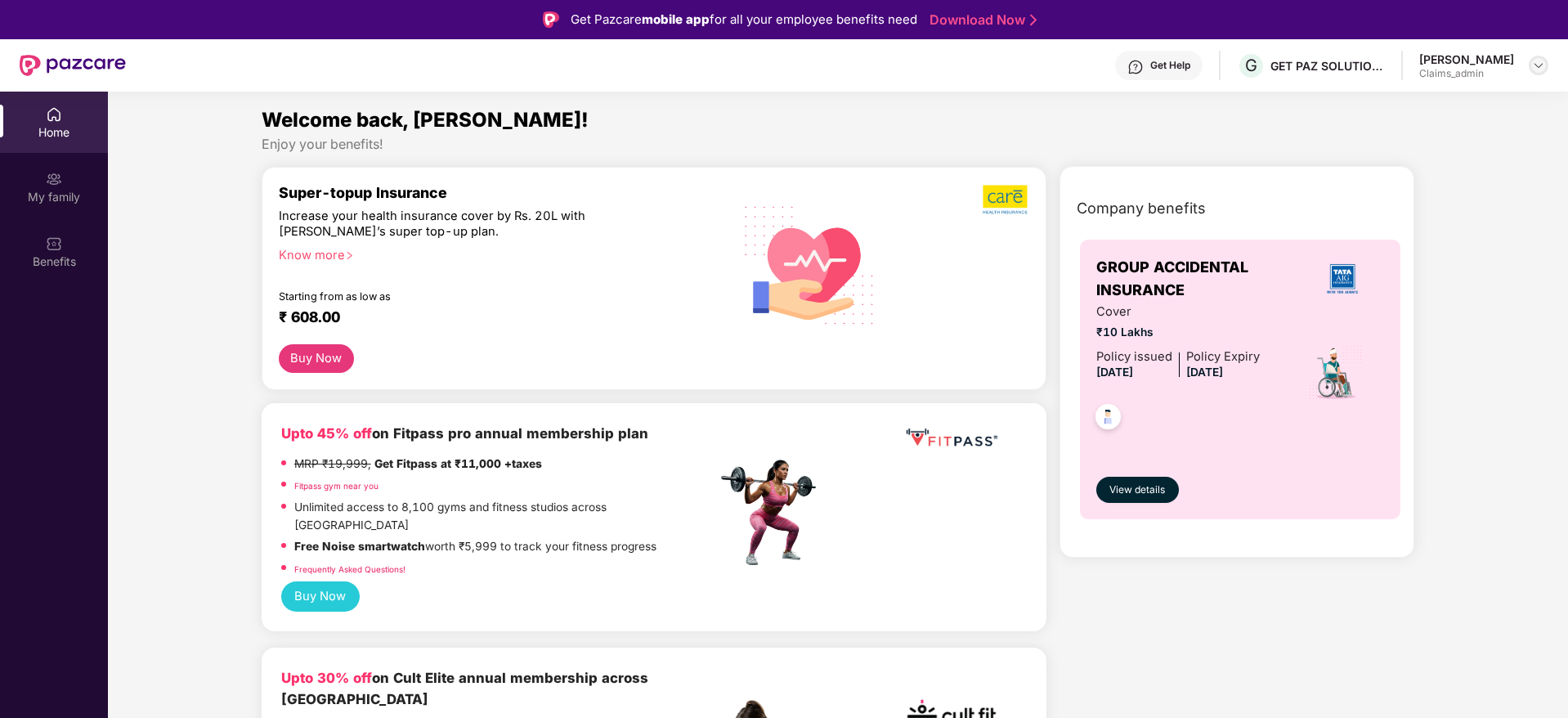
click at [1542, 65] on img at bounding box center [1538, 65] width 13 height 13
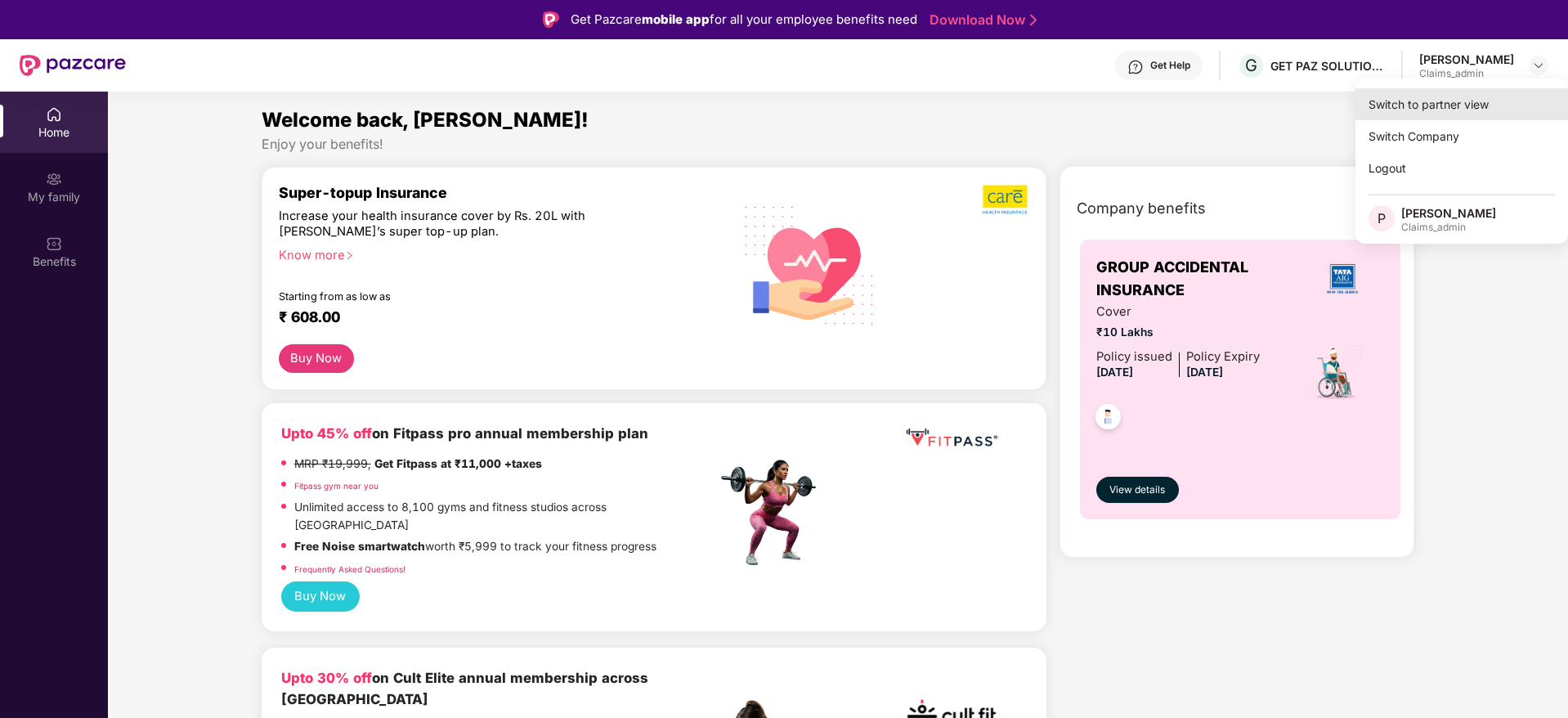
click at [1456, 109] on div "Switch to partner view" at bounding box center [1462, 104] width 213 height 32
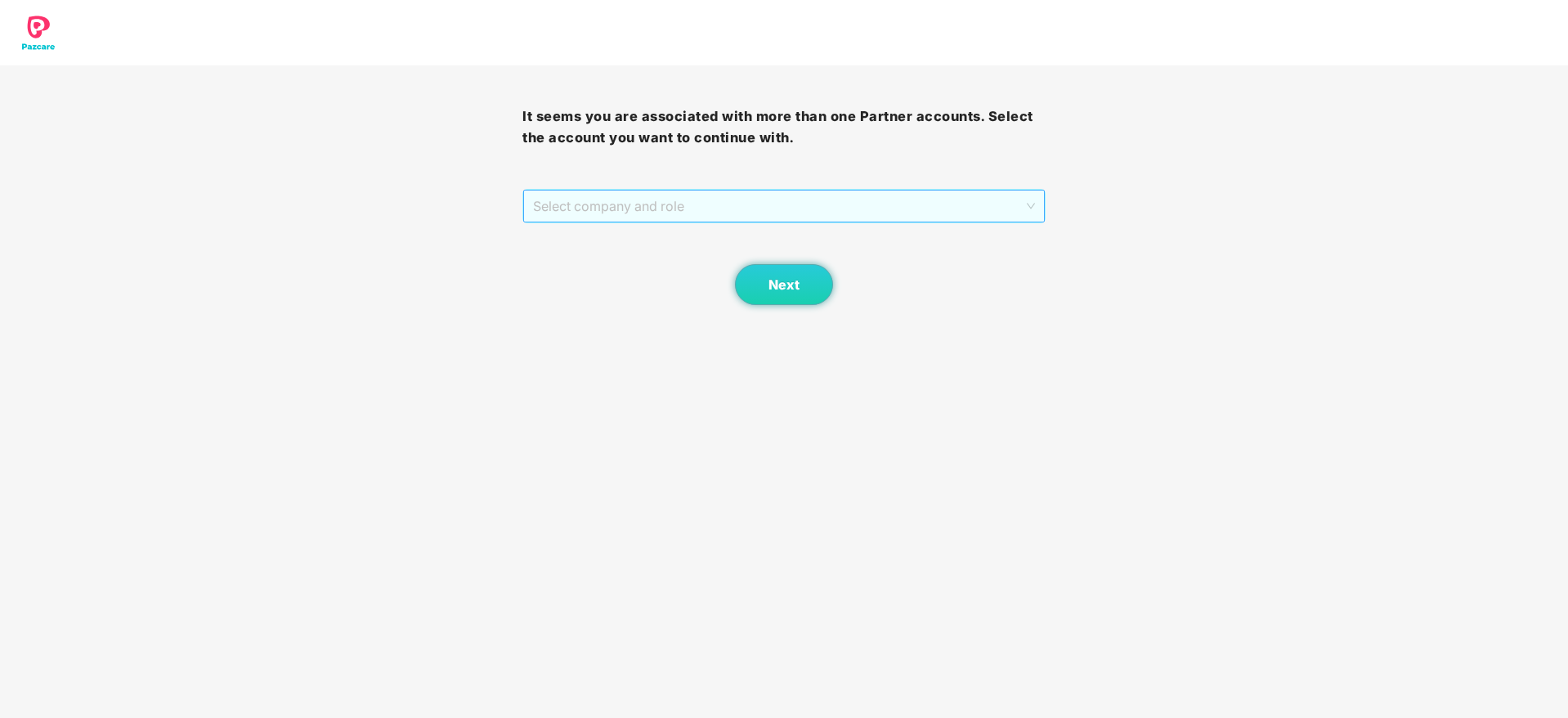
click at [637, 219] on span "Select company and role" at bounding box center [783, 206] width 501 height 31
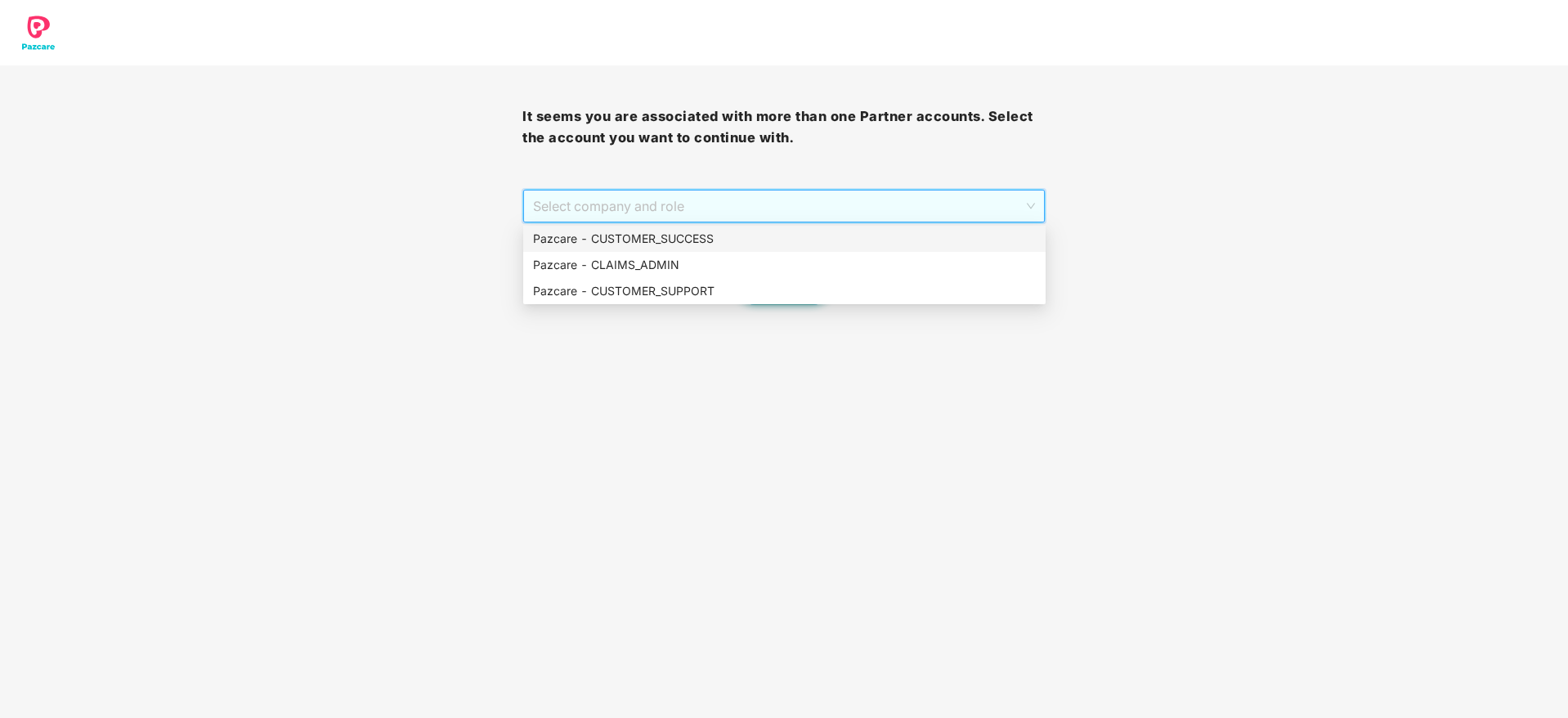
click at [651, 239] on div "Pazcare - CUSTOMER_SUCCESS" at bounding box center [784, 239] width 502 height 18
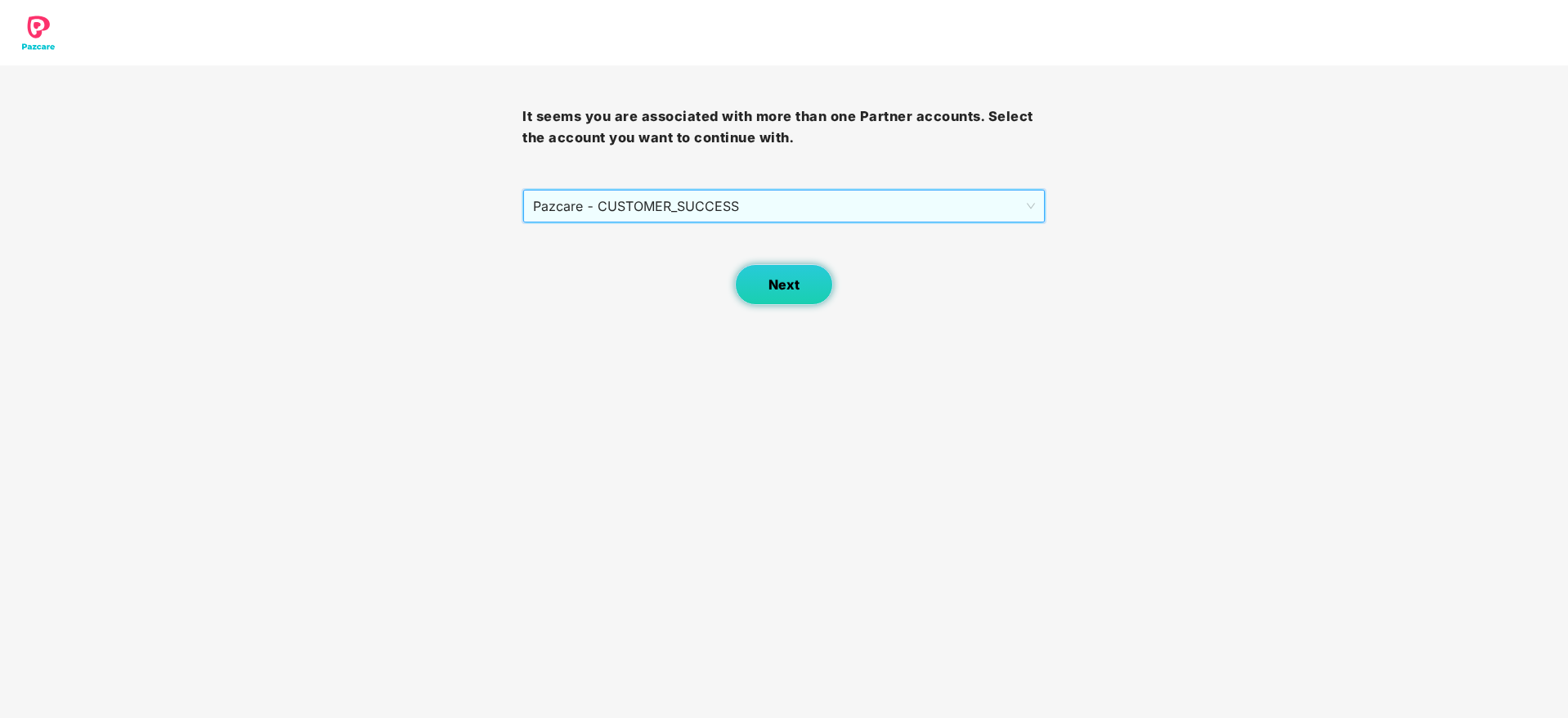
click at [791, 283] on span "Next" at bounding box center [784, 285] width 31 height 16
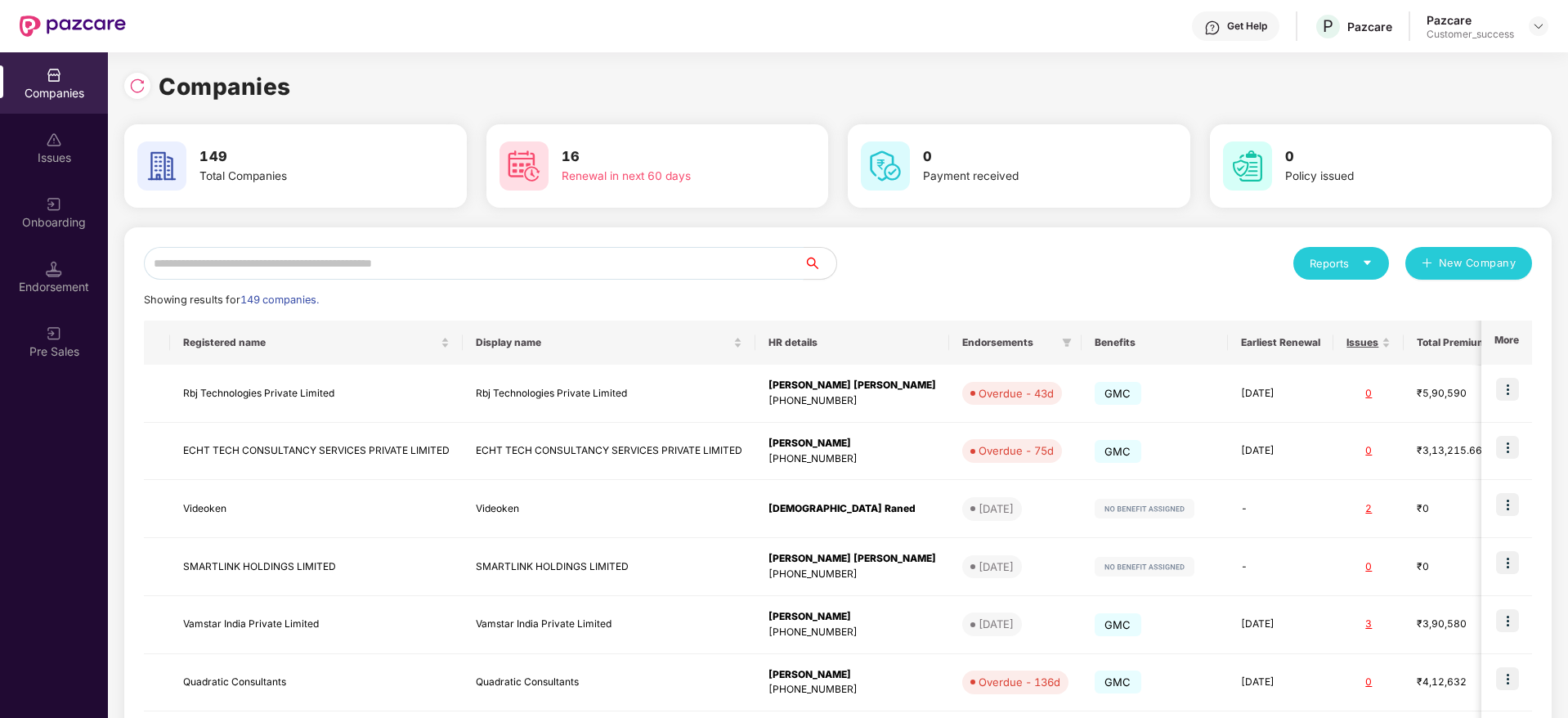
click at [579, 262] on input "text" at bounding box center [473, 263] width 660 height 33
paste input "**********"
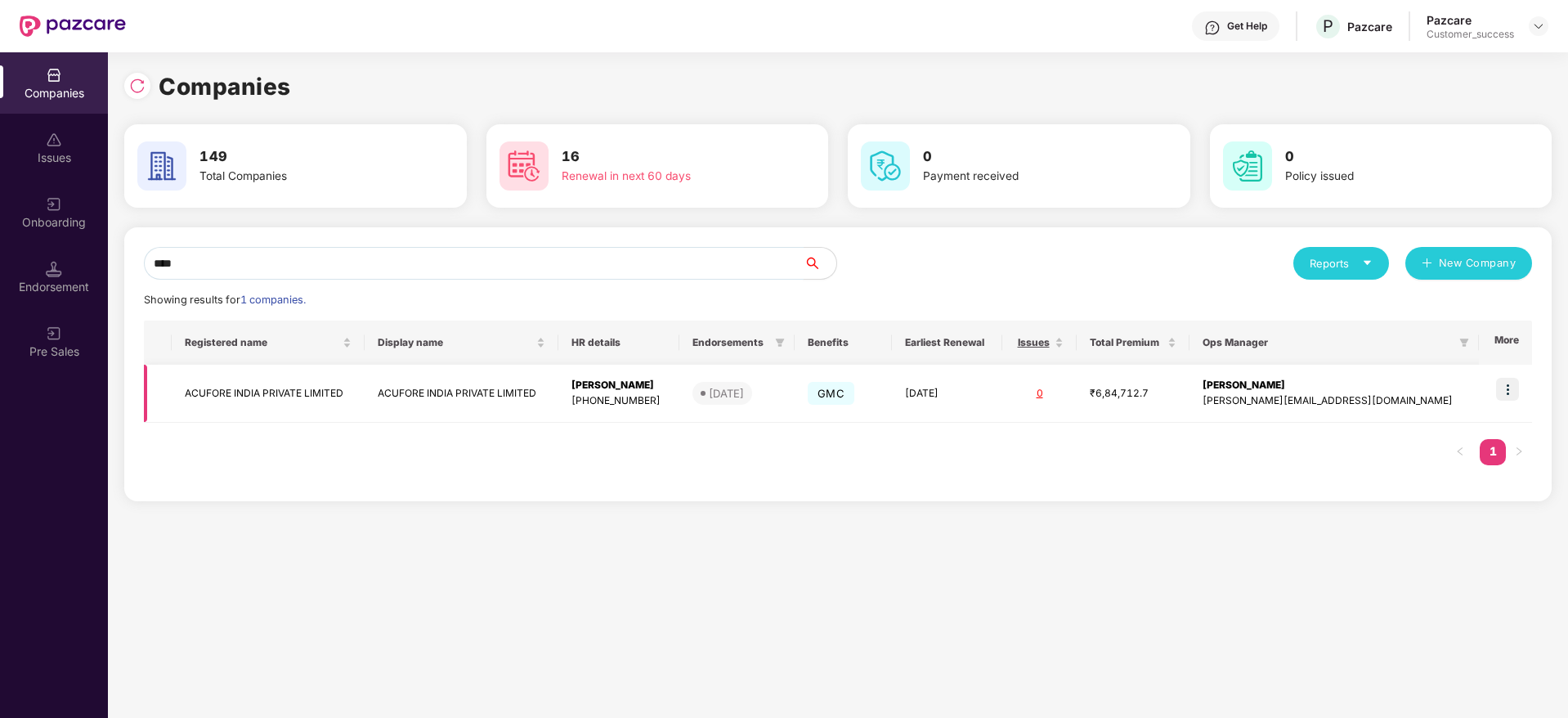
type input "****"
click at [1513, 387] on img at bounding box center [1507, 389] width 22 height 22
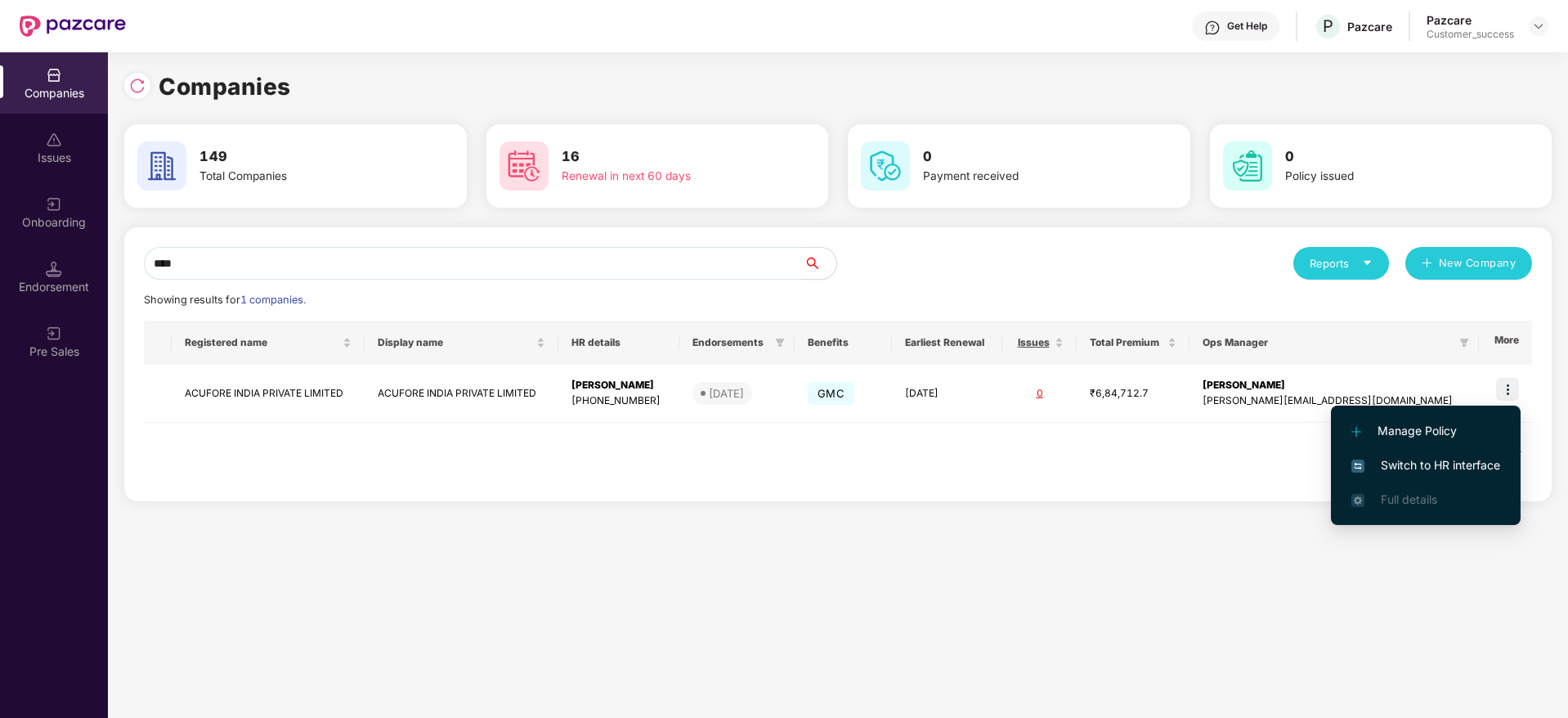
click at [1483, 439] on span "Manage Policy" at bounding box center [1425, 431] width 149 height 18
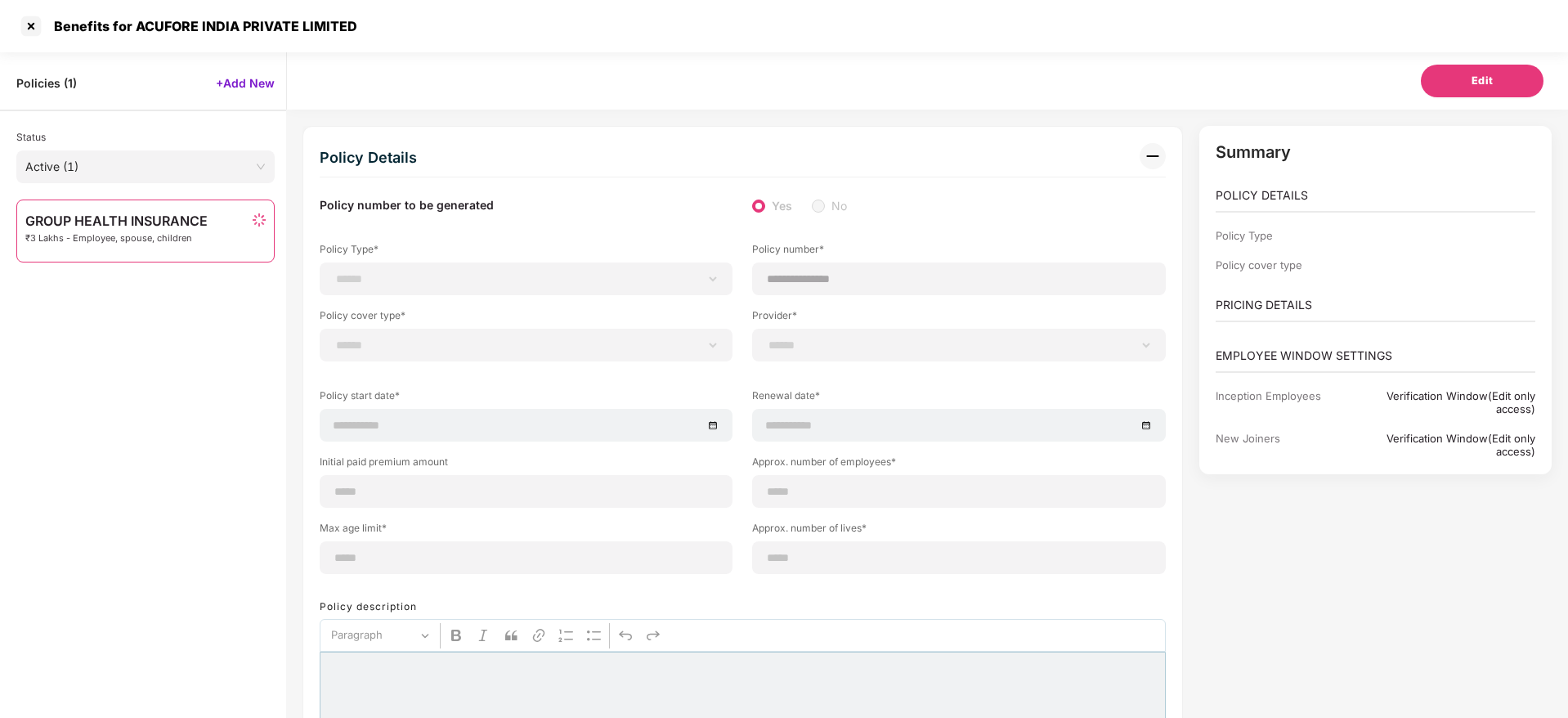
scroll to position [37, 0]
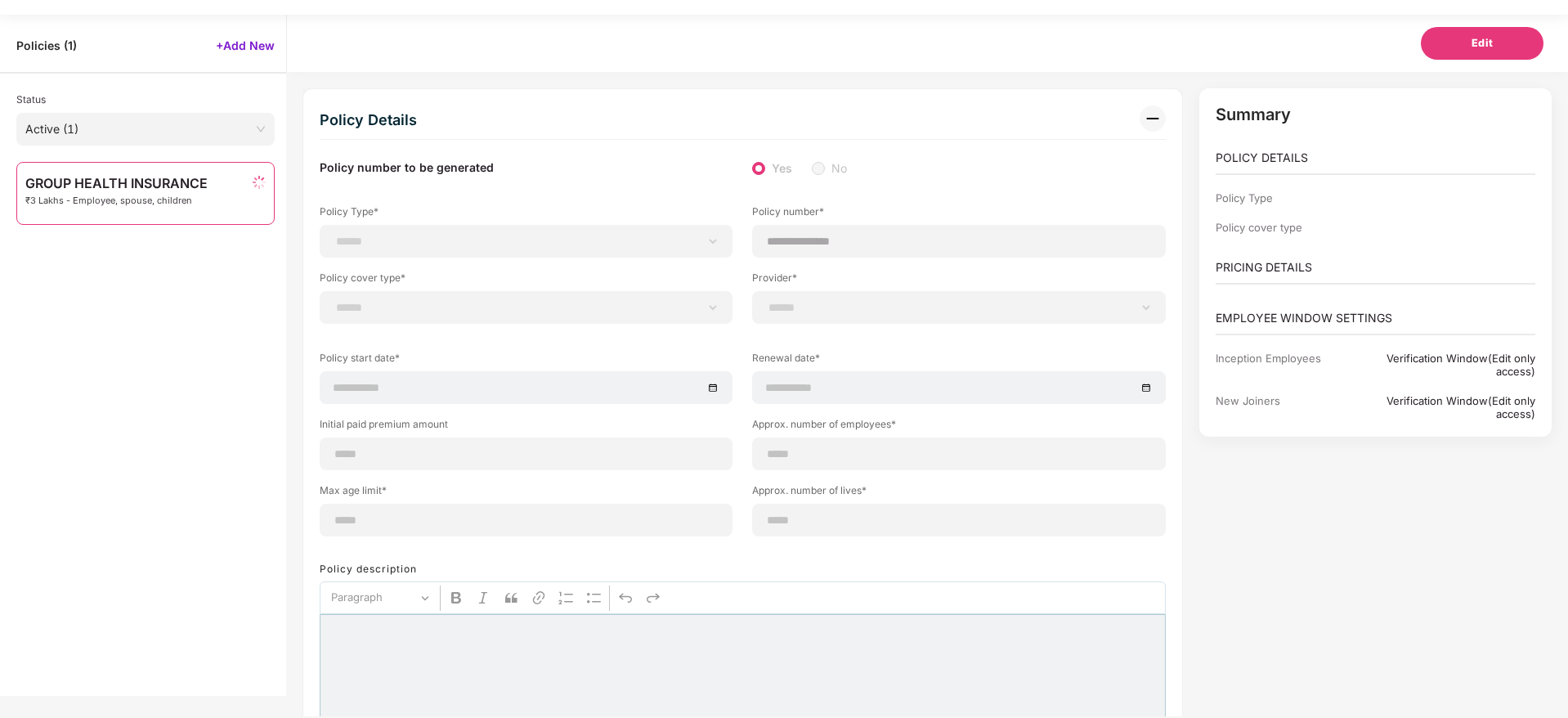
click at [20, 37] on span "Policies ( 1 )" at bounding box center [47, 45] width 61 height 16
select select "**********"
select select "*"
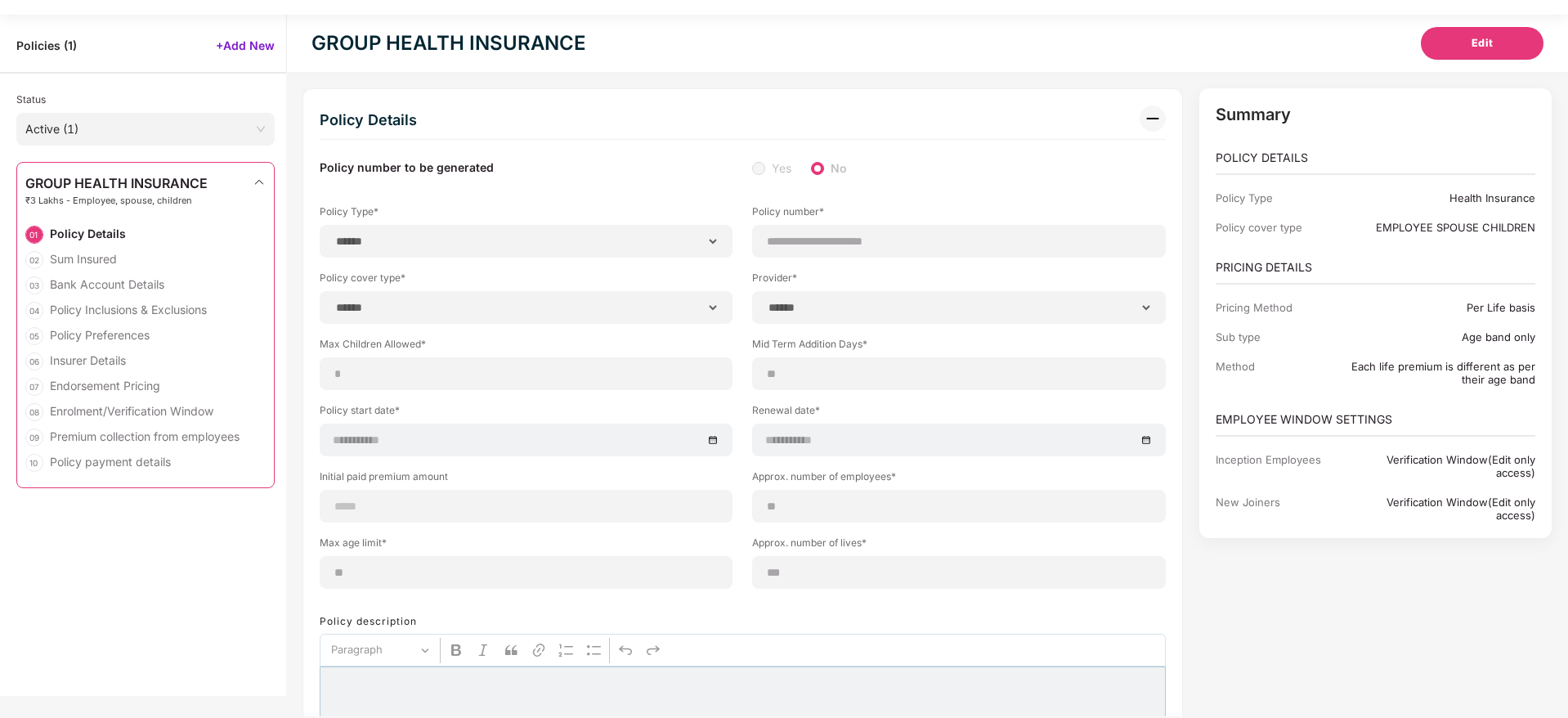
select select "**********"
type input "**********"
select select "**********"
type input "**********"
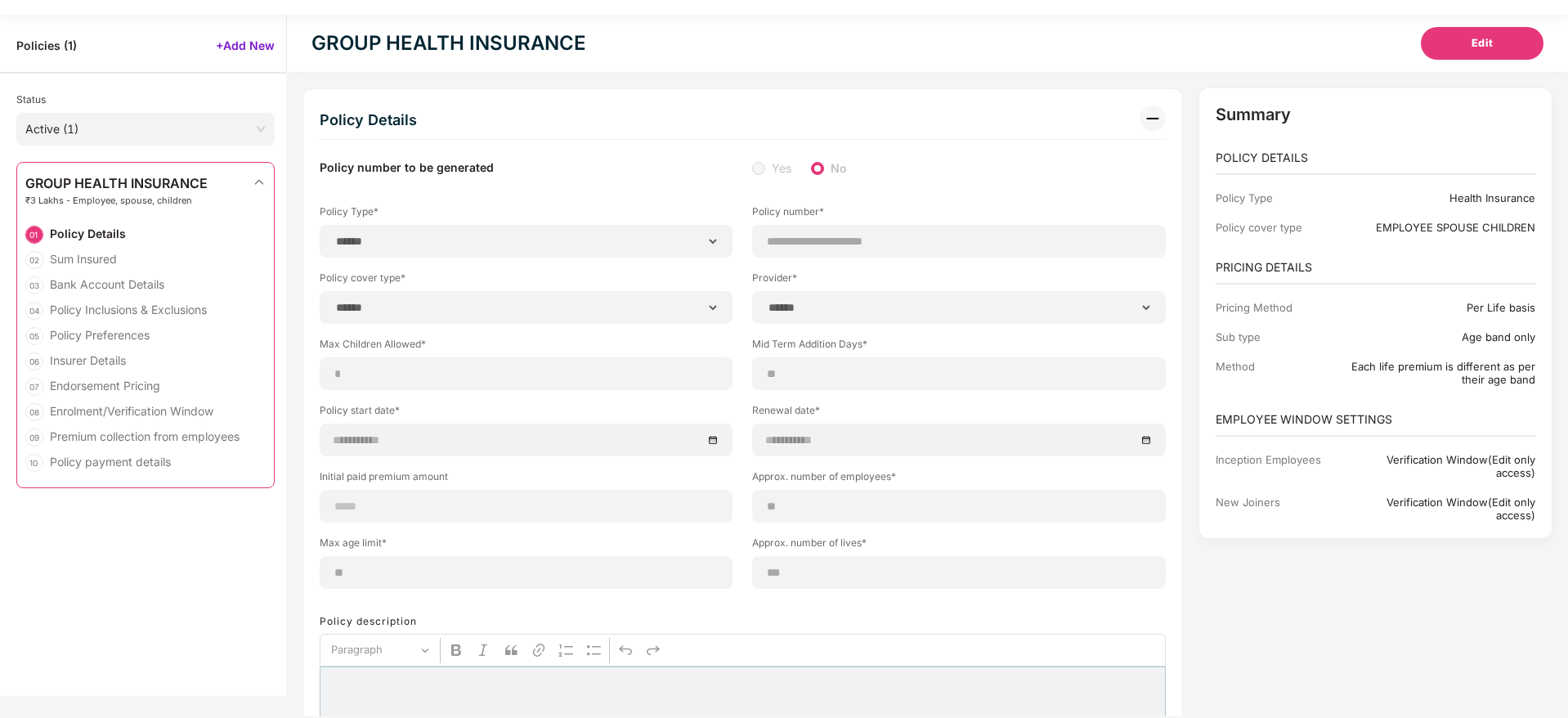
type input "**"
type input "***"
type input "*"
type input "**"
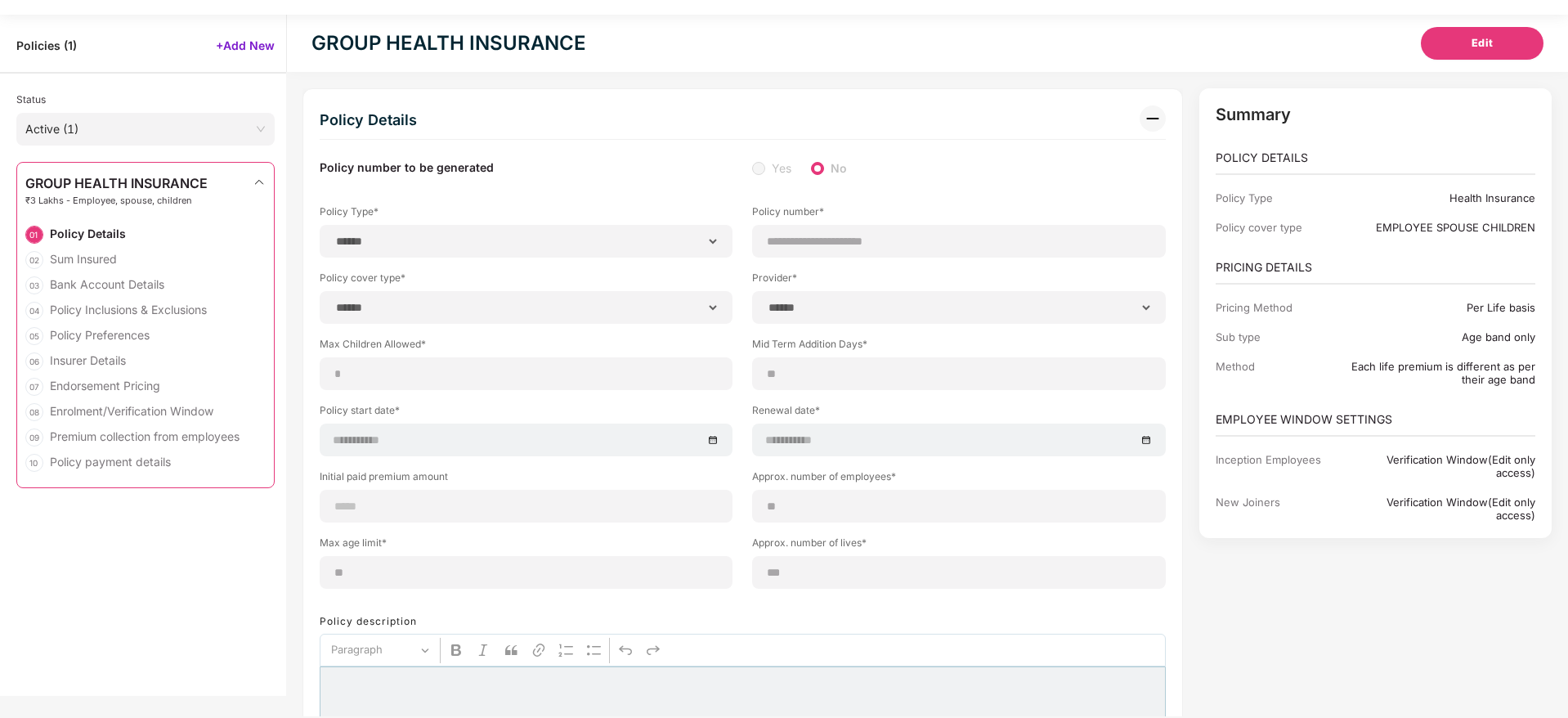
select select "*****"
type input "******"
type input "**********"
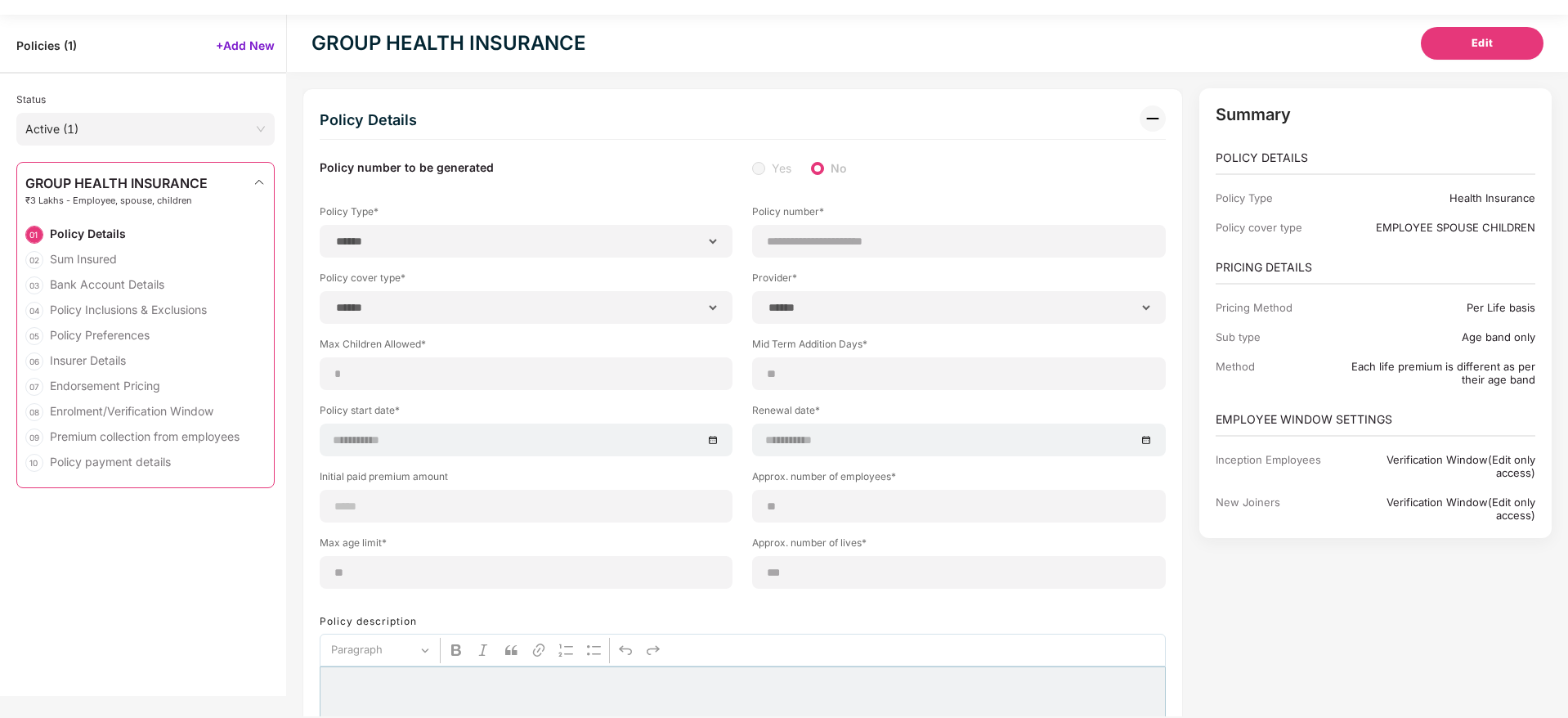
select select "******"
type input "*****"
select select "********"
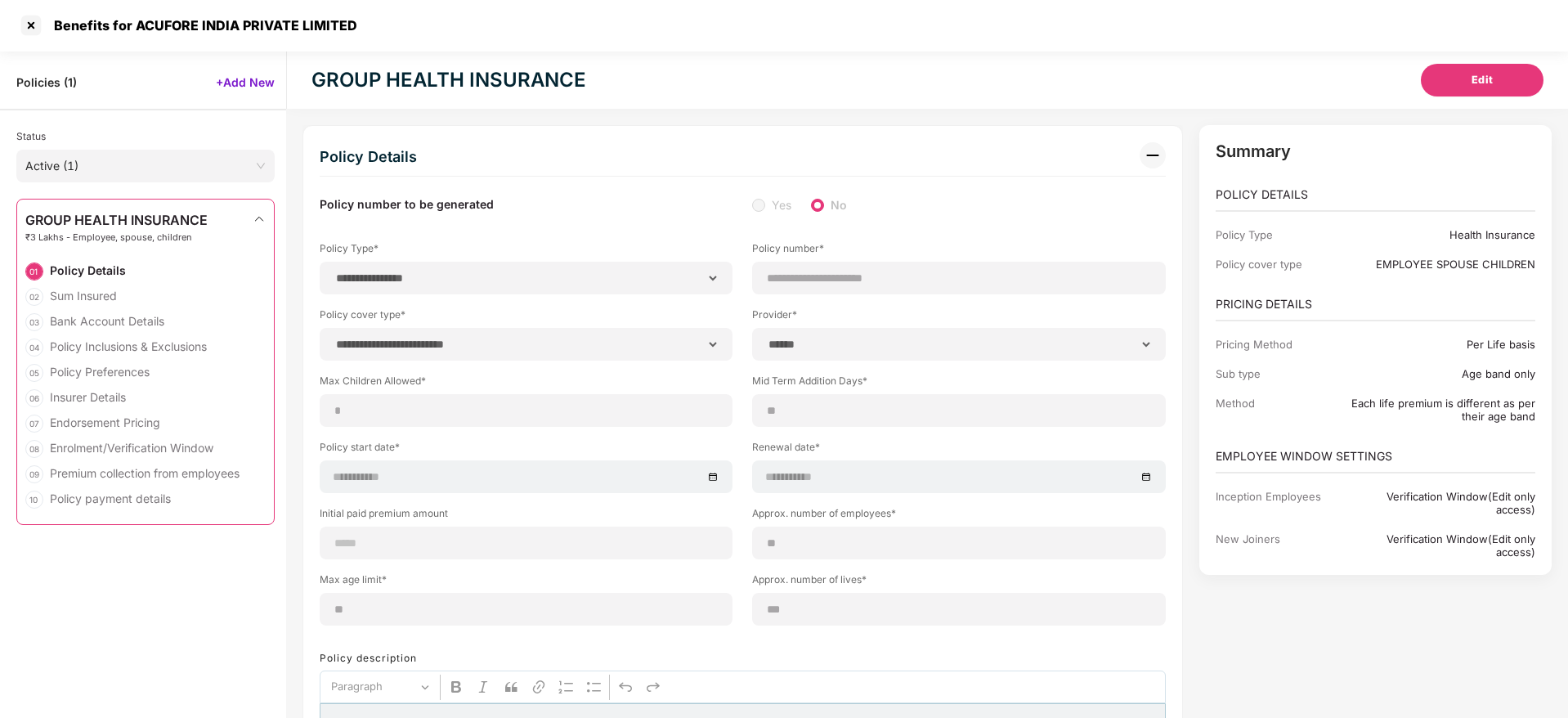
select select "*****"
click at [38, 35] on div at bounding box center [31, 26] width 26 height 26
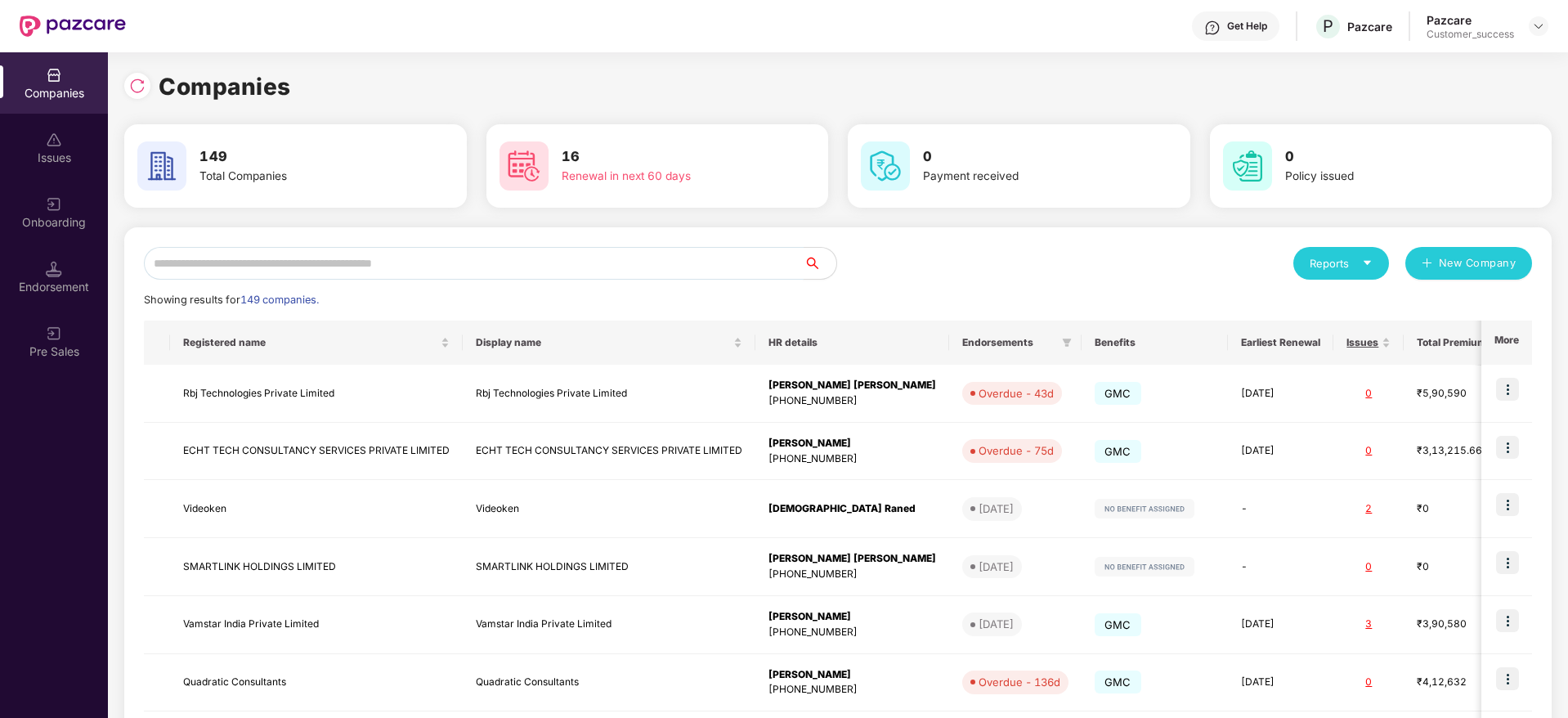
click at [499, 275] on input "text" at bounding box center [473, 263] width 660 height 33
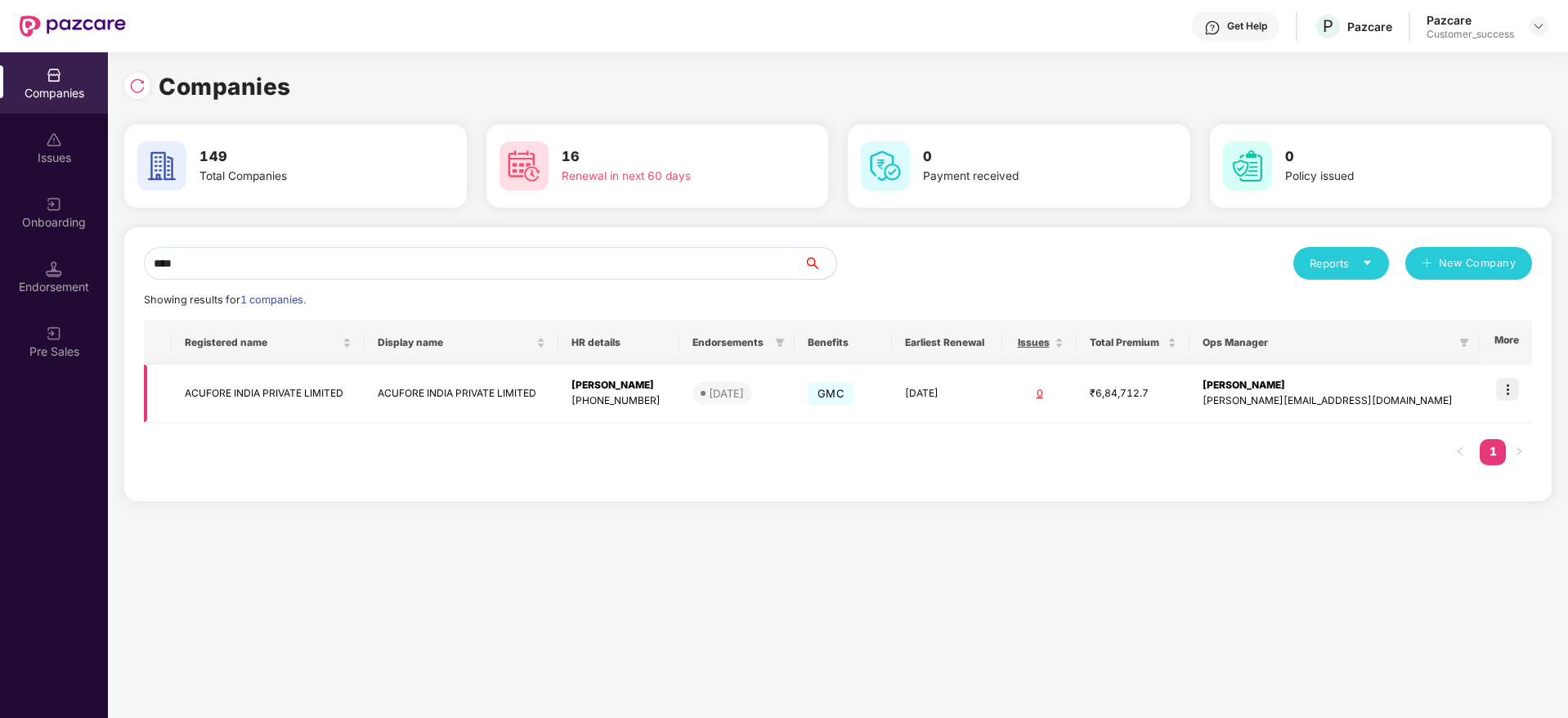
type input "****"
drag, startPoint x: 1501, startPoint y: 386, endPoint x: 1504, endPoint y: 398, distance: 12.4
click at [1503, 386] on img at bounding box center [1507, 389] width 22 height 22
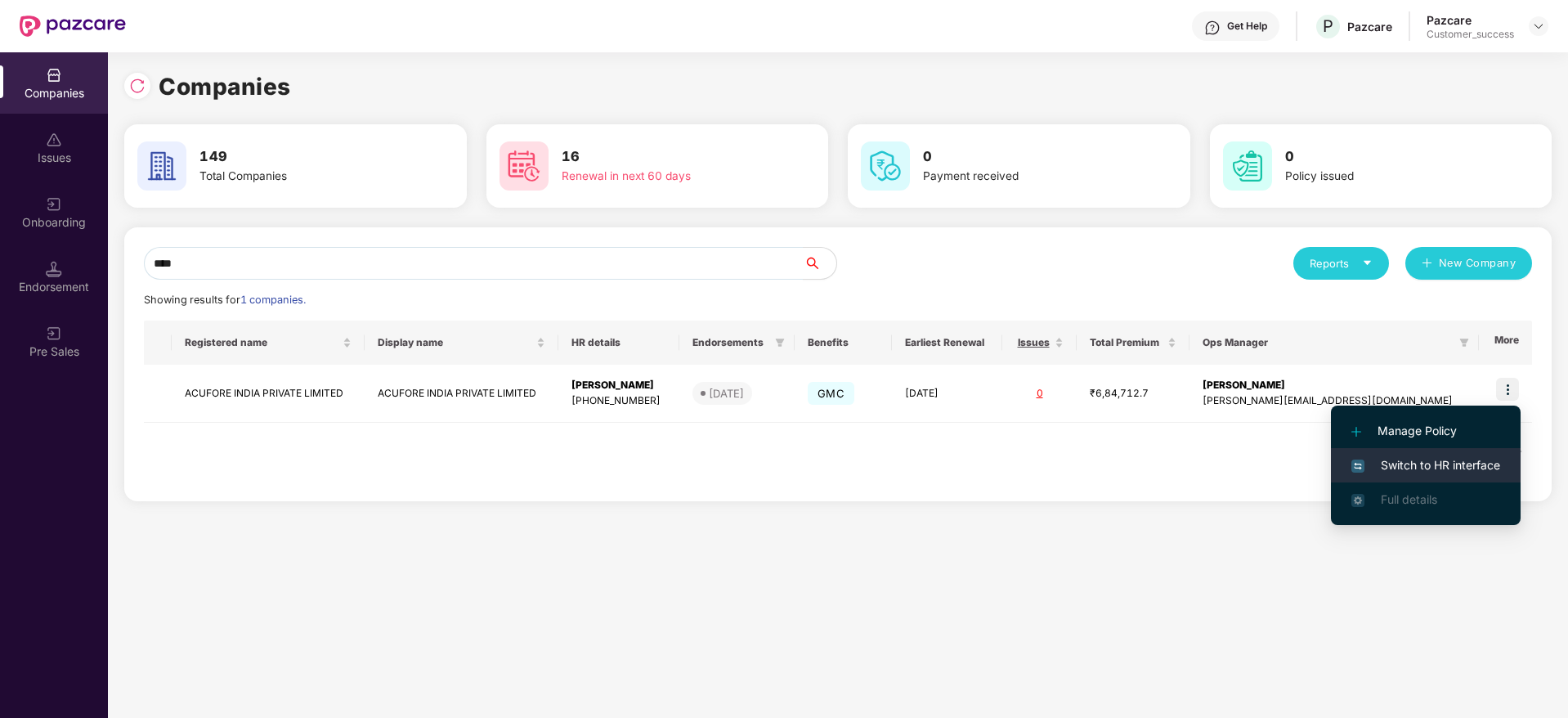
click at [1473, 469] on span "Switch to HR interface" at bounding box center [1425, 465] width 149 height 18
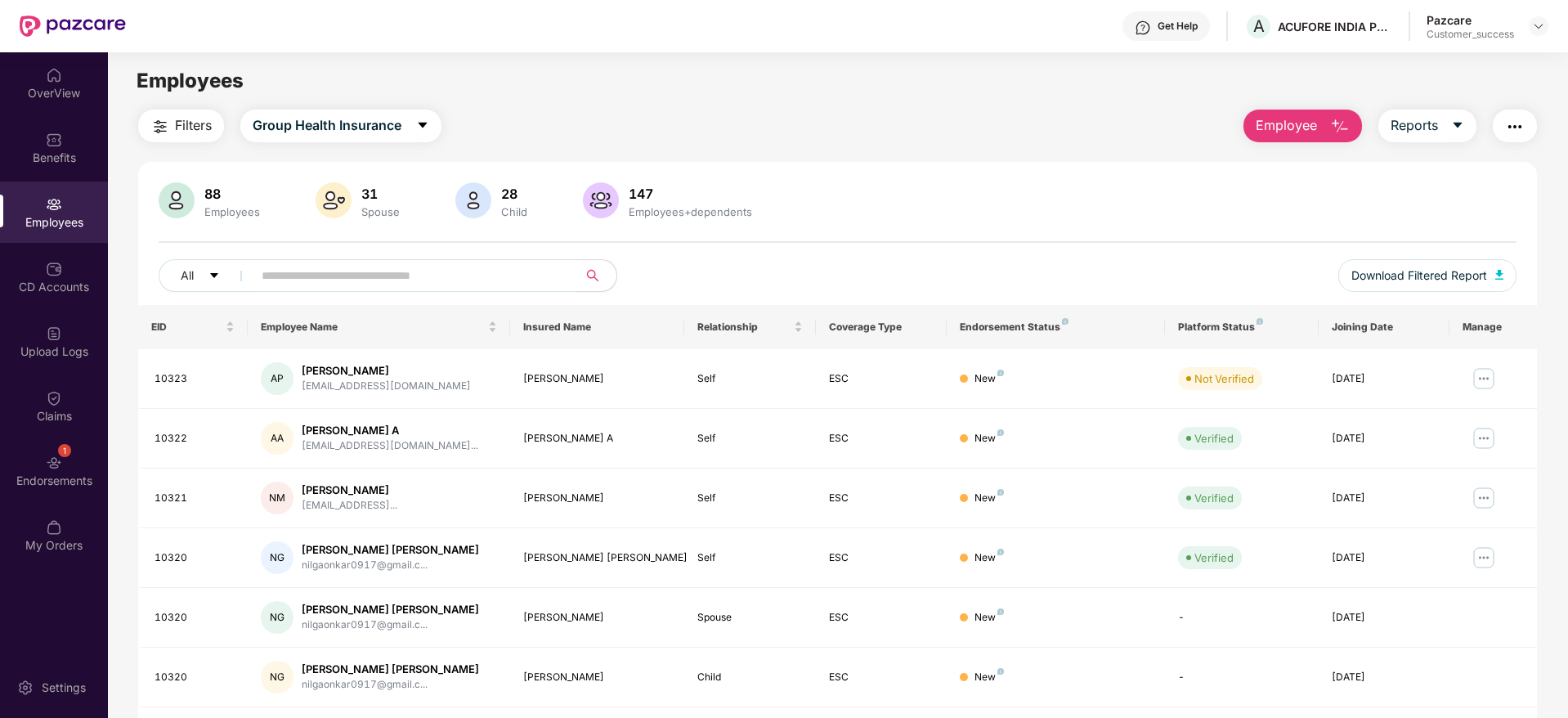
click at [543, 292] on div "All Download Filtered Report" at bounding box center [837, 282] width 1358 height 46
click at [546, 278] on input "text" at bounding box center [407, 275] width 293 height 24
paste input "**********"
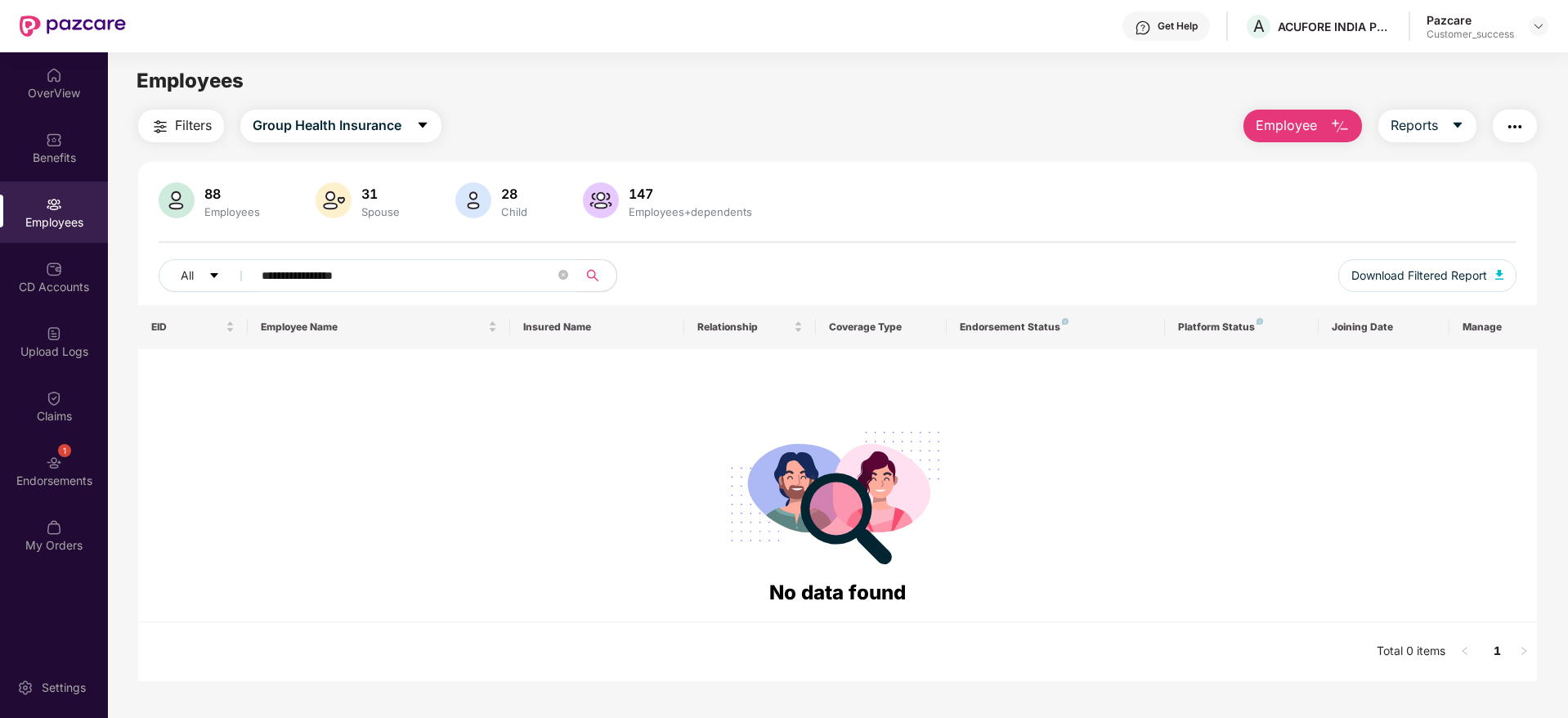
type input "*****"
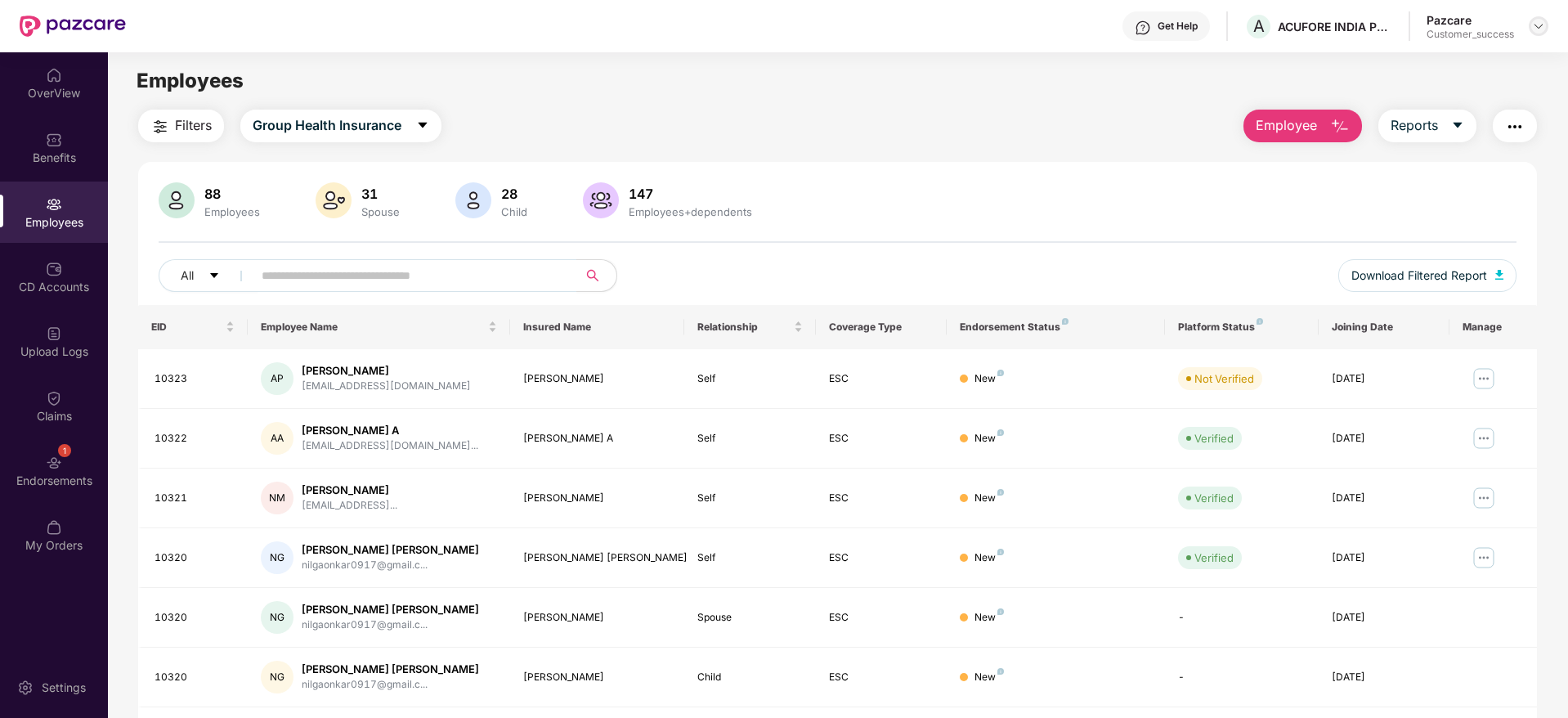
click at [1533, 31] on img at bounding box center [1538, 26] width 13 height 13
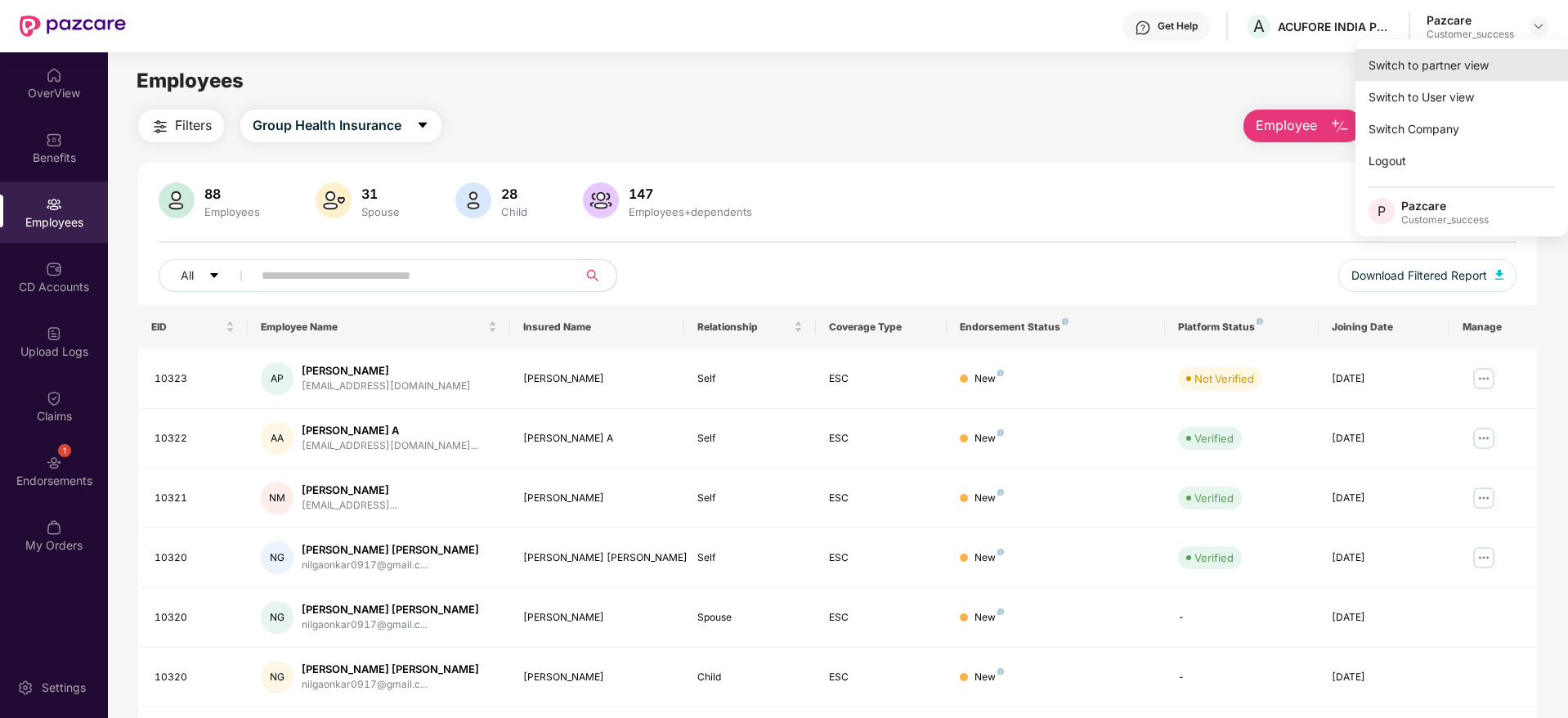
click at [1507, 67] on div "Switch to partner view" at bounding box center [1462, 65] width 213 height 32
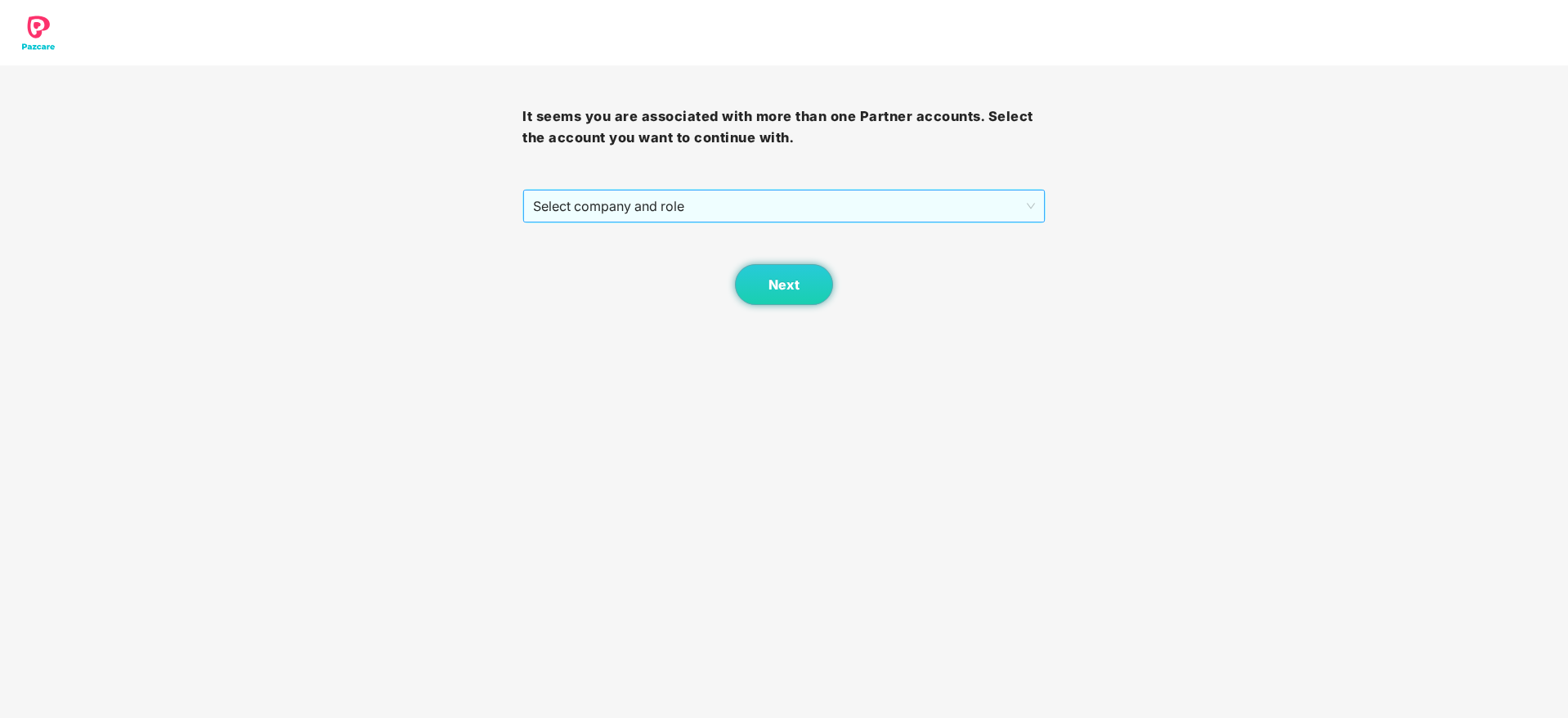
drag, startPoint x: 825, startPoint y: 207, endPoint x: 818, endPoint y: 221, distance: 15.7
click at [825, 209] on span "Select company and role" at bounding box center [783, 206] width 501 height 31
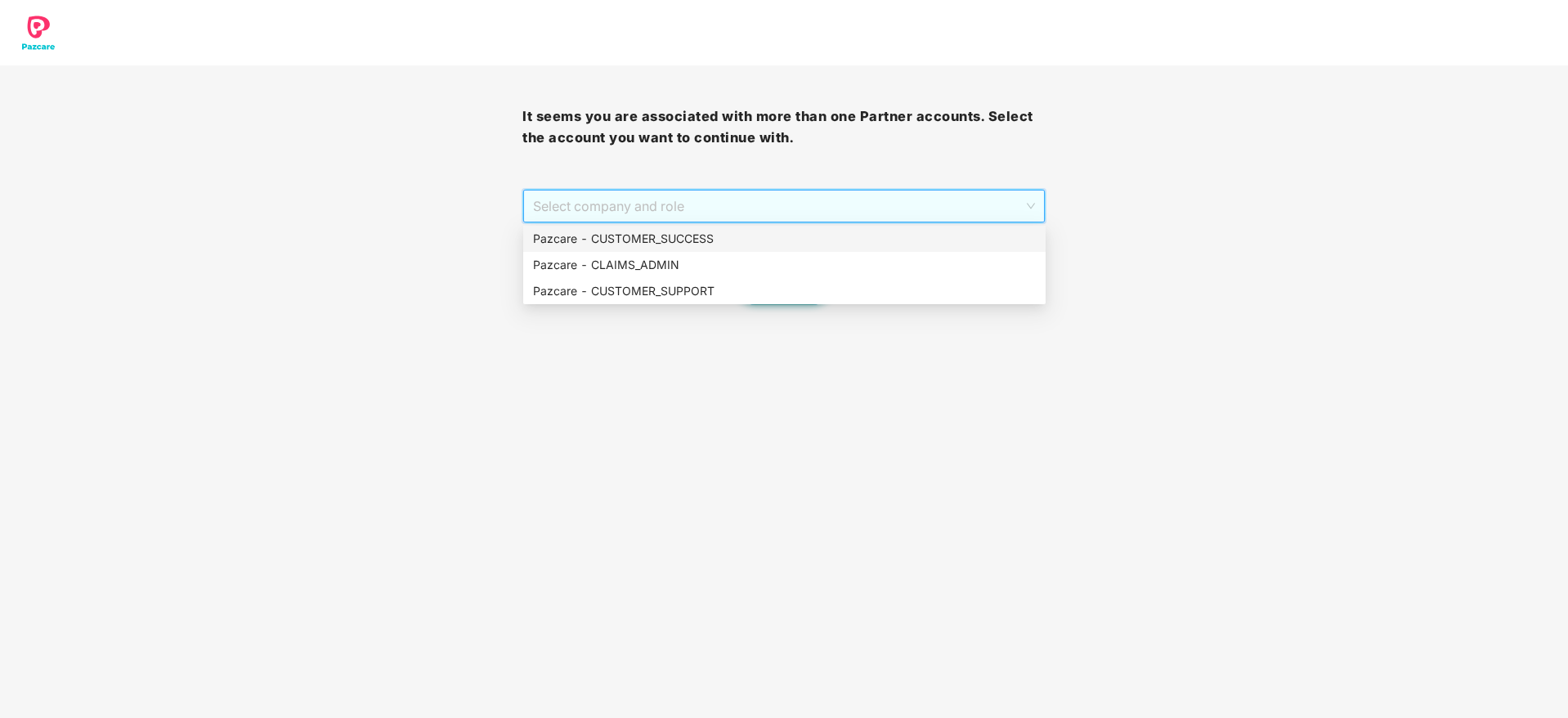
click at [805, 252] on div "Pazcare - CLAIMS_ADMIN" at bounding box center [784, 265] width 522 height 26
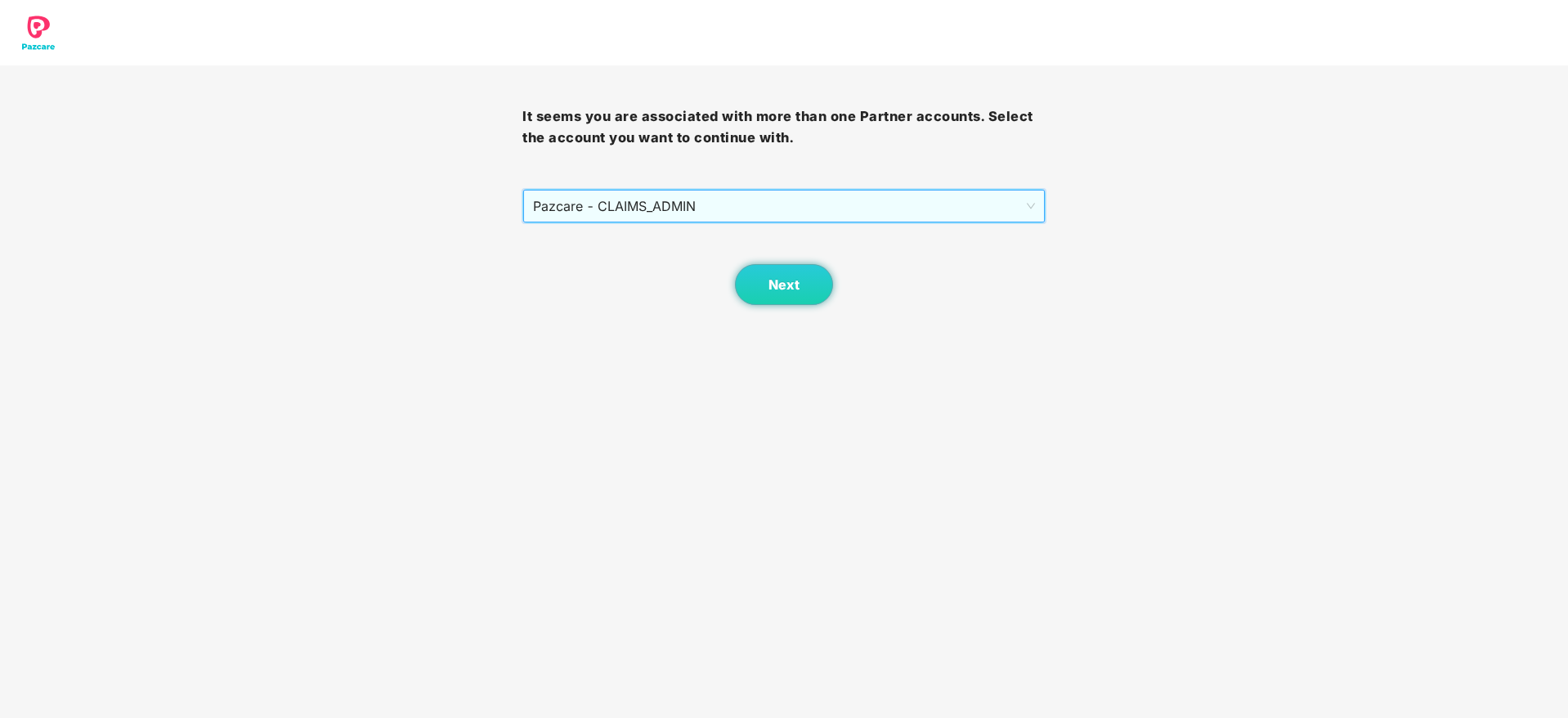
click at [728, 188] on div "It seems you are associated with more than one Partner accounts. Select the acc…" at bounding box center [784, 185] width 522 height 240
click at [728, 215] on span "Pazcare - CLAIMS_ADMIN" at bounding box center [783, 206] width 501 height 31
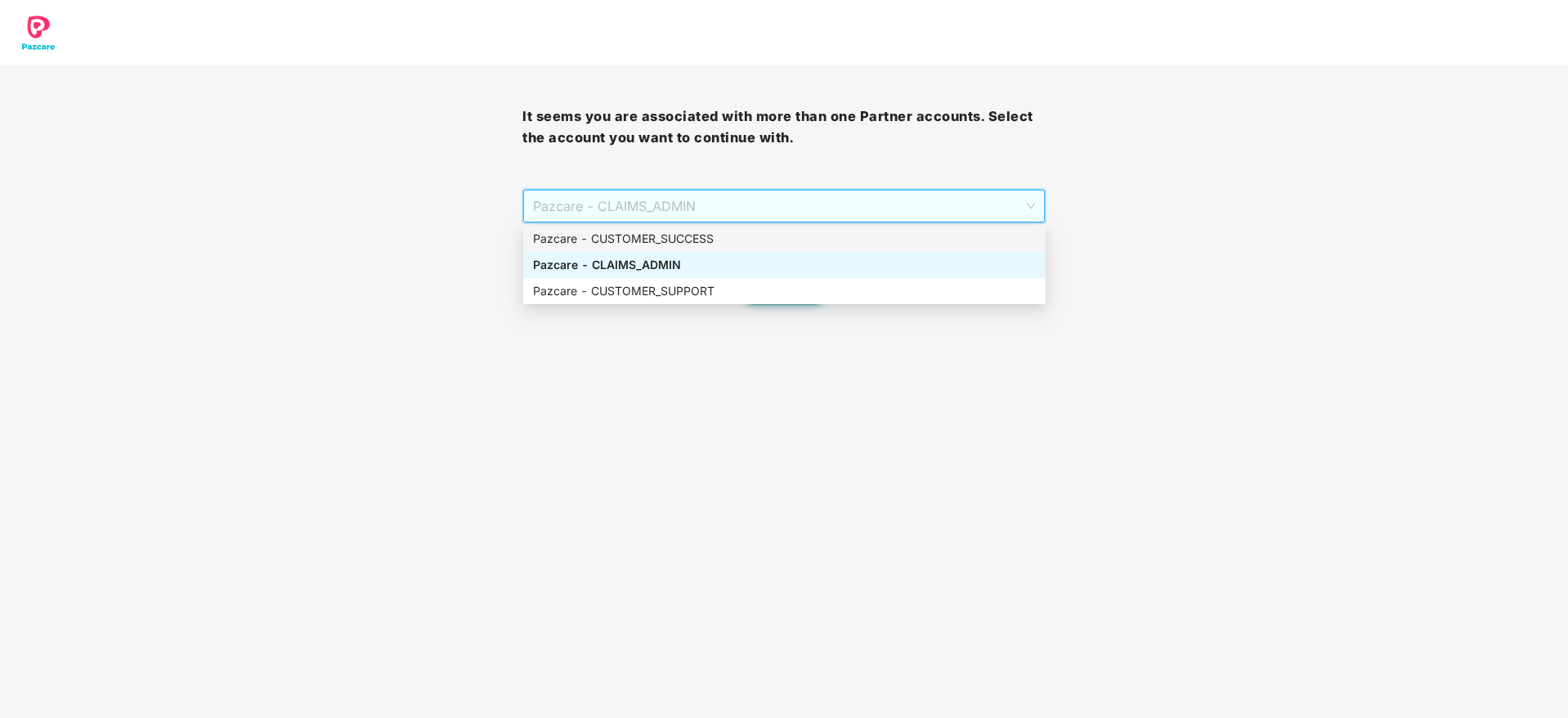
click at [723, 228] on div "Pazcare - CUSTOMER_SUCCESS" at bounding box center [784, 239] width 522 height 26
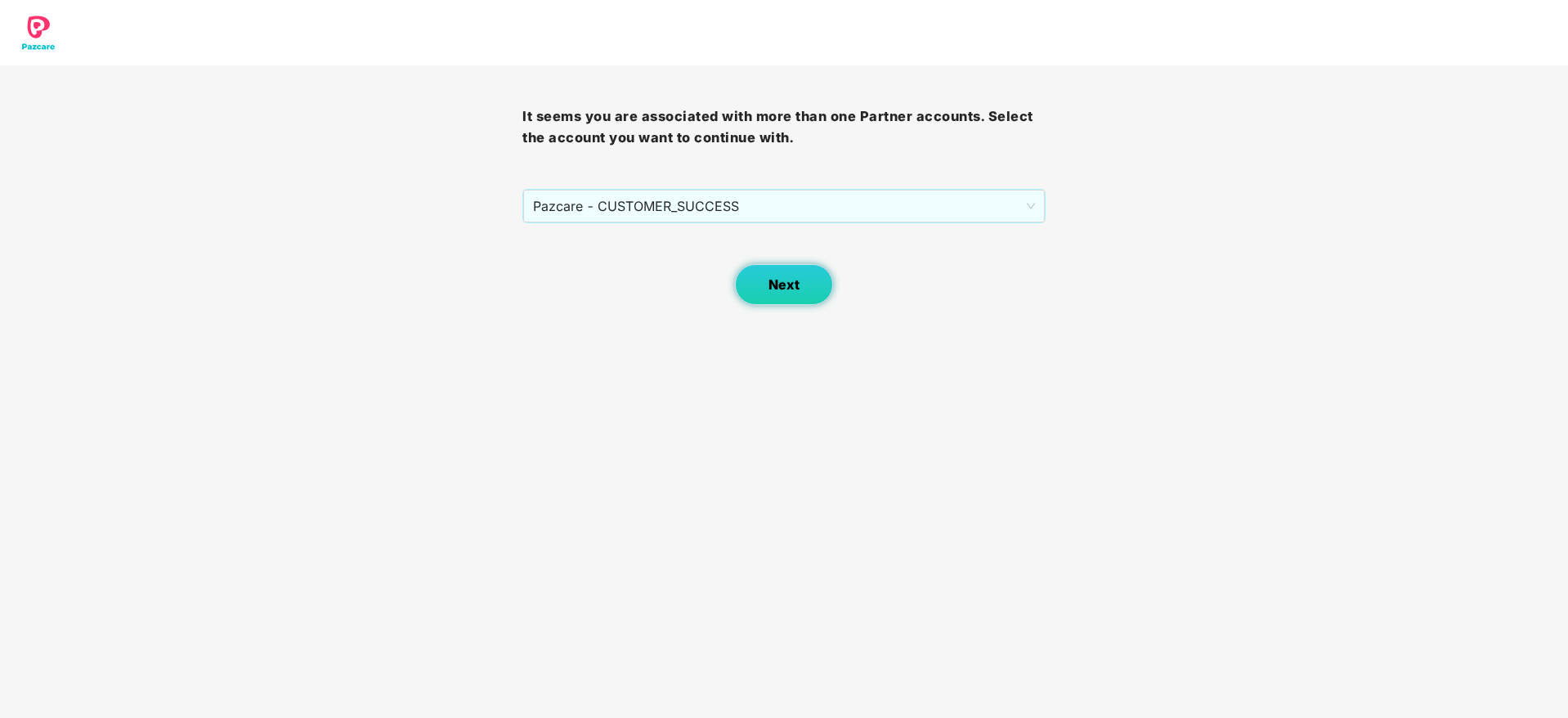
click at [790, 285] on span "Next" at bounding box center [784, 285] width 31 height 16
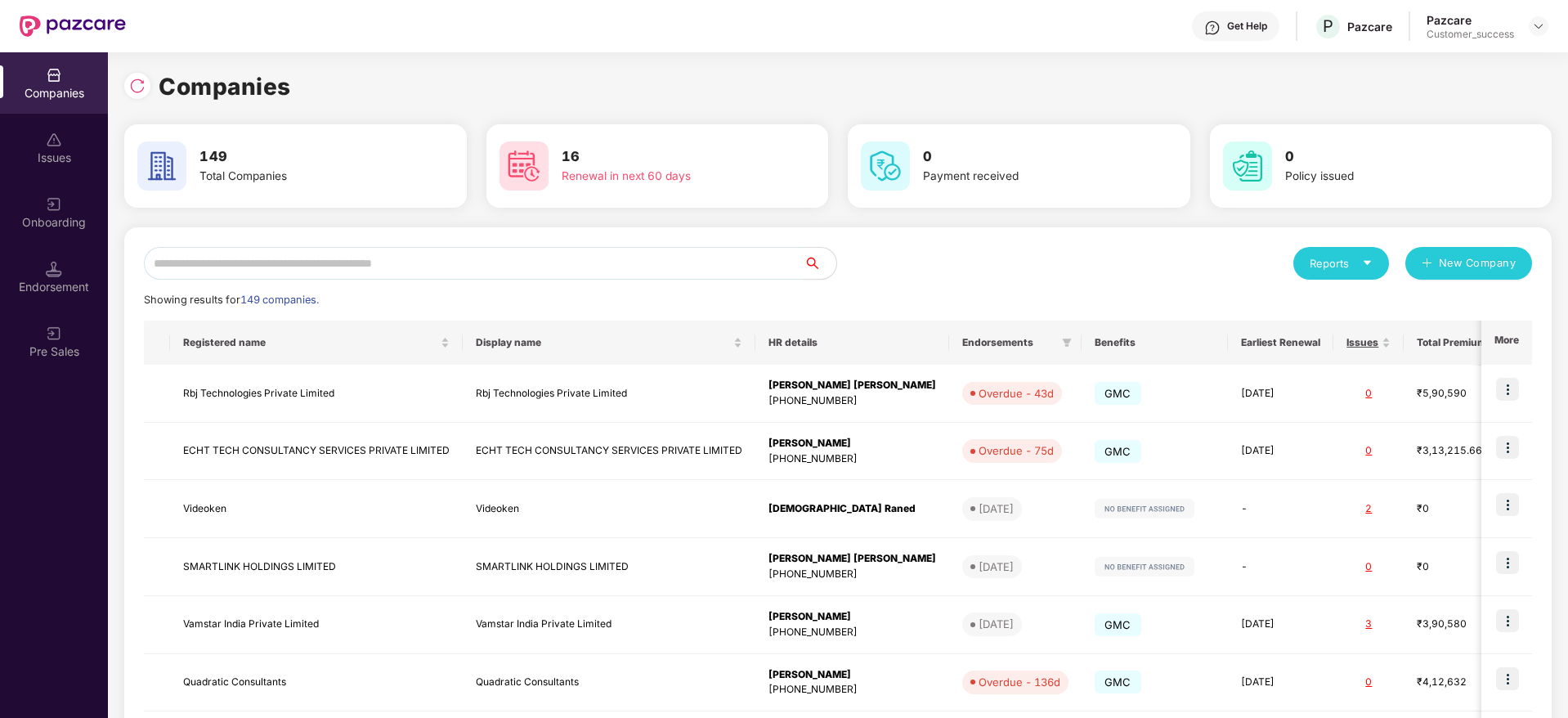
click at [588, 257] on input "text" at bounding box center [473, 263] width 660 height 33
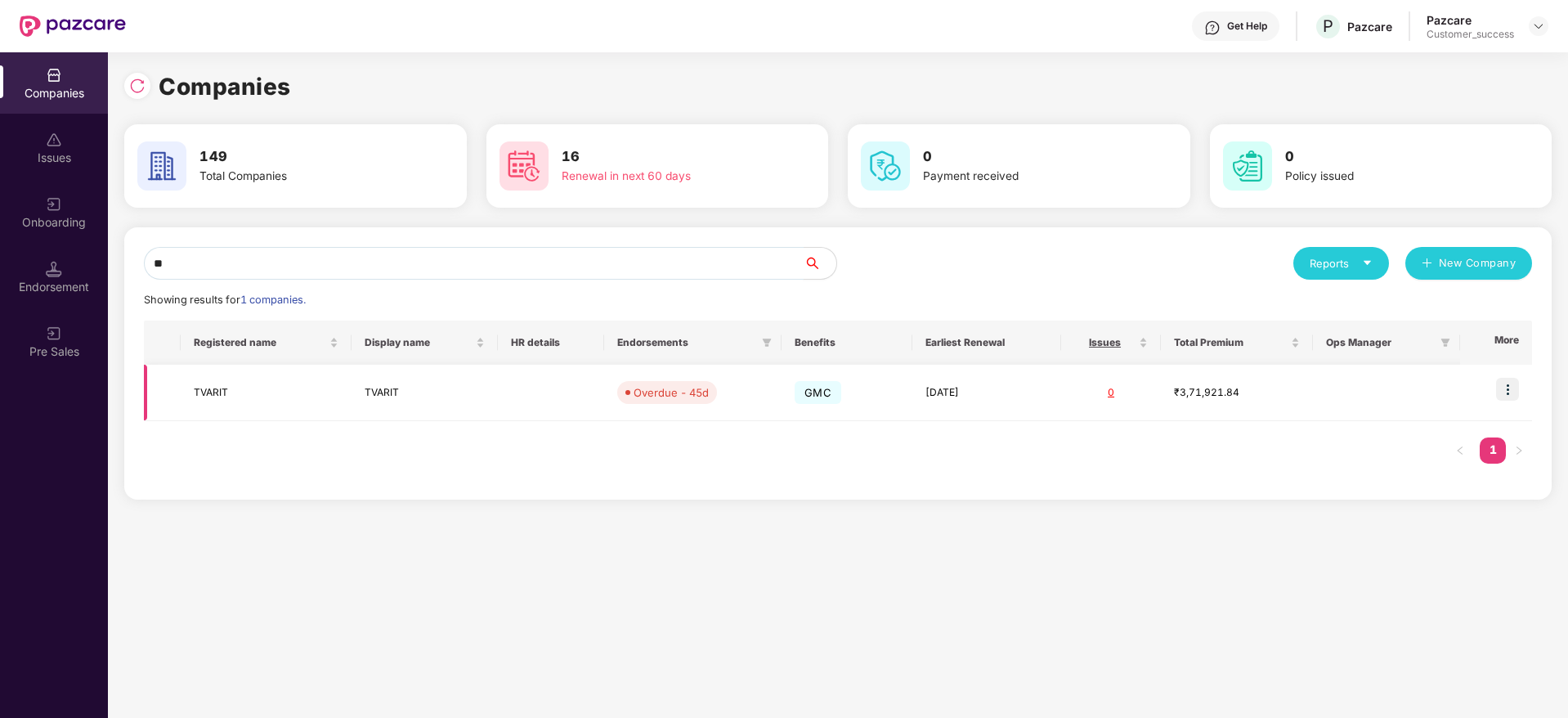
type input "**"
click at [555, 405] on td at bounding box center [551, 392] width 106 height 56
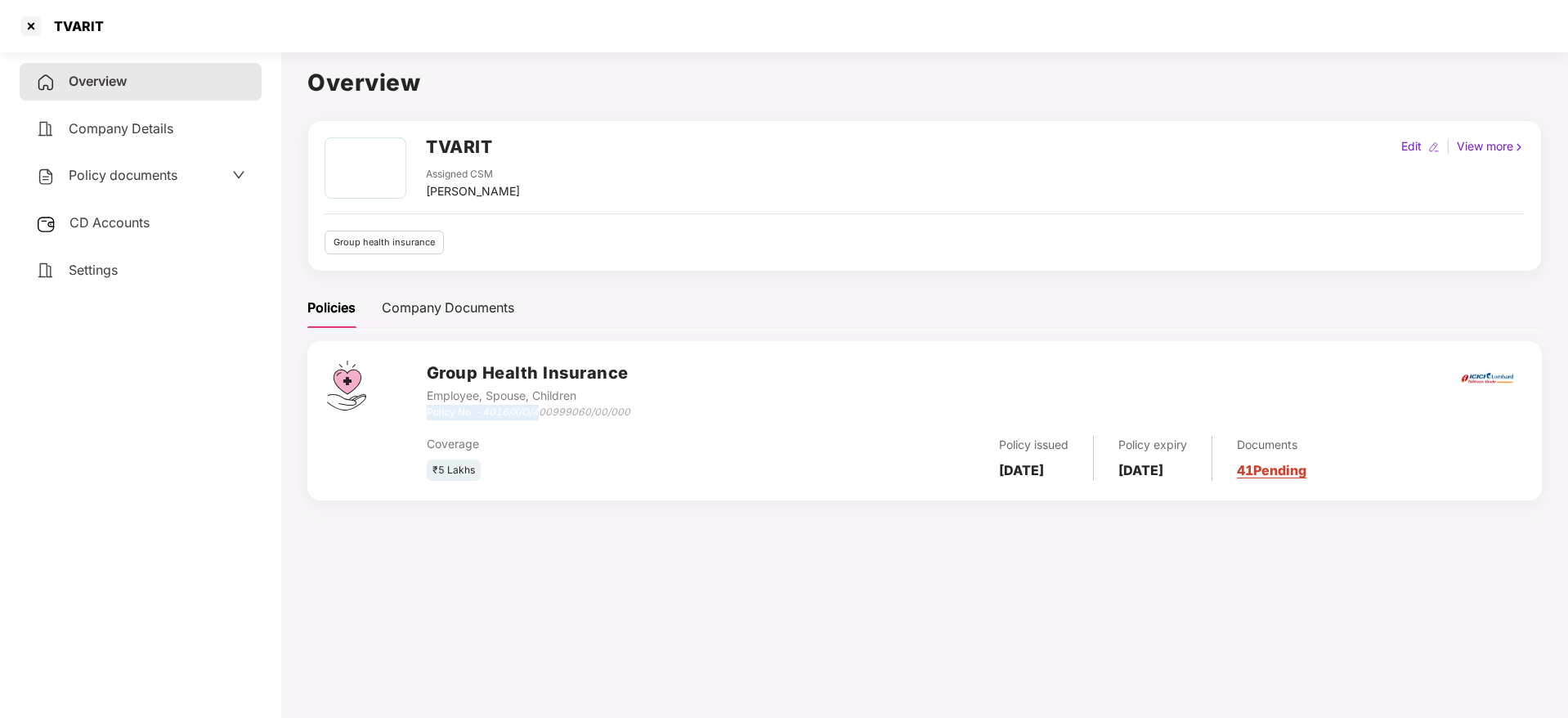
drag, startPoint x: 629, startPoint y: 403, endPoint x: 543, endPoint y: 413, distance: 86.6
click at [543, 413] on div "Group Health Insurance Employee, Spouse, Children Policy No. - 4016/X/O/4009990…" at bounding box center [528, 390] width 203 height 59
click at [543, 413] on icon "4016/X/O/400999060/00/000" at bounding box center [556, 412] width 148 height 12
drag, startPoint x: 486, startPoint y: 405, endPoint x: 632, endPoint y: 411, distance: 146.1
click at [632, 411] on div "Group Health Insurance Employee, Spouse, Children Policy No. - 4016/X/O/4009990…" at bounding box center [974, 390] width 1095 height 59
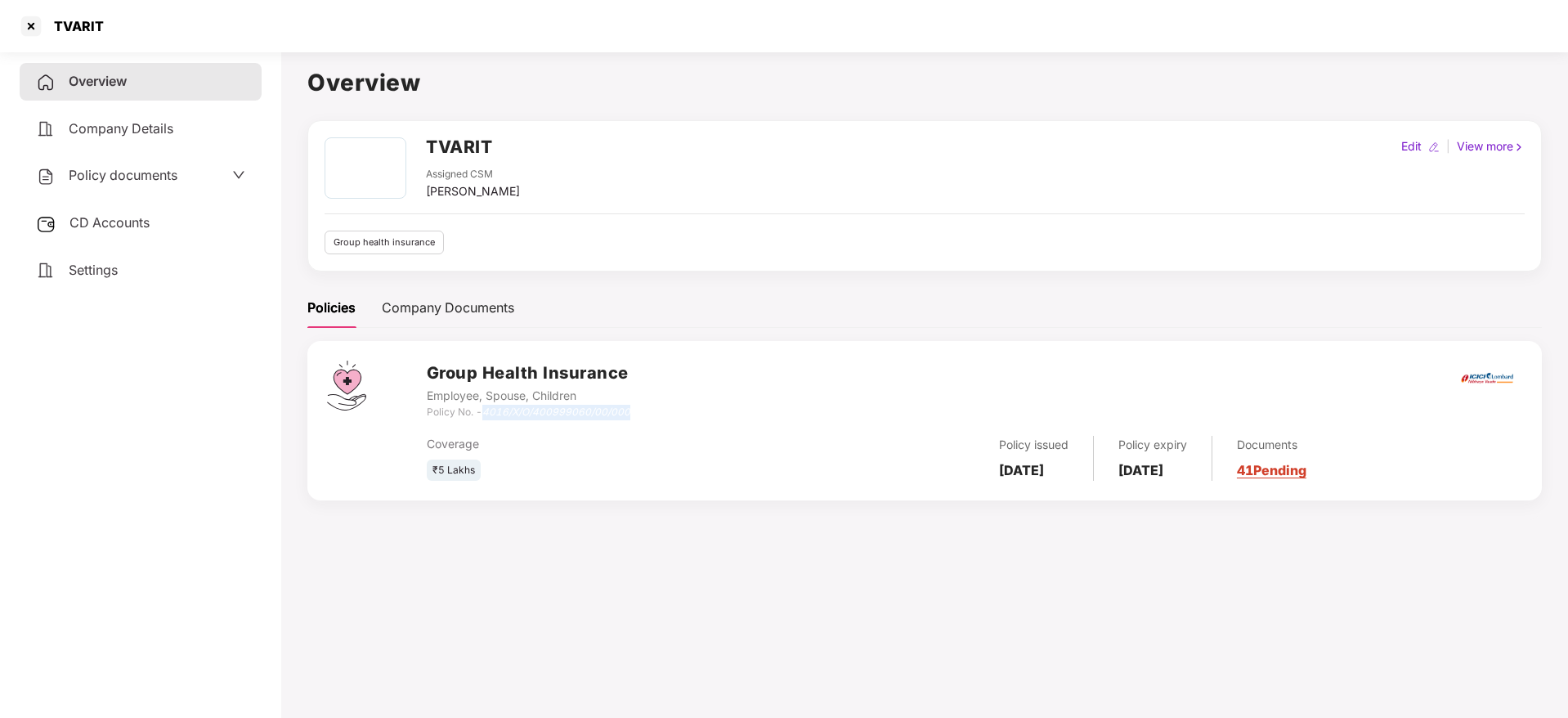
copy icon "4016/X/O/400999060/00/000"
click at [509, 125] on div "TVARIT Assigned CSM [PERSON_NAME] Edit | View more Group health insurance" at bounding box center [924, 196] width 1234 height 151
click at [508, 138] on div "TVARIT" at bounding box center [472, 152] width 94 height 29
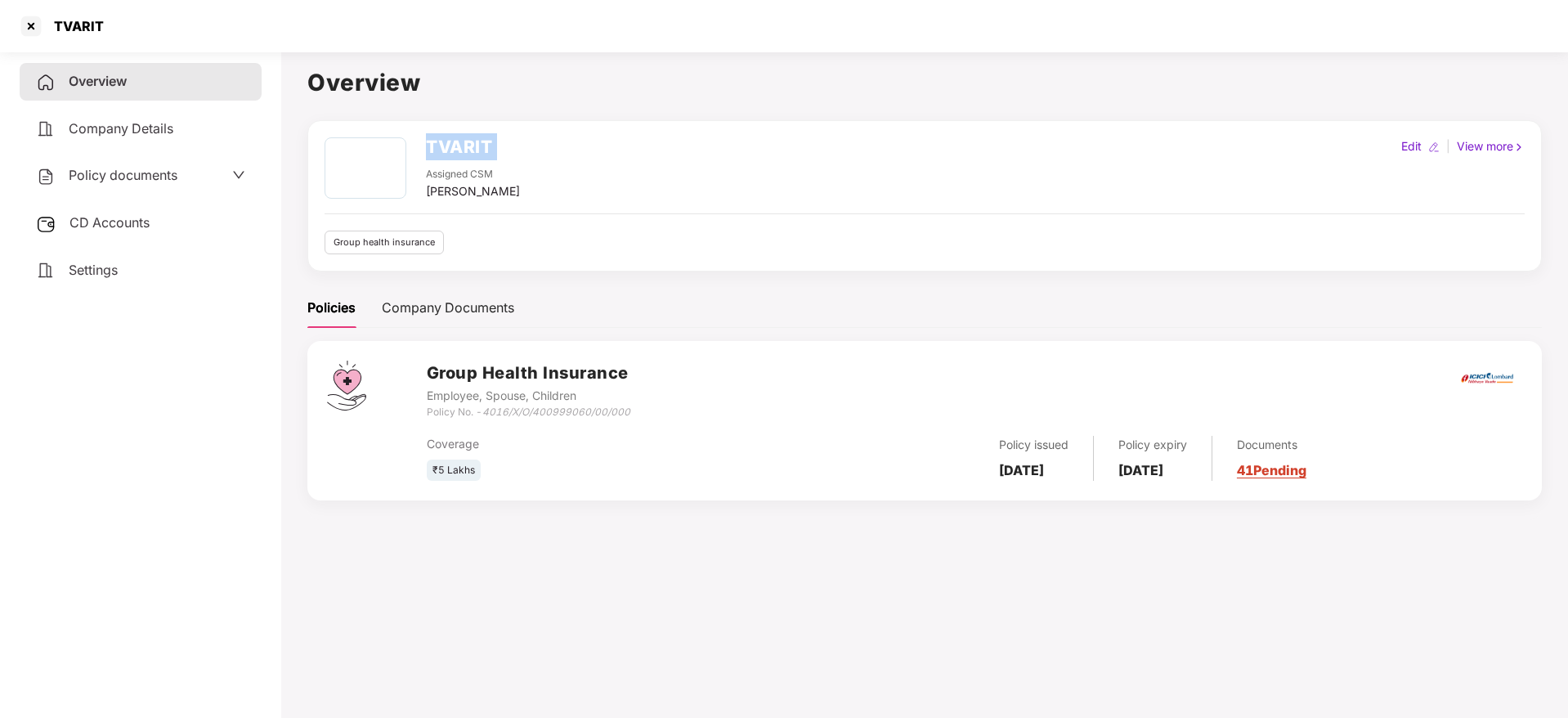
copy h2 "TVARIT"
click at [33, 23] on div at bounding box center [31, 26] width 26 height 26
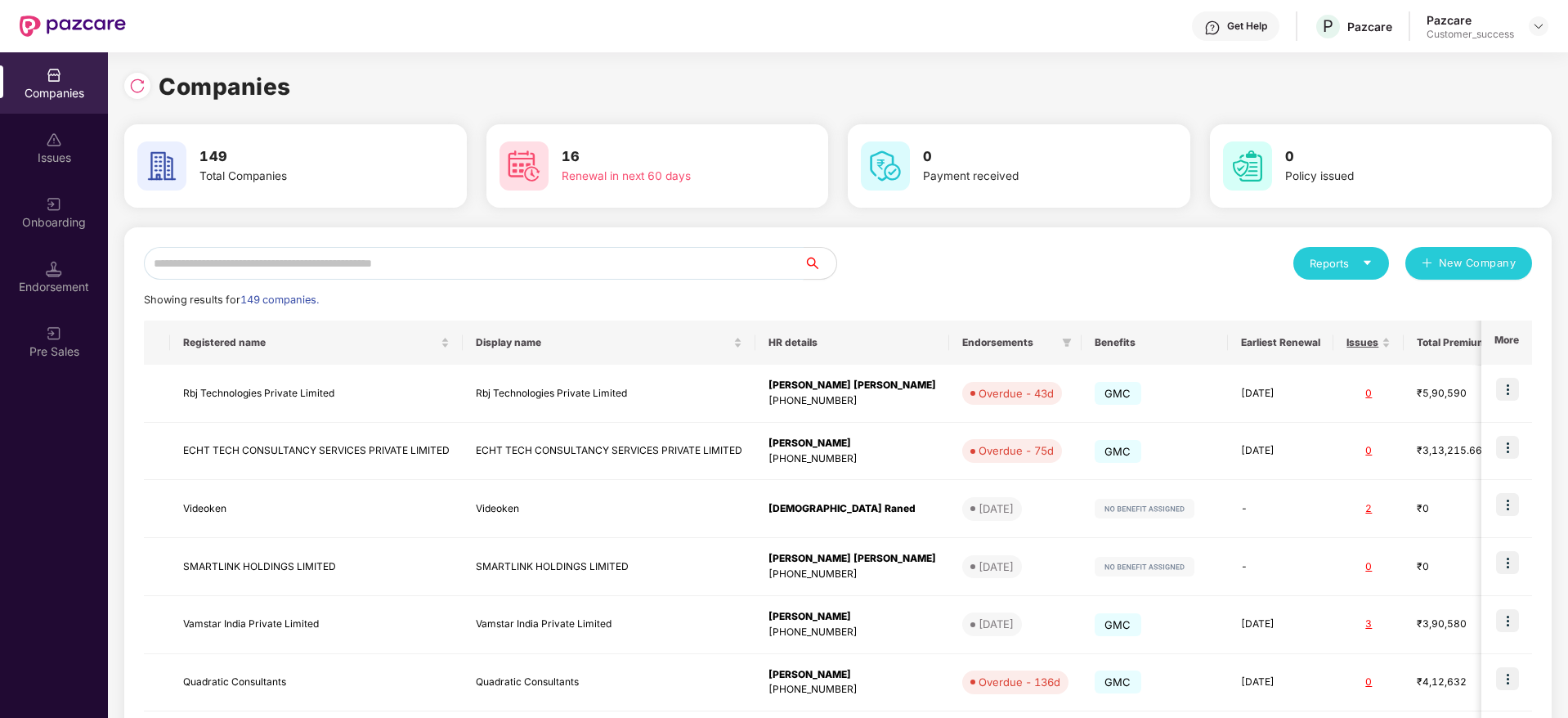
click at [480, 265] on input "text" at bounding box center [473, 263] width 660 height 33
paste input "******"
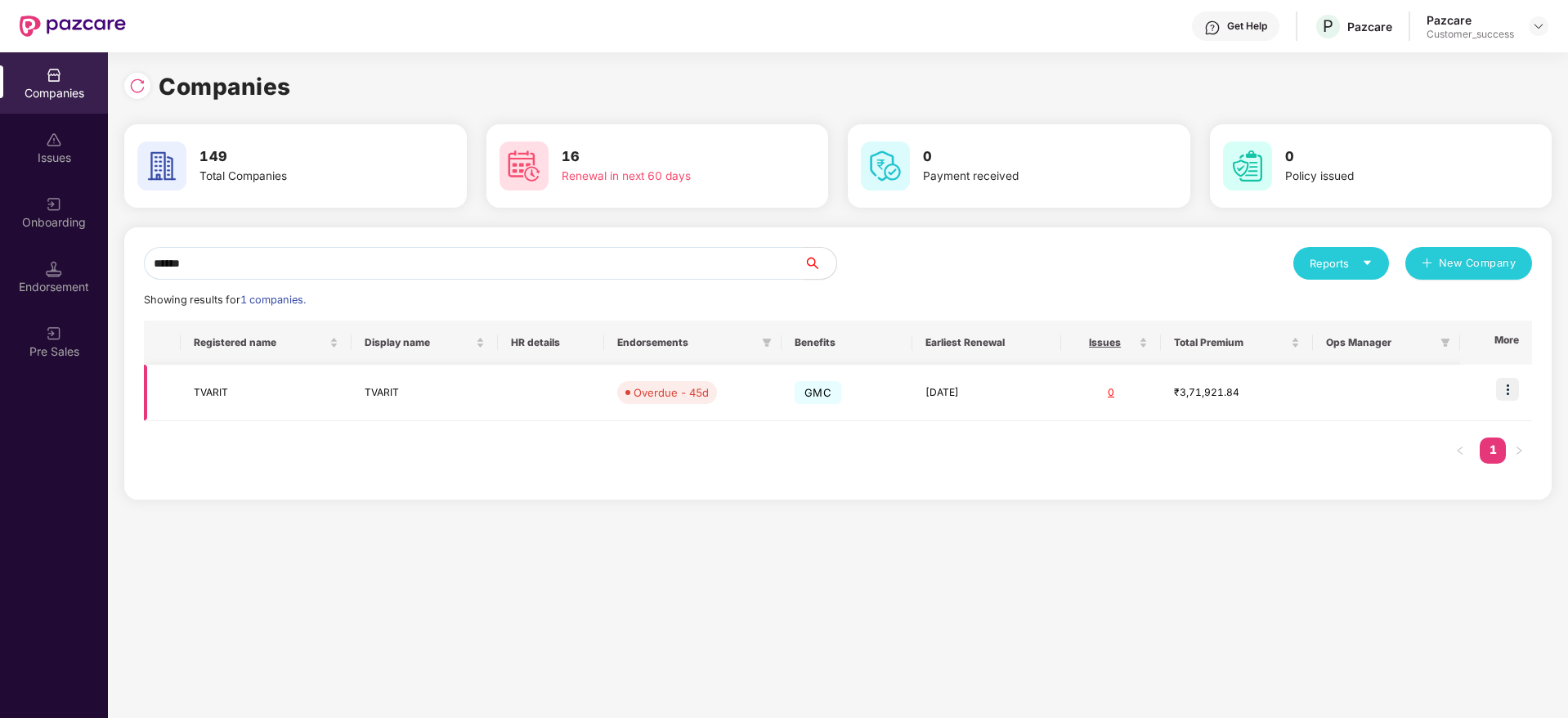
type input "******"
click at [1503, 396] on img at bounding box center [1507, 389] width 22 height 22
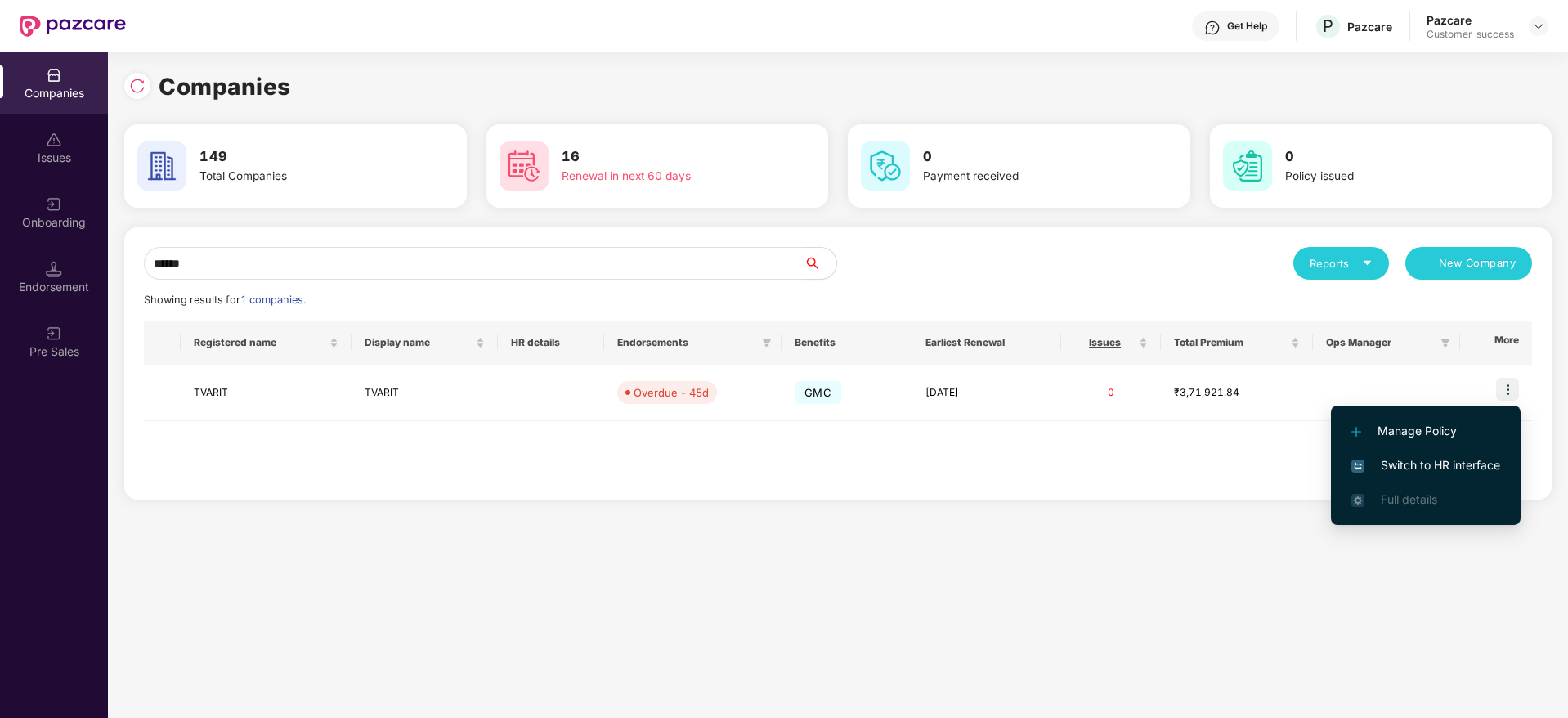
click at [1481, 466] on span "Switch to HR interface" at bounding box center [1425, 465] width 149 height 18
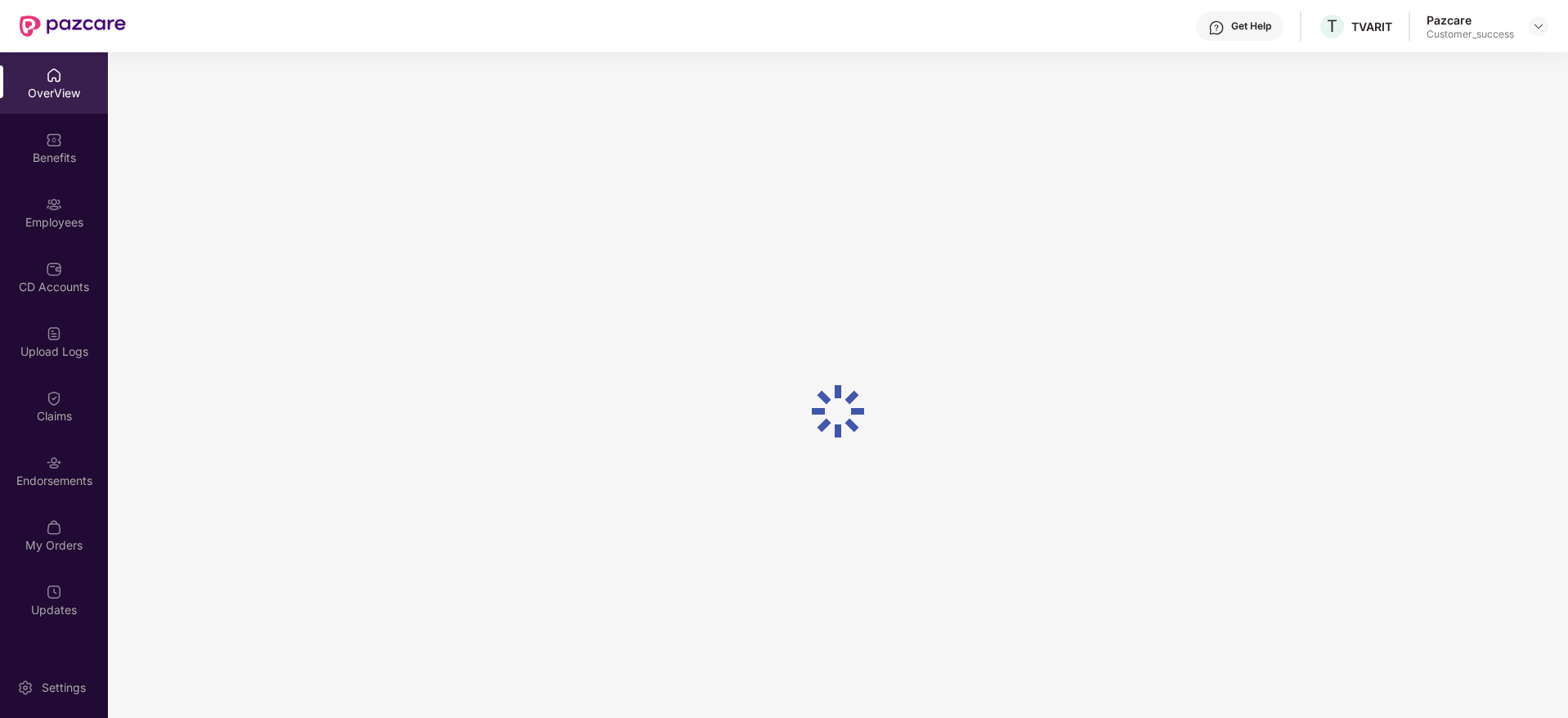
click at [54, 226] on div "Employees" at bounding box center [54, 222] width 108 height 16
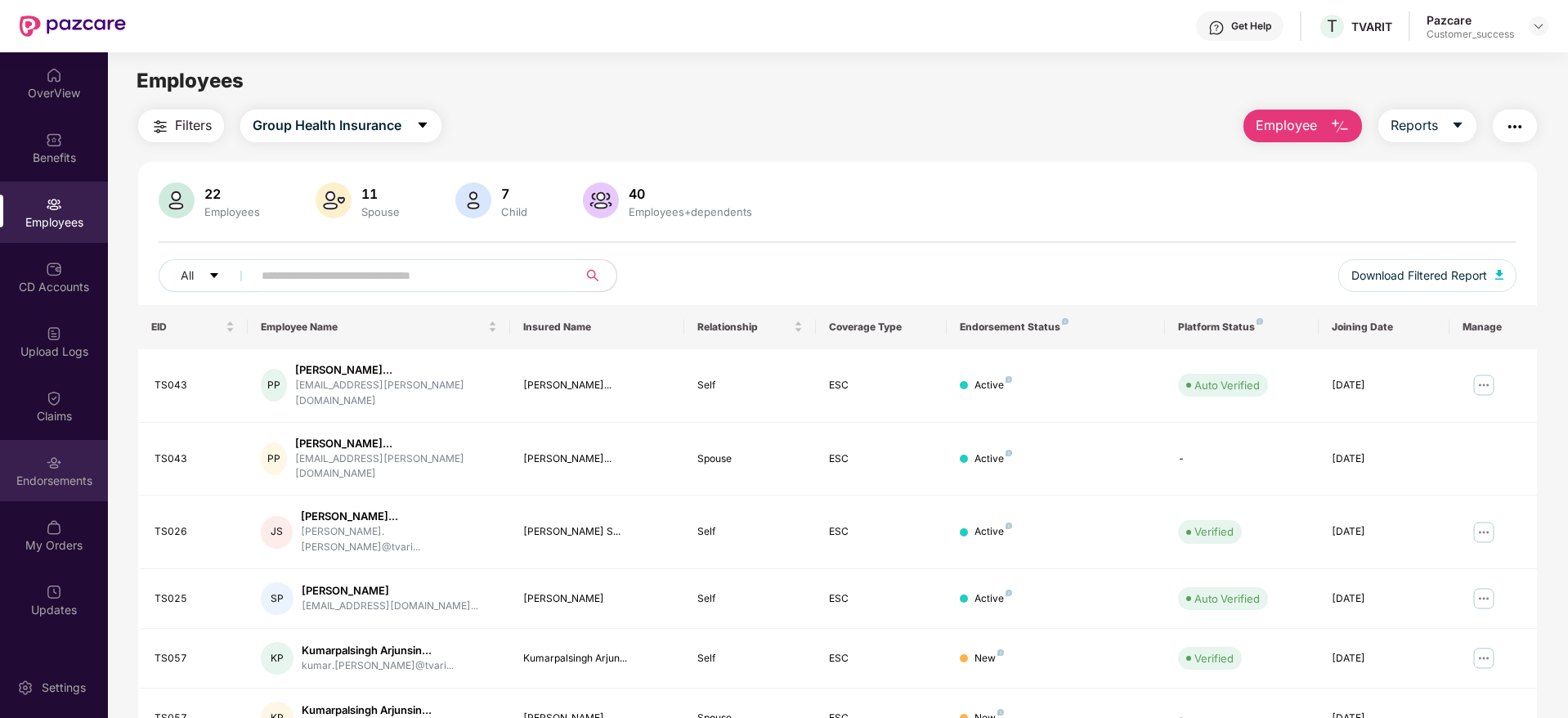
click at [58, 481] on div "Endorsements" at bounding box center [54, 480] width 108 height 16
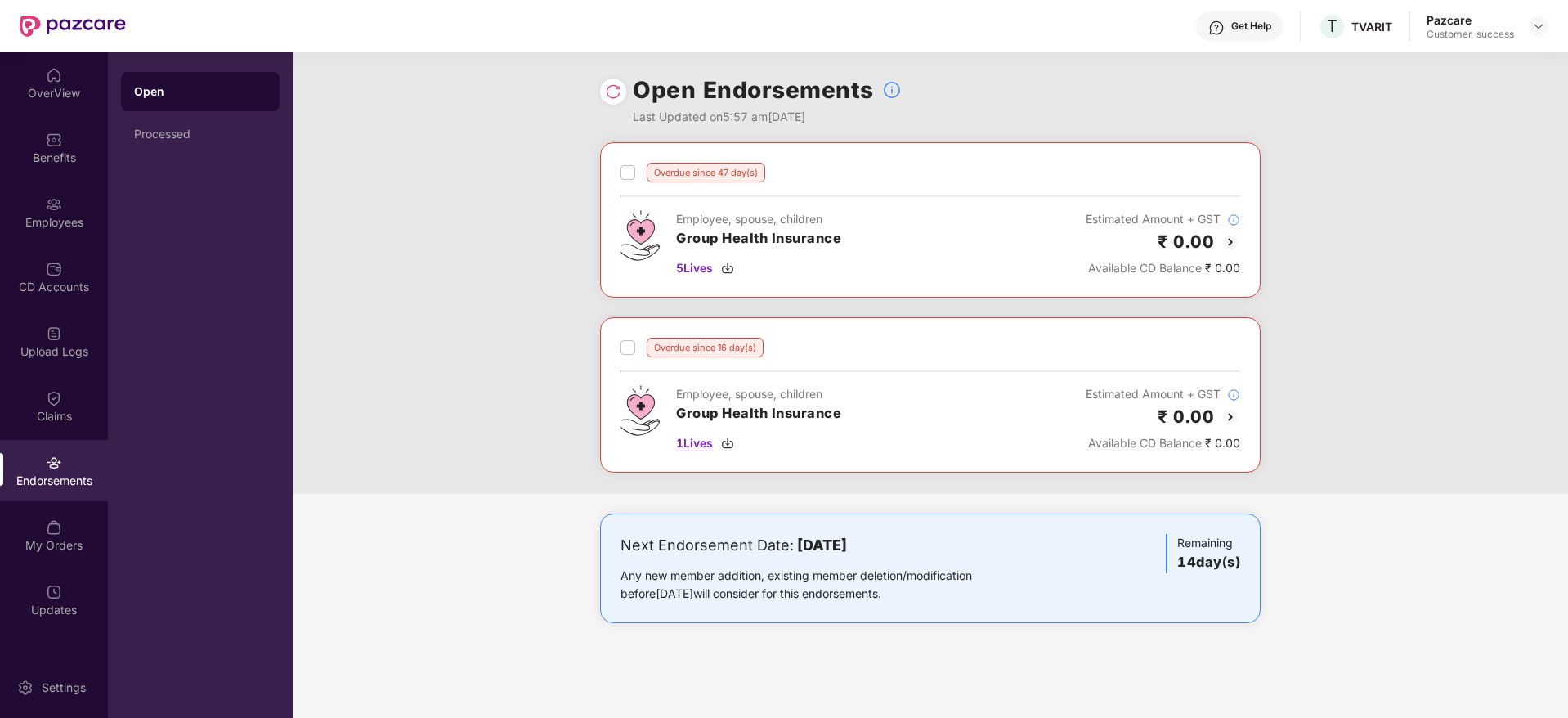
click at [733, 441] on img at bounding box center [727, 443] width 13 height 13
click at [66, 172] on div "Benefits" at bounding box center [54, 147] width 108 height 61
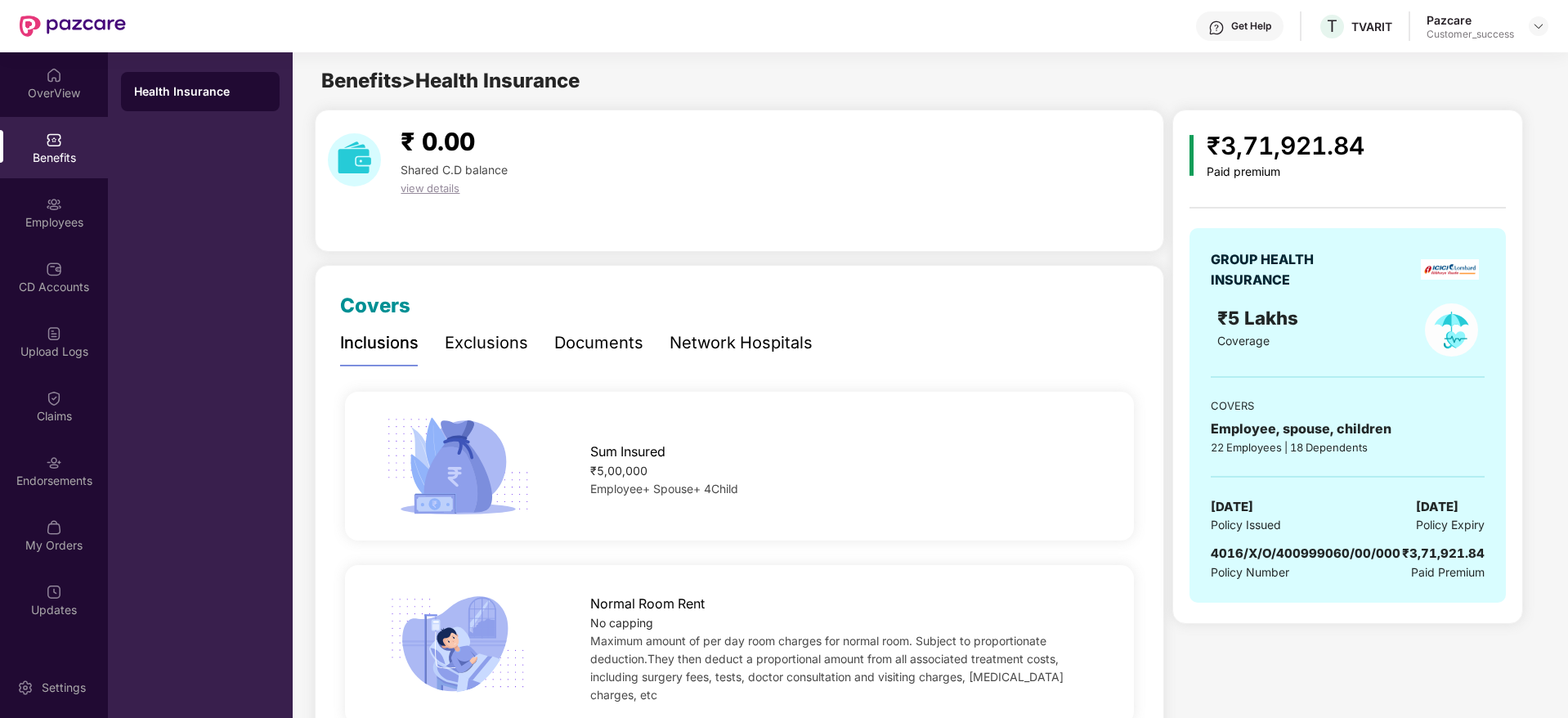
drag, startPoint x: 1391, startPoint y: 512, endPoint x: 1482, endPoint y: 503, distance: 91.4
click at [1482, 503] on div "GROUP HEALTH INSURANCE ₹5 Lakhs Coverage COVERS Employee, spouse, children 22 E…" at bounding box center [1347, 415] width 317 height 375
click at [62, 193] on div "Employees" at bounding box center [54, 212] width 108 height 61
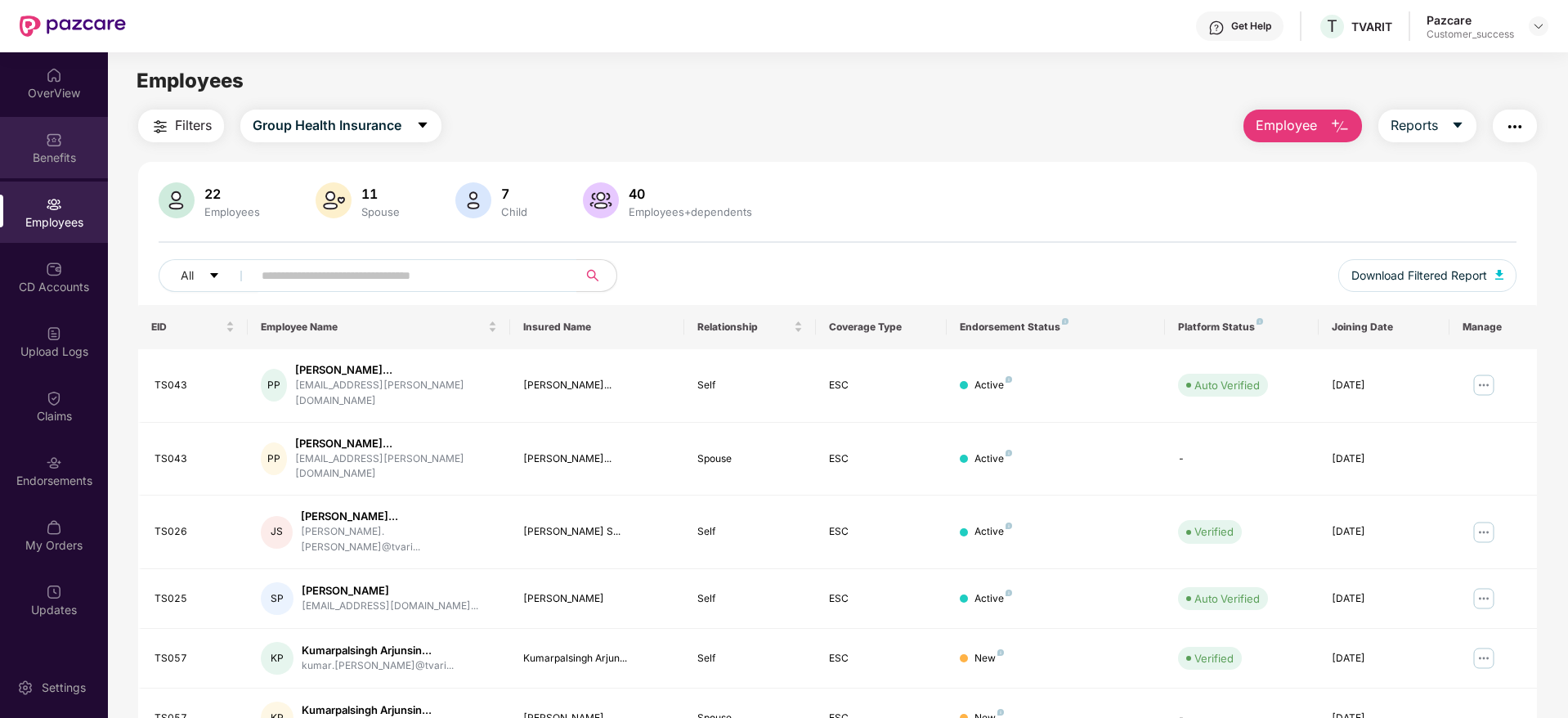
drag, startPoint x: 62, startPoint y: 164, endPoint x: 97, endPoint y: 180, distance: 38.5
click at [64, 163] on div "Benefits" at bounding box center [54, 157] width 108 height 16
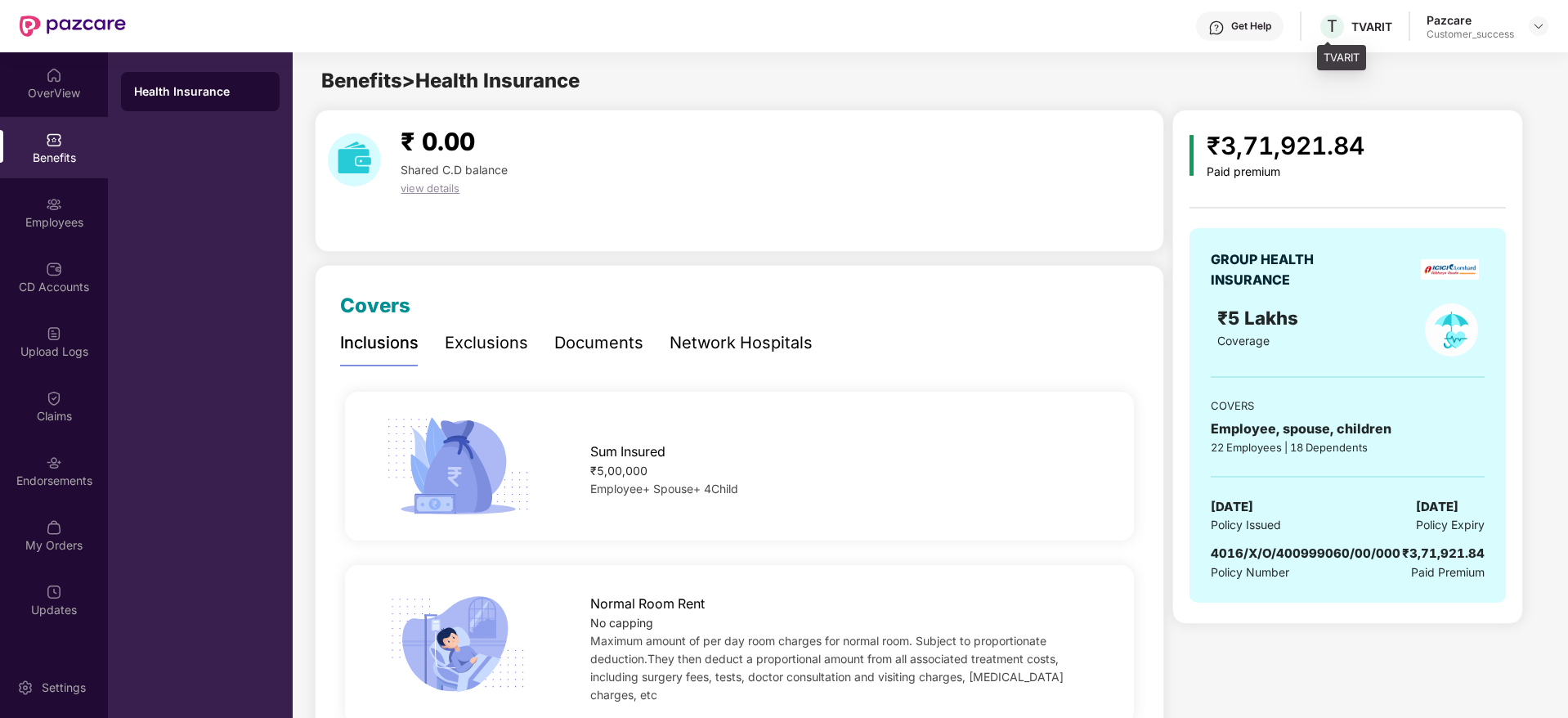
click at [1372, 21] on div "TVARIT" at bounding box center [1371, 27] width 41 height 16
copy div "TVARIT"
click at [1544, 15] on div "Pazcare Customer_success" at bounding box center [1487, 26] width 122 height 29
click at [1540, 20] on img at bounding box center [1538, 26] width 13 height 13
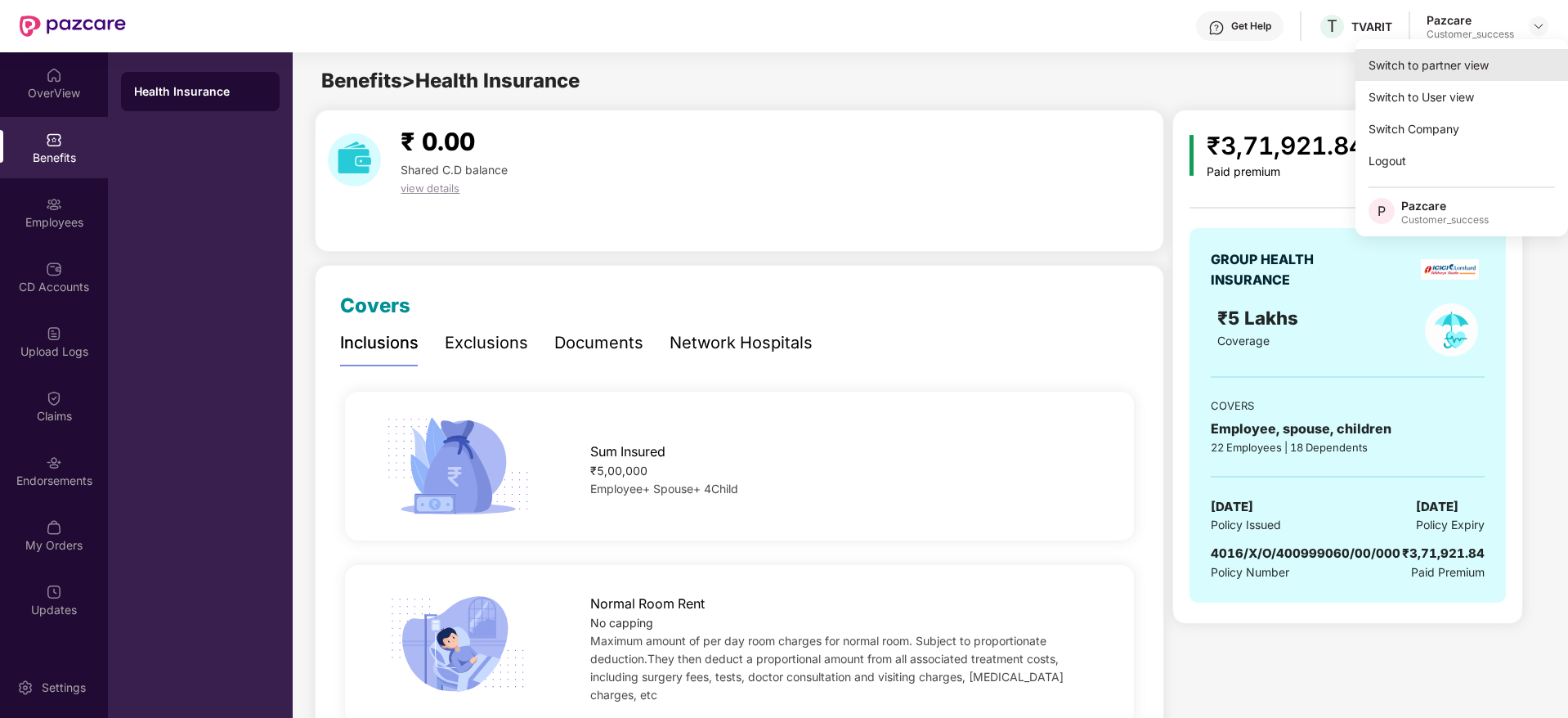
click at [1516, 58] on div "Switch to partner view" at bounding box center [1462, 65] width 213 height 32
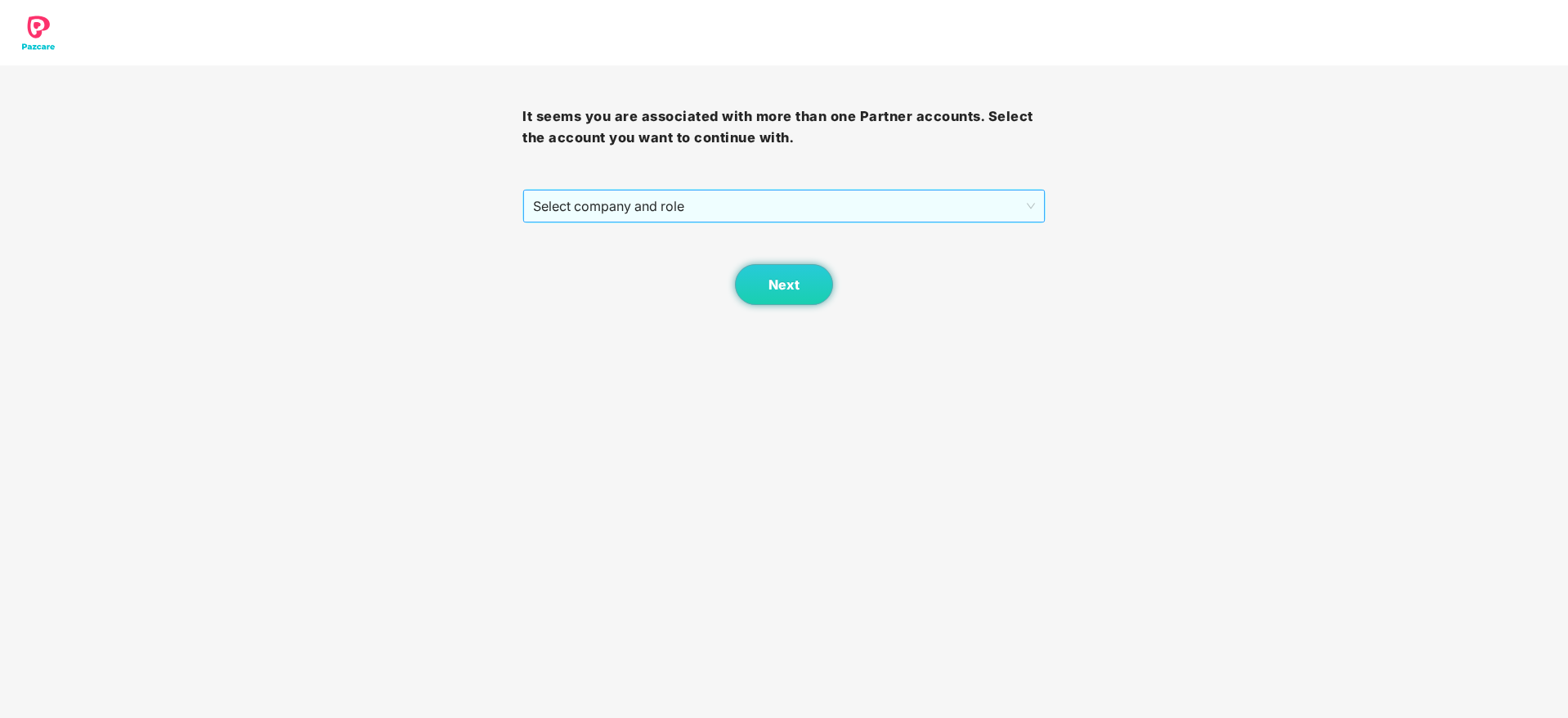
click at [968, 201] on span "Select company and role" at bounding box center [783, 206] width 501 height 31
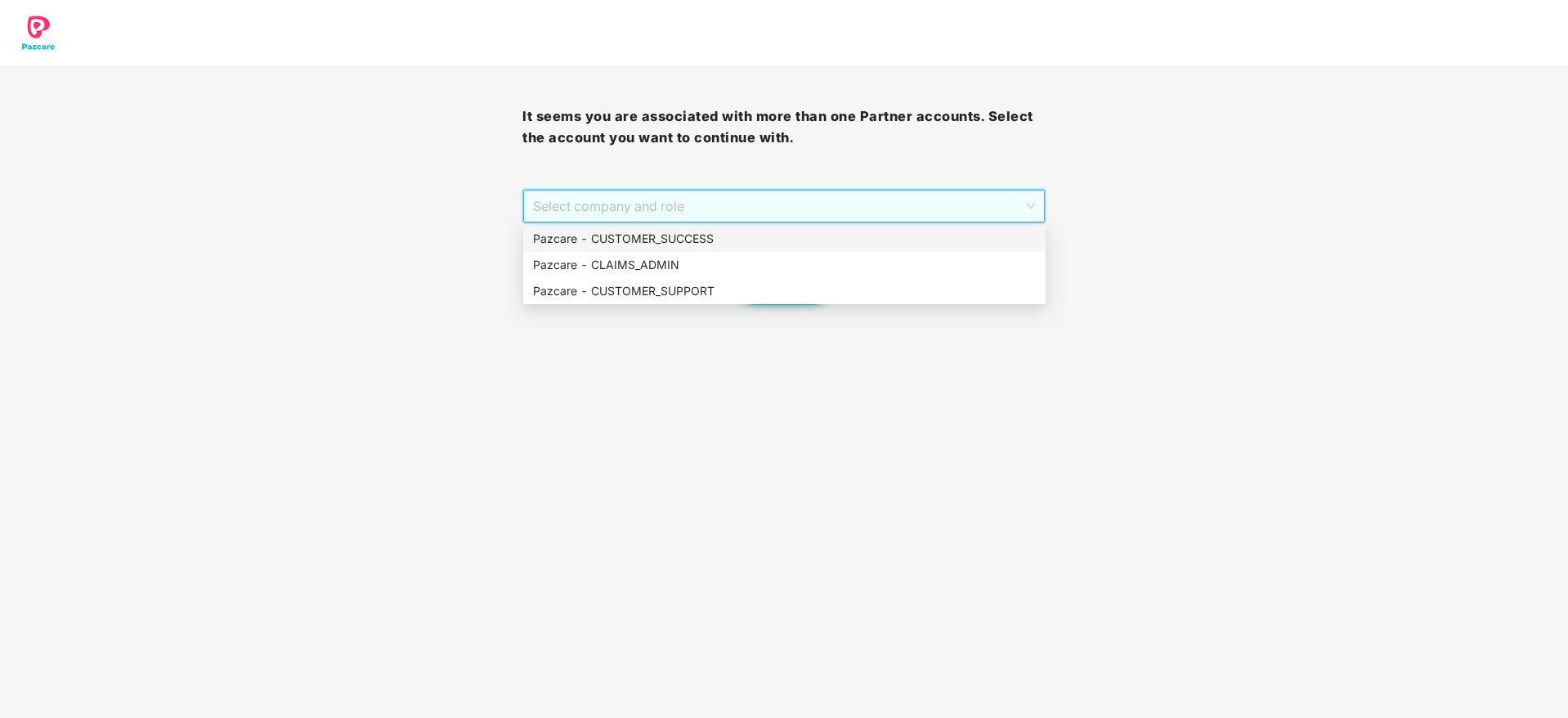
click at [961, 234] on div "Pazcare - CUSTOMER_SUCCESS" at bounding box center [784, 239] width 502 height 18
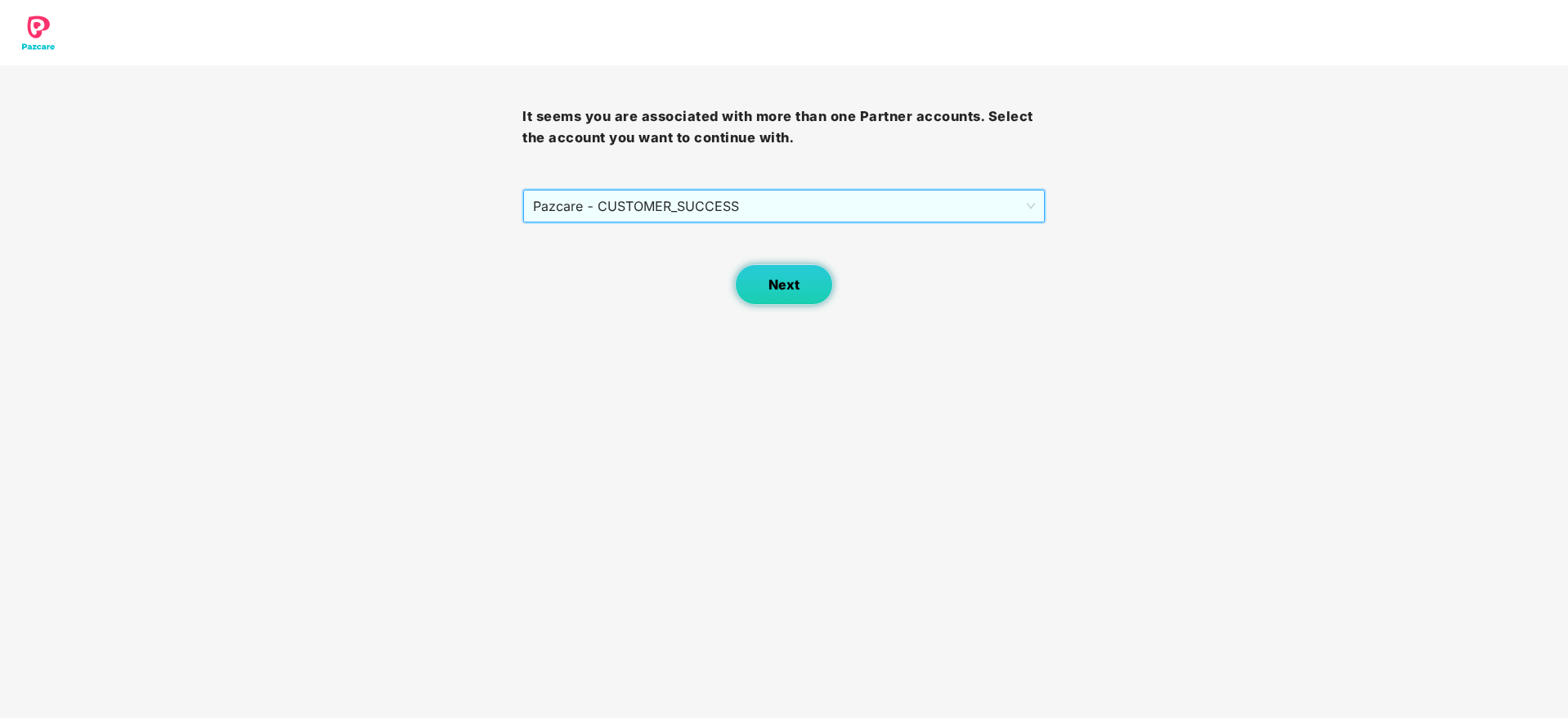
click at [815, 289] on button "Next" at bounding box center [784, 284] width 98 height 41
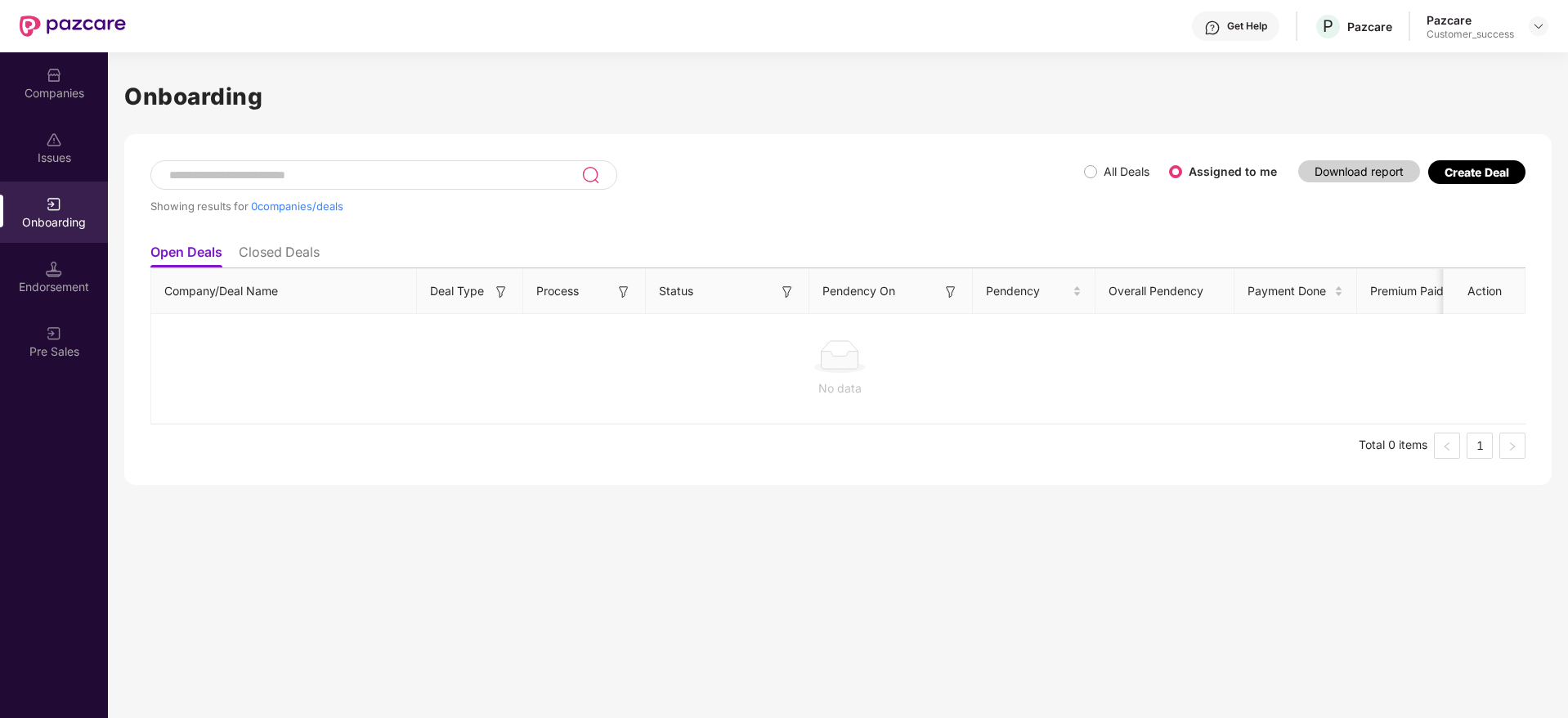
click at [1099, 169] on span "All Deals" at bounding box center [1126, 171] width 59 height 18
click at [1505, 168] on div "Create Deal" at bounding box center [1476, 172] width 65 height 14
click at [95, 79] on div "Companies" at bounding box center [54, 82] width 108 height 61
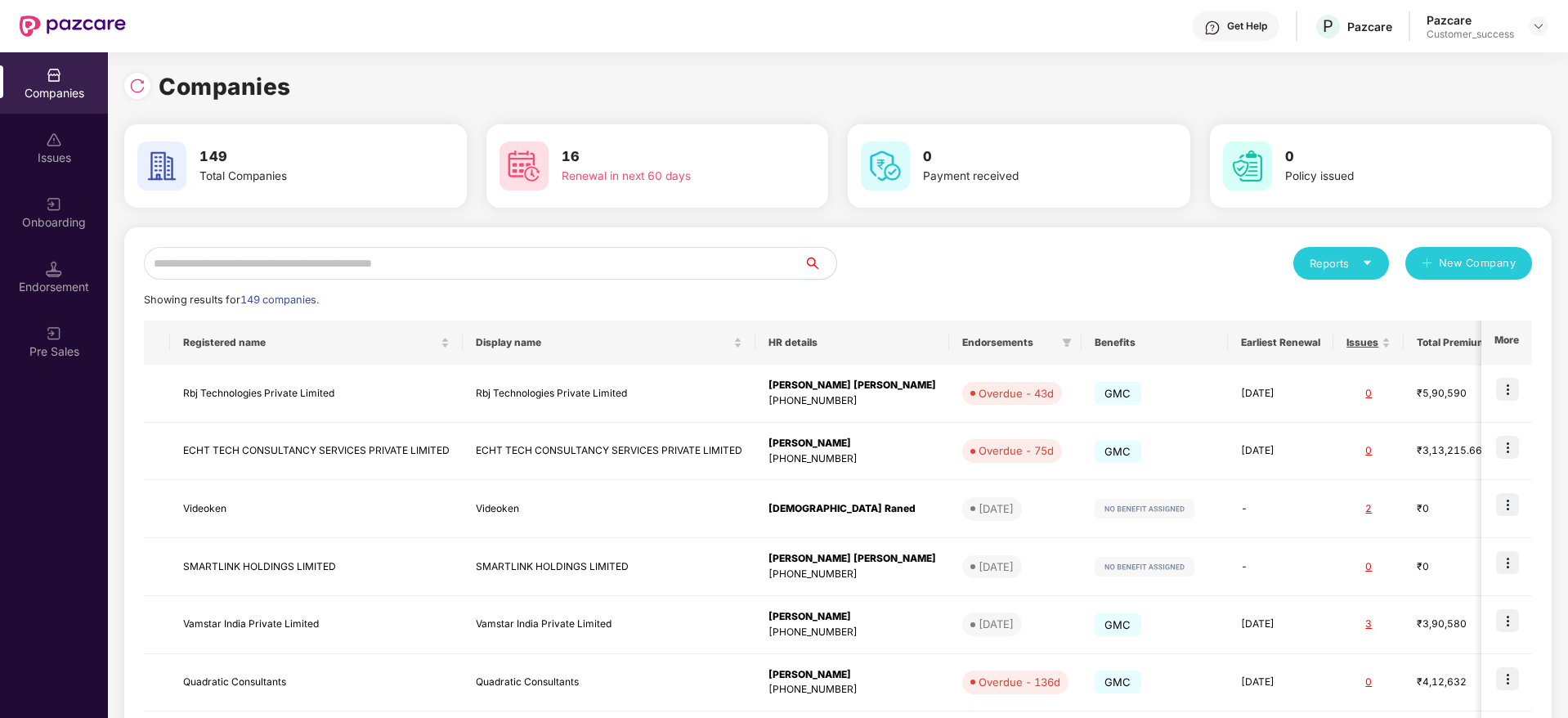
click at [419, 260] on input "text" at bounding box center [473, 263] width 660 height 33
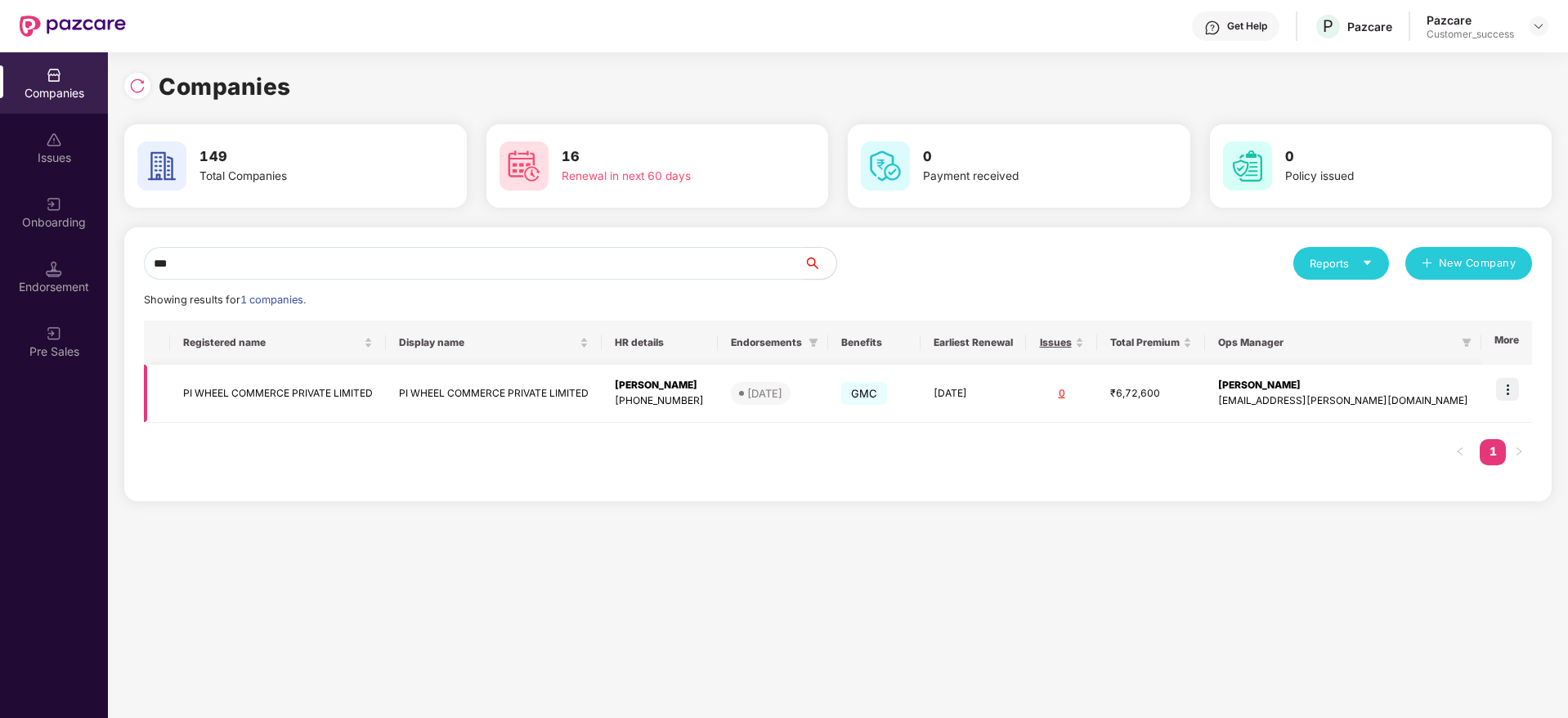
type input "**"
click at [513, 401] on td "PI WHEEL COMMERCE PRIVATE LIMITED" at bounding box center [493, 393] width 215 height 58
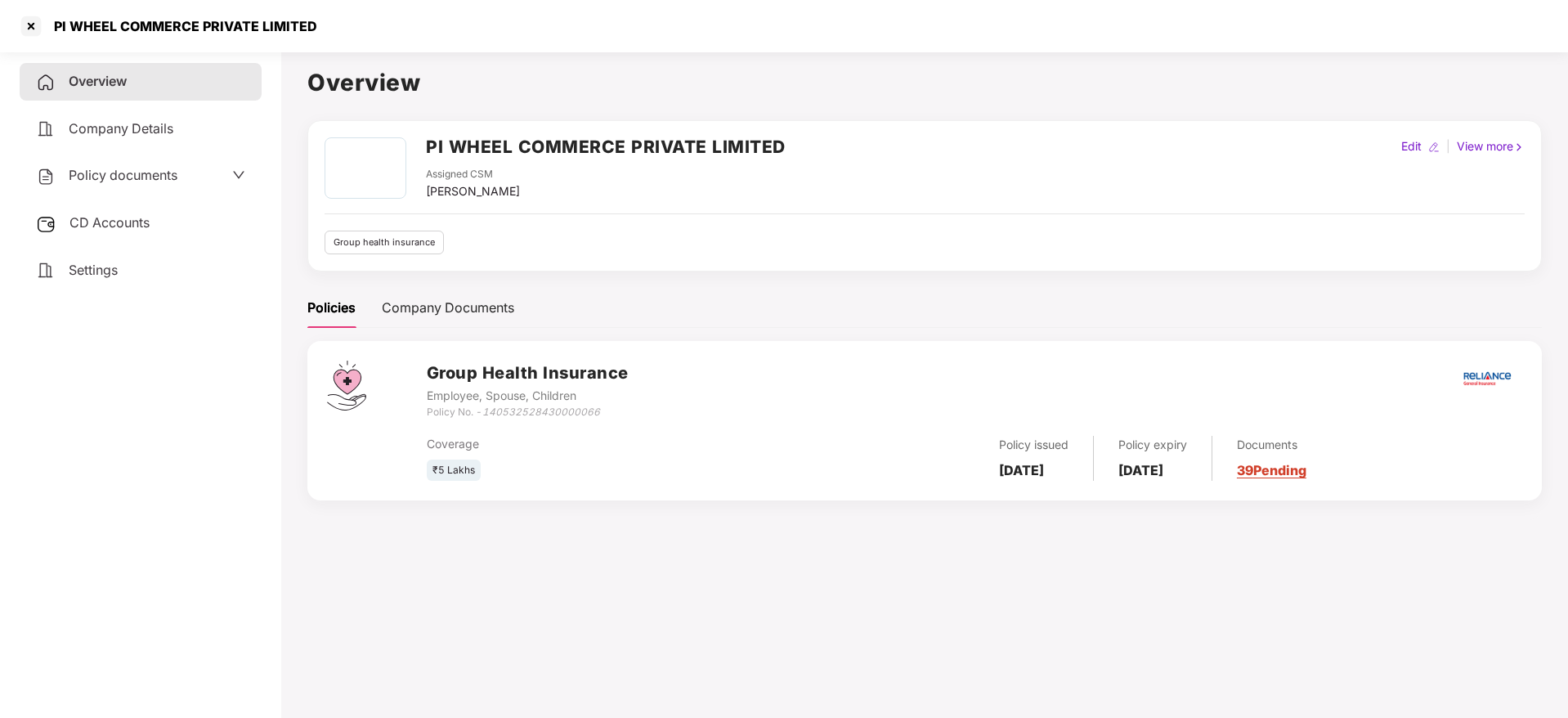
click at [609, 177] on div "Assigned CSM [PERSON_NAME]" at bounding box center [605, 183] width 360 height 34
click at [613, 163] on div "PI WHEEL COMMERCE PRIVATE LIMITED" at bounding box center [605, 152] width 360 height 29
click at [614, 159] on h2 "PI WHEEL COMMERCE PRIVATE LIMITED" at bounding box center [605, 146] width 360 height 27
click at [614, 157] on h2 "PI WHEEL COMMERCE PRIVATE LIMITED" at bounding box center [605, 146] width 360 height 27
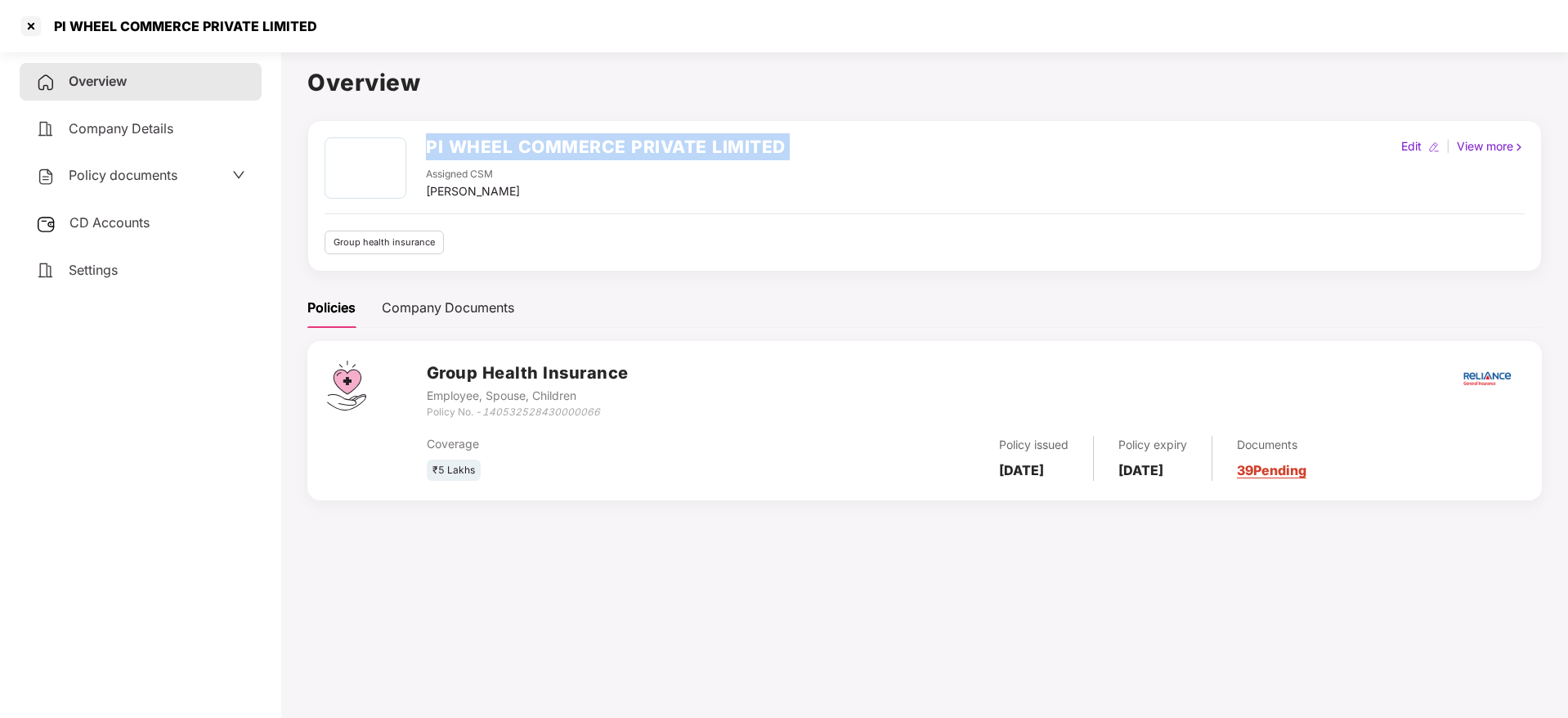
copy h2 "PI WHEEL COMMERCE PRIVATE LIMITED"
click at [173, 191] on div "Policy documents" at bounding box center [141, 175] width 242 height 37
click at [129, 189] on div "Policy documents" at bounding box center [141, 175] width 242 height 37
click at [133, 179] on span "Policy documents" at bounding box center [123, 175] width 109 height 16
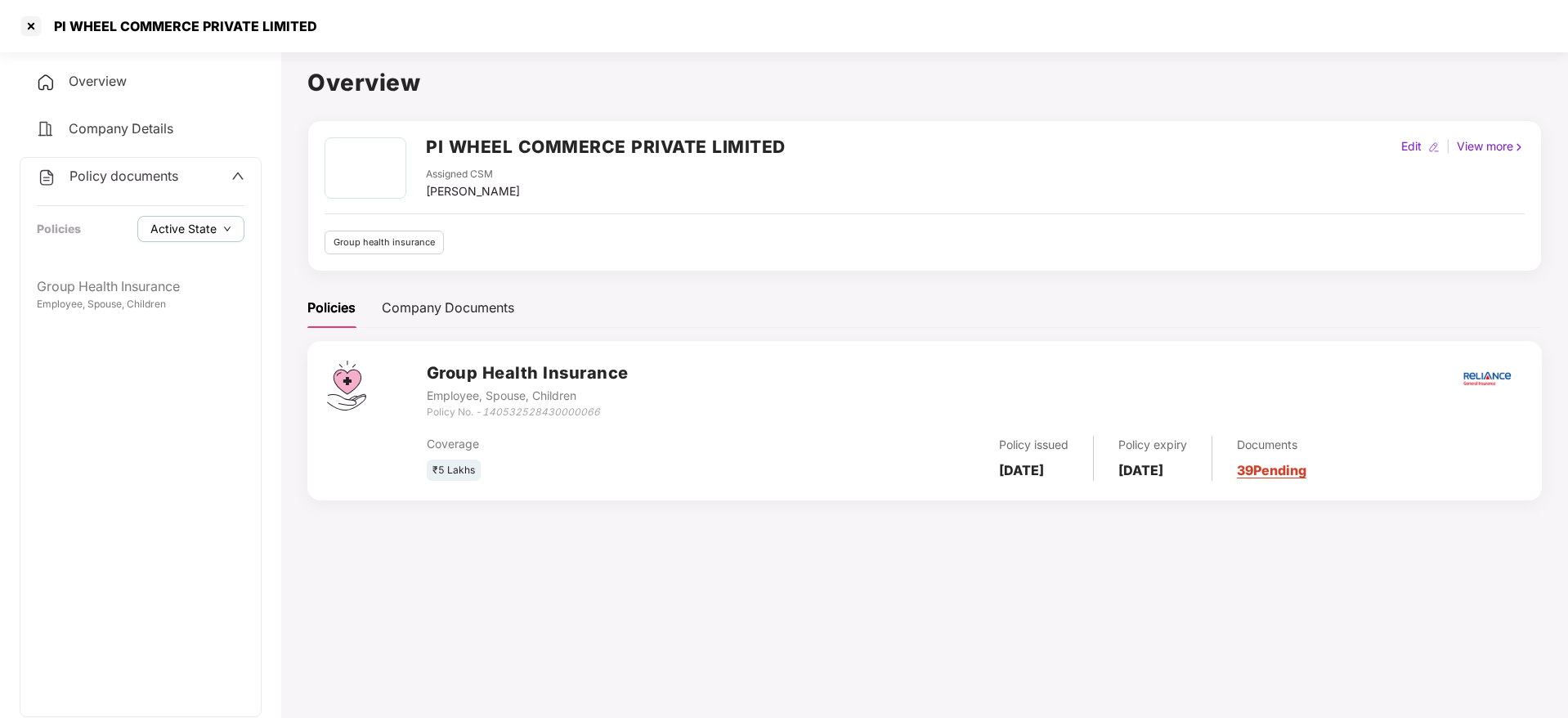
click at [199, 230] on span "Active State" at bounding box center [183, 228] width 67 height 18
click at [207, 289] on span "Archived State" at bounding box center [203, 284] width 93 height 18
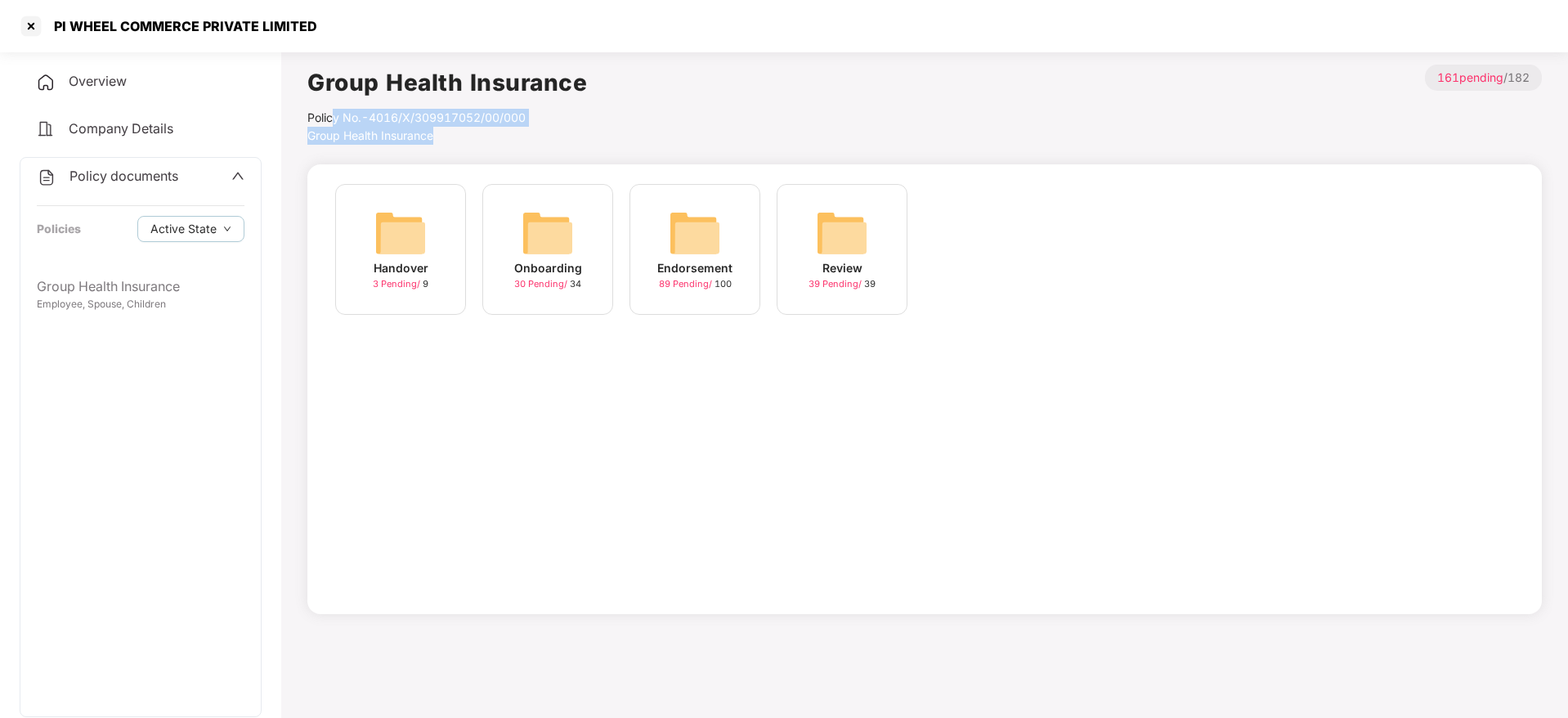
drag, startPoint x: 545, startPoint y: 126, endPoint x: 336, endPoint y: 124, distance: 209.0
click at [336, 124] on div "Group Health Insurance Policy No.- 4016/X/309917052/00/000 Group Health Insuran…" at bounding box center [446, 105] width 279 height 80
click at [336, 124] on div "Policy No.- 4016/X/309917052/00/000" at bounding box center [446, 118] width 279 height 18
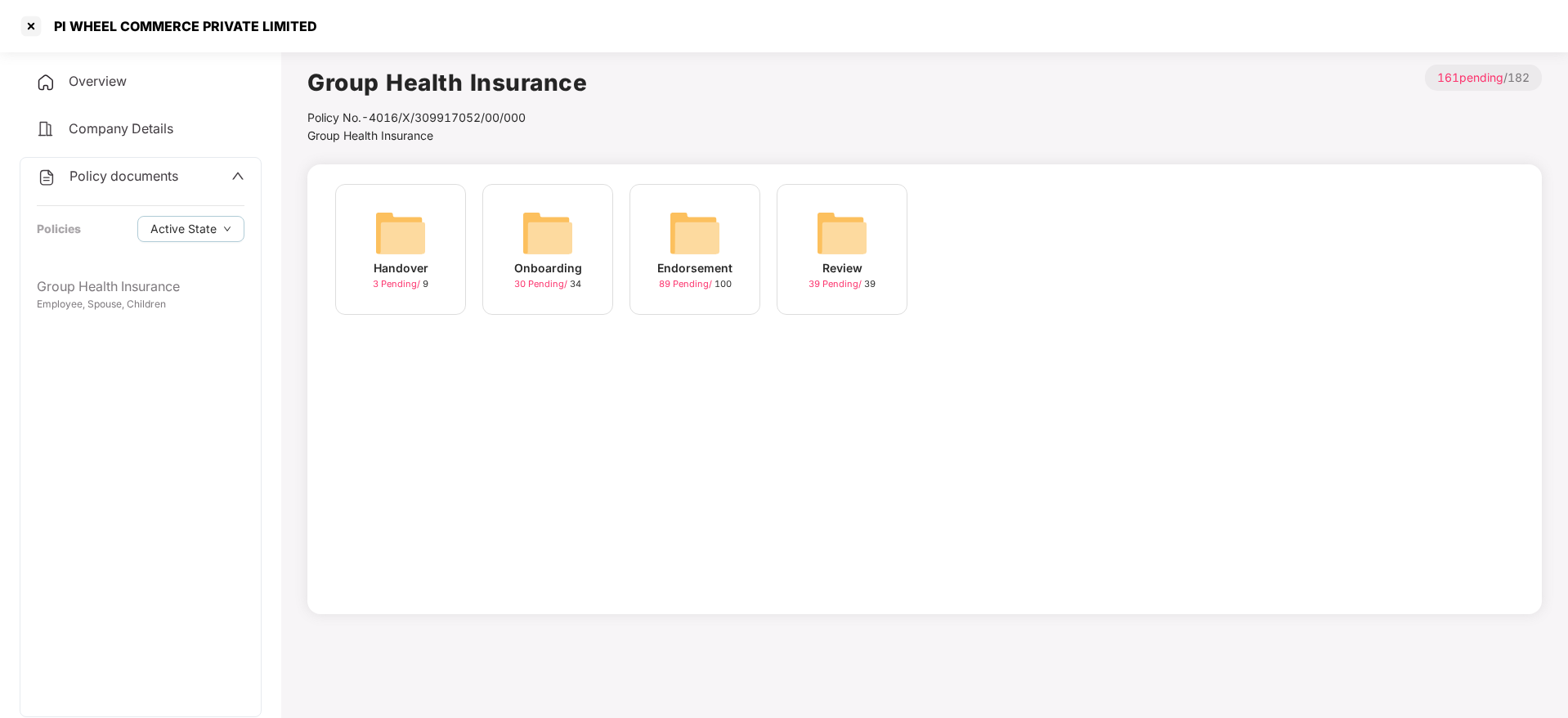
click at [49, 18] on div "PI WHEEL COMMERCE PRIVATE LIMITED" at bounding box center [181, 26] width 273 height 16
click at [42, 24] on div at bounding box center [31, 26] width 26 height 26
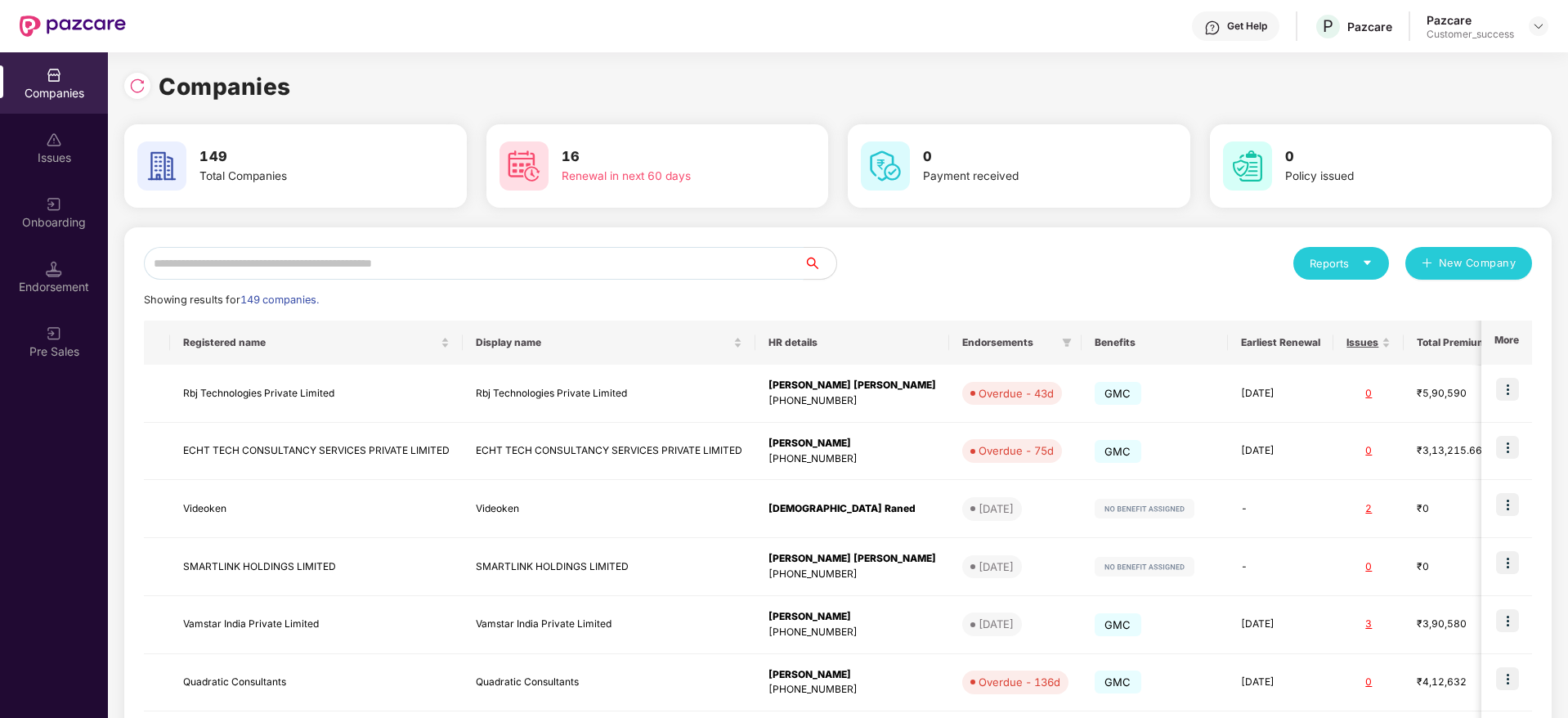
drag, startPoint x: 441, startPoint y: 251, endPoint x: 443, endPoint y: 260, distance: 9.2
click at [441, 257] on input "text" at bounding box center [473, 263] width 660 height 33
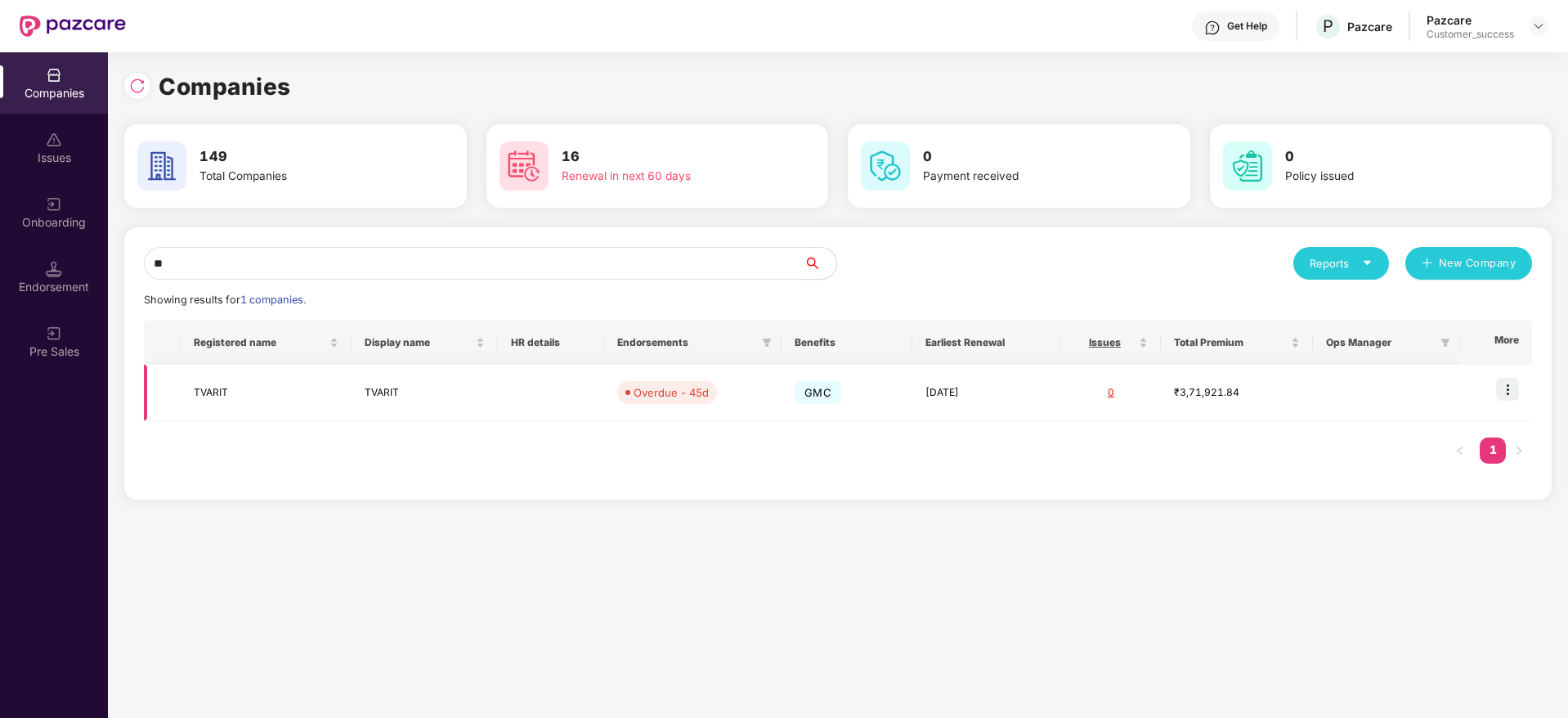
type input "**"
click at [451, 407] on td "TVARIT" at bounding box center [424, 392] width 146 height 56
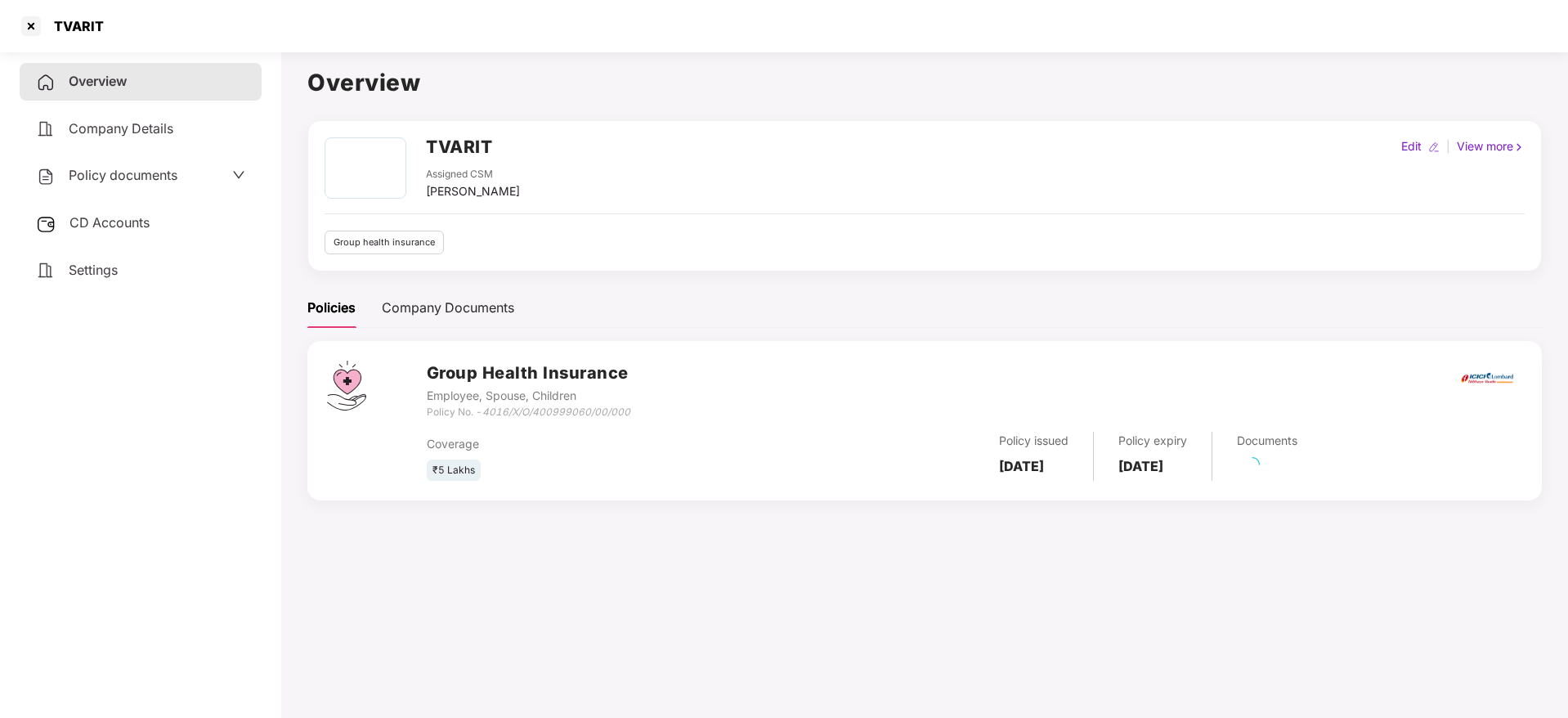
click at [554, 406] on icon "4016/X/O/400999060/00/000" at bounding box center [556, 412] width 148 height 12
drag, startPoint x: 482, startPoint y: 410, endPoint x: 638, endPoint y: 410, distance: 156.0
click at [638, 410] on div "Group Health Insurance Employee, Spouse, Children Policy No. - 4016/X/O/4009990…" at bounding box center [974, 390] width 1095 height 59
copy div "4016/X/O/400999060/00/000"
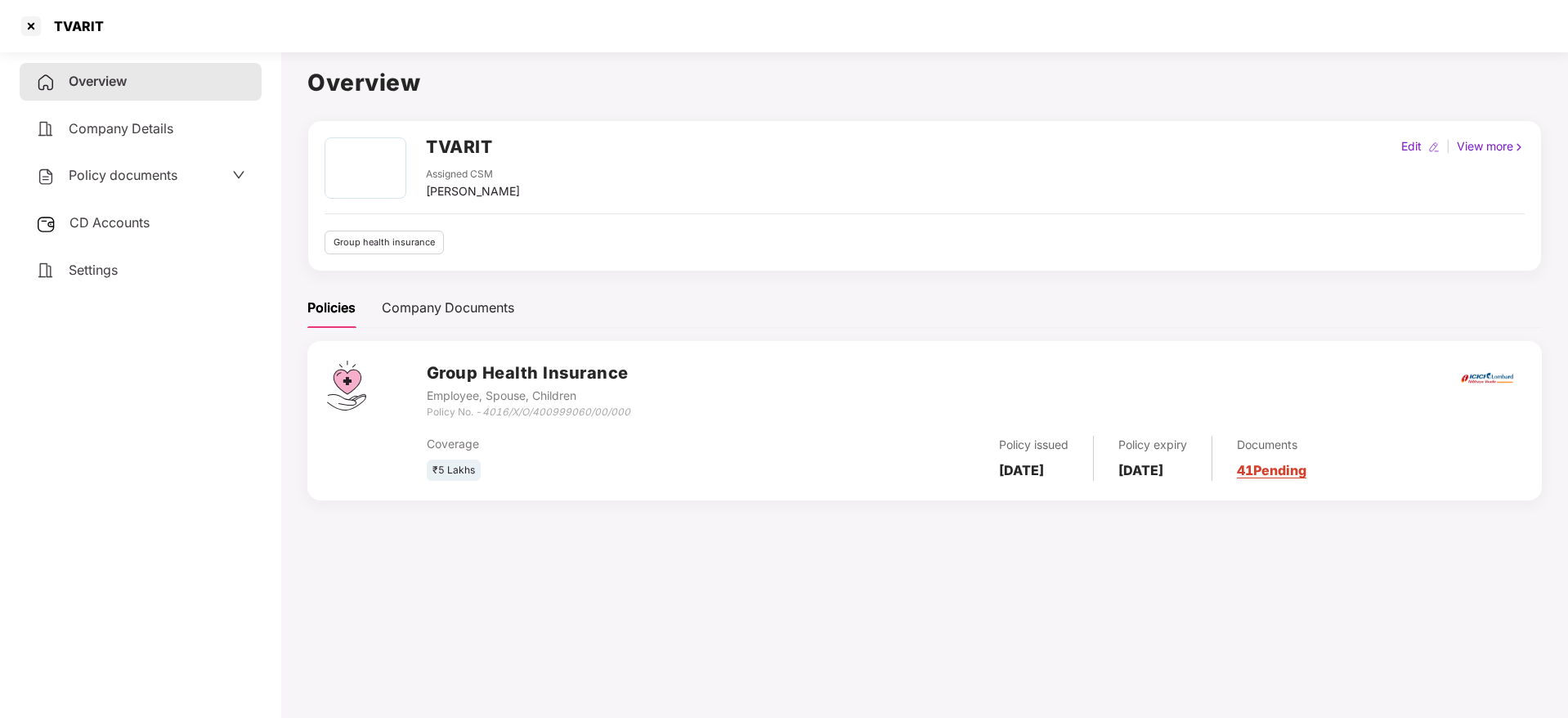
click at [171, 37] on div "TVARIT" at bounding box center [784, 26] width 1568 height 52
click at [171, 35] on div "TVARIT" at bounding box center [784, 26] width 1568 height 52
click at [171, 34] on div "TVARIT" at bounding box center [784, 26] width 1568 height 52
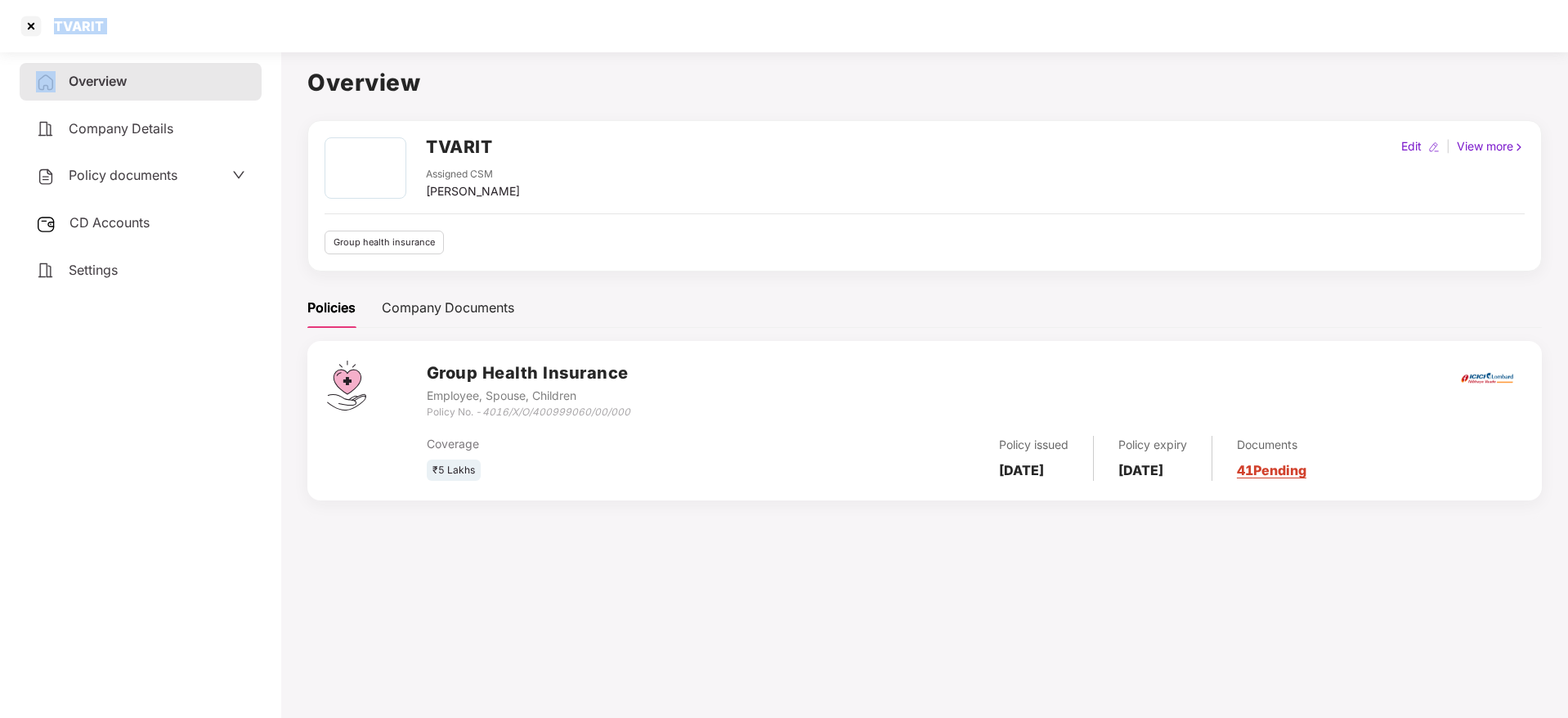
click at [190, 22] on div "TVARIT" at bounding box center [784, 26] width 1568 height 52
drag, startPoint x: 1366, startPoint y: 531, endPoint x: 33, endPoint y: 36, distance: 1421.9
click at [33, 36] on section "TVARIT Overview Company Details Policy documents CD Accounts Settings Overview …" at bounding box center [784, 359] width 1568 height 718
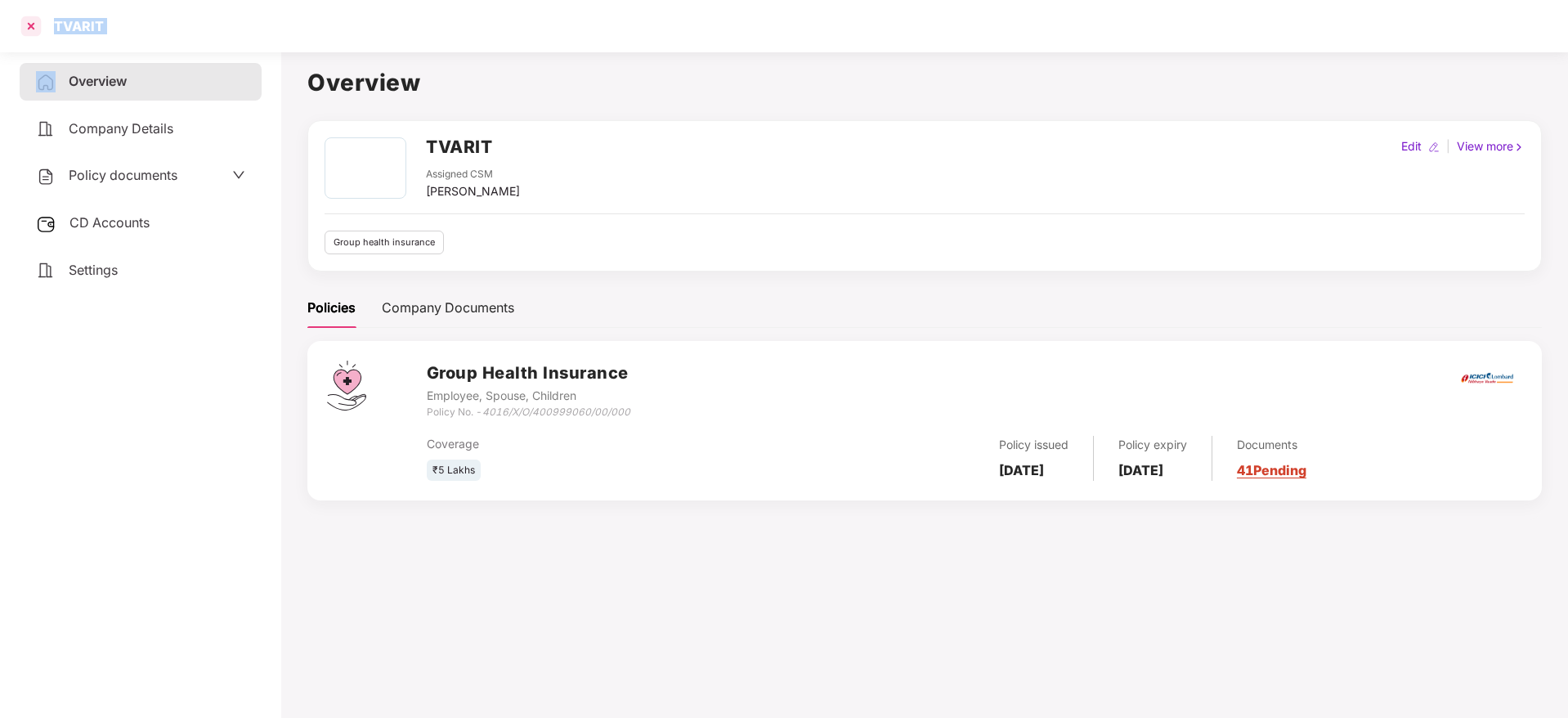
click at [33, 36] on div at bounding box center [31, 26] width 26 height 26
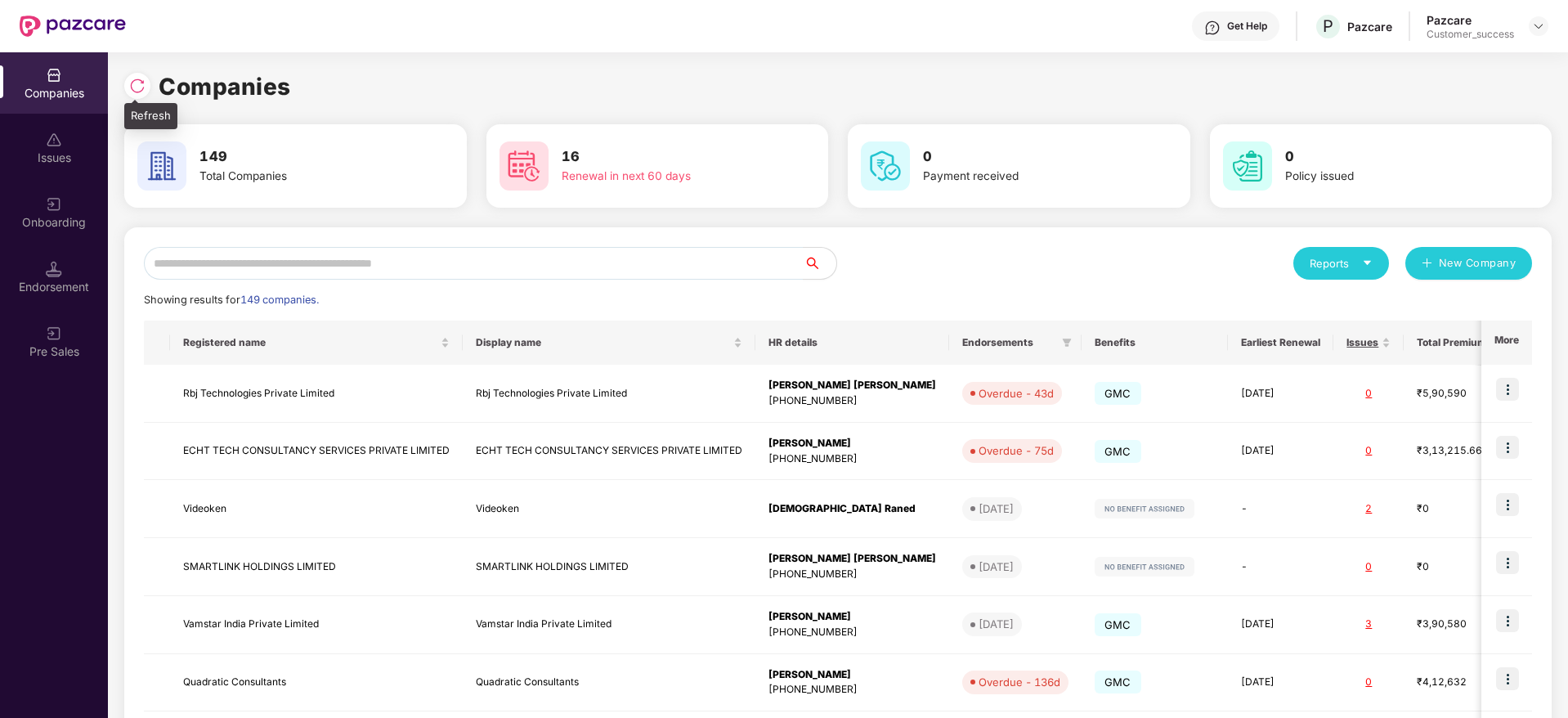
click at [139, 82] on img at bounding box center [137, 86] width 16 height 16
click at [459, 275] on input "text" at bounding box center [473, 263] width 660 height 33
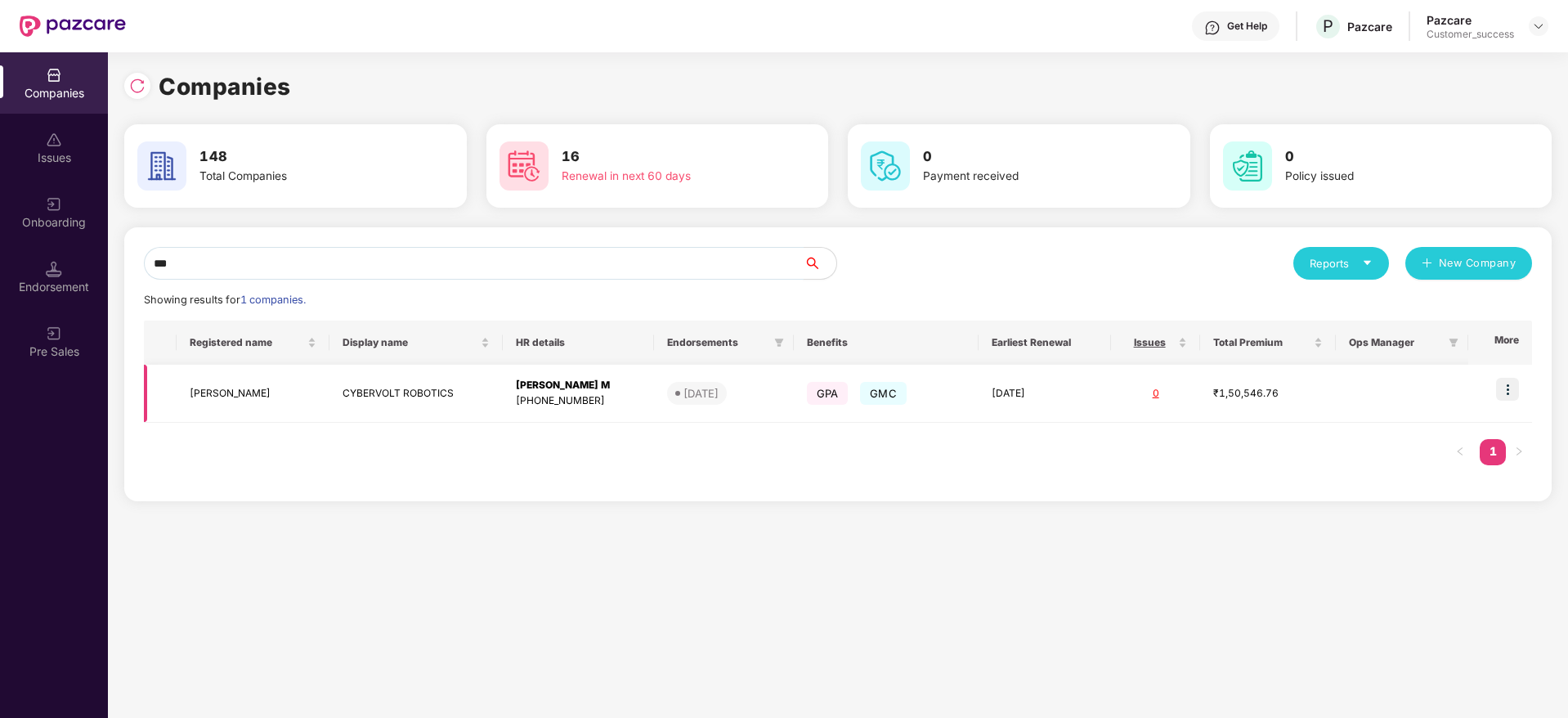
type input "***"
click at [1510, 390] on img at bounding box center [1507, 389] width 22 height 22
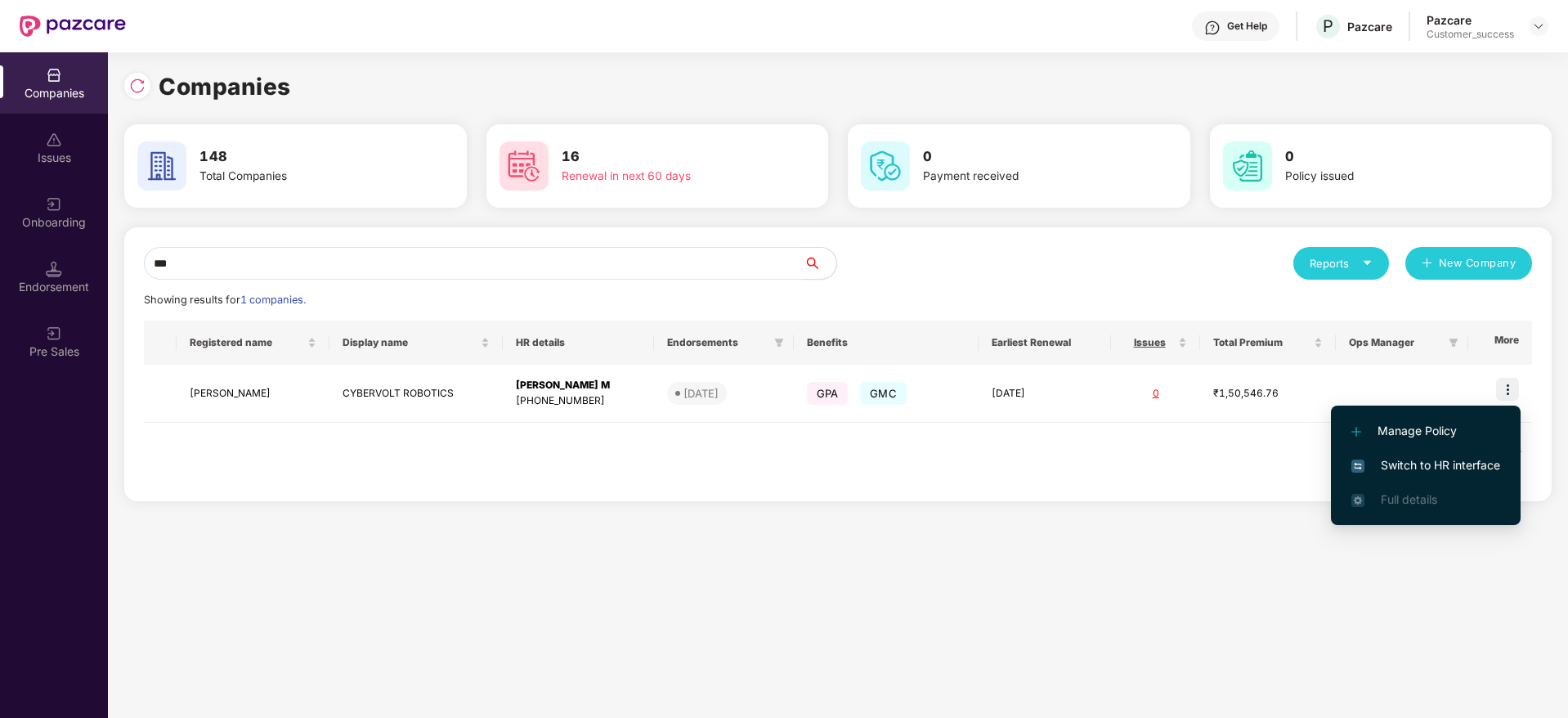
click at [1488, 469] on span "Switch to HR interface" at bounding box center [1425, 465] width 149 height 18
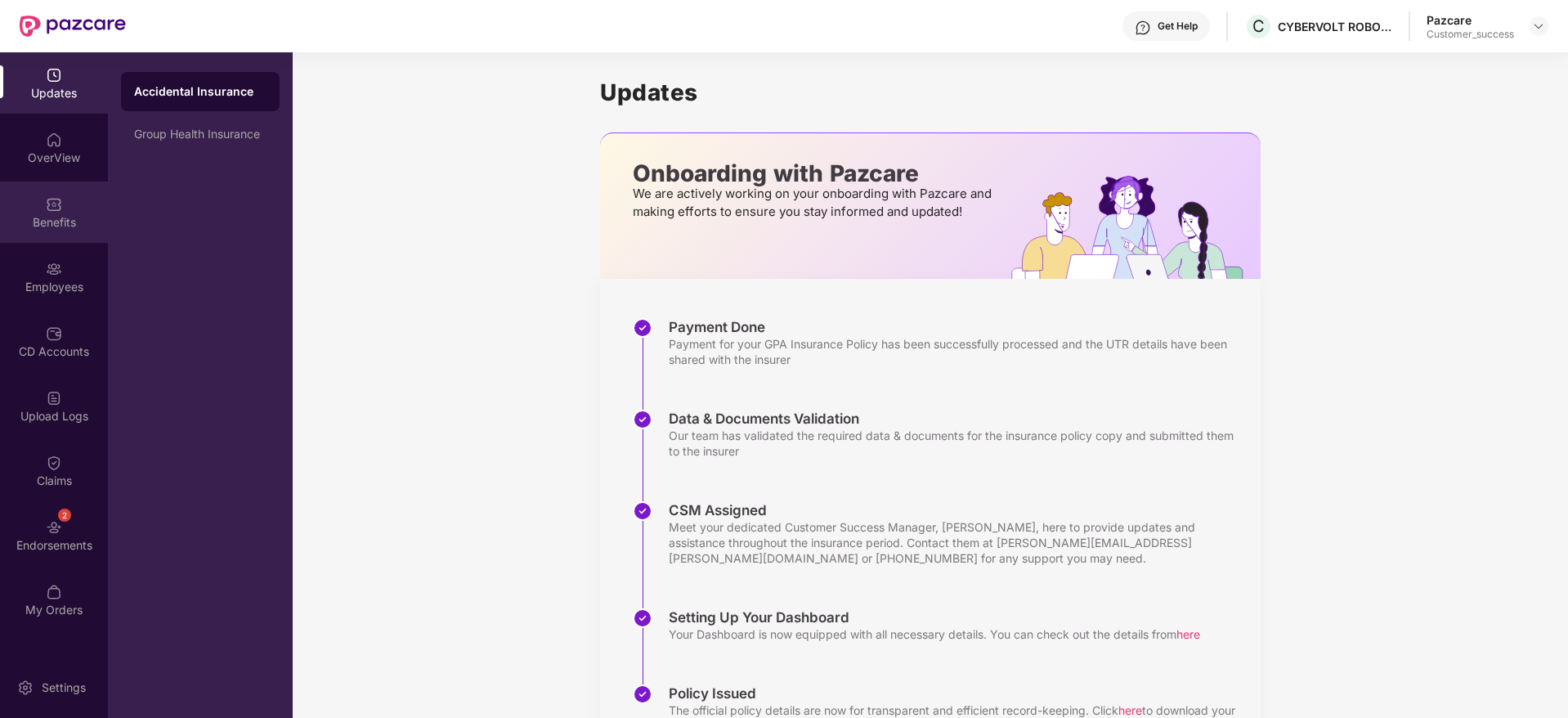
click at [62, 193] on div "Benefits" at bounding box center [54, 212] width 108 height 61
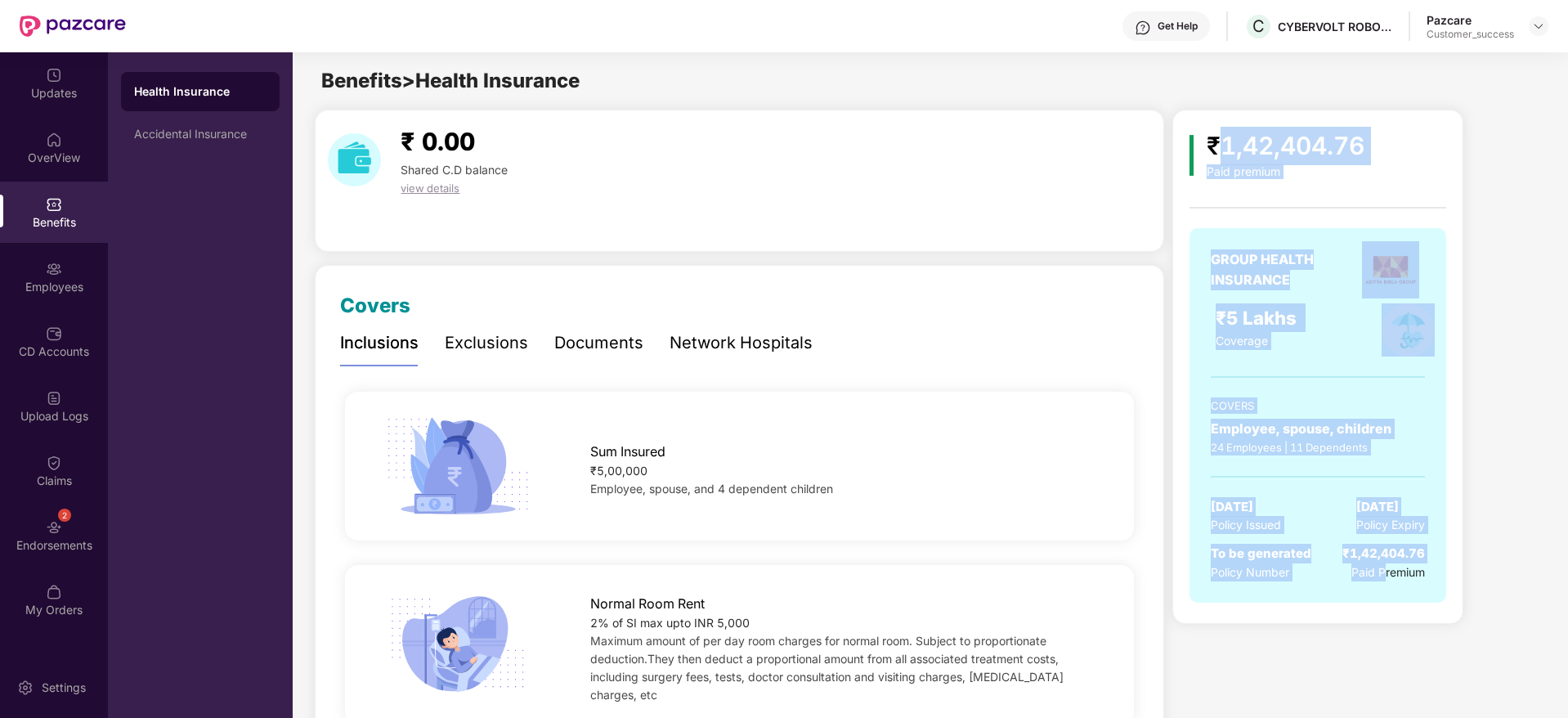
drag, startPoint x: 1383, startPoint y: 603, endPoint x: 1215, endPoint y: 151, distance: 482.2
click at [1215, 151] on div "₹1,42,404.76 Paid premium GROUP HEALTH INSURANCE ₹5 Lakhs Coverage COVERS Emplo…" at bounding box center [1317, 372] width 257 height 492
click at [1215, 151] on div "₹1,42,404.76" at bounding box center [1285, 145] width 157 height 38
drag, startPoint x: 1215, startPoint y: 151, endPoint x: 1452, endPoint y: 592, distance: 500.6
click at [1452, 592] on div "₹1,42,404.76 Paid premium GROUP HEALTH INSURANCE ₹5 Lakhs Coverage COVERS Emplo…" at bounding box center [1317, 367] width 291 height 514
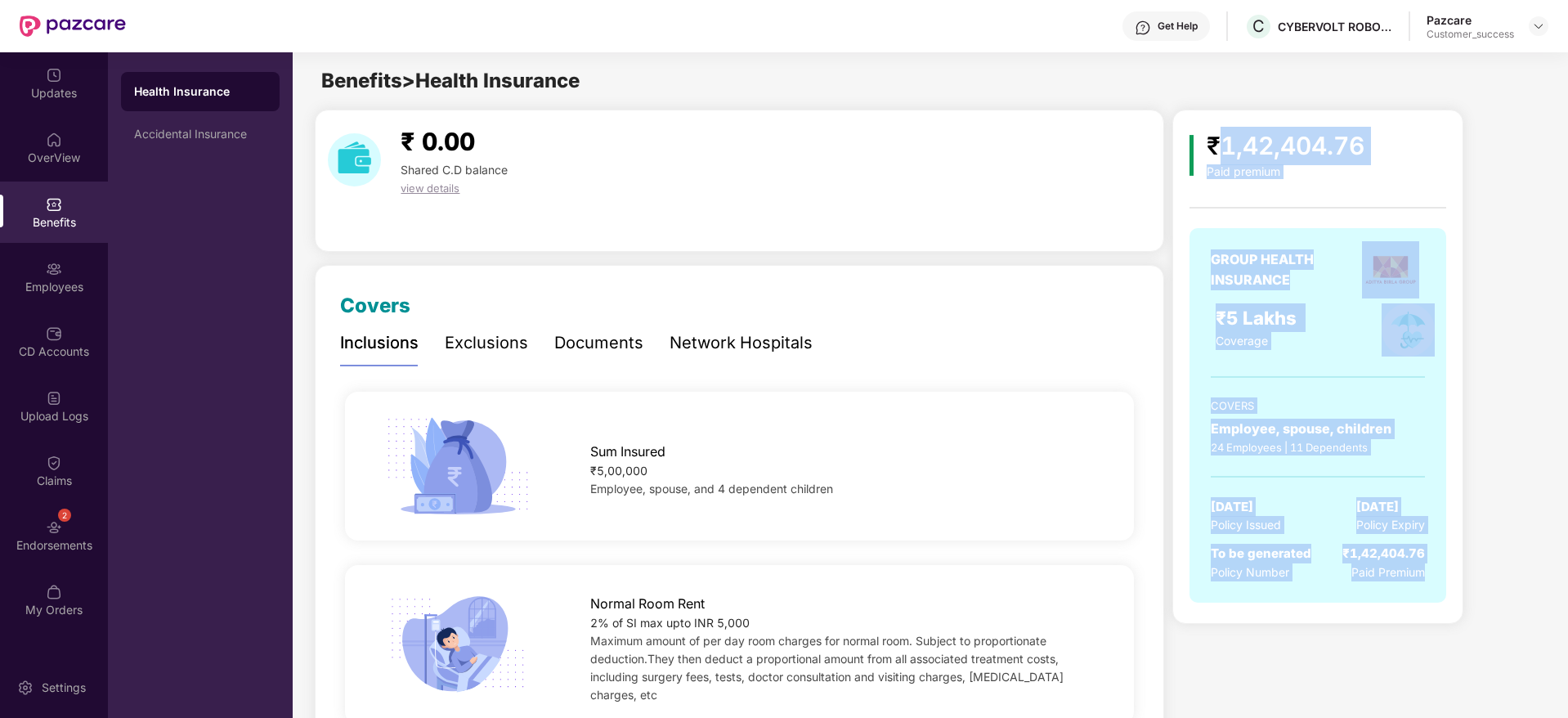
click at [1452, 592] on div "₹1,42,404.76 Paid premium GROUP HEALTH INSURANCE ₹5 Lakhs Coverage COVERS Emplo…" at bounding box center [1317, 367] width 291 height 514
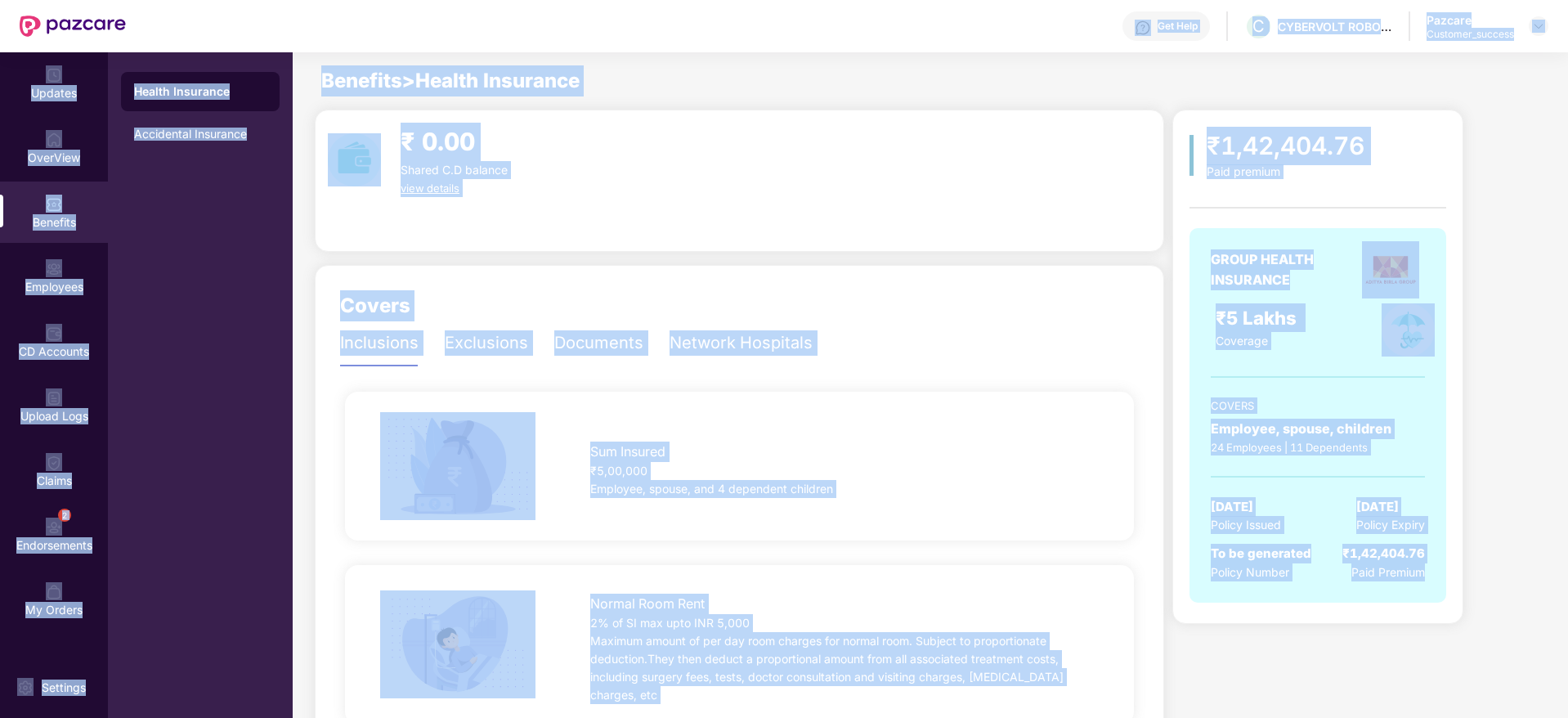
drag, startPoint x: 1452, startPoint y: 592, endPoint x: 1062, endPoint y: 3, distance: 706.4
click at [1062, 3] on div "Get Help C CYBERVOLT ROBOTICS Pazcare Customer_success Updates OverView Benefit…" at bounding box center [784, 359] width 1568 height 718
click at [1087, 70] on div "Benefits > Health Insurance" at bounding box center [929, 81] width 1273 height 31
drag, startPoint x: 1213, startPoint y: 208, endPoint x: 1443, endPoint y: 631, distance: 481.5
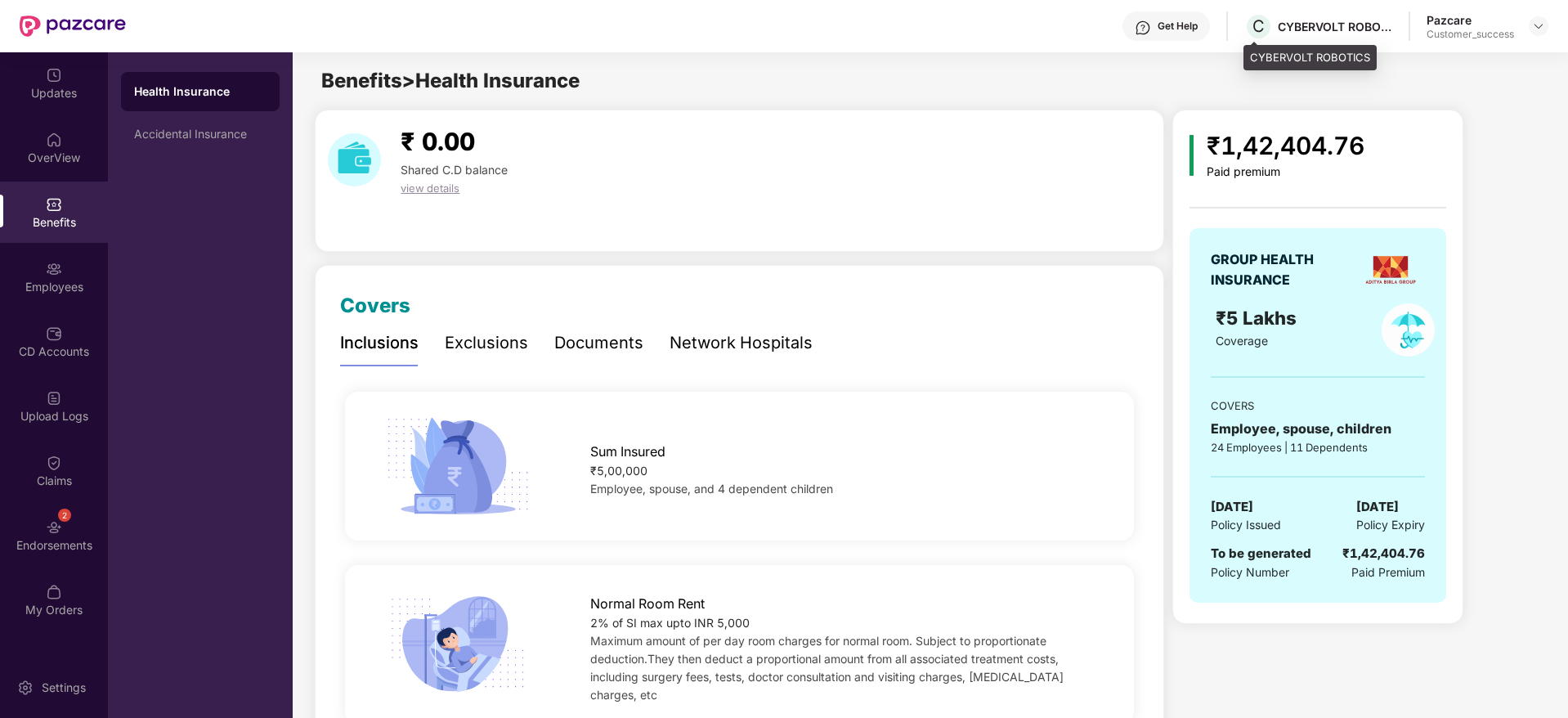
click at [1301, 19] on div "CYBERVOLT ROBOTICS" at bounding box center [1334, 27] width 114 height 16
copy div "CYBERVOLT ROBOTICS"
click at [93, 276] on div "Employees" at bounding box center [54, 276] width 108 height 61
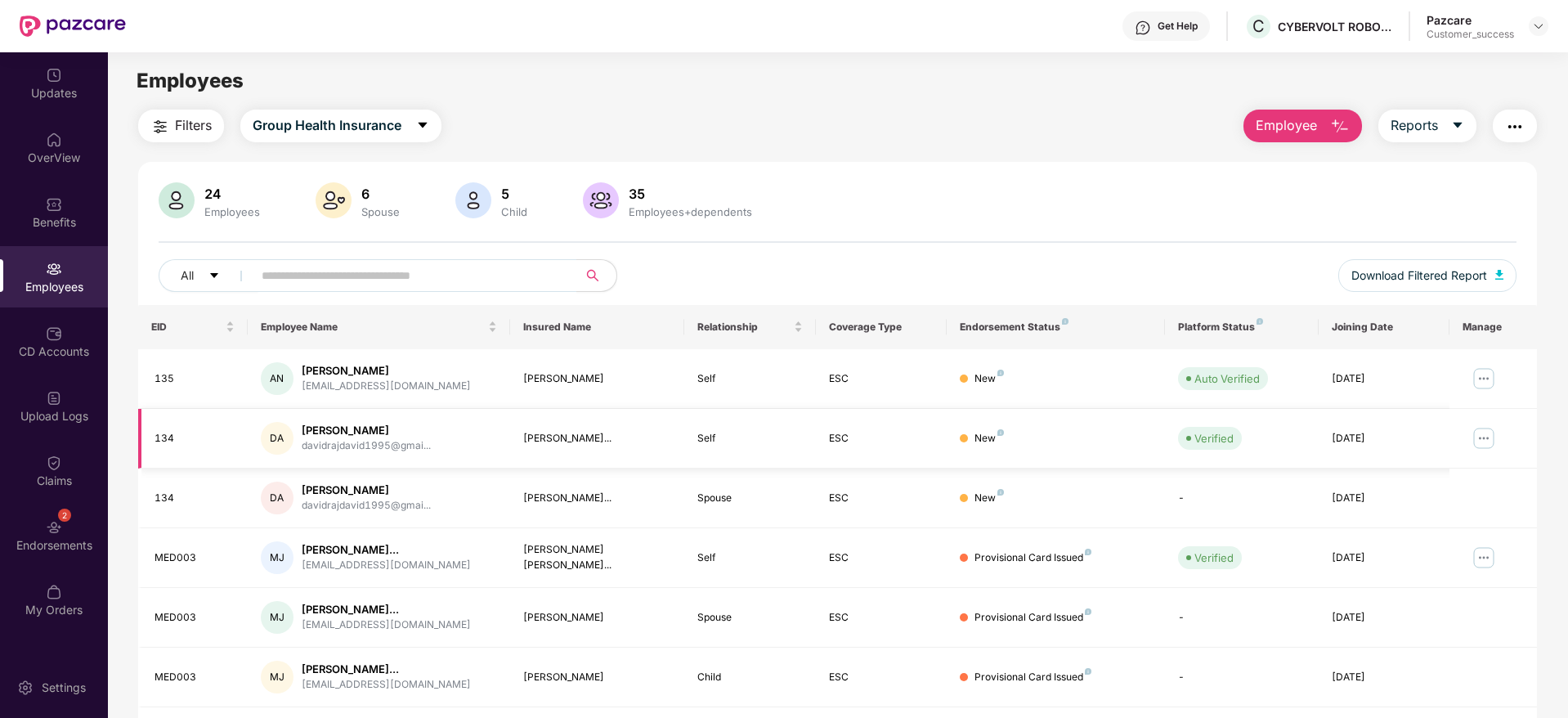
click at [385, 429] on div "[PERSON_NAME]" at bounding box center [366, 431] width 129 height 16
copy div "[PERSON_NAME]"
click at [908, 260] on div "All" at bounding box center [554, 276] width 792 height 33
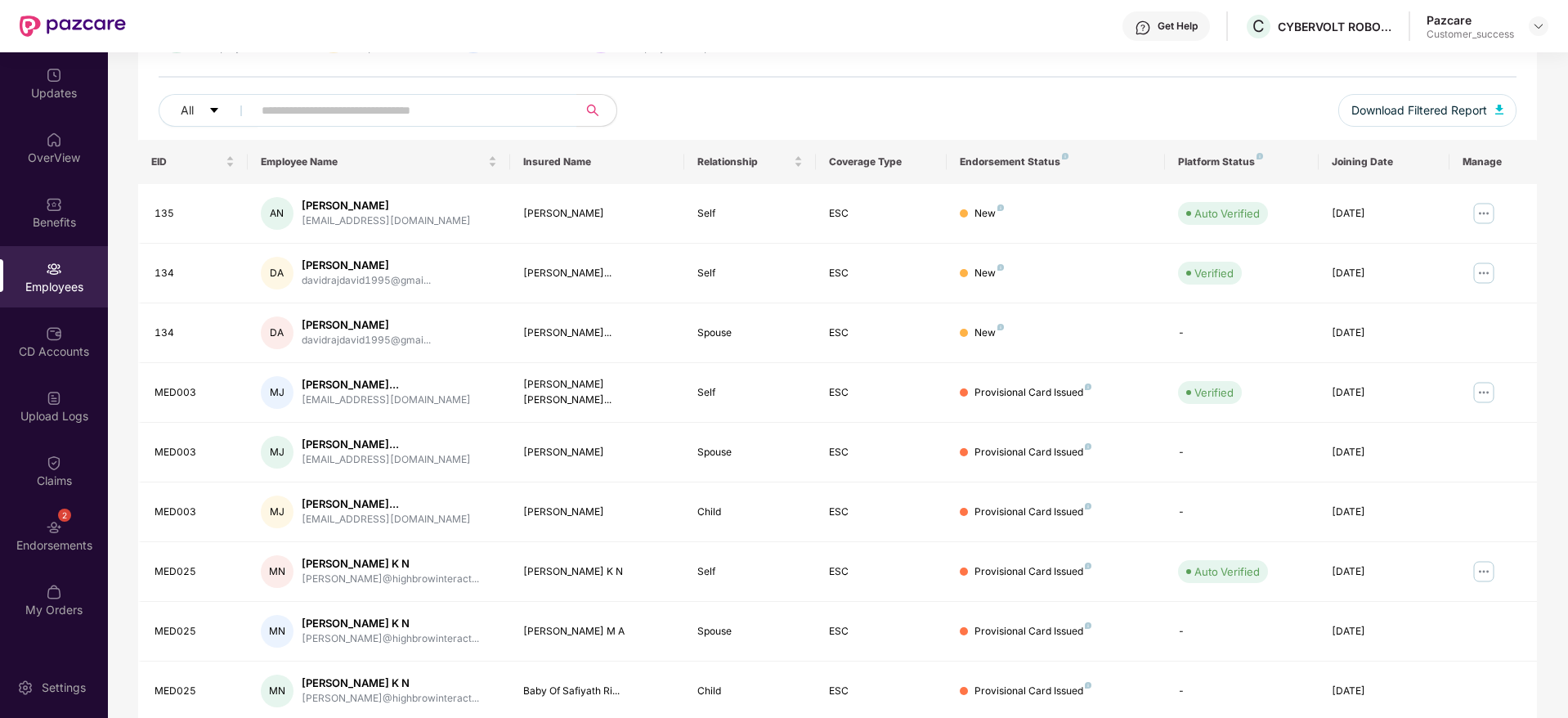
scroll to position [287, 0]
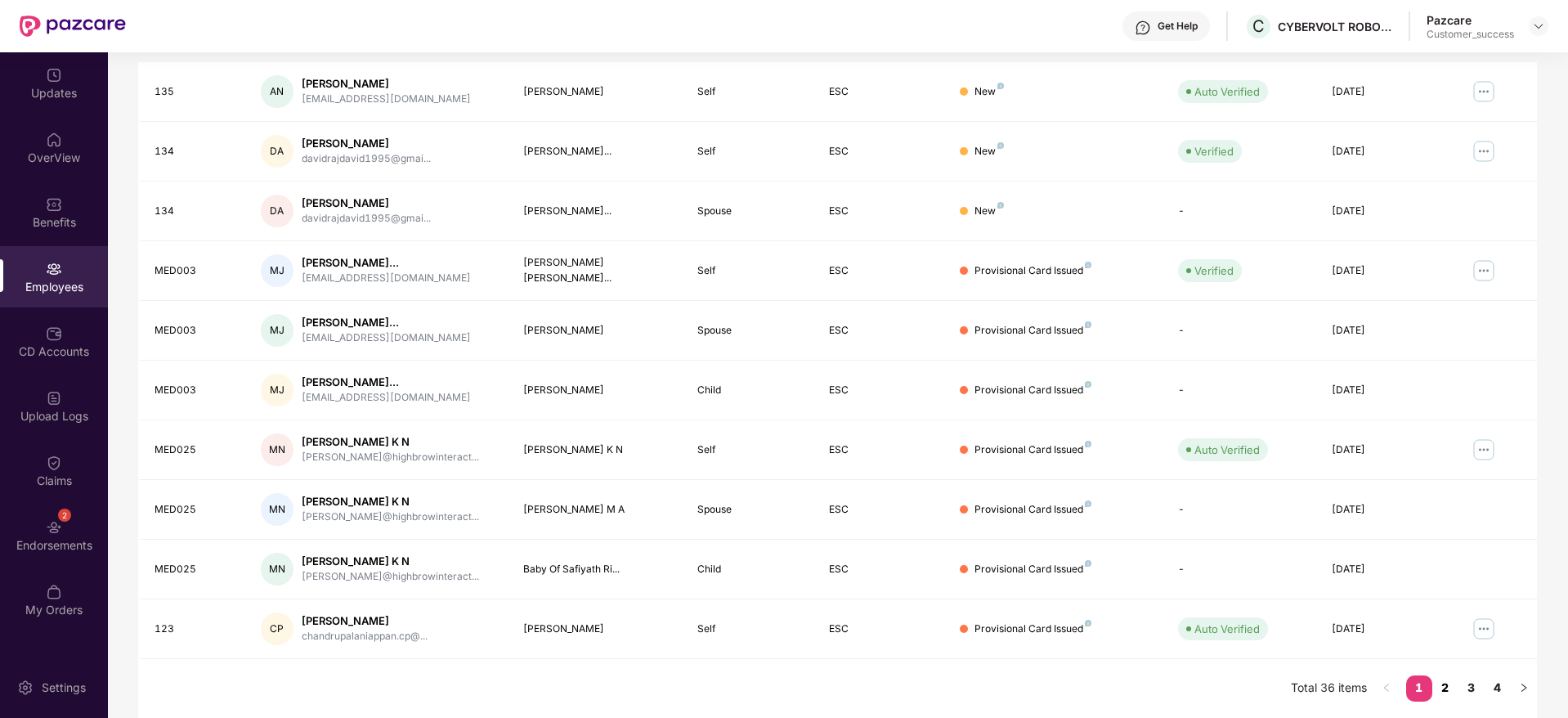
click at [1447, 679] on link "2" at bounding box center [1445, 688] width 26 height 24
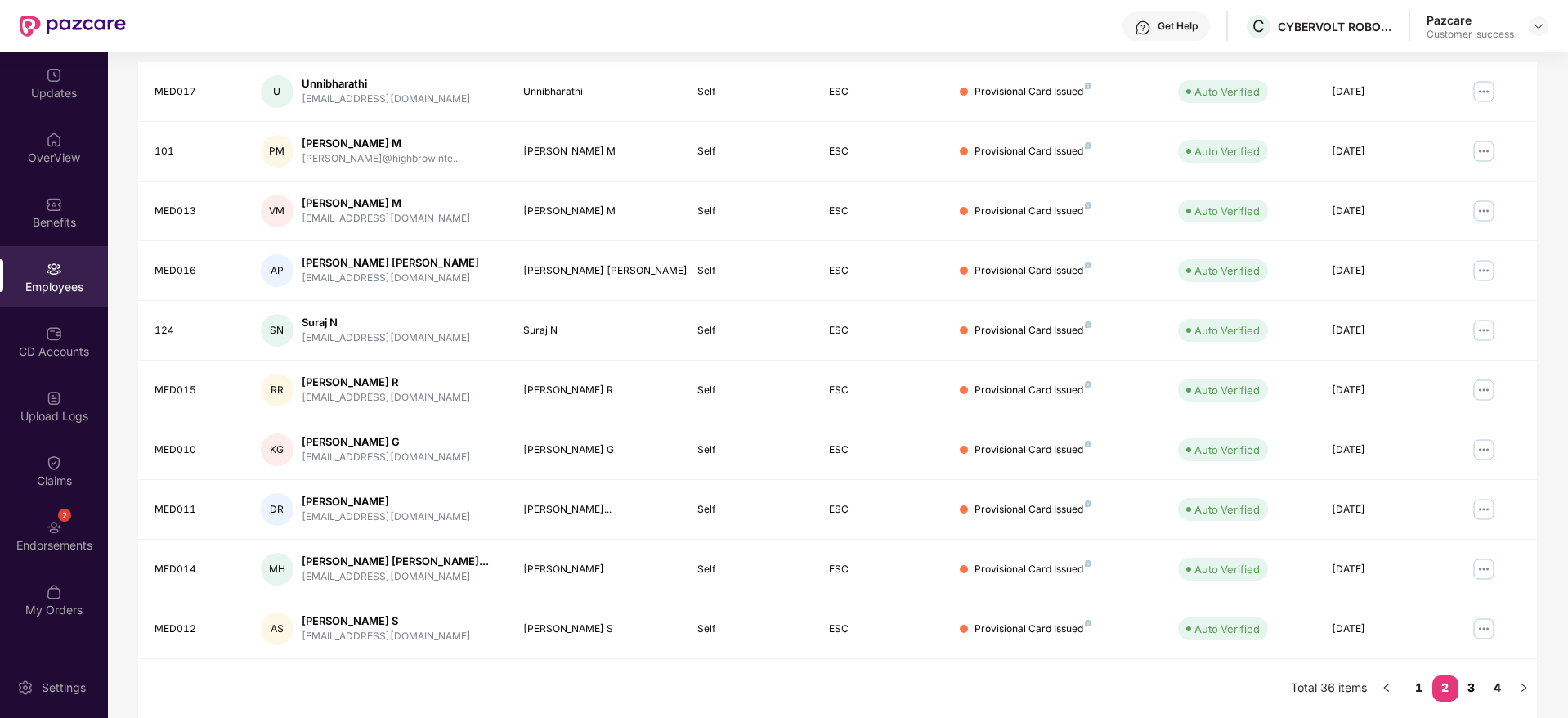
click at [1474, 688] on link "3" at bounding box center [1471, 688] width 26 height 24
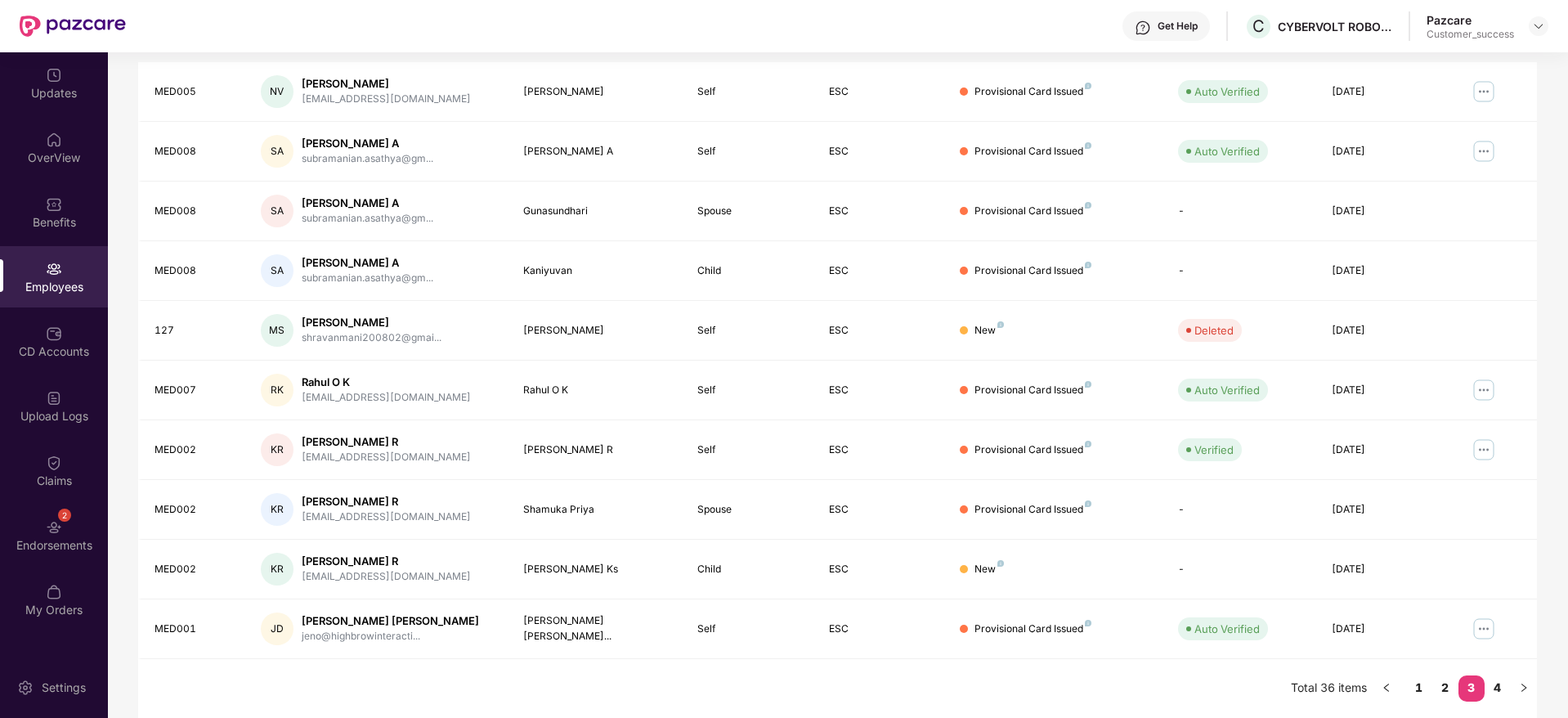
scroll to position [0, 0]
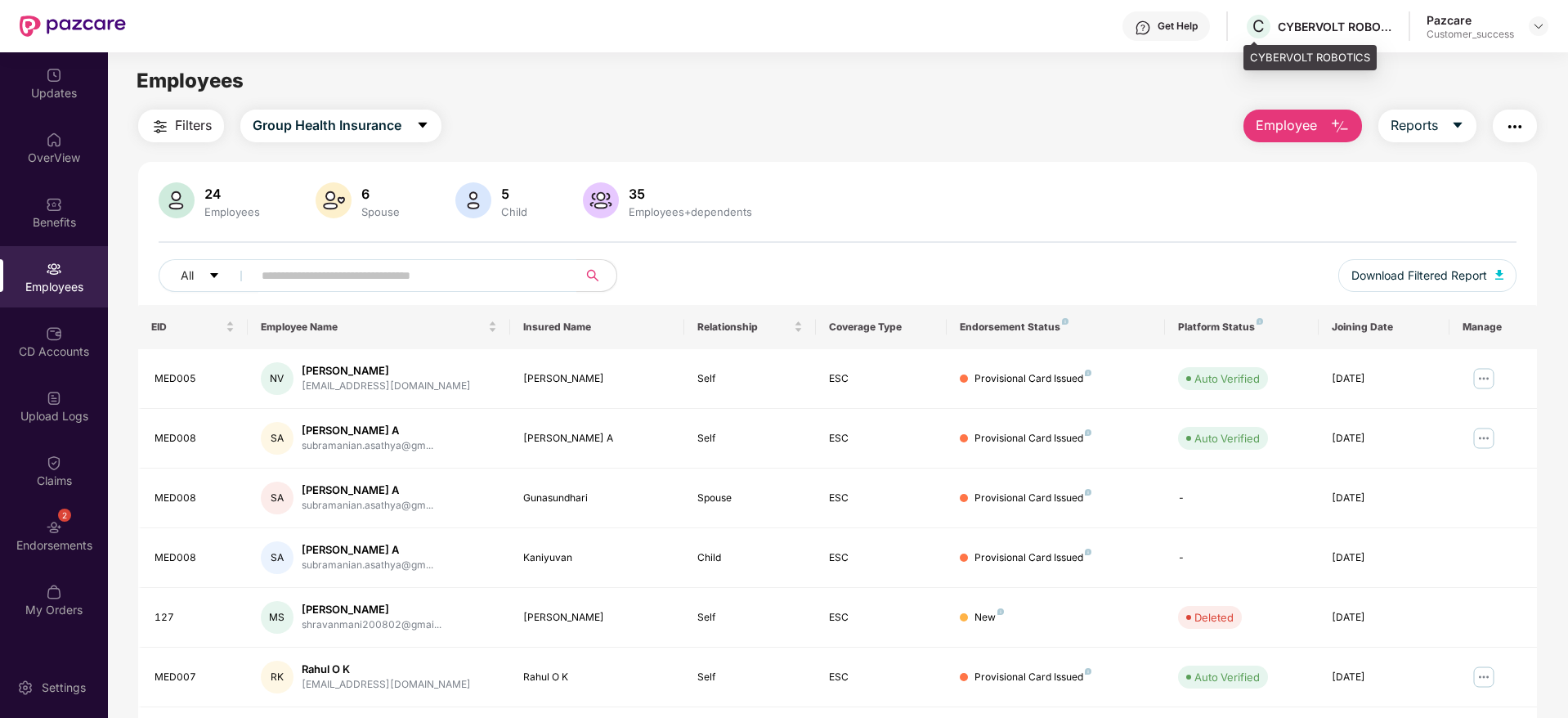
click at [1301, 37] on div "C CYBERVOLT ROBOTICS" at bounding box center [1317, 26] width 148 height 29
copy div "CYBERVOLT ROBOTICS"
click at [505, 275] on input "text" at bounding box center [407, 275] width 293 height 24
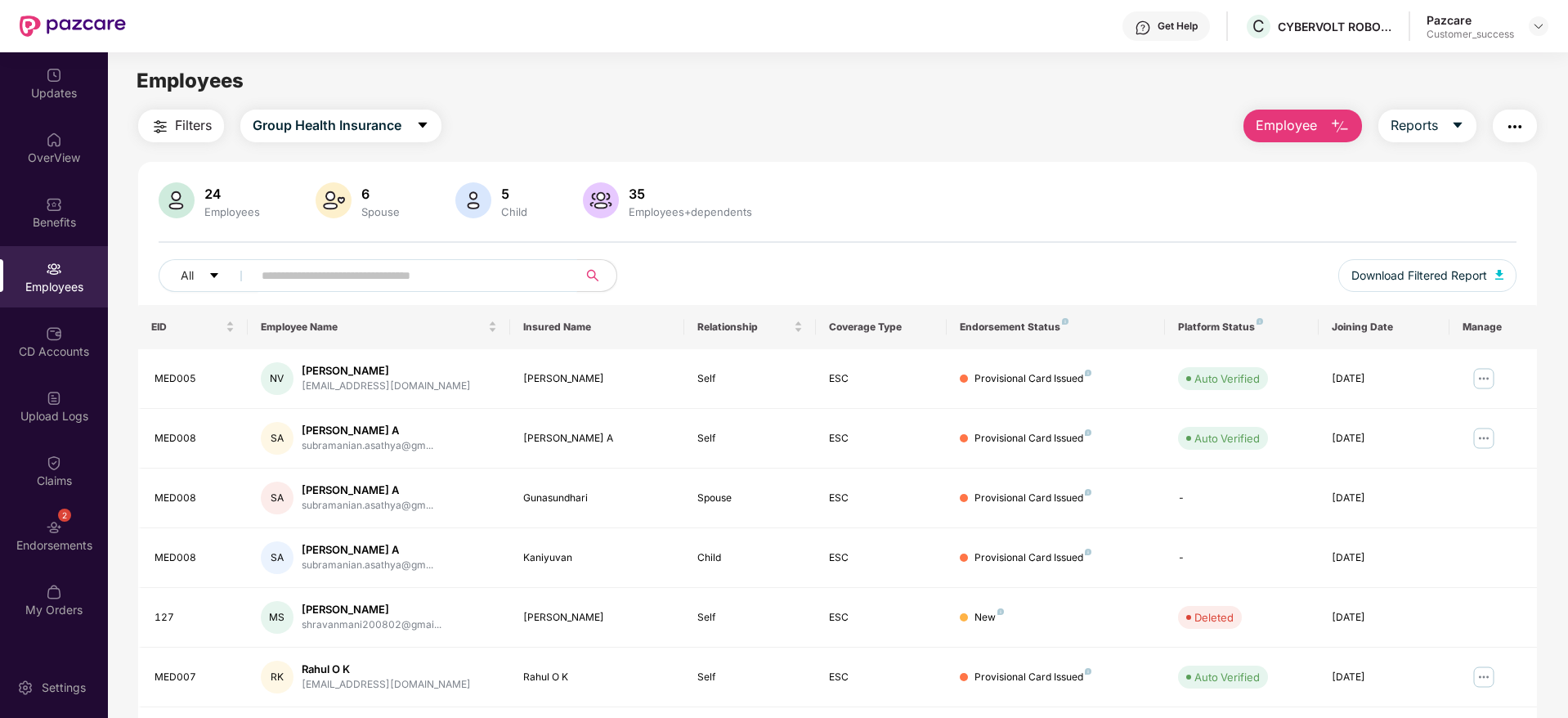
paste input "**********"
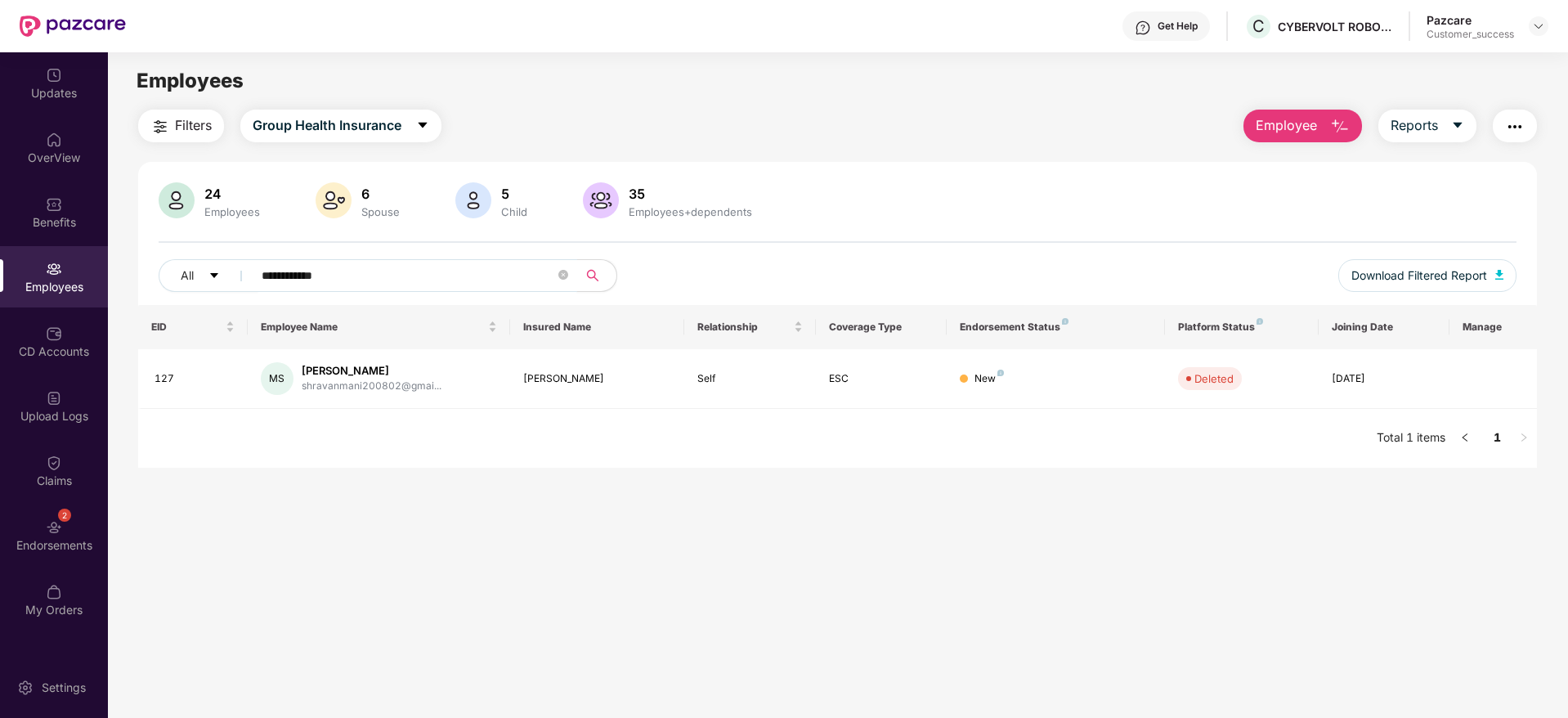
type input "**********"
click at [61, 228] on div "Benefits" at bounding box center [54, 222] width 108 height 16
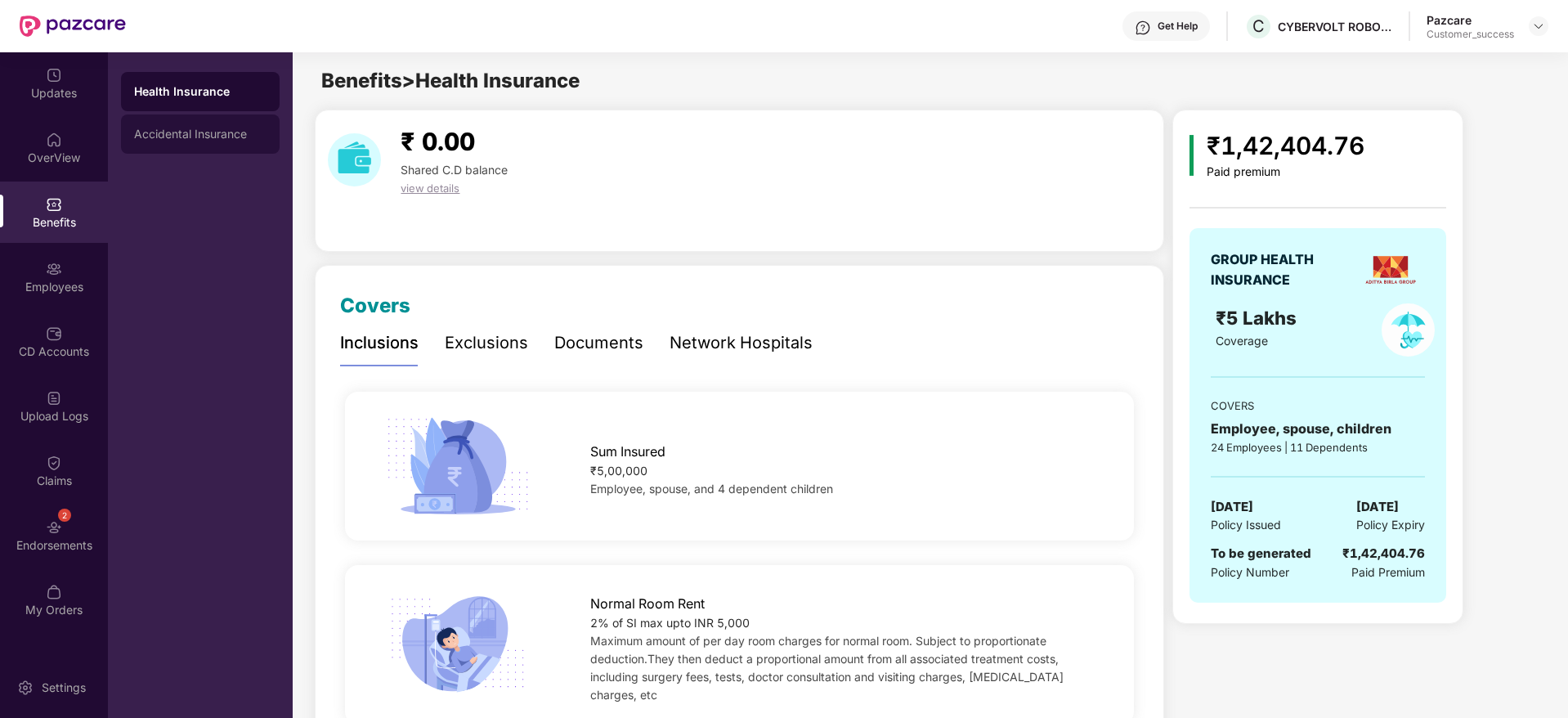
click at [225, 116] on div "Accidental Insurance" at bounding box center [200, 133] width 158 height 39
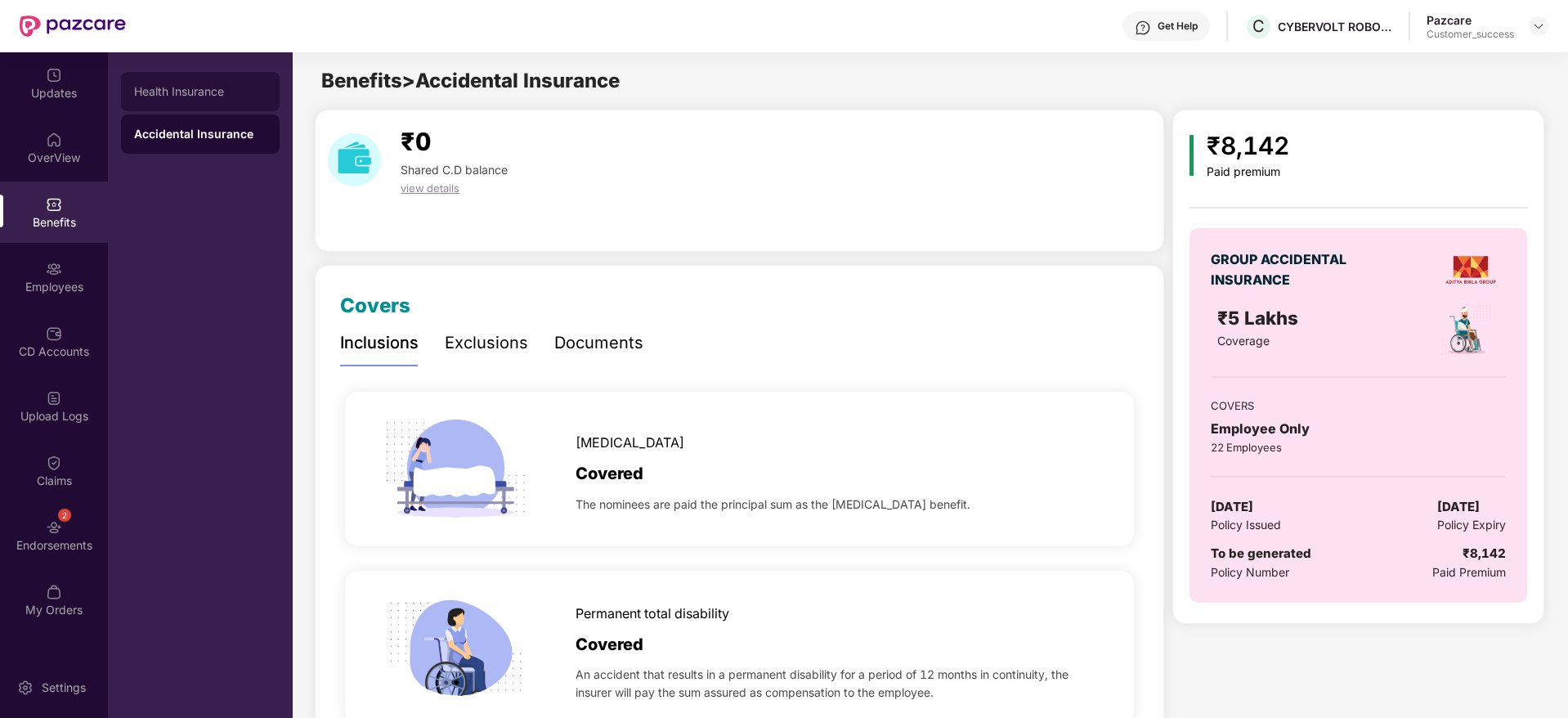
click at [218, 92] on div "Health Insurance" at bounding box center [200, 91] width 132 height 13
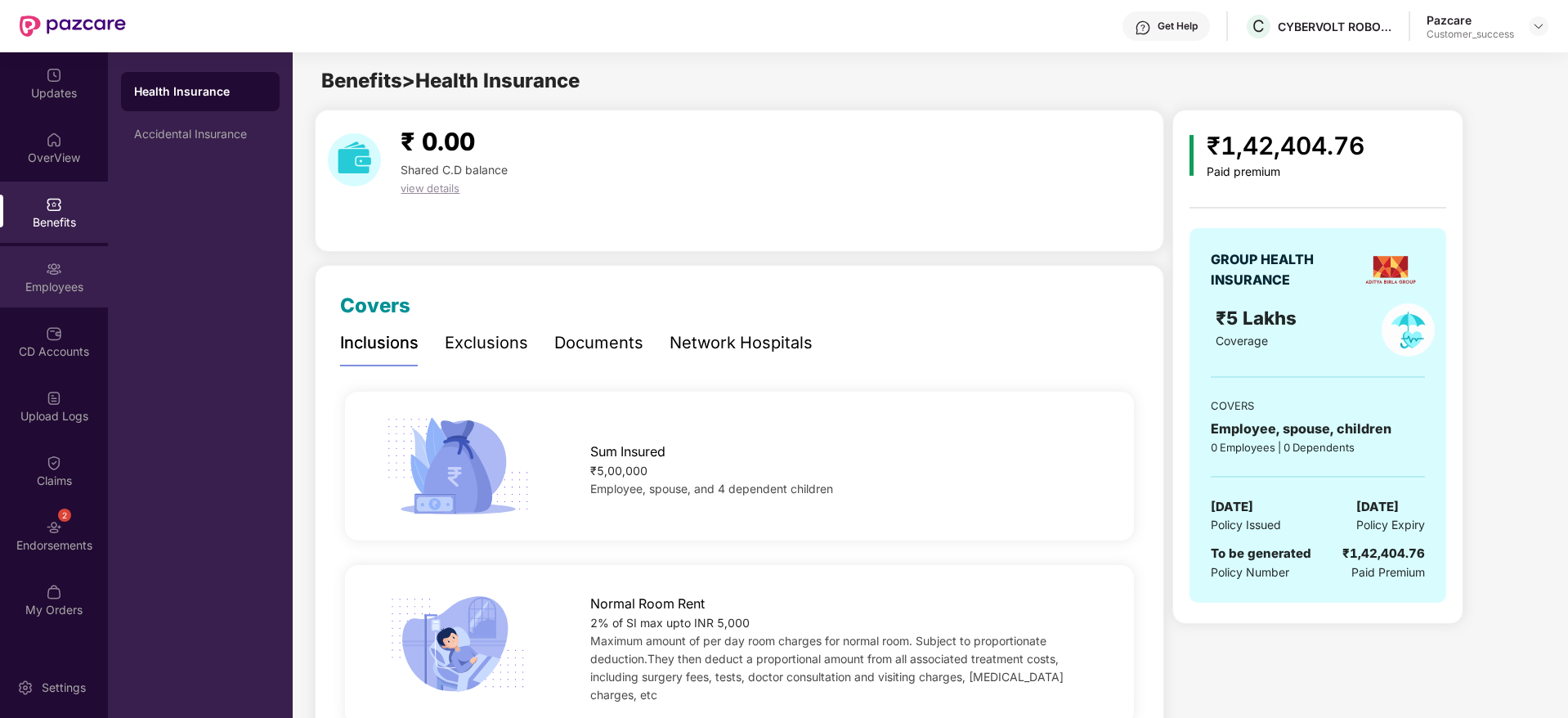
click at [74, 274] on div "Employees" at bounding box center [54, 276] width 108 height 61
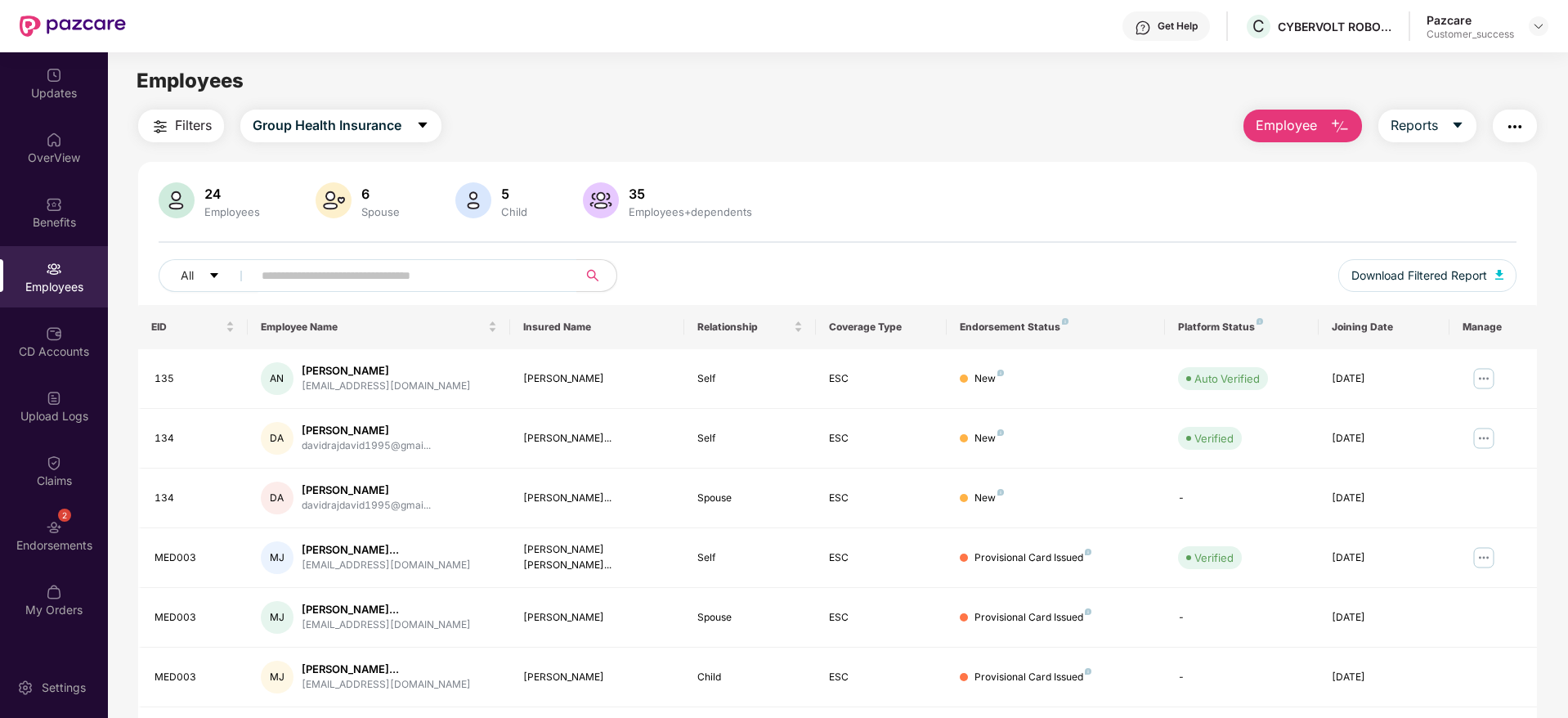
click at [1494, 125] on button "button" at bounding box center [1514, 126] width 44 height 33
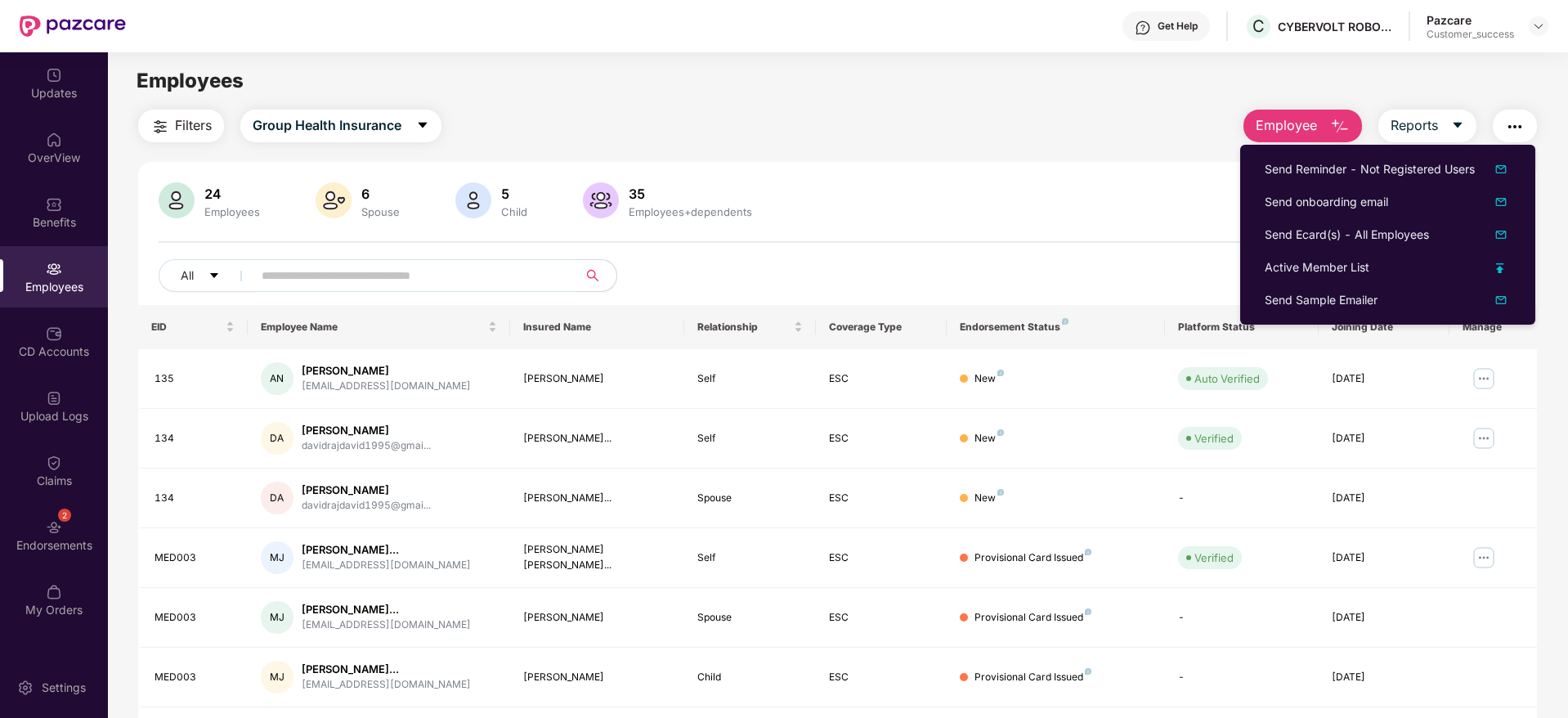
click at [1046, 178] on div "24 Employees 6 Spouse 5 Child [DEMOGRAPHIC_DATA] Employees+dependents All Downl…" at bounding box center [837, 583] width 1398 height 843
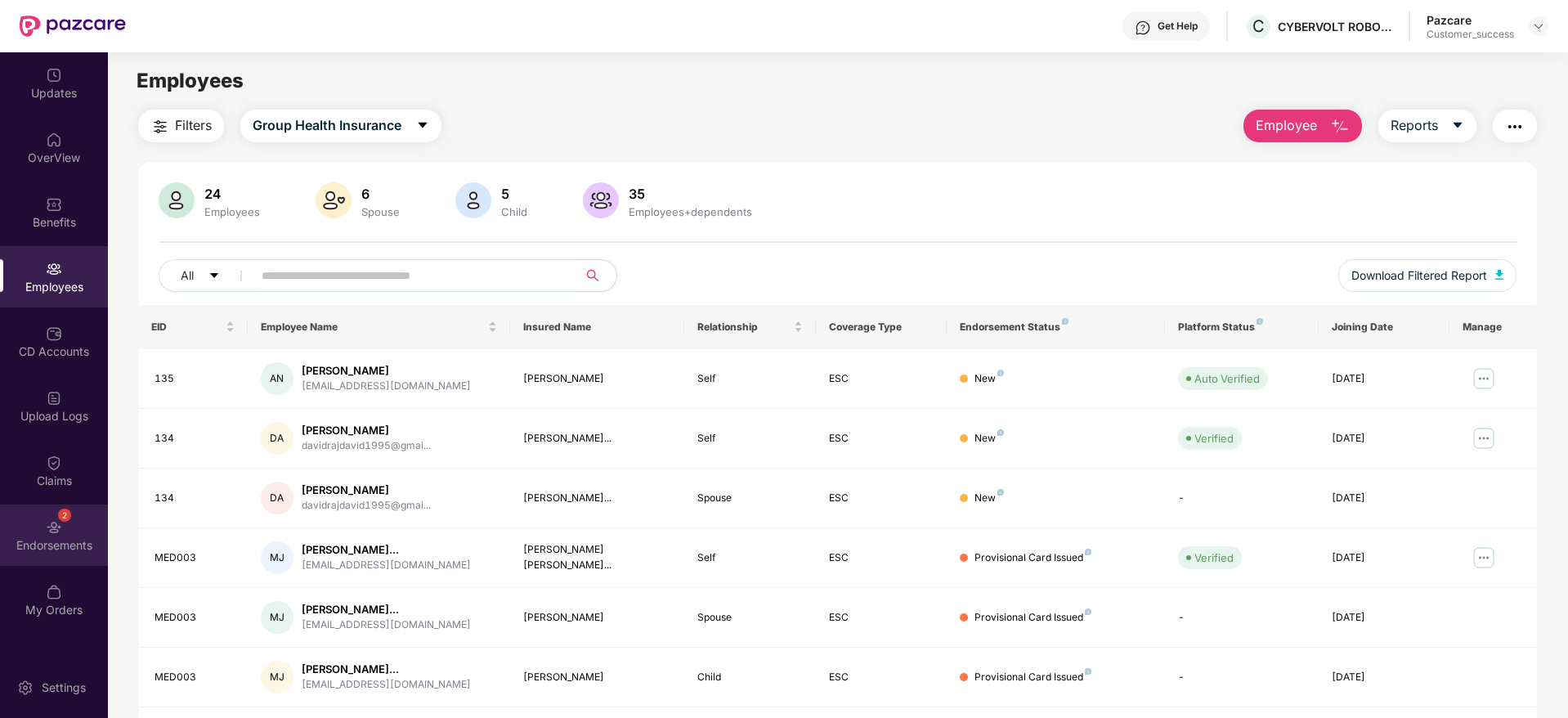
click at [0, 564] on div "2 Endorsements" at bounding box center [54, 535] width 108 height 61
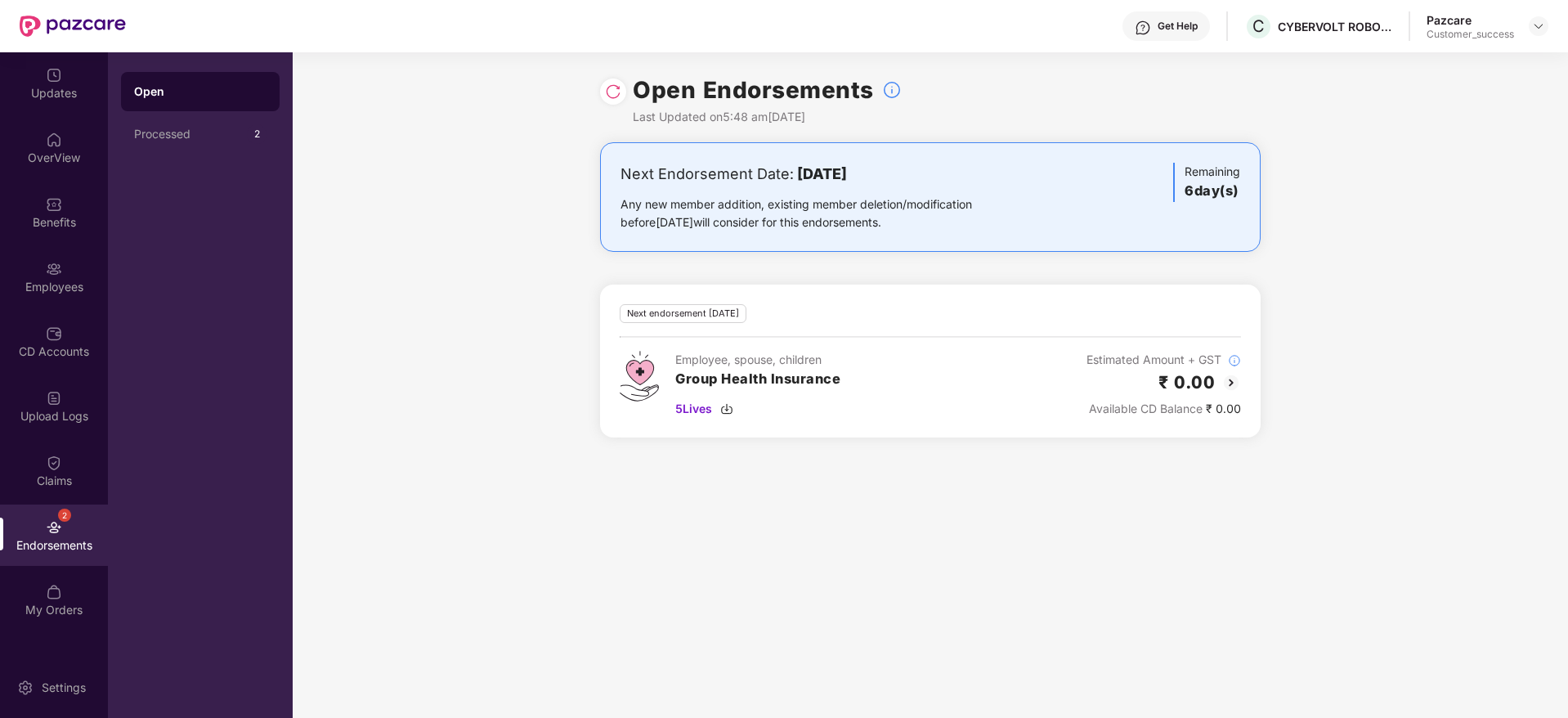
click at [586, 320] on div "Next Endorsement Date: [DATE] Any new member addition, existing member deletion…" at bounding box center [930, 299] width 1275 height 315
click at [1538, 25] on img at bounding box center [1538, 26] width 13 height 13
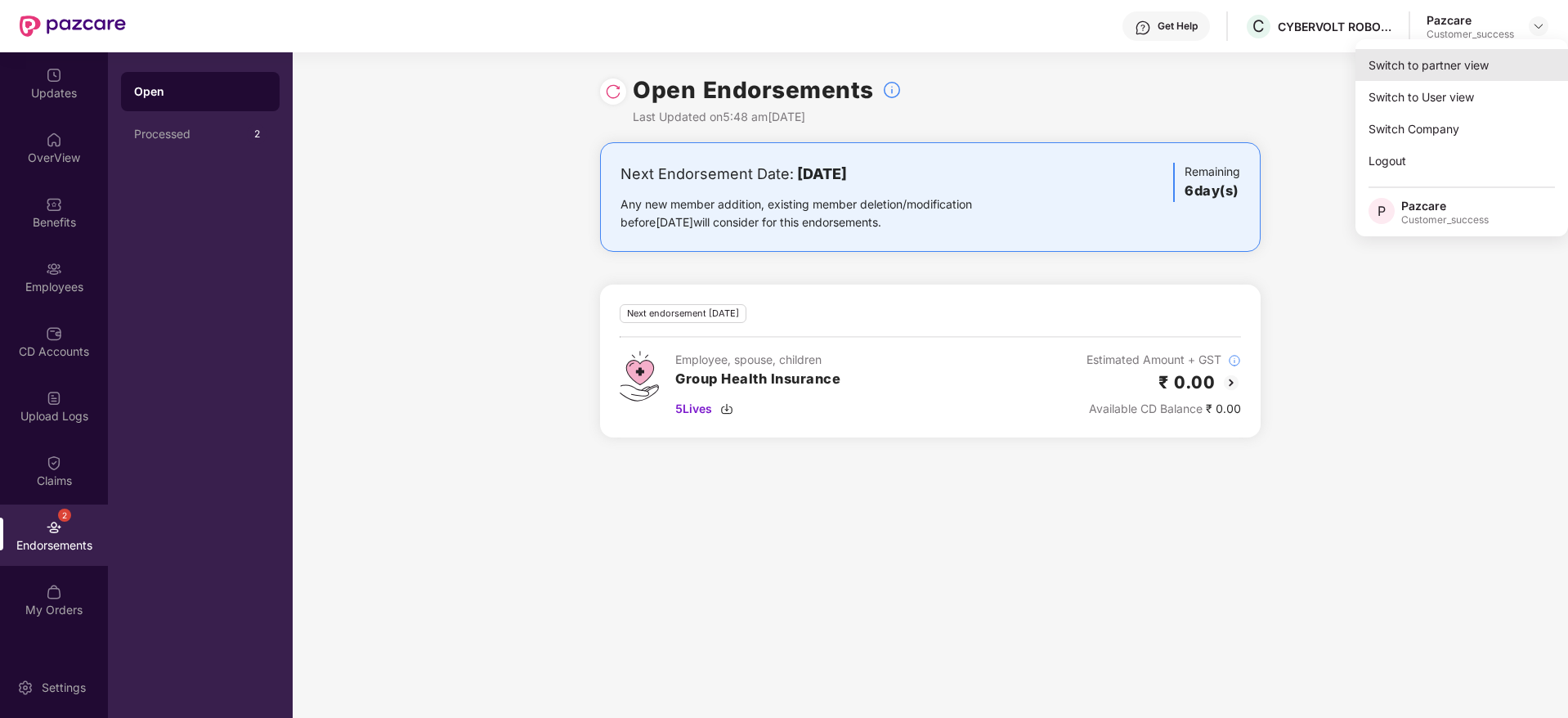
click at [1514, 52] on div "Switch to partner view" at bounding box center [1462, 65] width 213 height 32
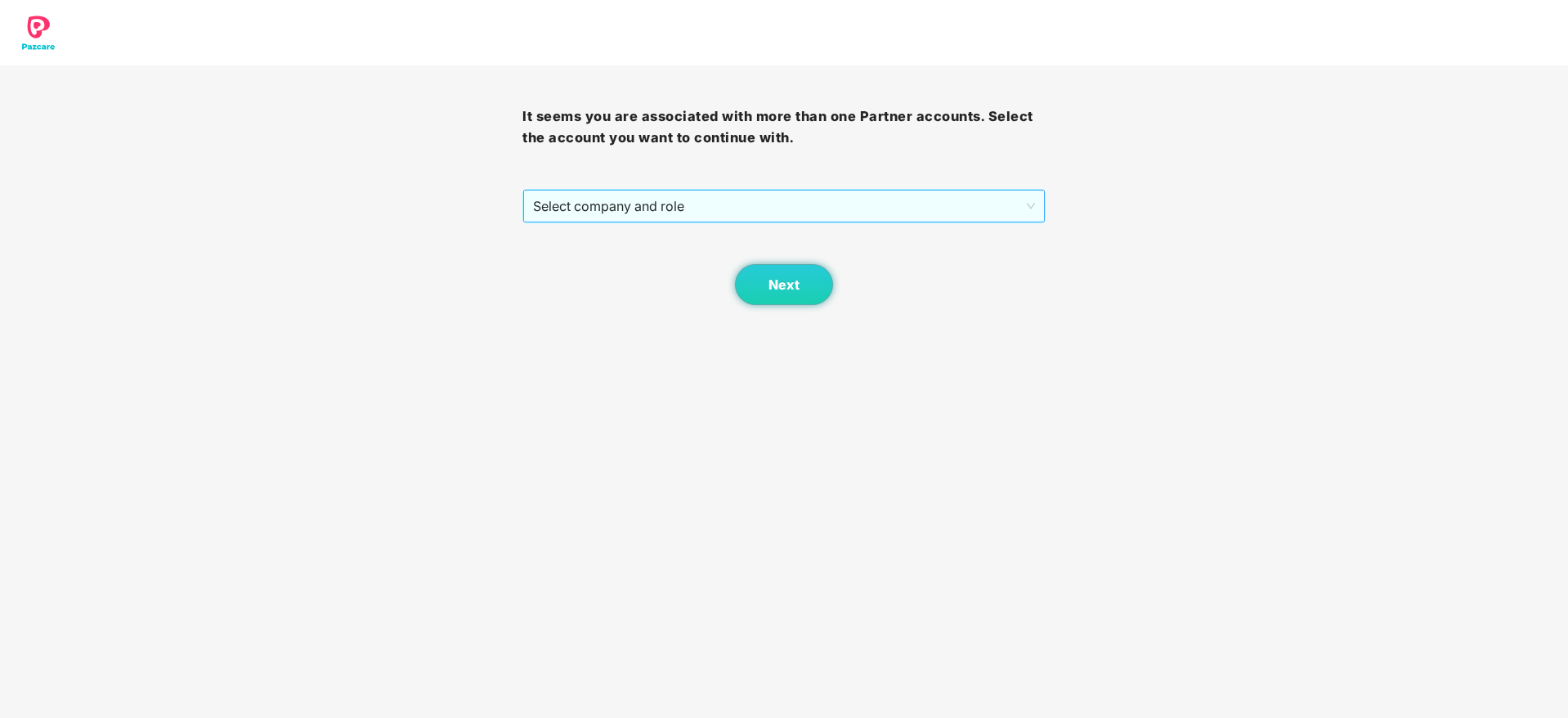
click at [899, 191] on span "Select company and role" at bounding box center [783, 206] width 501 height 31
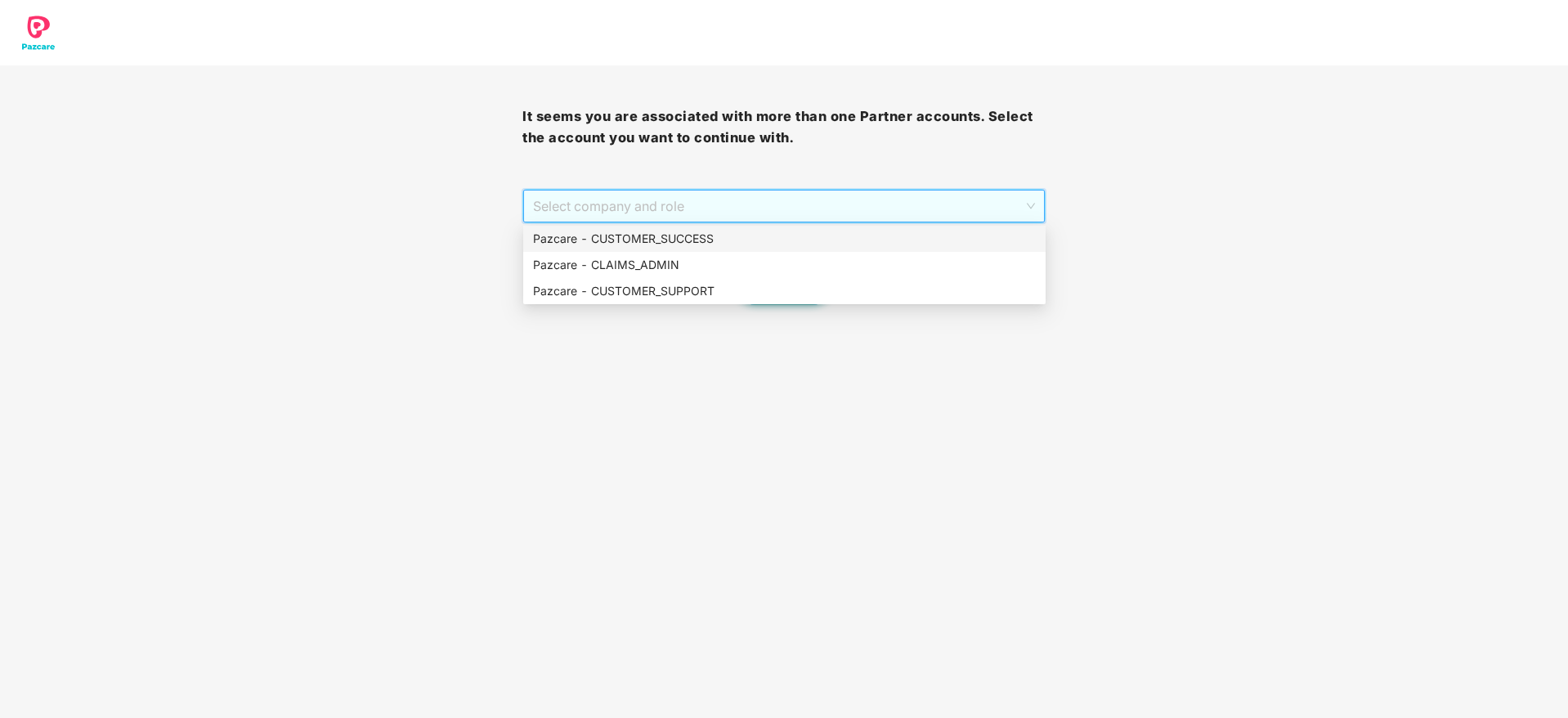
click at [867, 242] on div "Pazcare - CUSTOMER_SUCCESS" at bounding box center [784, 239] width 502 height 18
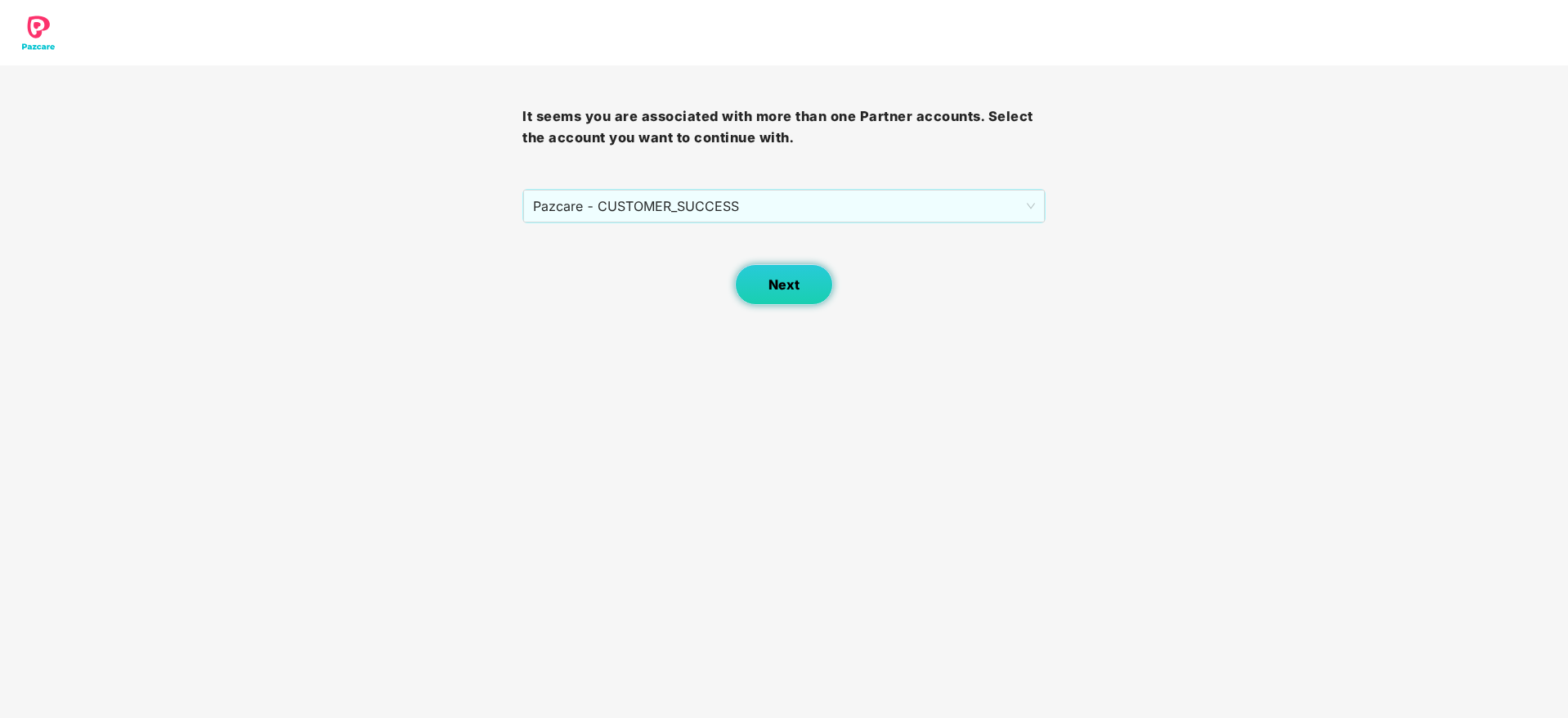
click at [758, 292] on button "Next" at bounding box center [784, 284] width 98 height 41
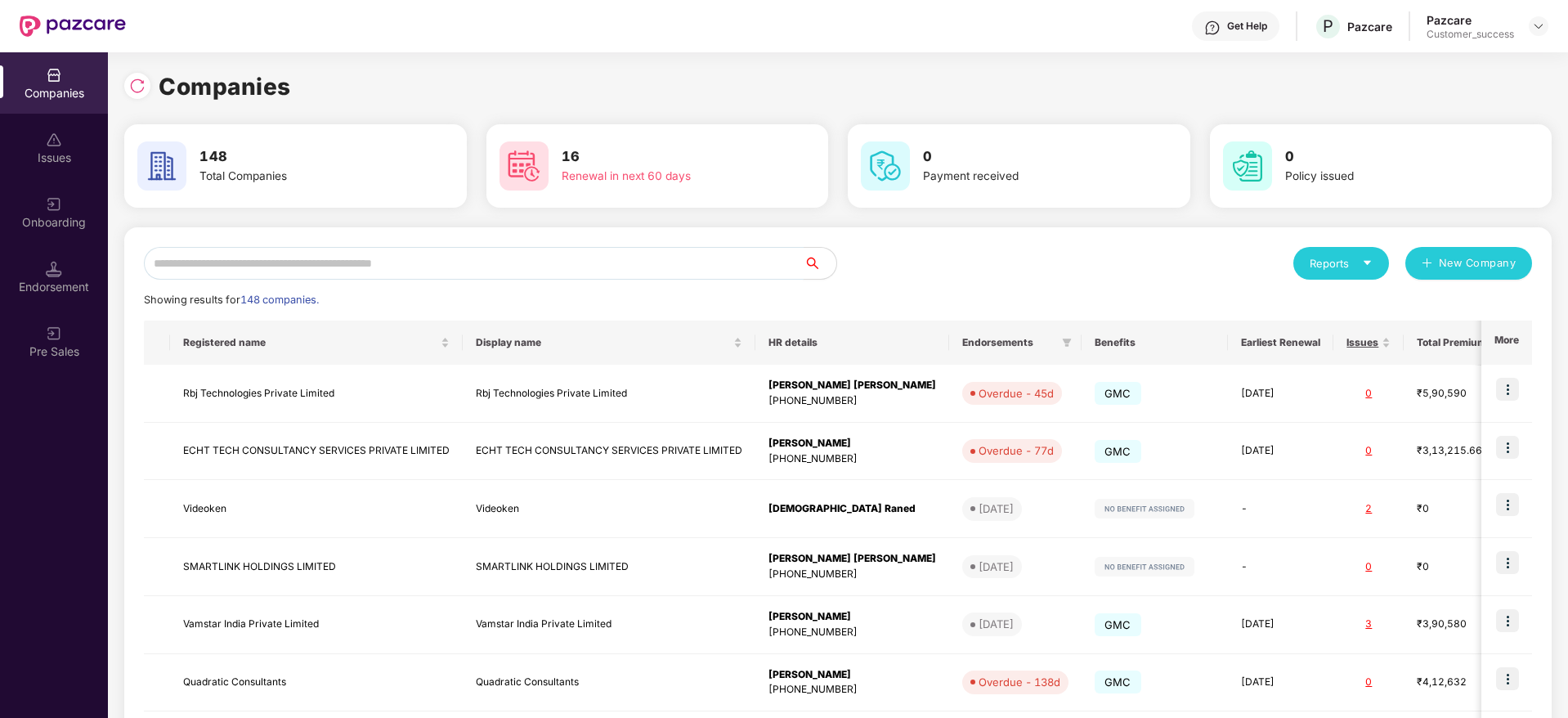
click at [484, 263] on input "text" at bounding box center [473, 263] width 660 height 33
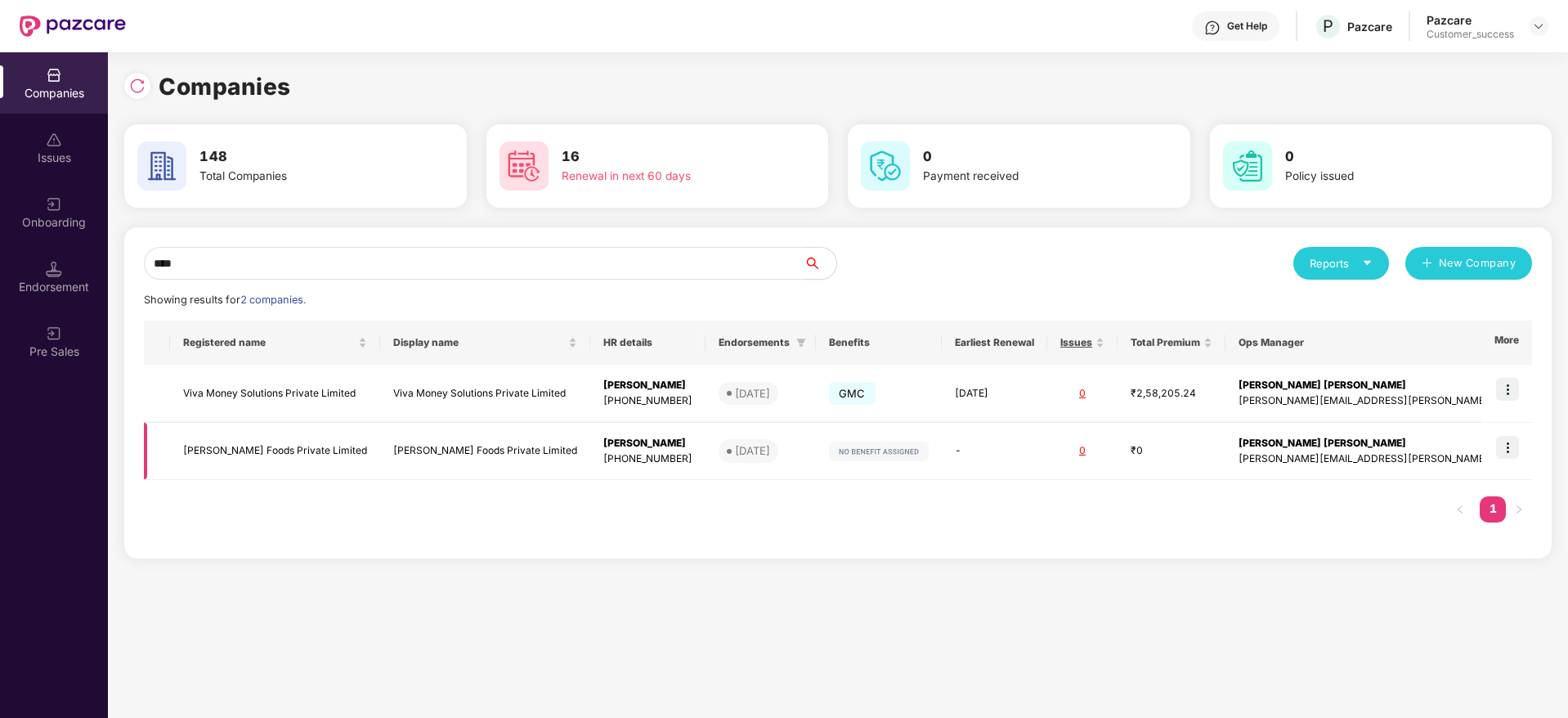
type input "****"
copy tr "[PERSON_NAME] Foods Private Limited"
